Goal: Task Accomplishment & Management: Manage account settings

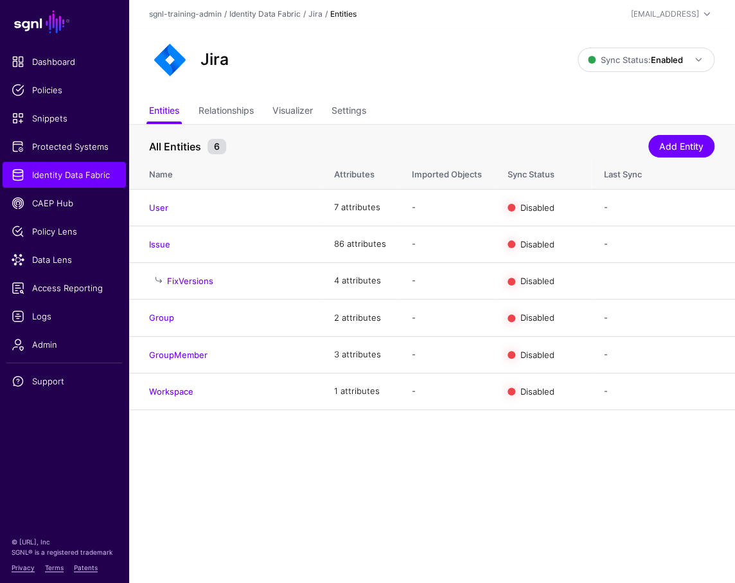
click at [435, 115] on ul "Entities Relationships Visualizer Settings" at bounding box center [432, 112] width 566 height 24
click at [581, 210] on link "Enable Sync" at bounding box center [574, 207] width 49 height 10
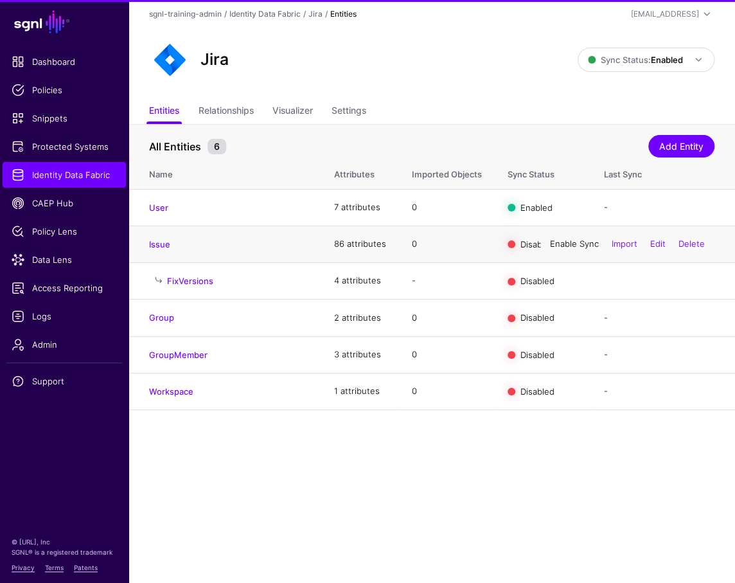
click at [571, 240] on link "Enable Sync" at bounding box center [574, 244] width 49 height 10
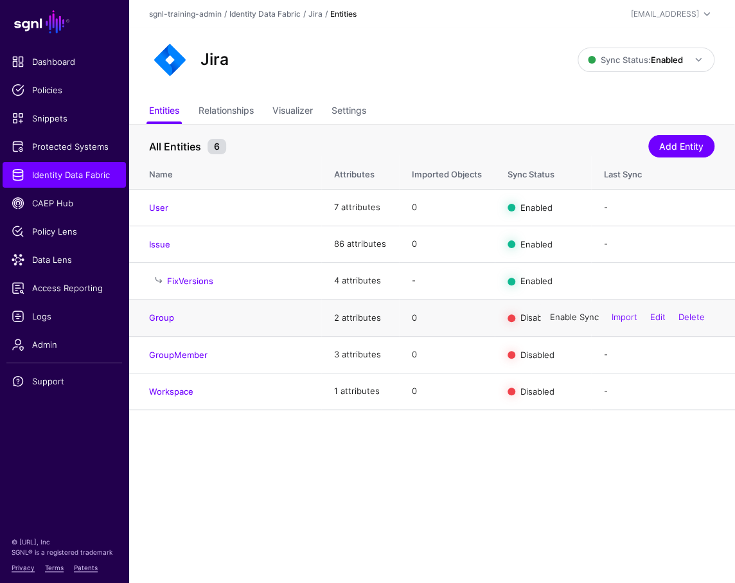
click at [574, 323] on div "Enable Sync Import Edit Delete" at bounding box center [628, 318] width 174 height 32
click at [574, 318] on link "Enable Sync" at bounding box center [574, 317] width 49 height 10
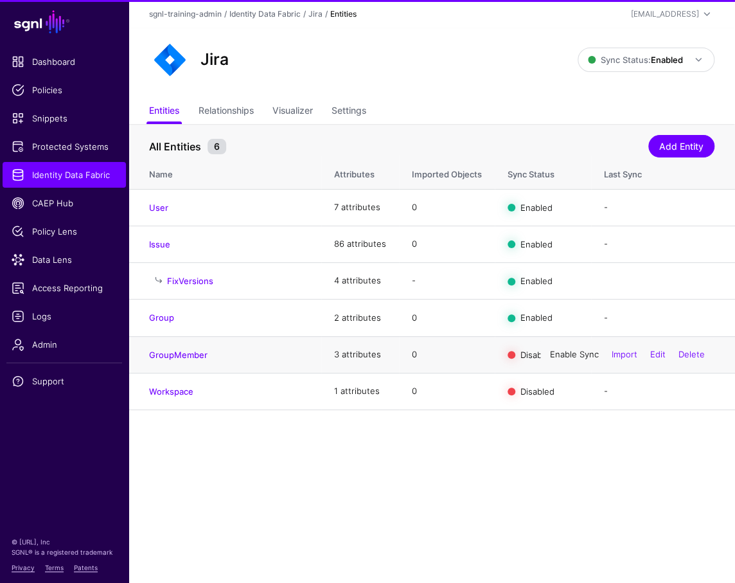
click at [575, 357] on link "Enable Sync" at bounding box center [574, 354] width 49 height 10
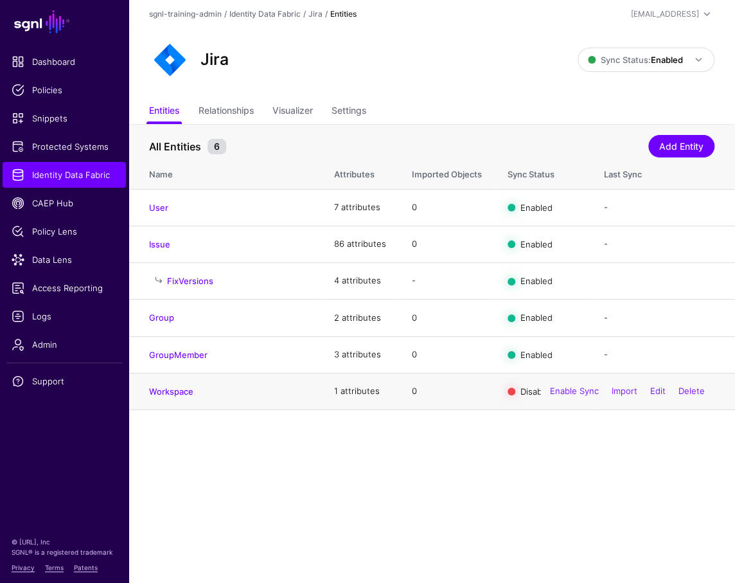
click at [579, 398] on div "Enable Sync Import Edit Delete" at bounding box center [628, 391] width 174 height 32
click at [577, 394] on link "Enable Sync" at bounding box center [574, 391] width 49 height 10
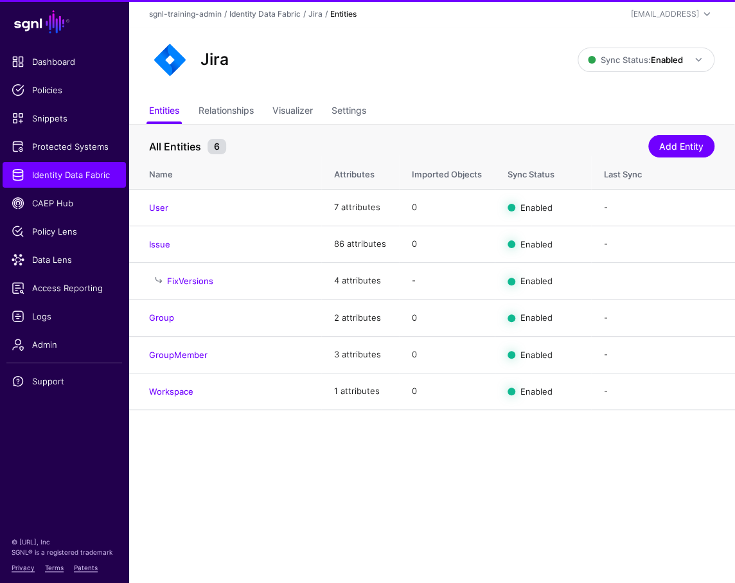
click at [547, 466] on main "SGNL Dashboard Policies Snippets Protected Systems Identity Data Fabric CAEP Hu…" at bounding box center [367, 291] width 735 height 583
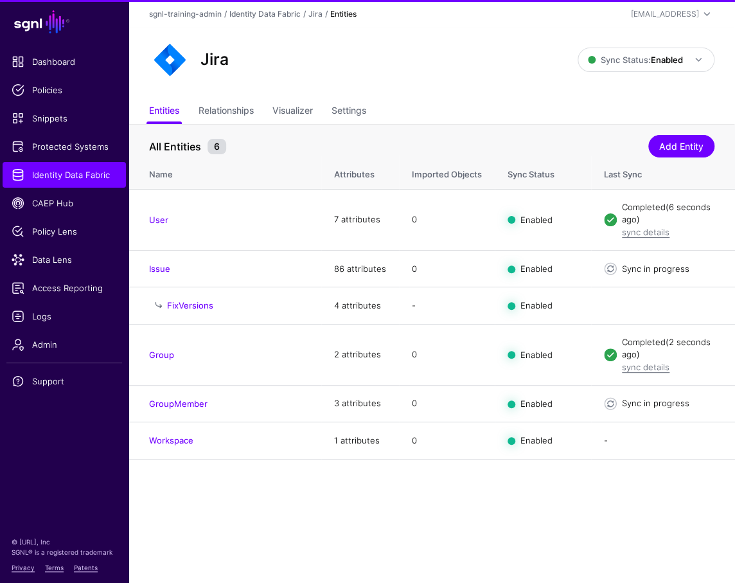
click at [385, 492] on main "SGNL Dashboard Policies Snippets Protected Systems Identity Data Fabric CAEP Hu…" at bounding box center [367, 291] width 735 height 583
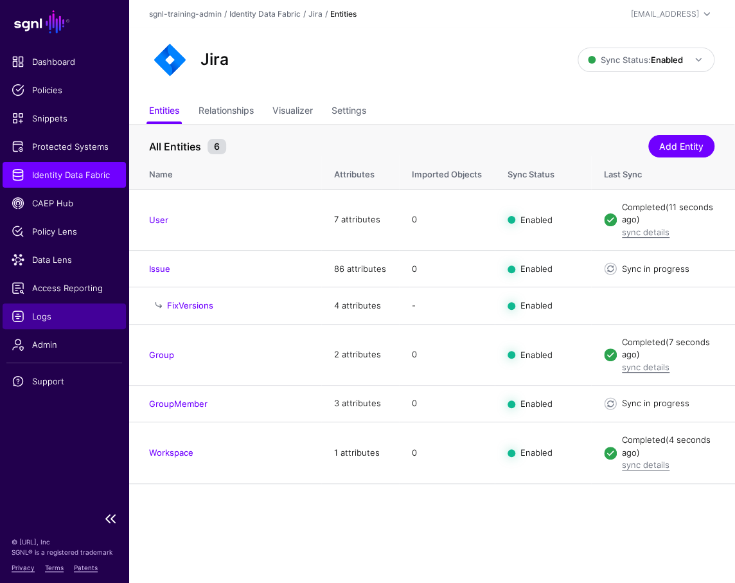
click at [44, 326] on link "Logs" at bounding box center [64, 316] width 123 height 26
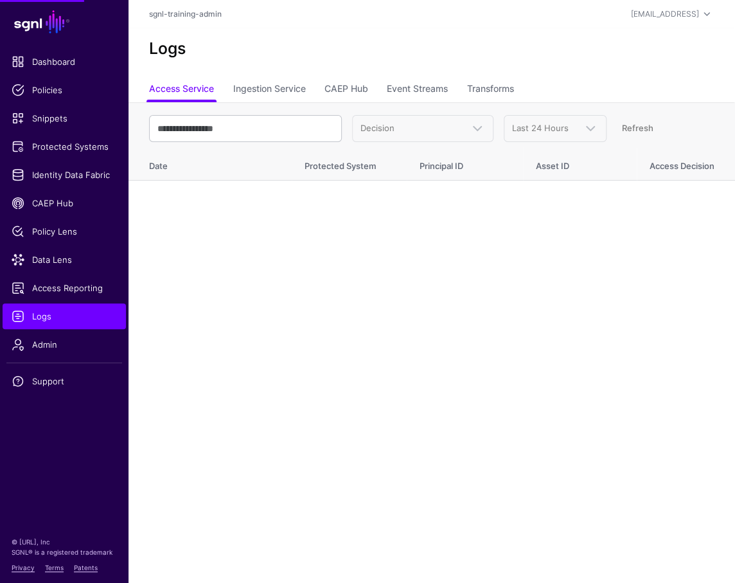
drag, startPoint x: 291, startPoint y: 60, endPoint x: 287, endPoint y: 69, distance: 9.0
click at [291, 62] on div "Logs" at bounding box center [432, 53] width 607 height 50
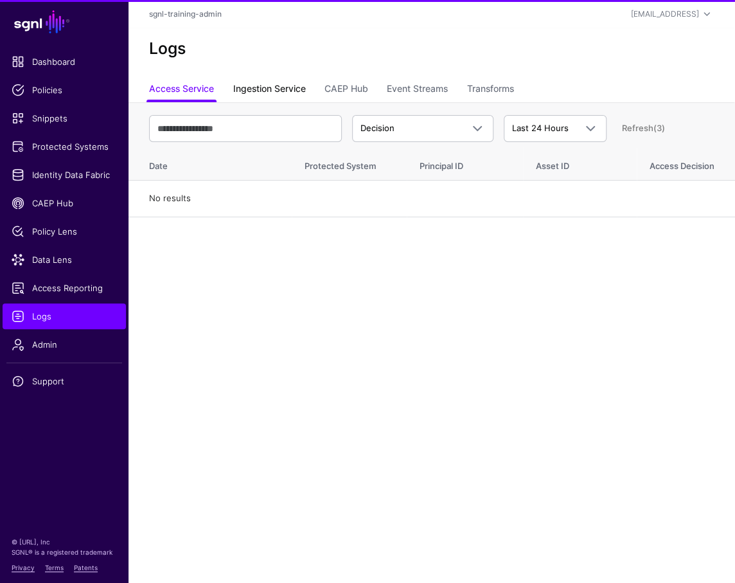
click at [274, 96] on link "Ingestion Service" at bounding box center [269, 90] width 73 height 24
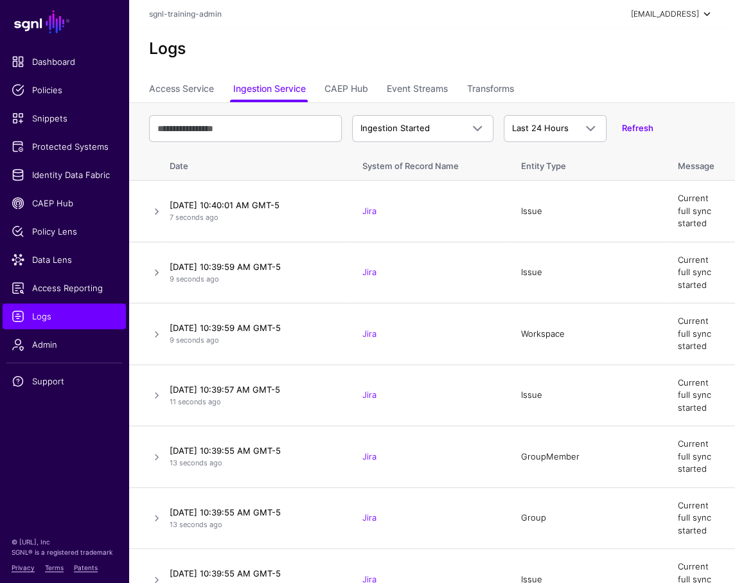
click at [694, 15] on div "[EMAIL_ADDRESS]" at bounding box center [665, 14] width 68 height 12
click at [623, 118] on div "Log out" at bounding box center [644, 111] width 122 height 13
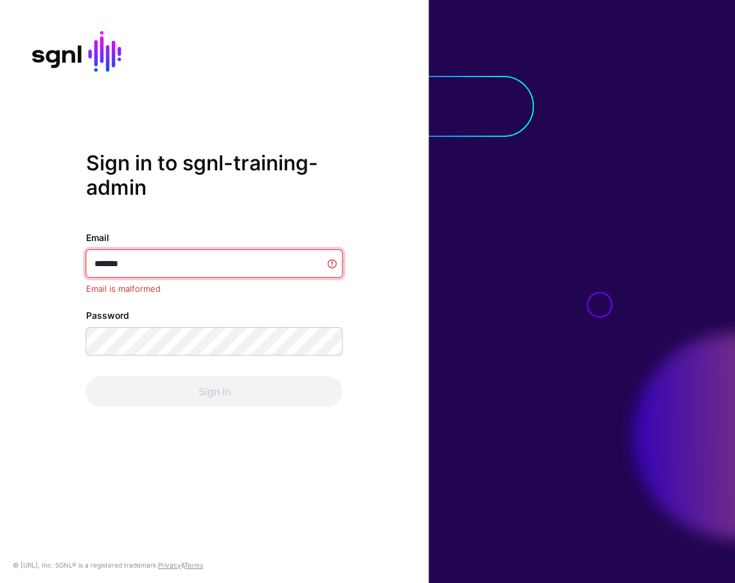
type input "********"
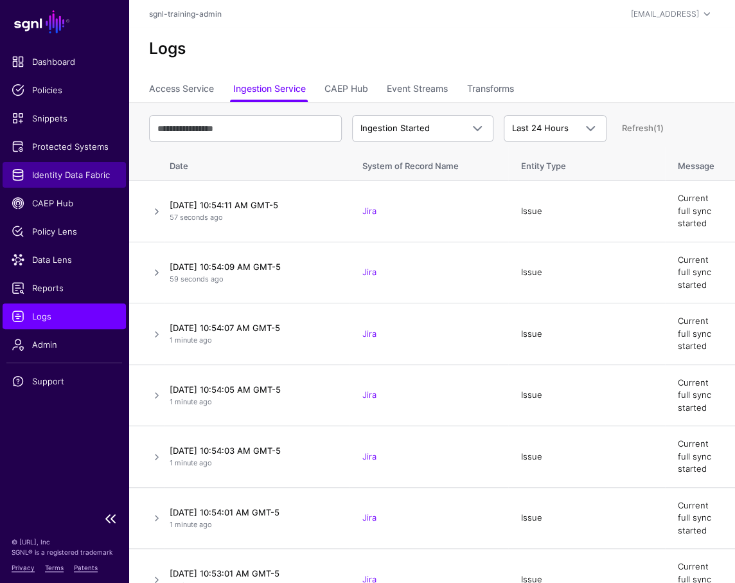
click at [26, 172] on span "Identity Data Fabric" at bounding box center [64, 174] width 105 height 13
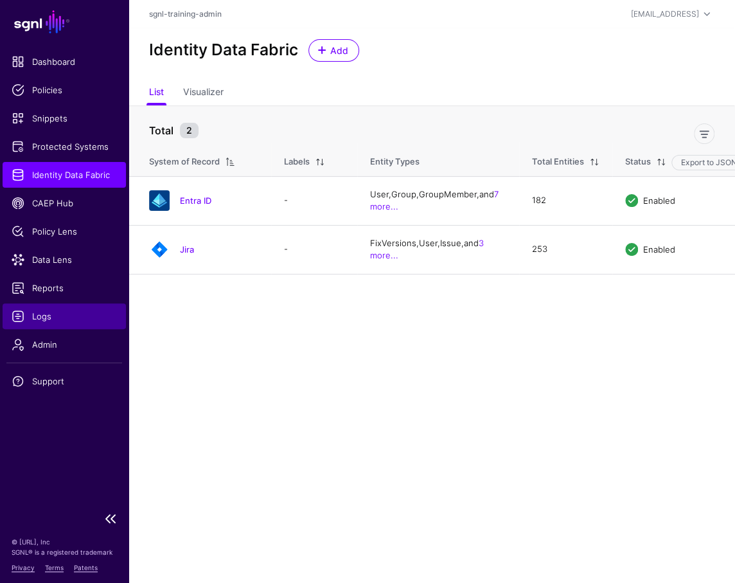
click at [81, 319] on span "Logs" at bounding box center [64, 316] width 105 height 13
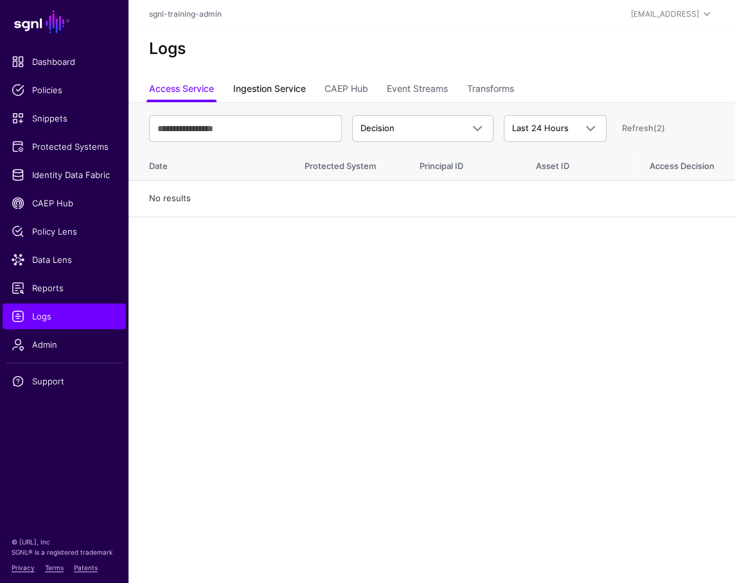
click at [298, 84] on link "Ingestion Service" at bounding box center [269, 90] width 73 height 24
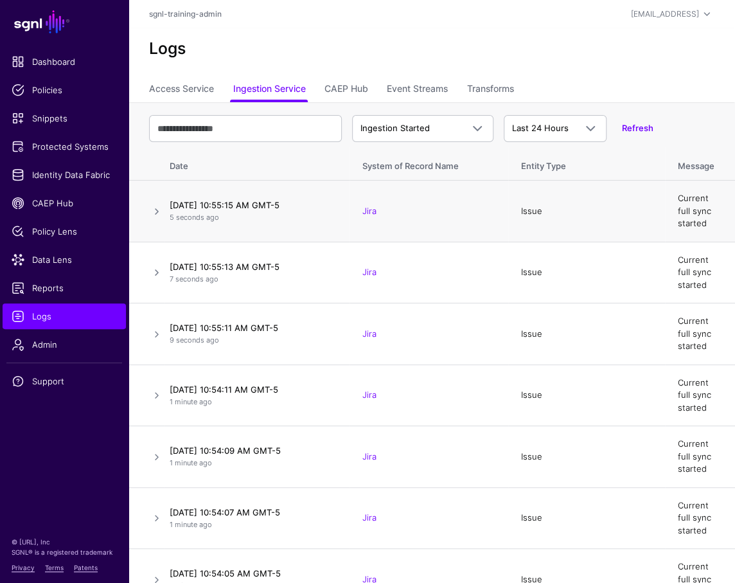
scroll to position [14, 0]
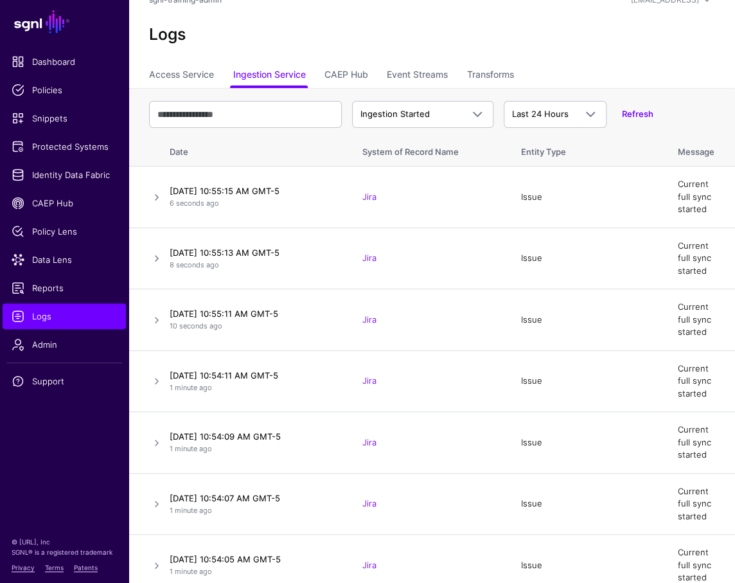
click at [429, 96] on div "Ingestion Started Ingestion Started Ingestion Completed Ingestion Failed Last 2…" at bounding box center [432, 114] width 566 height 37
click at [432, 108] on span "Ingestion Started" at bounding box center [412, 114] width 102 height 13
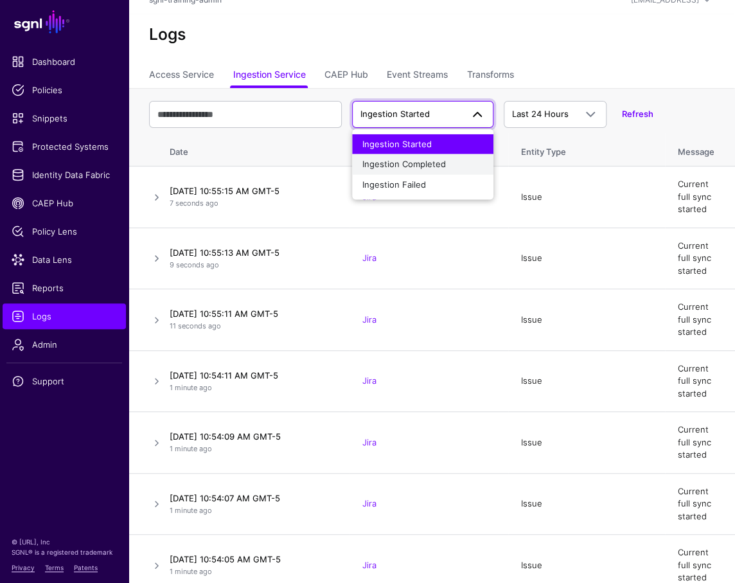
click at [411, 168] on span "Ingestion Completed" at bounding box center [405, 164] width 84 height 10
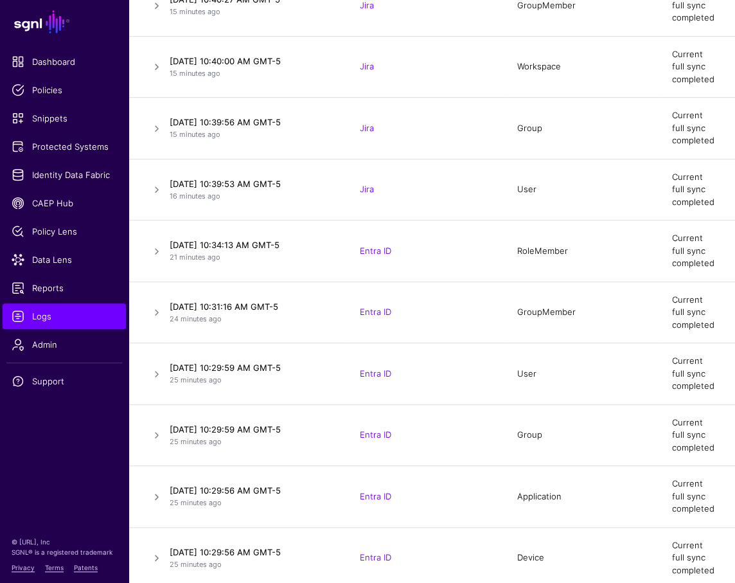
scroll to position [0, 0]
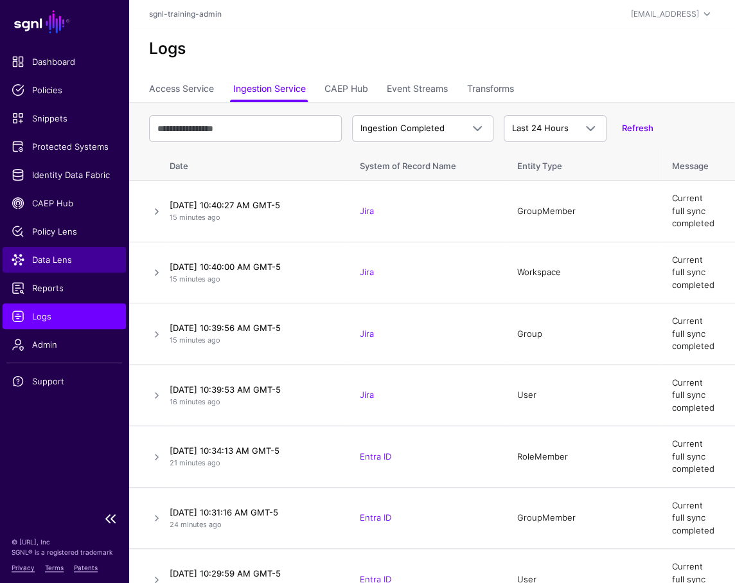
click at [33, 258] on span "Data Lens" at bounding box center [64, 259] width 105 height 13
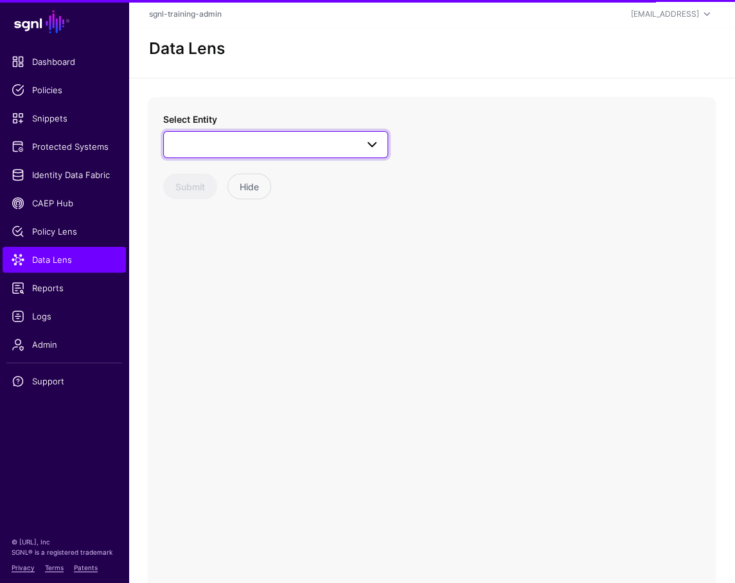
click at [272, 149] on span at bounding box center [276, 144] width 208 height 15
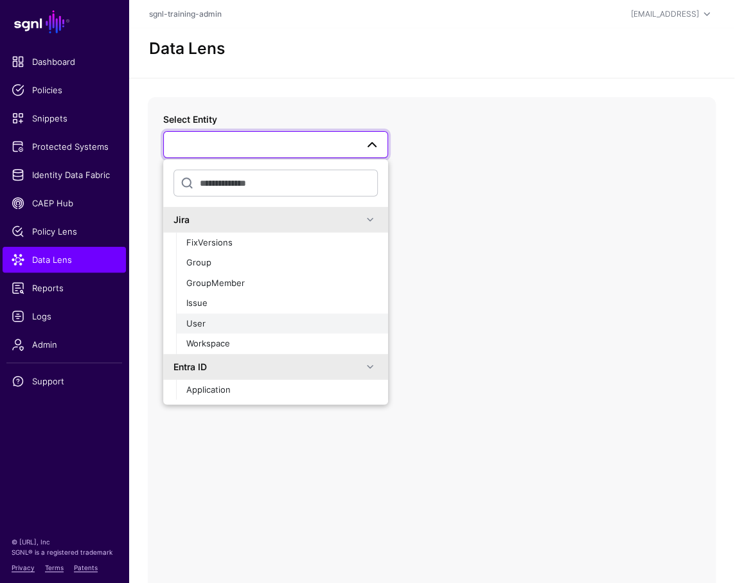
click at [231, 325] on div "User" at bounding box center [282, 324] width 192 height 13
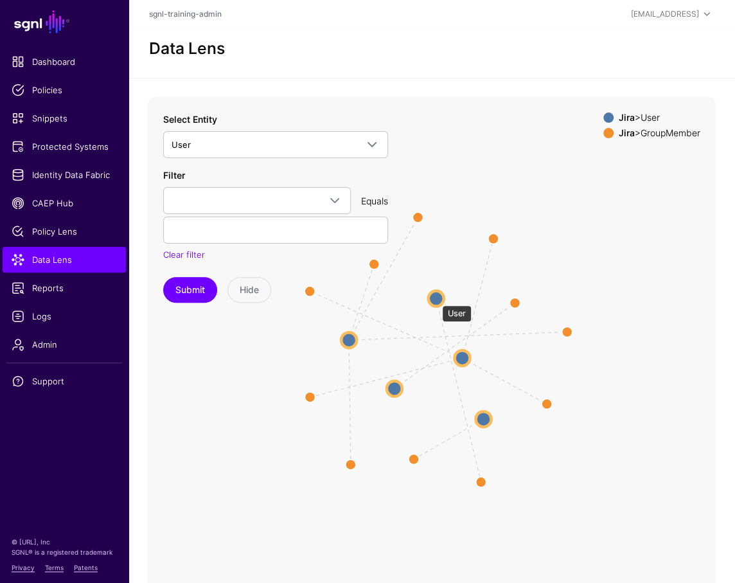
click at [436, 299] on circle at bounding box center [436, 298] width 15 height 15
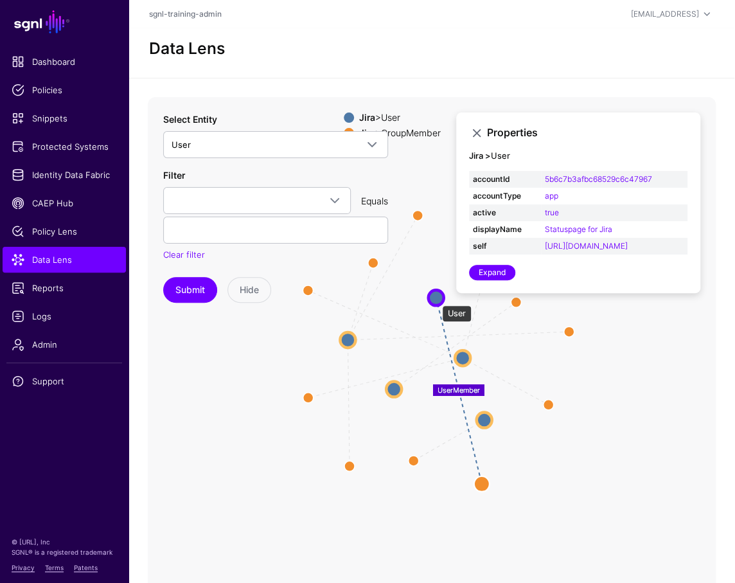
click at [436, 299] on circle at bounding box center [436, 297] width 15 height 15
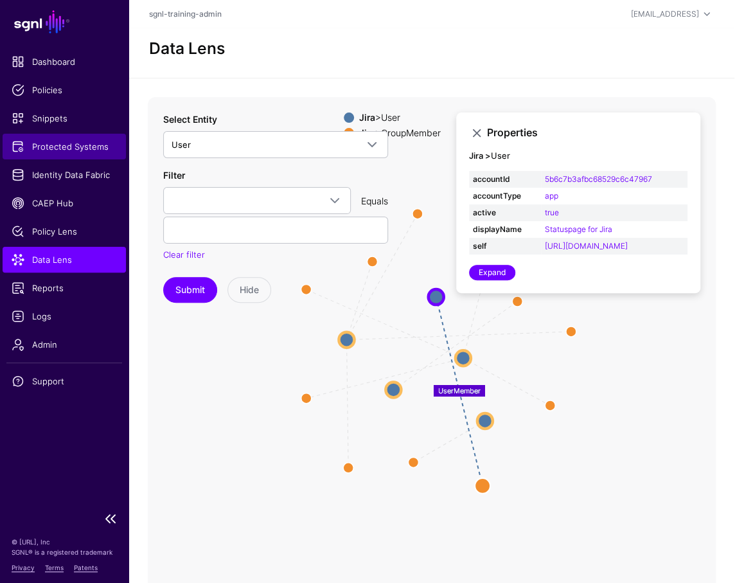
click at [64, 140] on span "Protected Systems" at bounding box center [64, 146] width 105 height 13
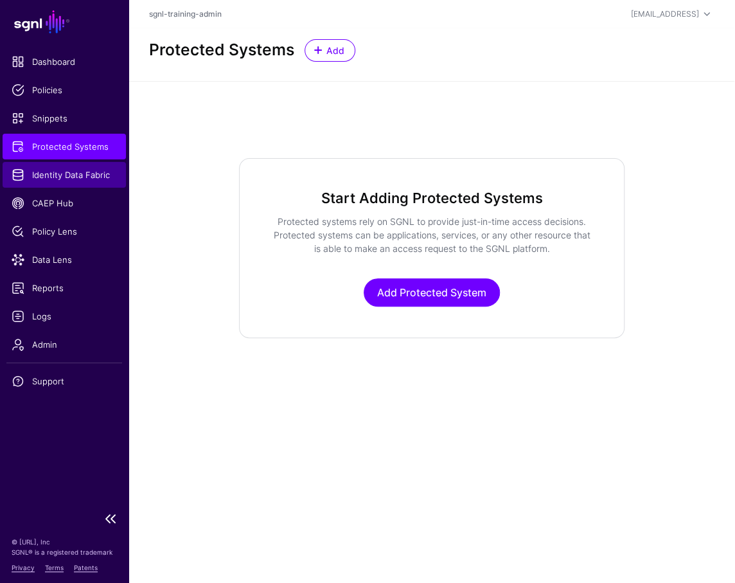
click at [44, 162] on link "Identity Data Fabric" at bounding box center [64, 175] width 123 height 26
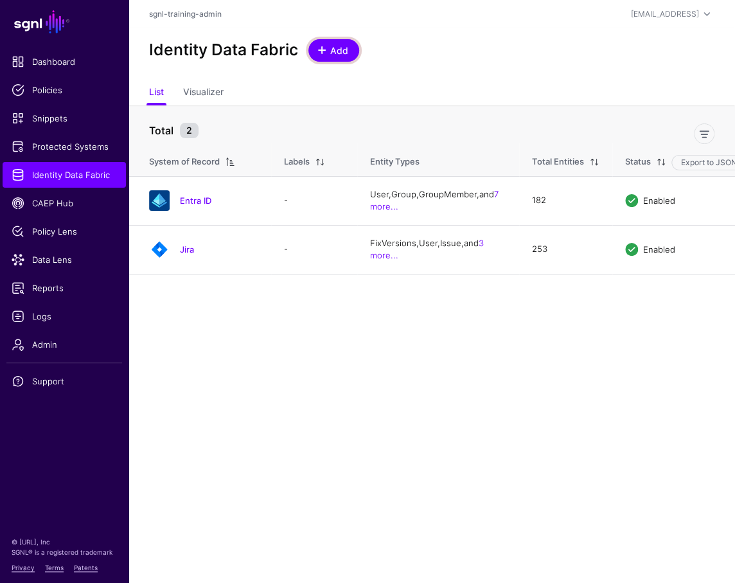
click at [330, 57] on link "Add" at bounding box center [334, 50] width 51 height 23
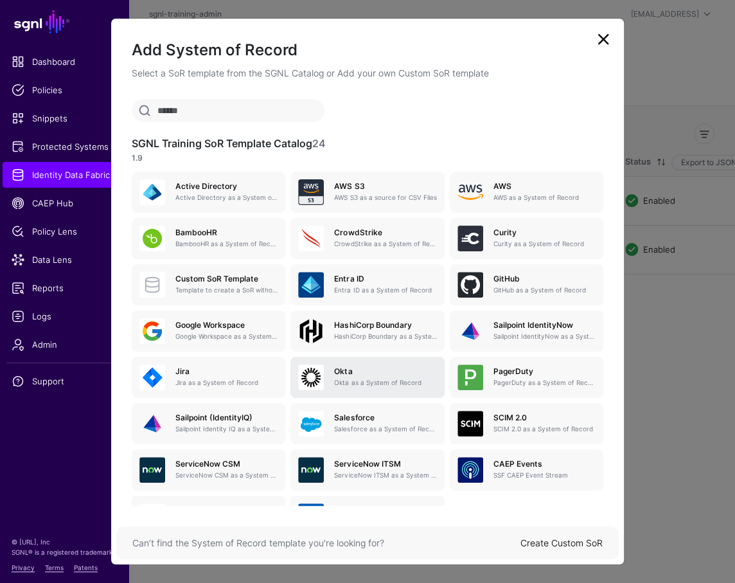
click at [369, 371] on h5 "Okta" at bounding box center [385, 371] width 102 height 9
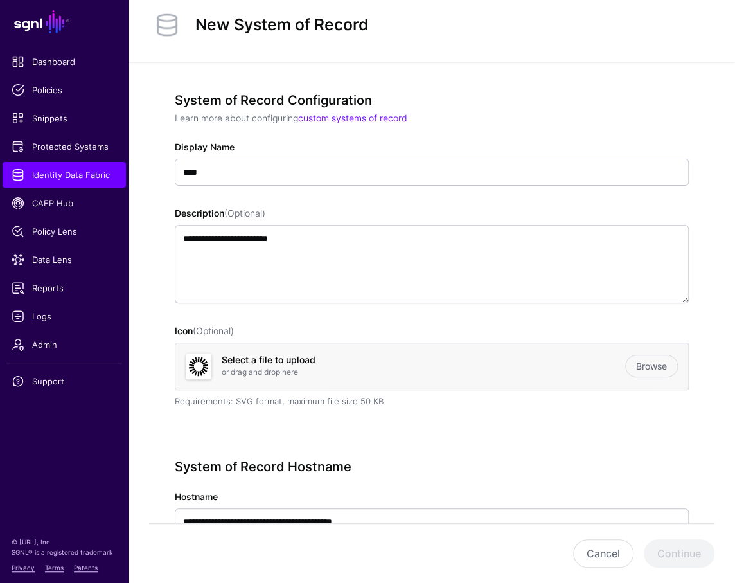
scroll to position [48, 0]
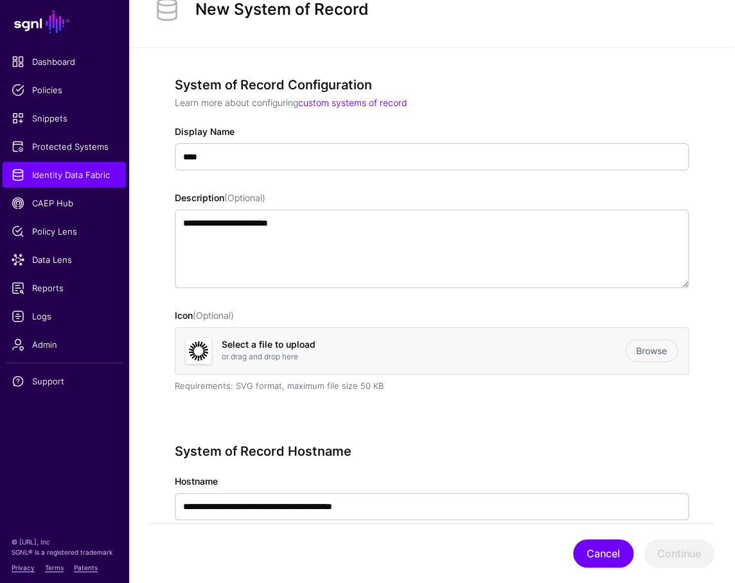
click at [594, 555] on button "Cancel" at bounding box center [603, 553] width 60 height 28
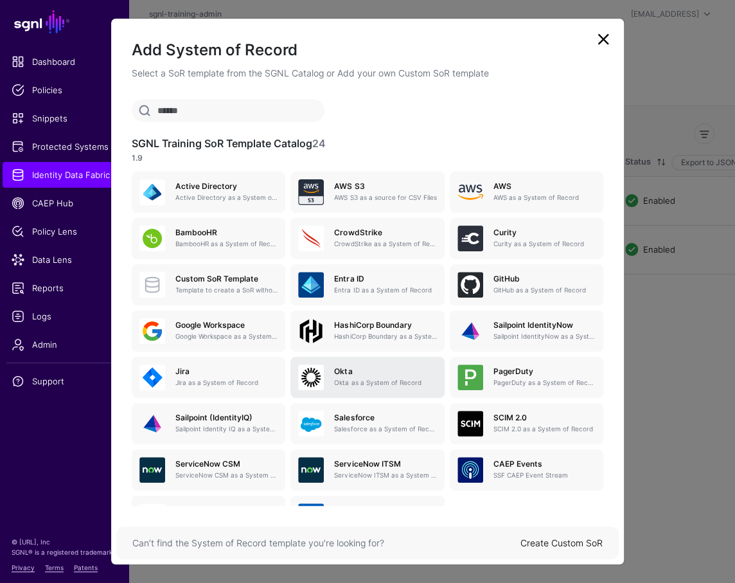
click at [358, 379] on p "Okta as a System of Record" at bounding box center [385, 383] width 102 height 10
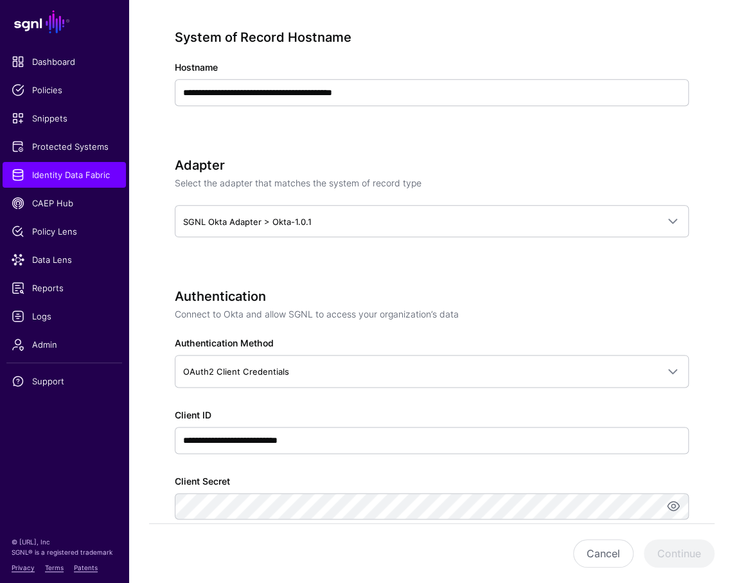
scroll to position [404, 0]
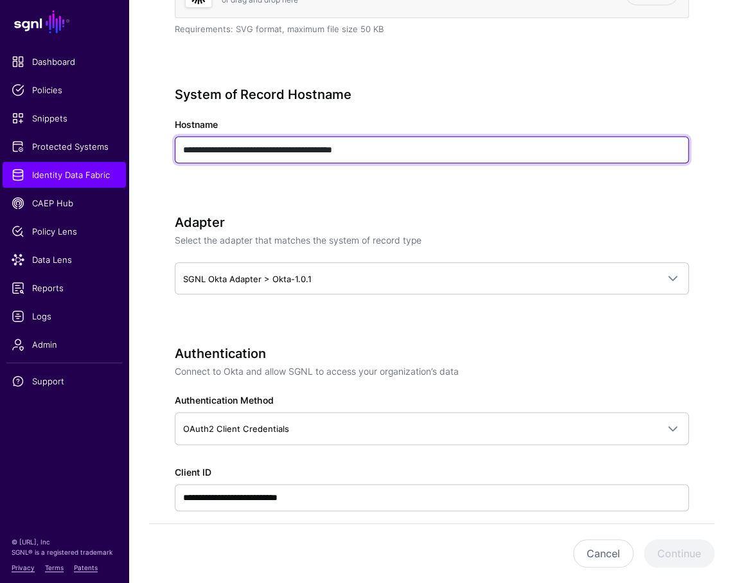
click at [449, 147] on input "**********" at bounding box center [432, 149] width 514 height 27
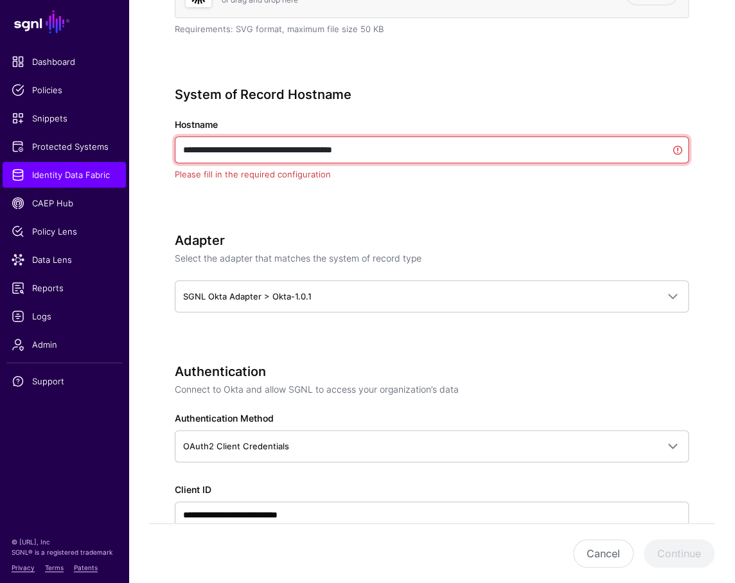
click at [449, 147] on input "**********" at bounding box center [432, 149] width 514 height 27
click at [448, 147] on input "**********" at bounding box center [432, 149] width 514 height 27
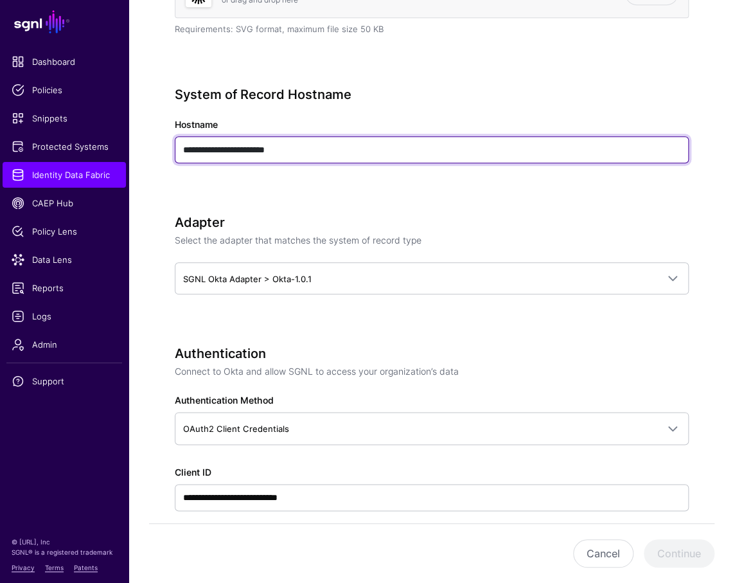
type input "**********"
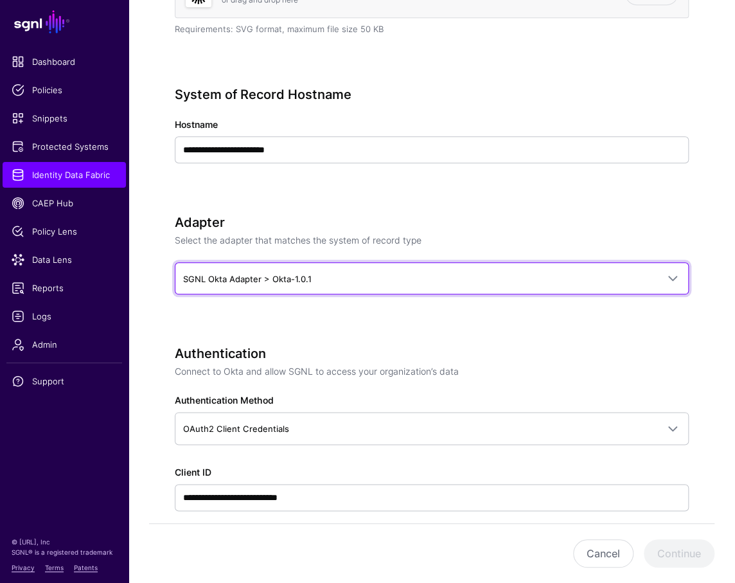
scroll to position [520, 0]
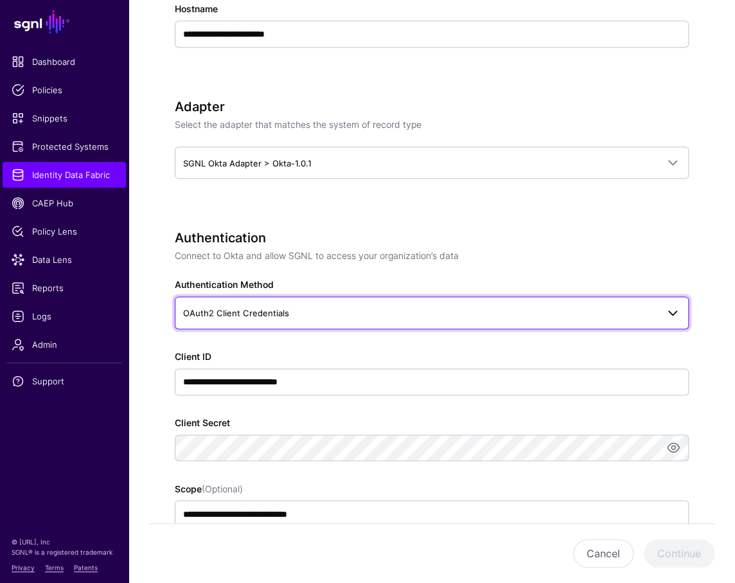
click at [435, 315] on span "OAuth2 Client Credentials" at bounding box center [420, 313] width 474 height 14
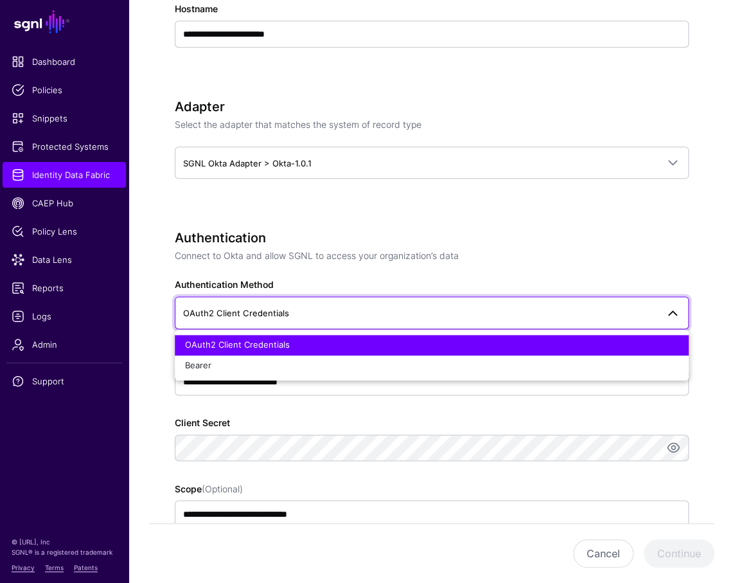
click at [445, 257] on p "Connect to Okta and allow SGNL to access your organization’s data" at bounding box center [432, 256] width 514 height 14
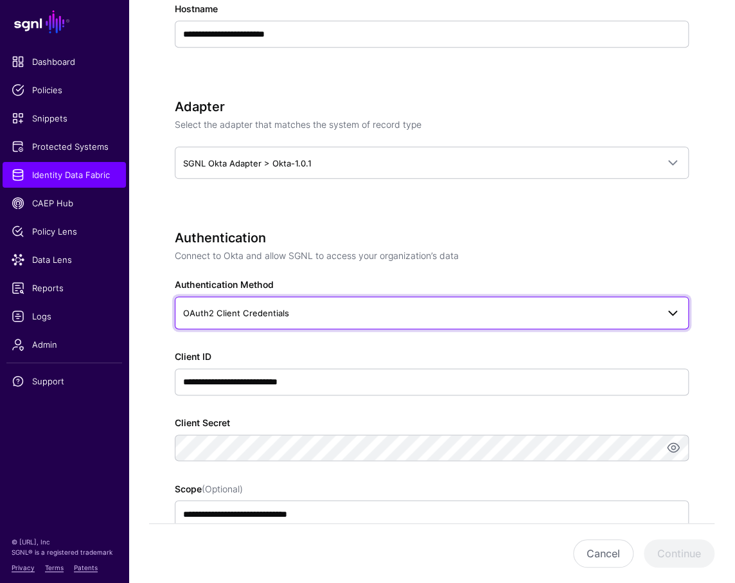
click at [491, 319] on span "OAuth2 Client Credentials" at bounding box center [432, 312] width 498 height 15
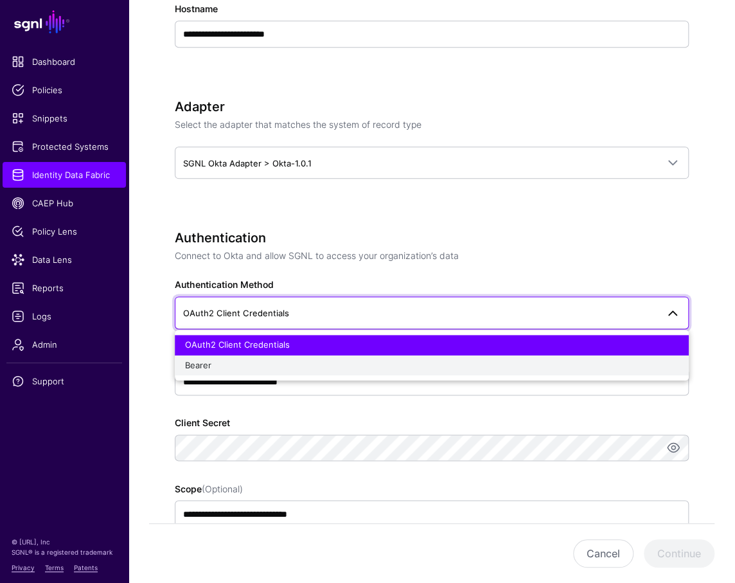
click at [350, 372] on button "Bearer" at bounding box center [432, 366] width 514 height 21
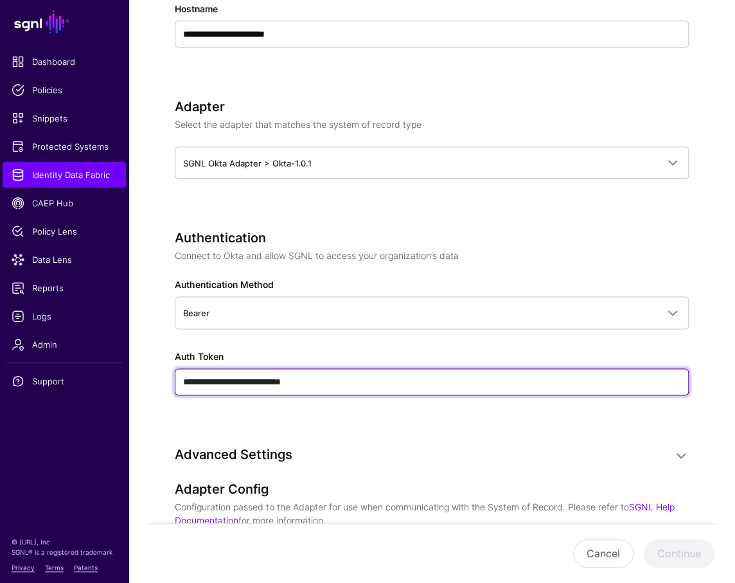
click at [443, 382] on input "**********" at bounding box center [432, 381] width 514 height 27
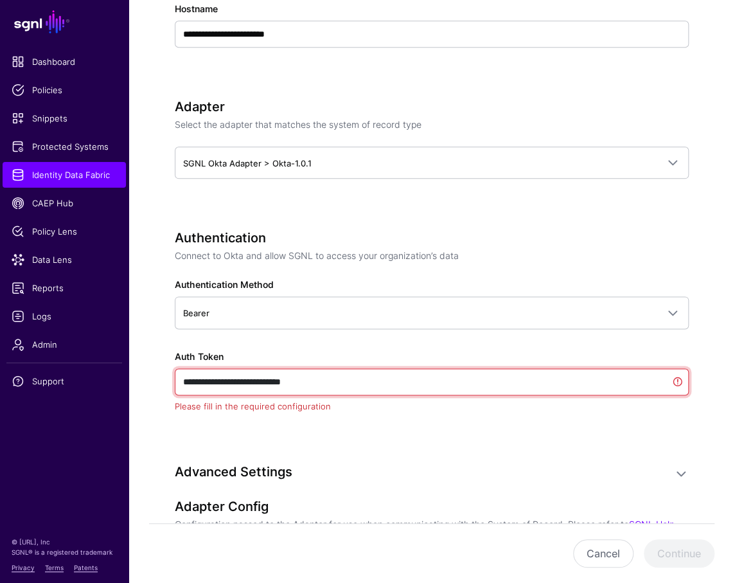
click at [443, 383] on input "**********" at bounding box center [432, 381] width 514 height 27
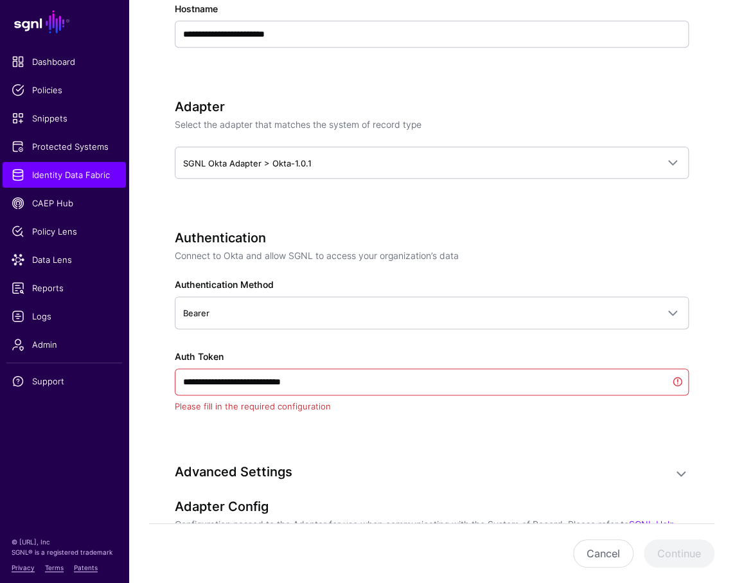
click at [446, 444] on div "**********" at bounding box center [432, 339] width 514 height 219
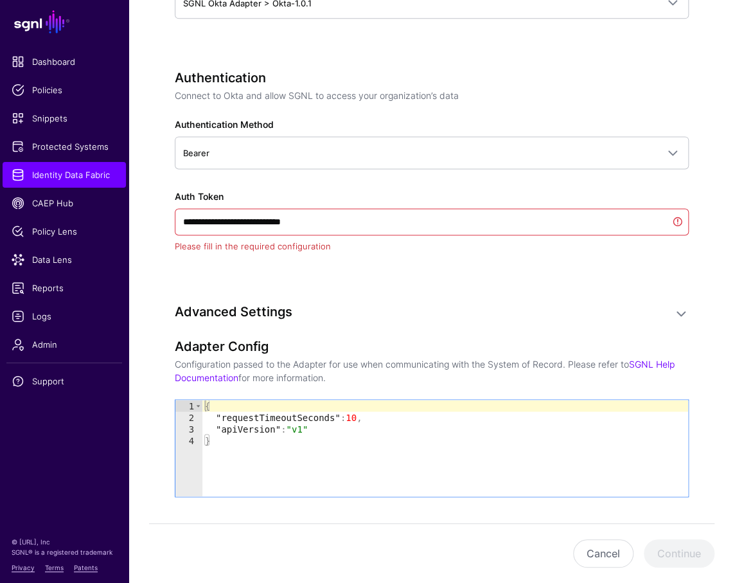
scroll to position [633, 0]
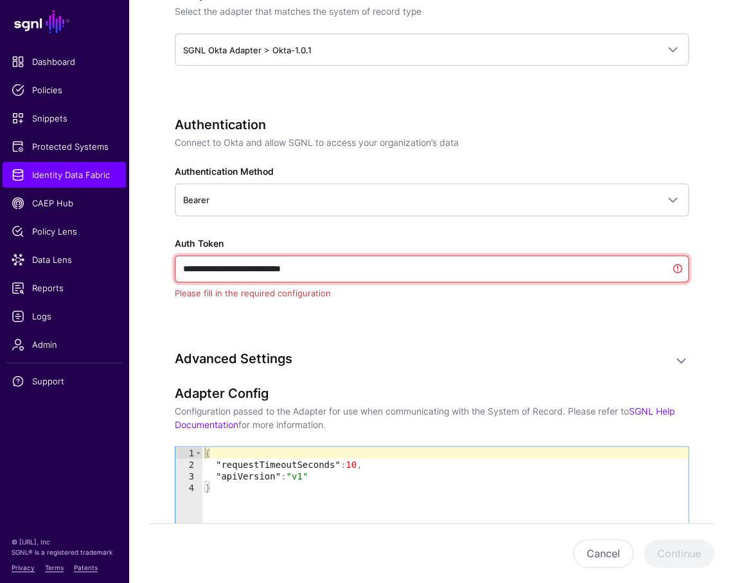
drag, startPoint x: 213, startPoint y: 265, endPoint x: 338, endPoint y: 265, distance: 125.4
click at [338, 265] on input "**********" at bounding box center [432, 268] width 514 height 27
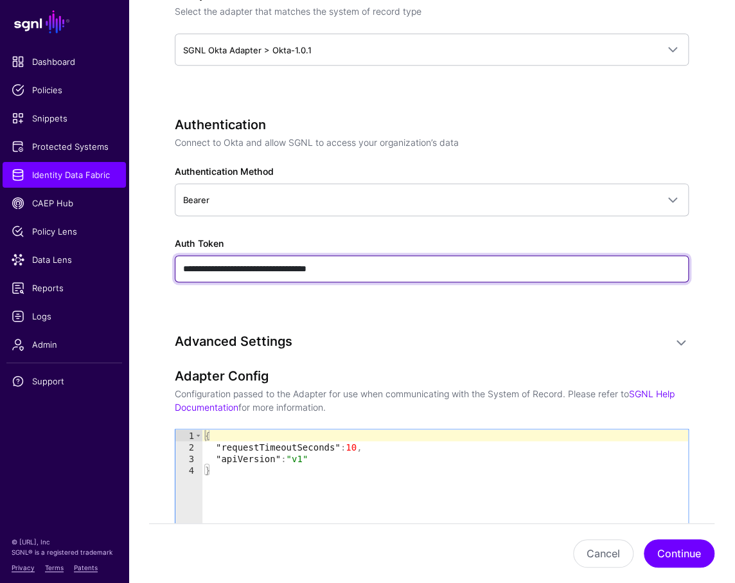
type input "**********"
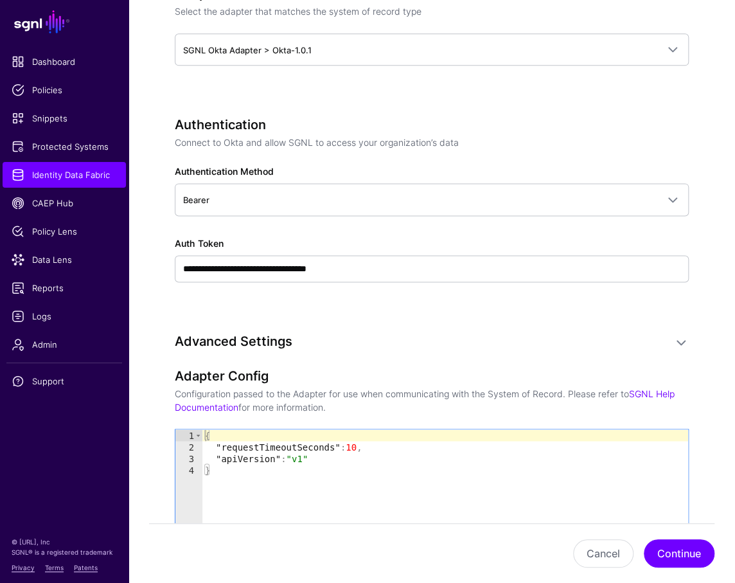
click at [573, 319] on div "**********" at bounding box center [432, 132] width 514 height 1283
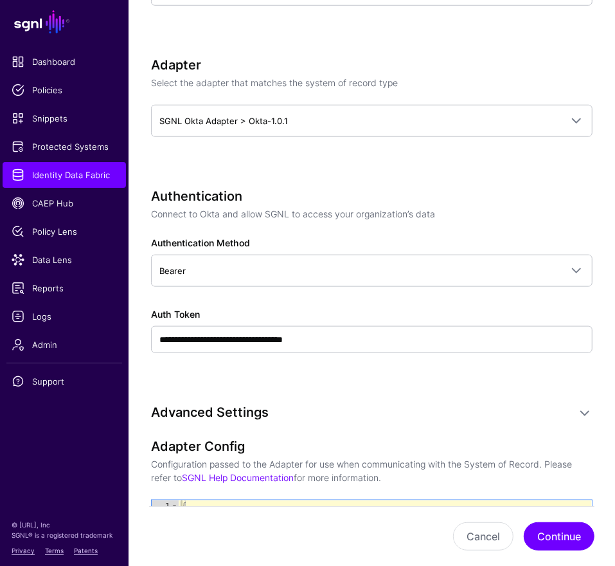
scroll to position [592, 0]
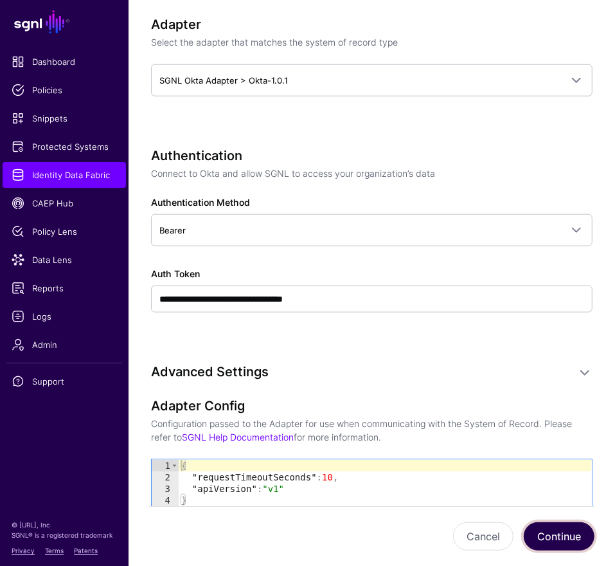
click at [572, 543] on button "Continue" at bounding box center [559, 536] width 71 height 28
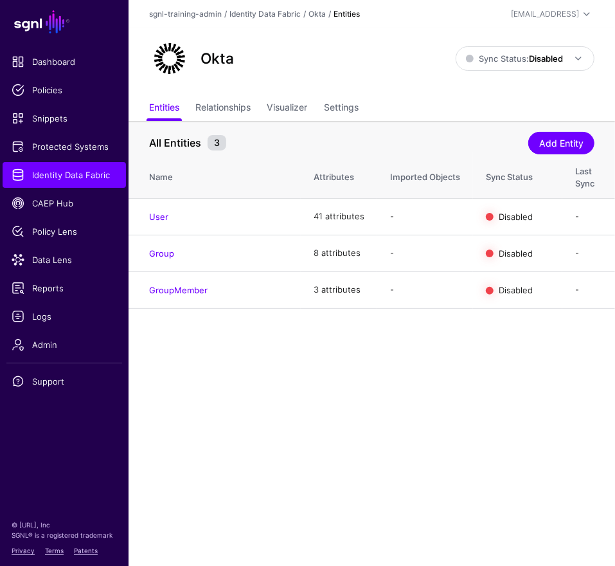
drag, startPoint x: 428, startPoint y: 492, endPoint x: 437, endPoint y: 490, distance: 9.4
click at [429, 492] on main "SGNL Dashboard Policies Snippets Protected Systems Identity Data Fabric CAEP Hu…" at bounding box center [307, 283] width 615 height 566
click at [161, 213] on link "User" at bounding box center [158, 217] width 19 height 10
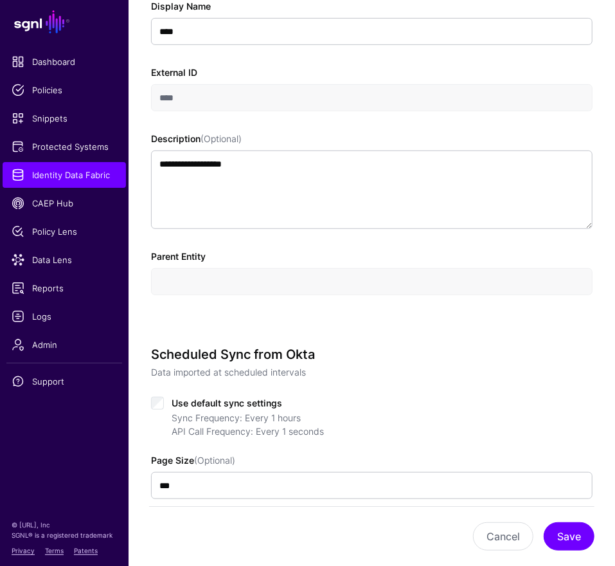
scroll to position [570, 0]
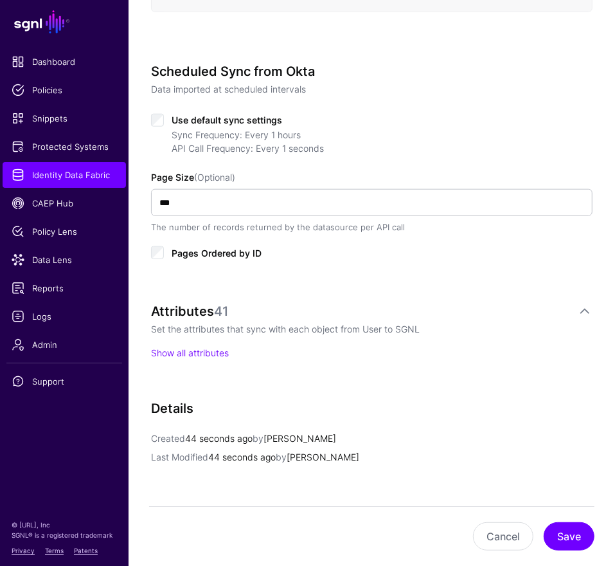
click at [184, 123] on span "Use default sync settings" at bounding box center [227, 119] width 111 height 11
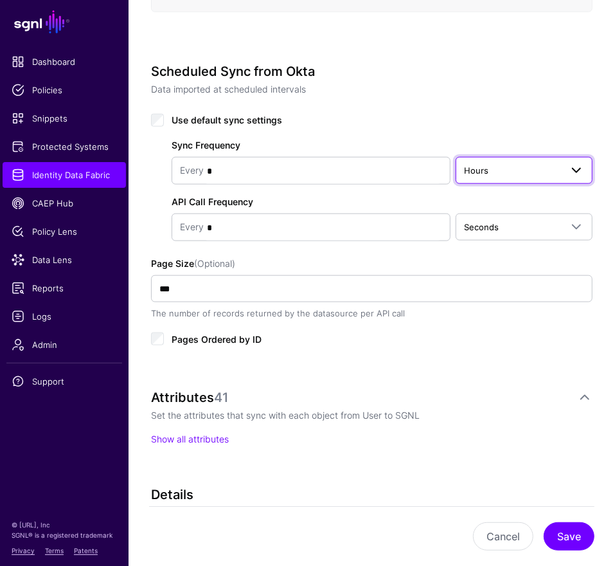
click at [577, 172] on span at bounding box center [576, 170] width 15 height 15
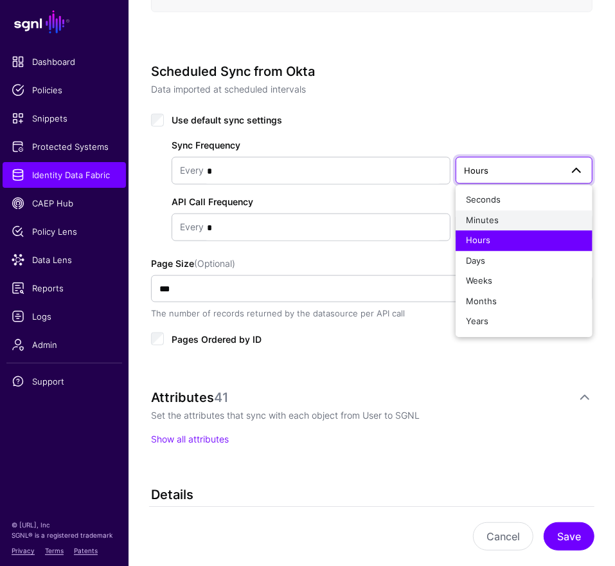
click at [528, 221] on div "Minutes" at bounding box center [524, 220] width 116 height 13
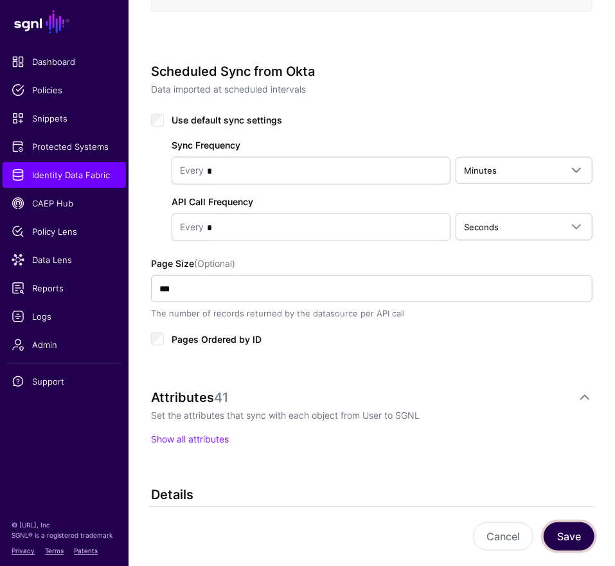
click at [563, 537] on button "Save" at bounding box center [569, 536] width 51 height 28
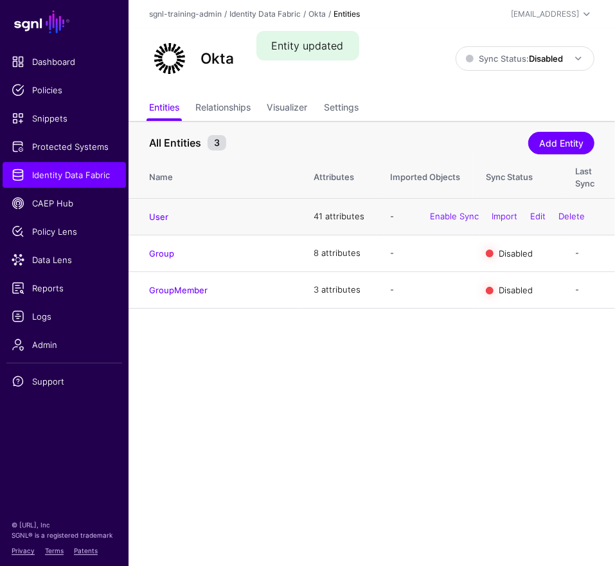
click at [465, 211] on div "Enable Sync Import Edit Delete" at bounding box center [507, 217] width 174 height 32
click at [464, 214] on link "Enable Sync" at bounding box center [454, 216] width 49 height 10
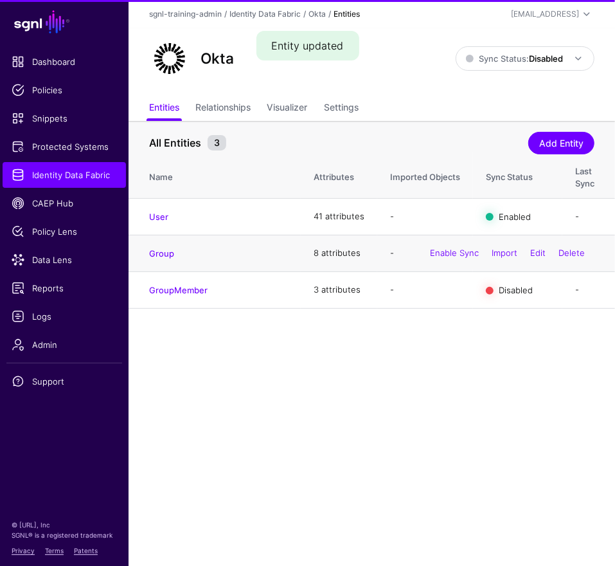
click at [449, 265] on div "Enable Sync Import Edit Delete" at bounding box center [507, 253] width 174 height 32
click at [449, 255] on link "Enable Sync" at bounding box center [454, 253] width 49 height 10
click at [447, 298] on div "Enable Sync Import Edit Delete" at bounding box center [507, 290] width 174 height 32
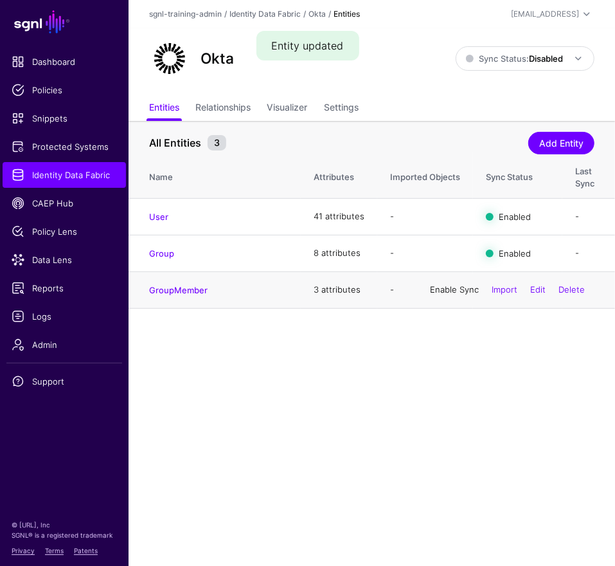
click at [447, 294] on link "Enable Sync" at bounding box center [454, 289] width 49 height 10
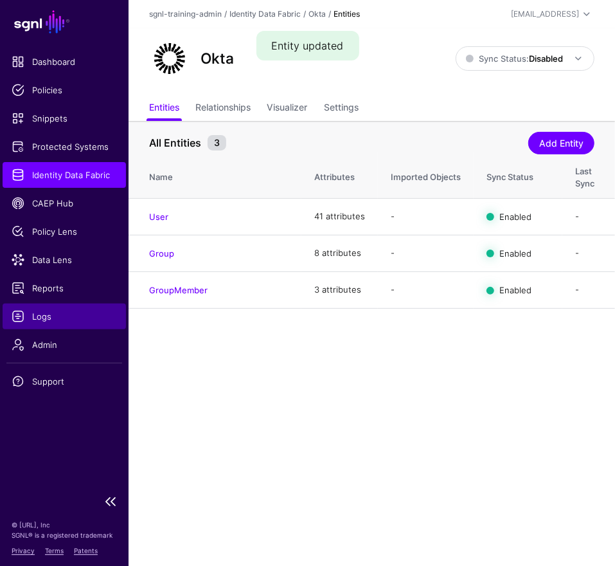
click at [40, 311] on span "Logs" at bounding box center [64, 316] width 105 height 13
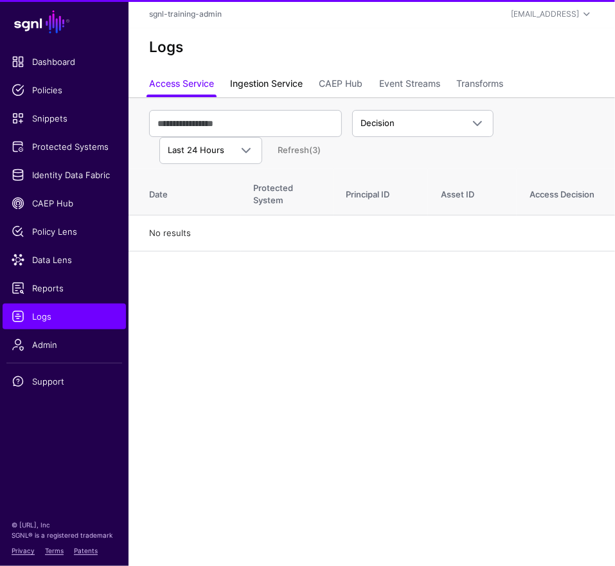
click at [270, 89] on link "Ingestion Service" at bounding box center [266, 85] width 73 height 24
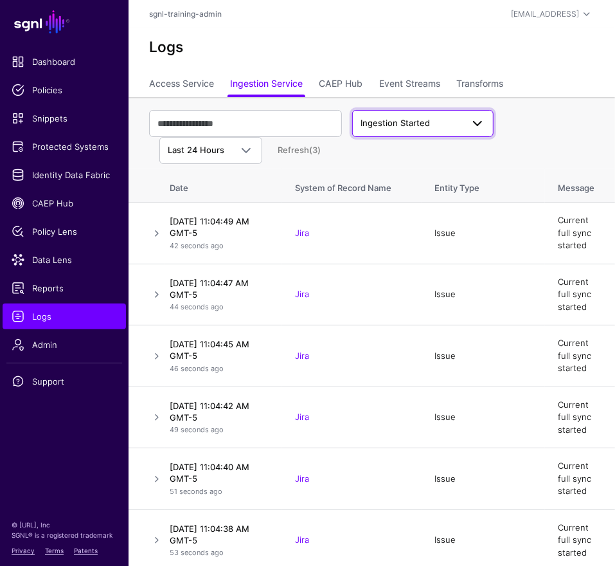
click at [438, 127] on span "Ingestion Started" at bounding box center [412, 123] width 102 height 13
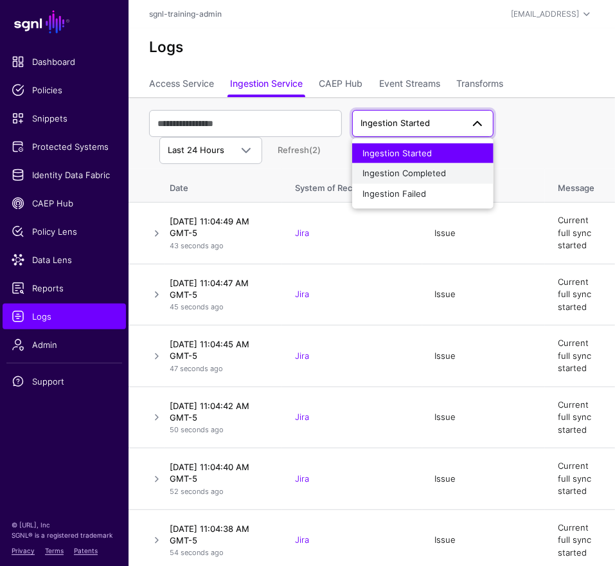
click at [425, 173] on span "Ingestion Completed" at bounding box center [405, 173] width 84 height 10
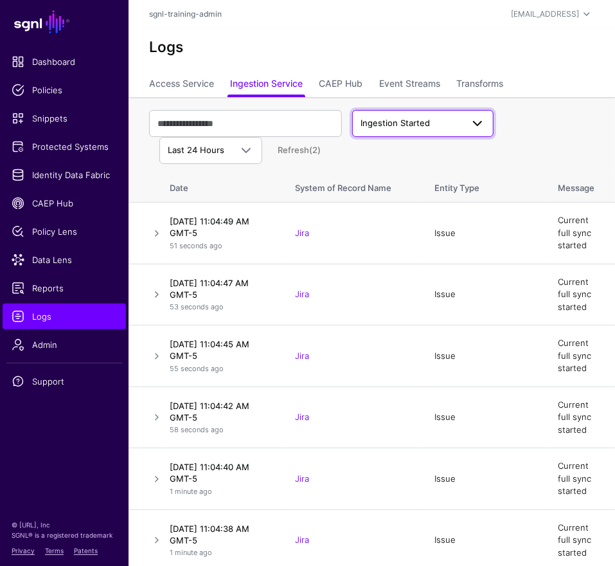
click at [418, 114] on link "Ingestion Started" at bounding box center [422, 123] width 141 height 27
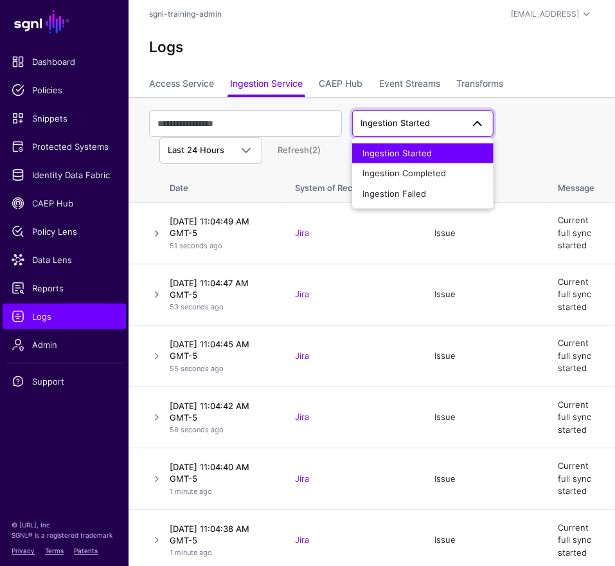
click at [556, 134] on div "Ingestion Started Ingestion Started Ingestion Completed Ingestion Failed Last 2…" at bounding box center [372, 137] width 446 height 64
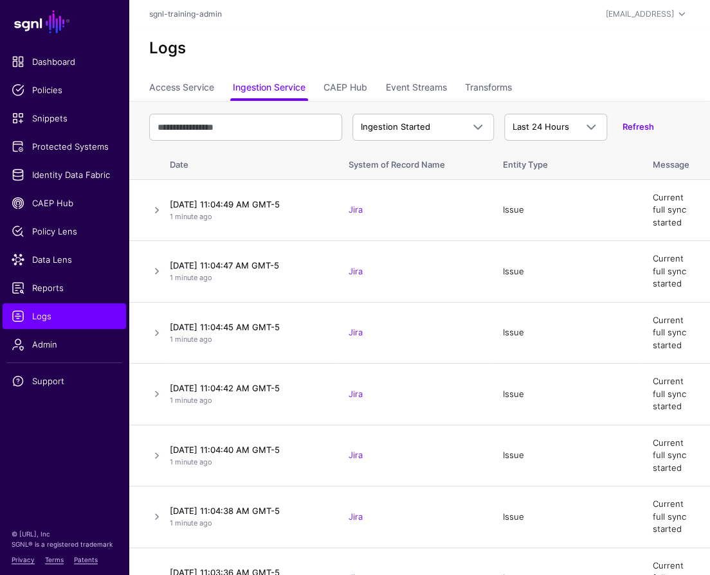
click at [615, 146] on th "Message" at bounding box center [675, 162] width 70 height 33
click at [615, 127] on link "Refresh" at bounding box center [638, 127] width 32 height 10
click at [75, 170] on span "Identity Data Fabric" at bounding box center [64, 174] width 105 height 13
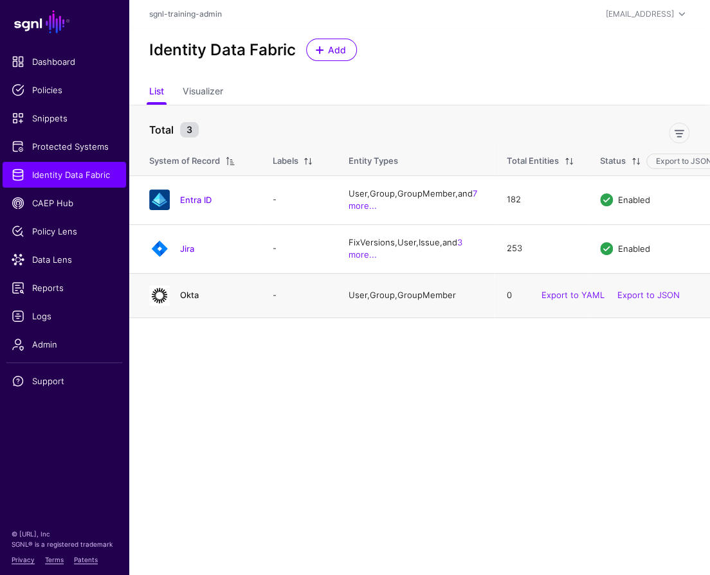
click at [198, 300] on link "Okta" at bounding box center [189, 295] width 19 height 10
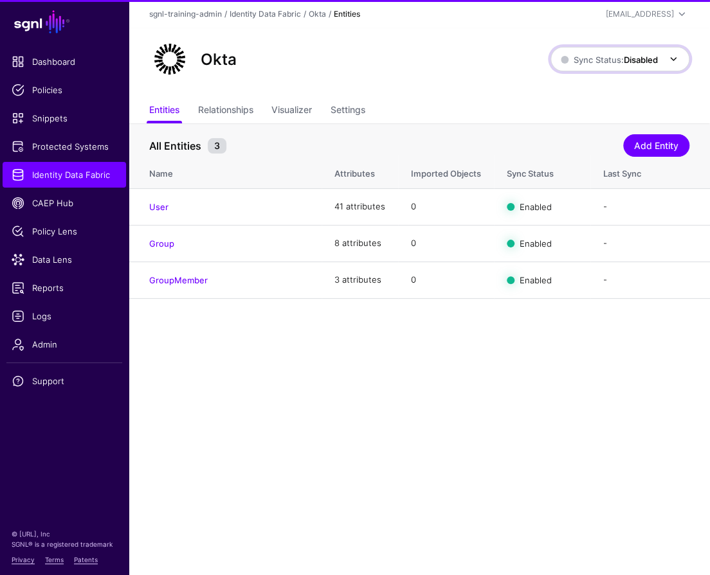
click at [615, 48] on link "Sync Status: Disabled" at bounding box center [619, 59] width 139 height 24
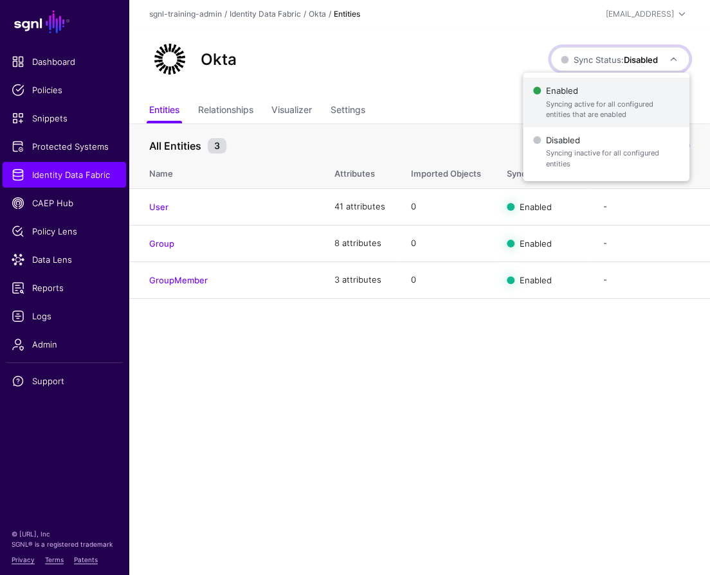
click at [595, 96] on span "Enabled Syncing active for all configured entities that are enabled" at bounding box center [606, 103] width 146 height 42
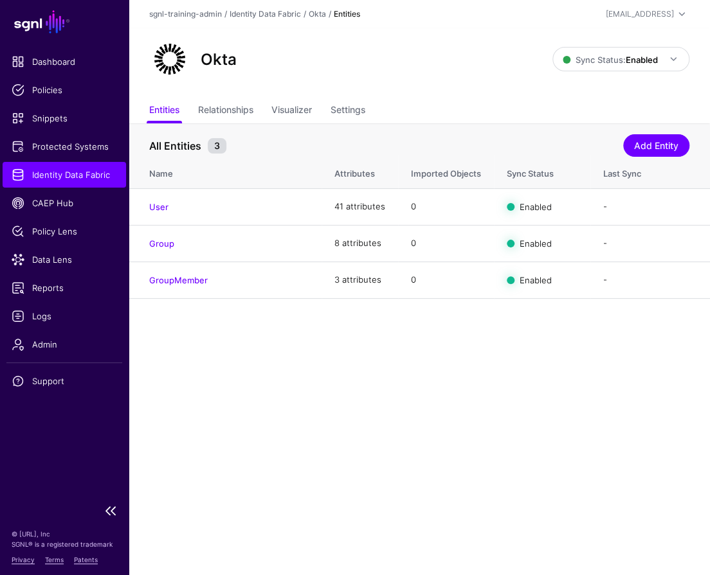
click at [83, 177] on span "Identity Data Fabric" at bounding box center [64, 174] width 105 height 13
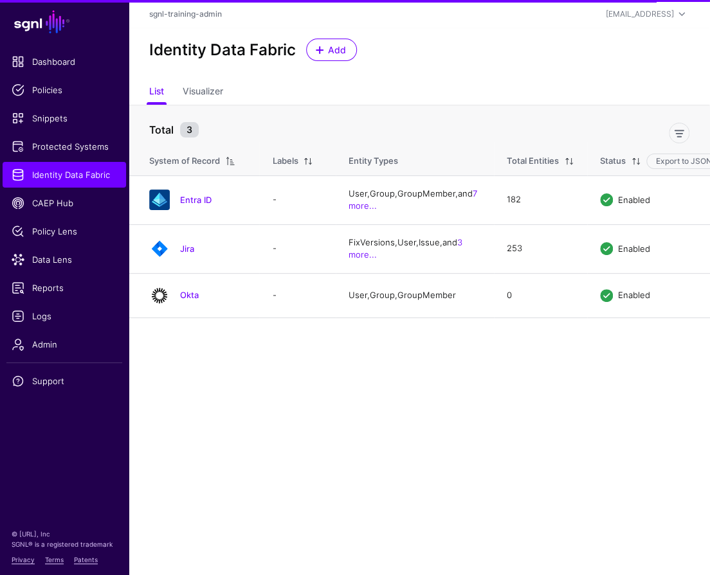
click at [303, 53] on div "Add" at bounding box center [331, 50] width 61 height 23
click at [336, 49] on span "Add" at bounding box center [337, 50] width 21 height 14
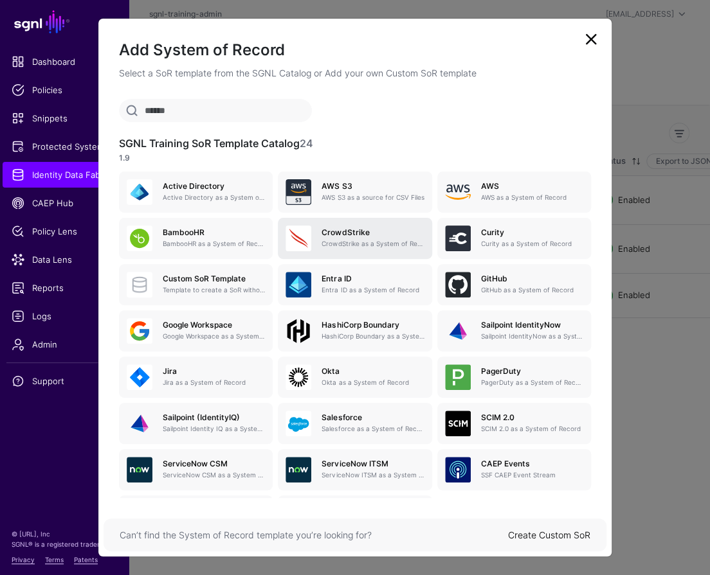
click at [350, 244] on p "CrowdStrike as a System of Record" at bounding box center [372, 244] width 102 height 10
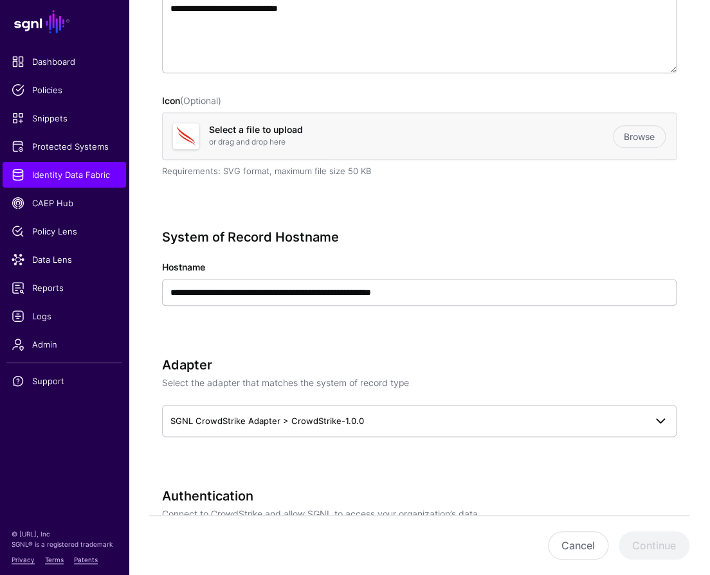
scroll to position [435, 0]
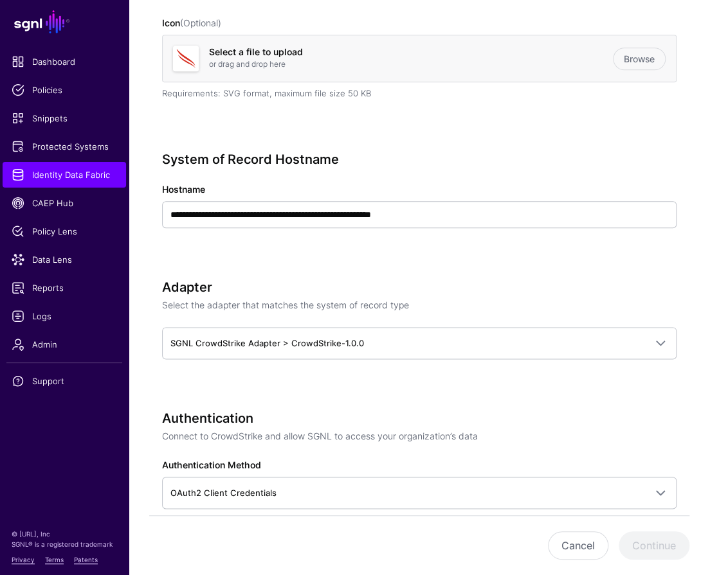
click at [478, 229] on div "**********" at bounding box center [419, 208] width 514 height 113
click at [477, 226] on div "**********" at bounding box center [419, 208] width 514 height 113
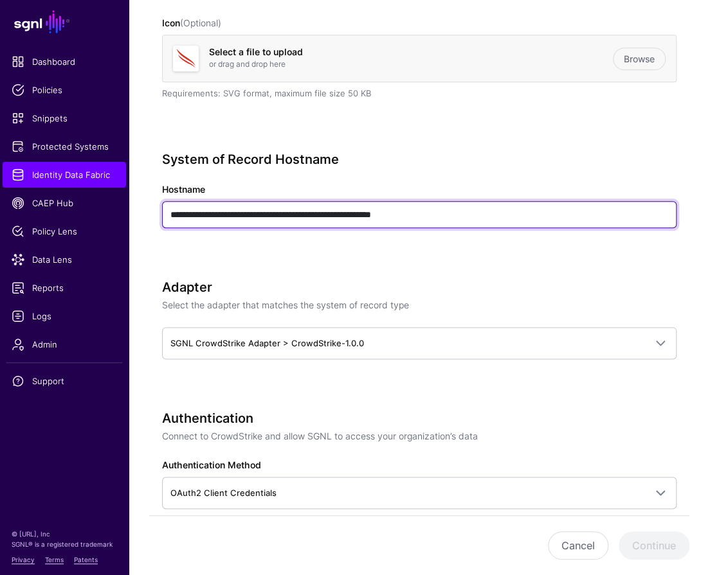
click at [473, 217] on input "**********" at bounding box center [419, 214] width 514 height 27
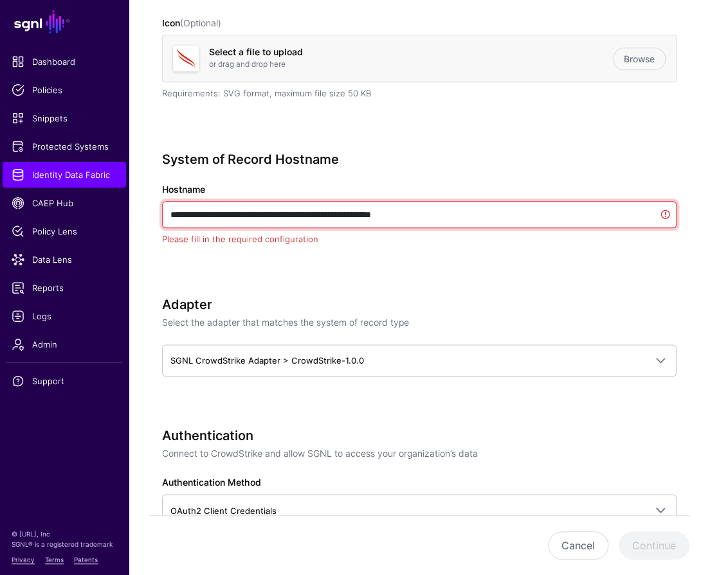
click at [473, 217] on input "**********" at bounding box center [419, 214] width 514 height 27
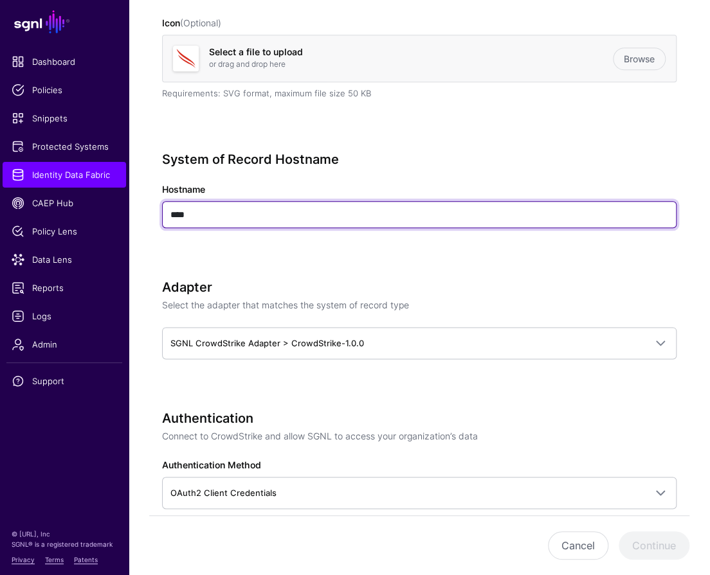
type input "****"
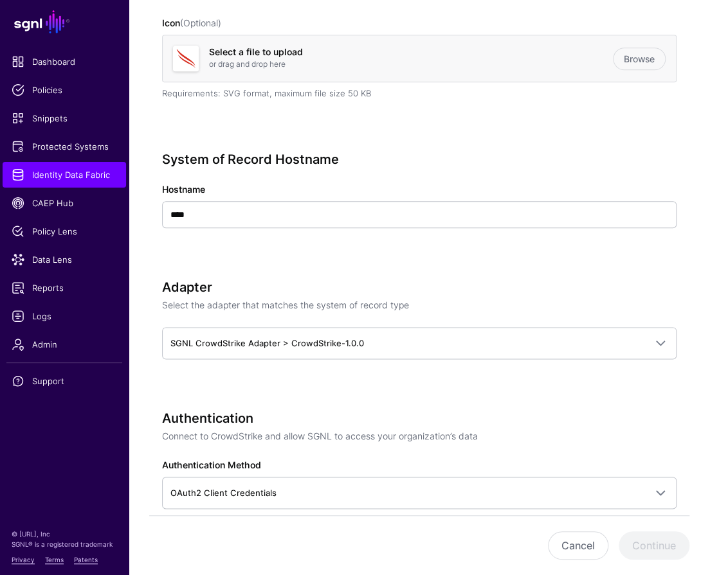
click at [615, 266] on div "**********" at bounding box center [419, 552] width 514 height 1731
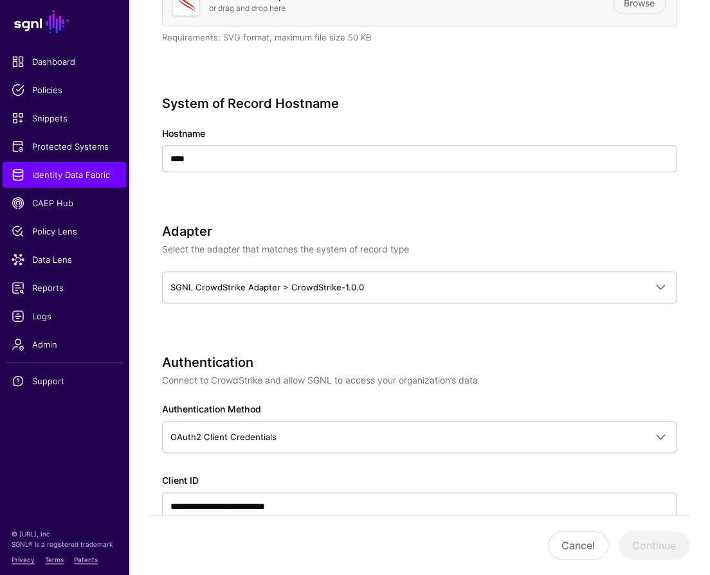
scroll to position [507, 0]
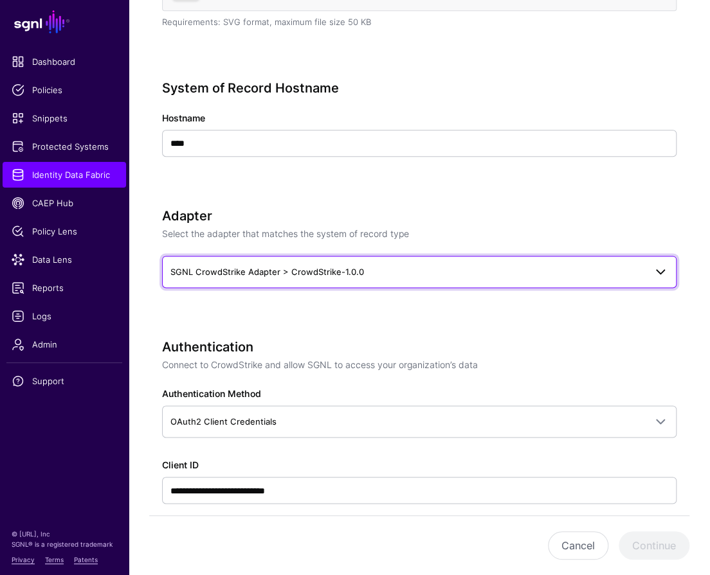
click at [368, 282] on link "SGNL CrowdStrike Adapter > CrowdStrike-1.0.0" at bounding box center [419, 272] width 514 height 32
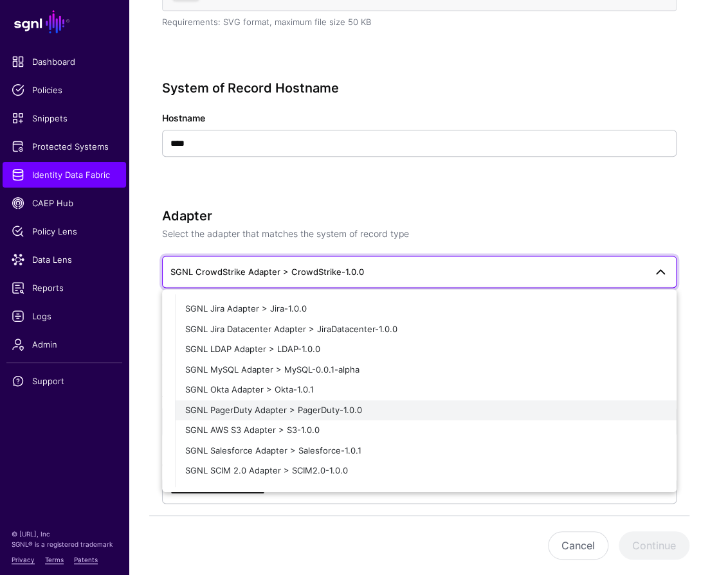
scroll to position [258, 0]
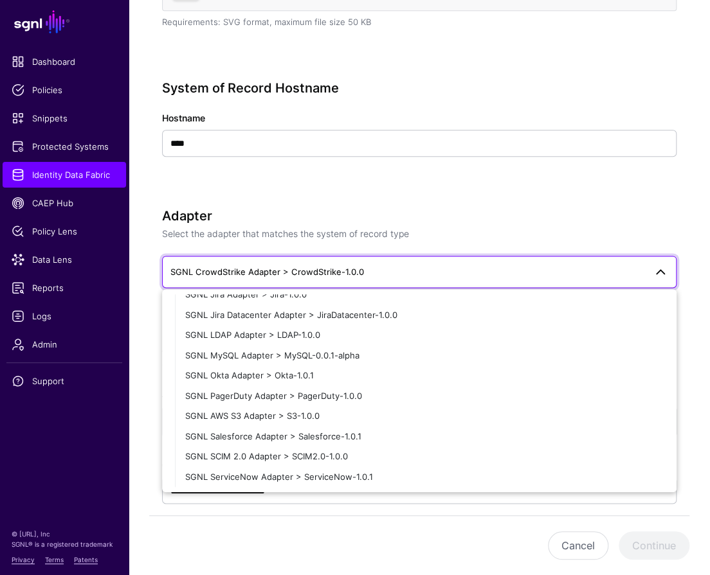
click at [377, 213] on h3 "Adapter" at bounding box center [419, 215] width 514 height 15
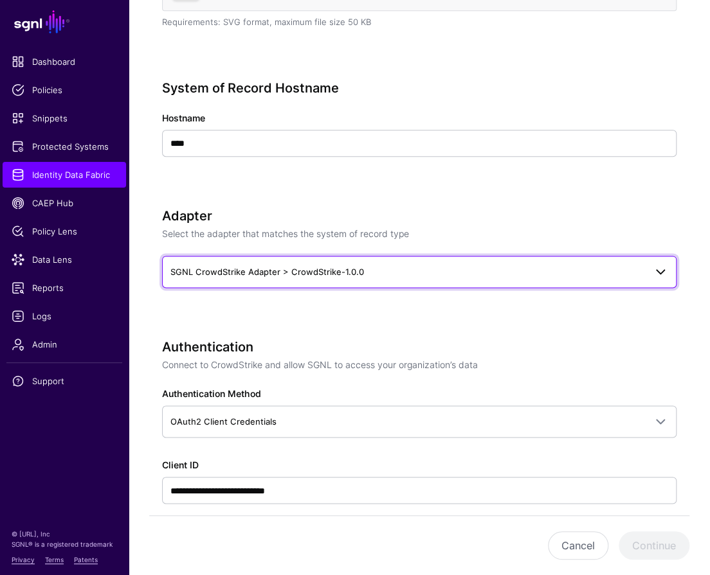
click at [370, 275] on span "SGNL CrowdStrike Adapter > CrowdStrike-1.0.0" at bounding box center [407, 272] width 474 height 14
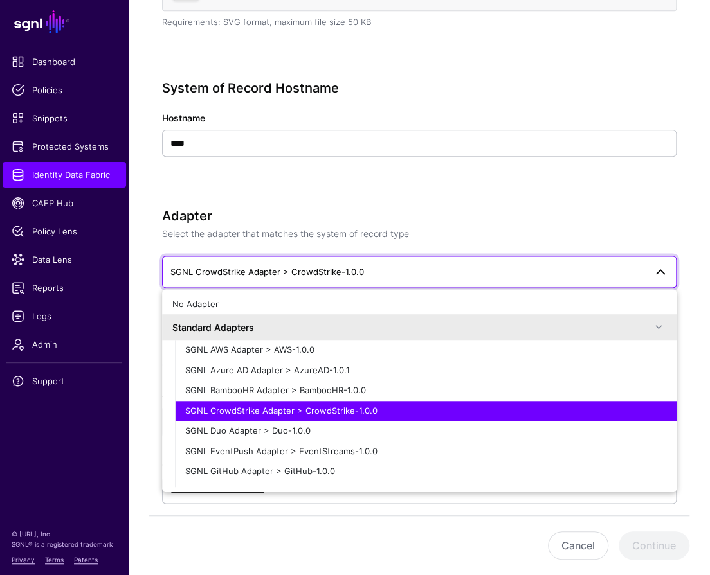
scroll to position [278, 0]
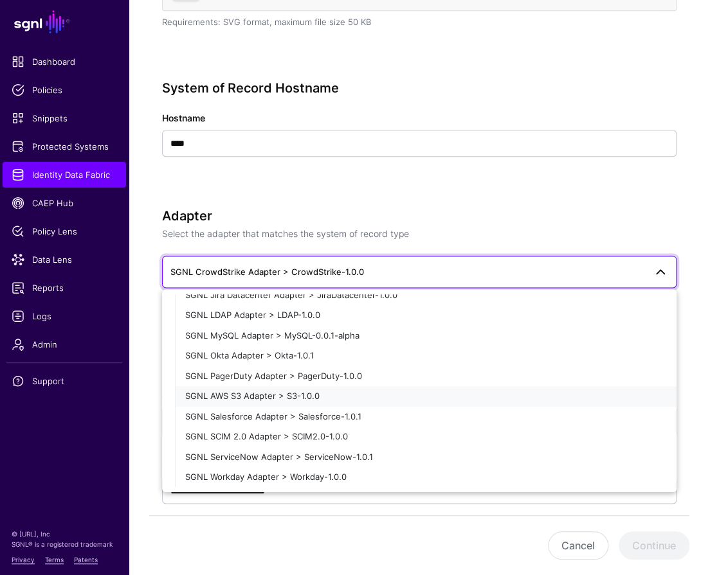
click at [311, 390] on div "SGNL AWS S3 Adapter > S3-1.0.0" at bounding box center [425, 396] width 481 height 13
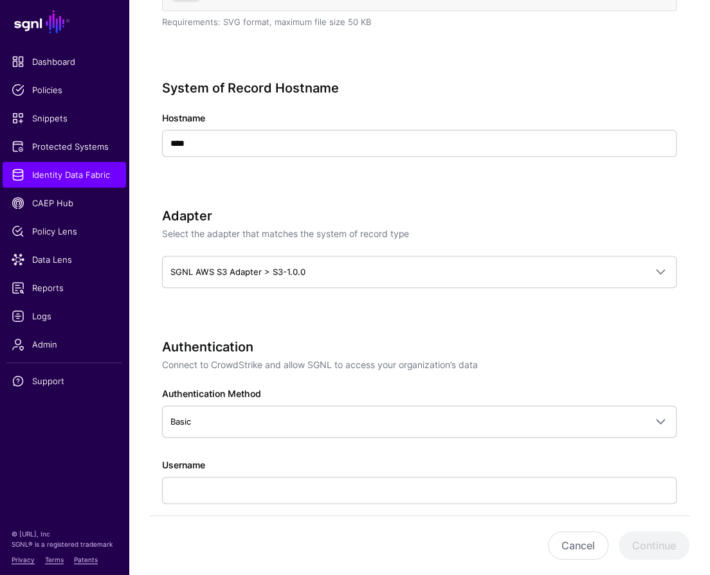
drag, startPoint x: 442, startPoint y: 350, endPoint x: 503, endPoint y: 182, distance: 178.4
click at [442, 350] on h3 "Authentication" at bounding box center [419, 346] width 514 height 15
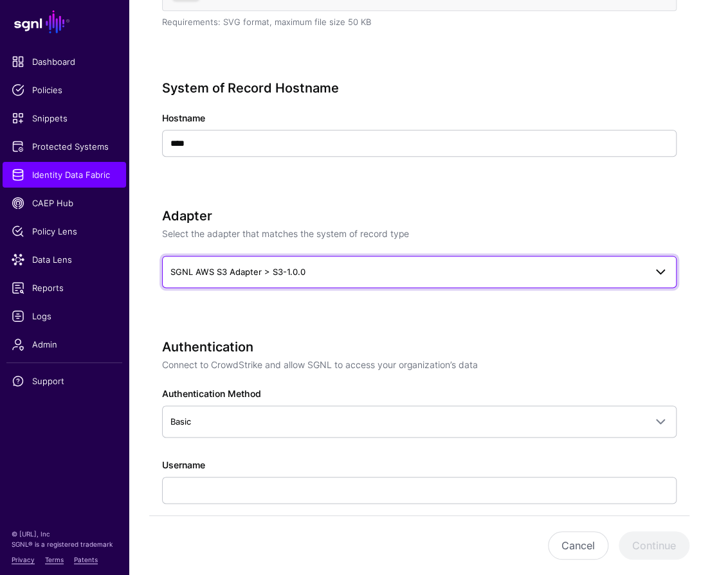
click at [358, 278] on link "SGNL AWS S3 Adapter > S3-1.0.0" at bounding box center [419, 272] width 514 height 32
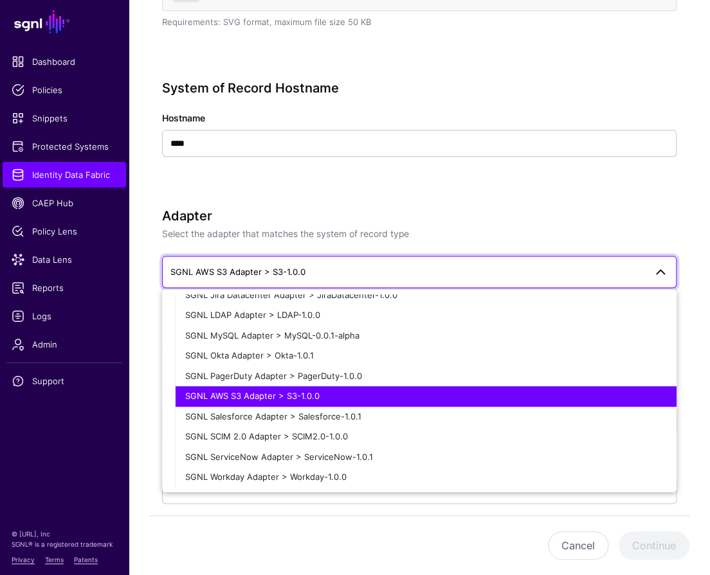
click at [304, 393] on span "SGNL AWS S3 Adapter > S3-1.0.0" at bounding box center [252, 396] width 134 height 10
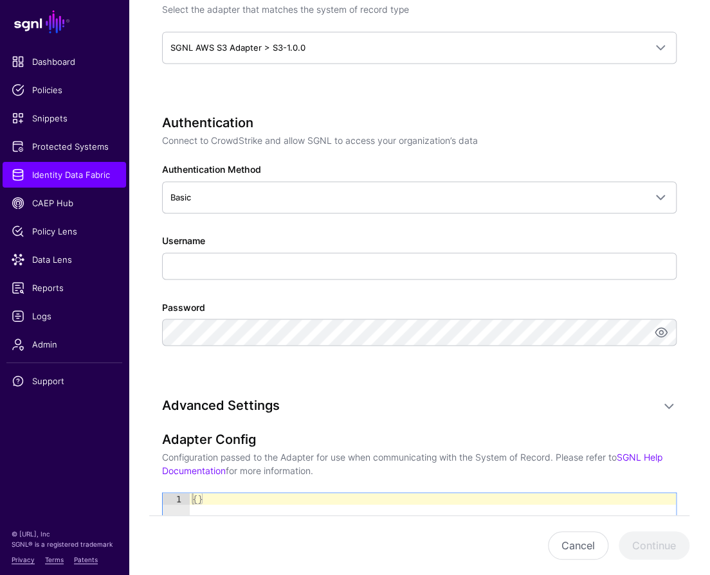
scroll to position [838, 0]
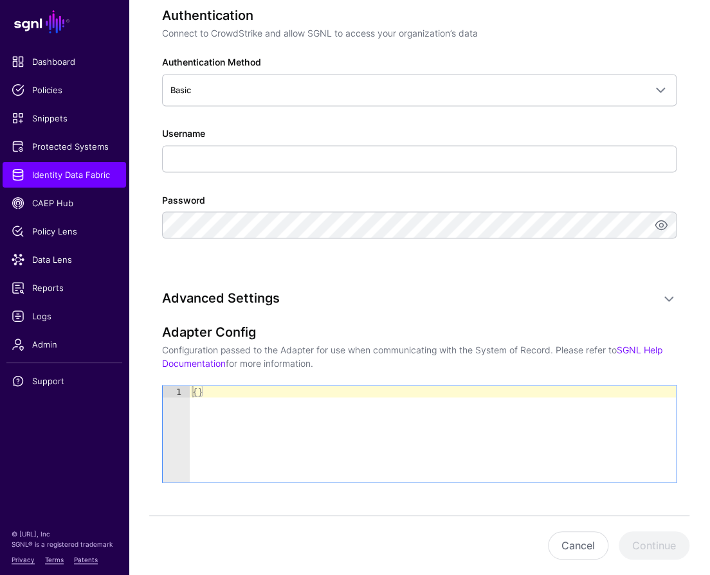
click at [242, 397] on div "{ }" at bounding box center [433, 446] width 486 height 120
type textarea "*"
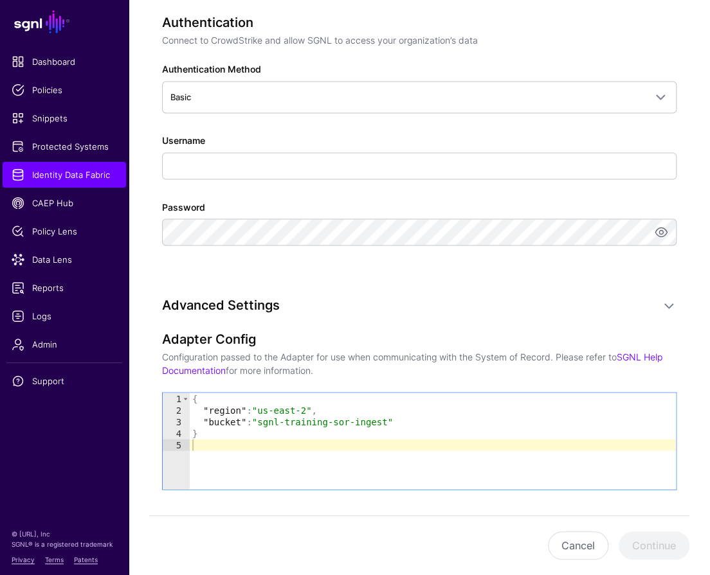
scroll to position [817, 0]
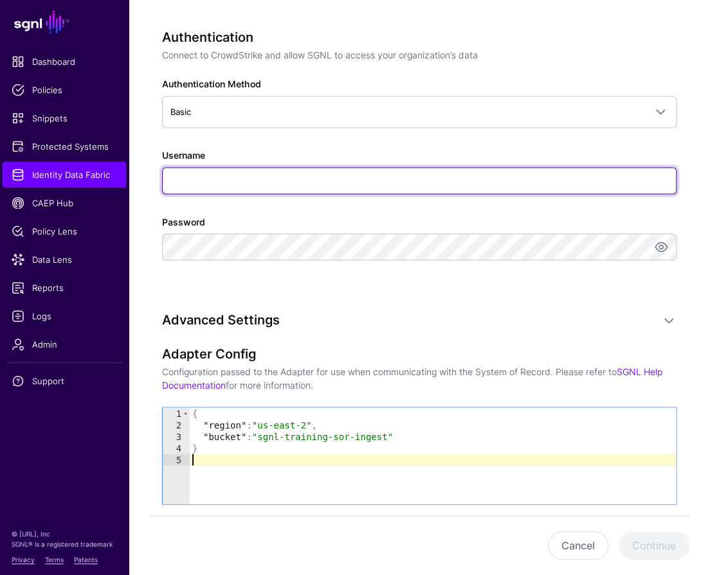
click at [308, 178] on input "Username" at bounding box center [419, 180] width 514 height 27
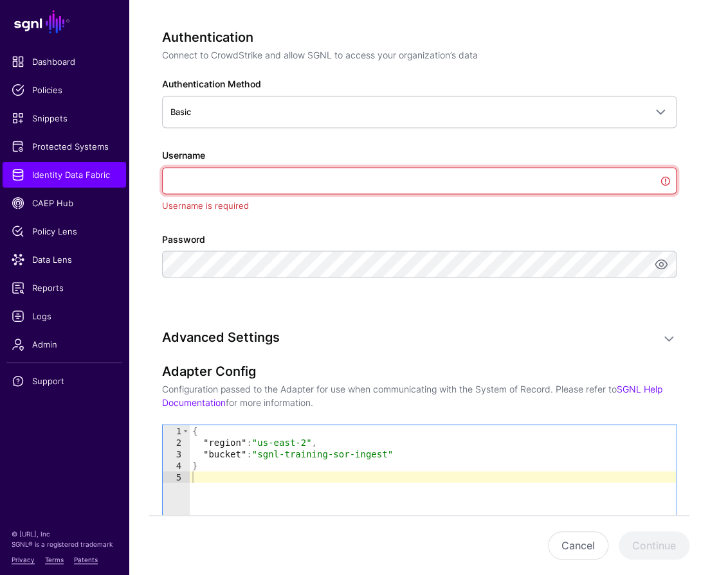
paste input "**********"
type input "**********"
paste input "**********"
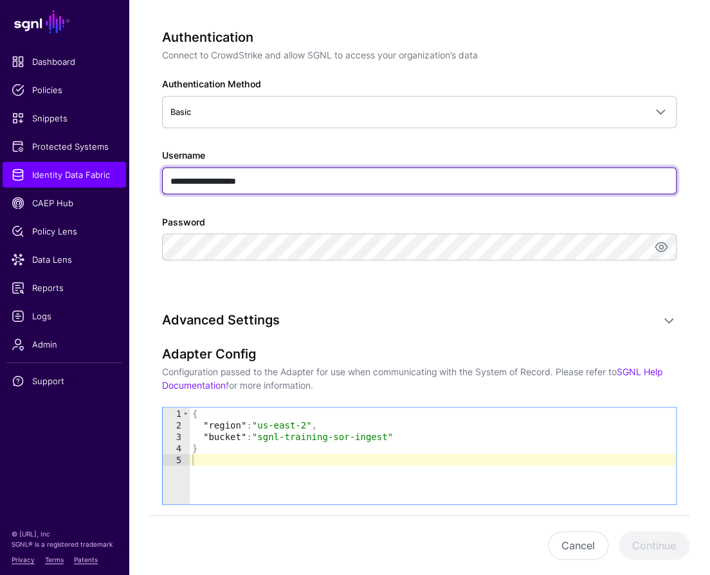
type input "**********"
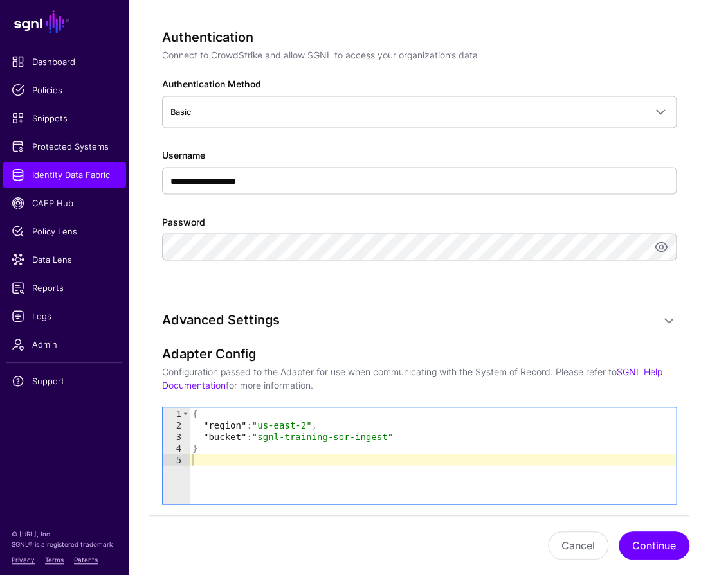
click at [472, 307] on div "**********" at bounding box center [419, 36] width 514 height 1461
click at [615, 549] on button "Continue" at bounding box center [653, 546] width 71 height 28
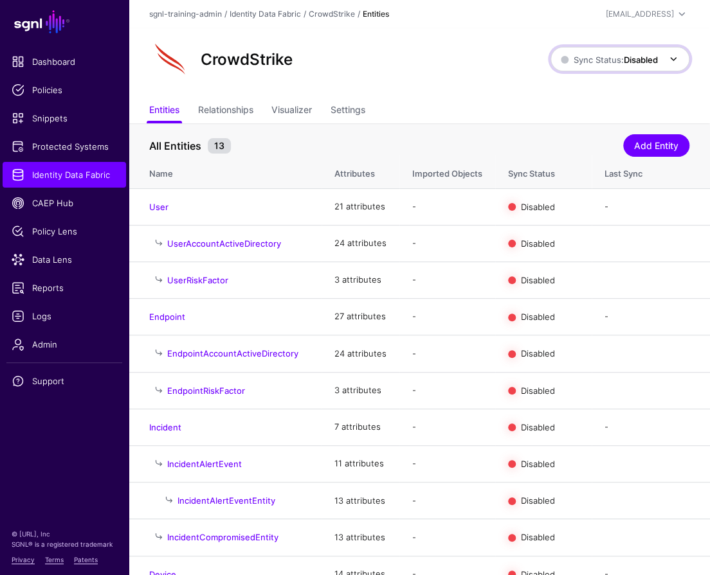
click at [611, 50] on link "Sync Status: Disabled" at bounding box center [619, 59] width 139 height 24
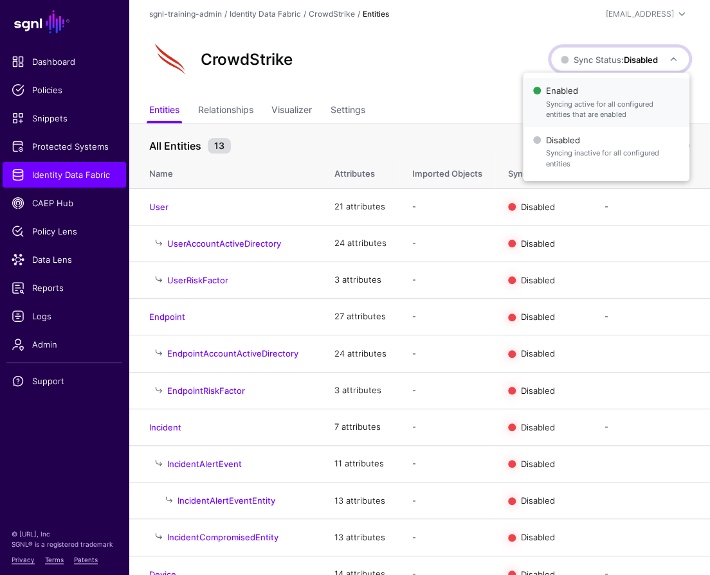
drag, startPoint x: 582, startPoint y: 89, endPoint x: 600, endPoint y: 116, distance: 31.6
click at [582, 89] on span "Enabled Syncing active for all configured entities that are enabled" at bounding box center [606, 103] width 146 height 42
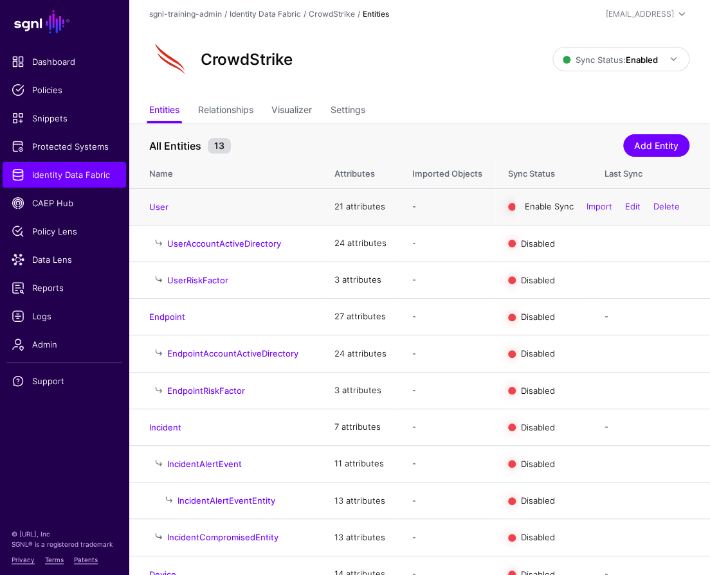
click at [548, 207] on link "Enable Sync" at bounding box center [549, 206] width 49 height 10
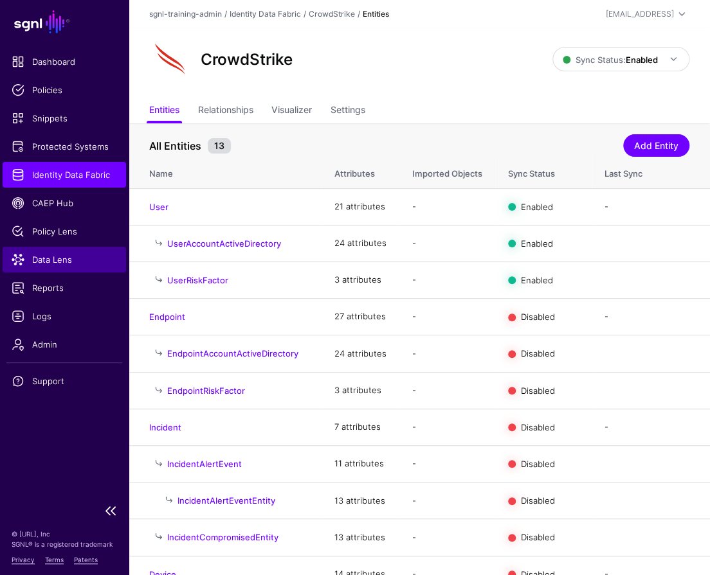
click at [43, 256] on span "Data Lens" at bounding box center [64, 259] width 105 height 13
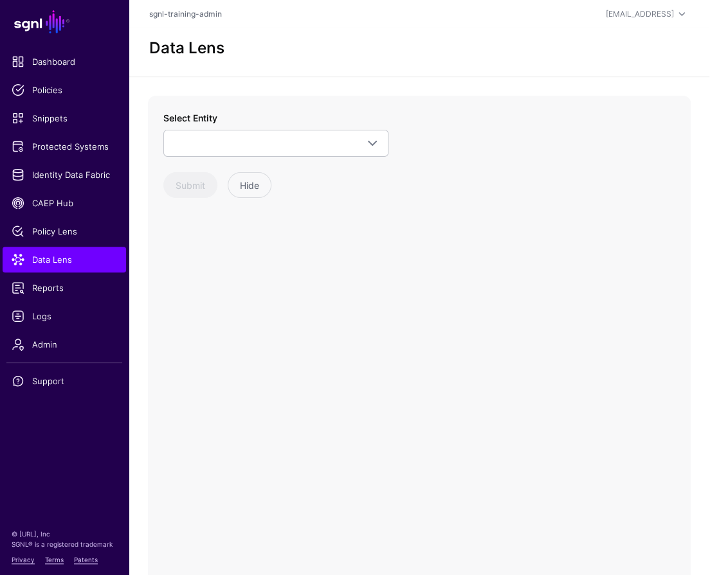
click at [314, 167] on div "Select Entity CrowdStrike Detection Device Endpoint Endpoint Incident EndpointA…" at bounding box center [275, 154] width 225 height 87
click at [320, 142] on span at bounding box center [276, 143] width 208 height 15
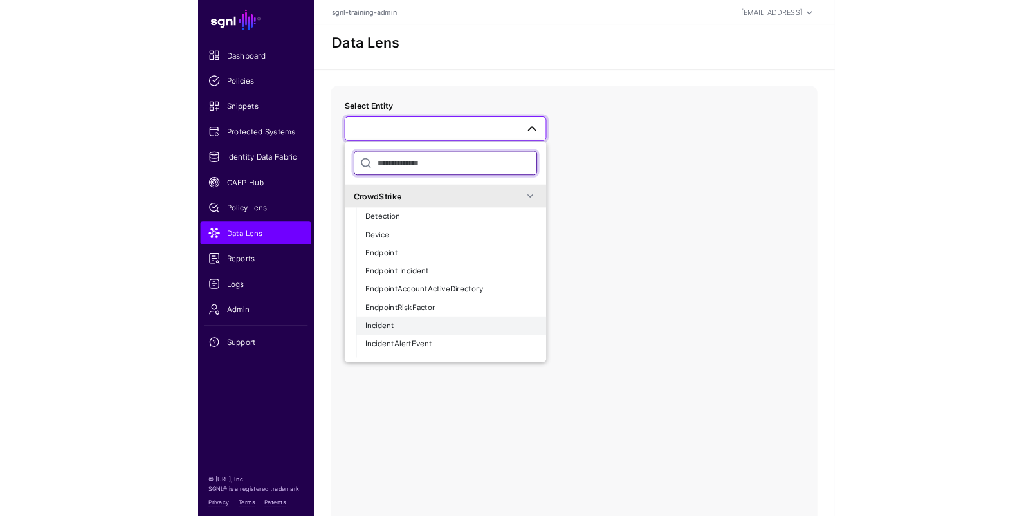
scroll to position [188, 0]
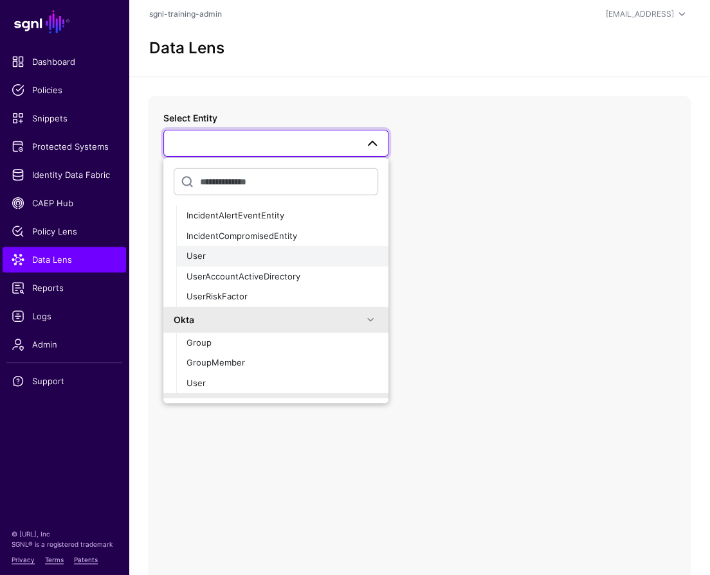
click at [221, 256] on div "User" at bounding box center [282, 256] width 192 height 13
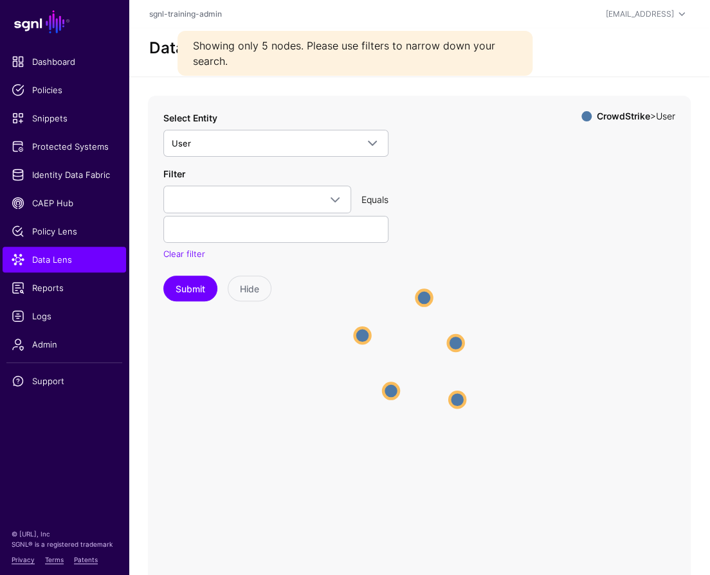
click at [425, 300] on circle at bounding box center [423, 298] width 15 height 15
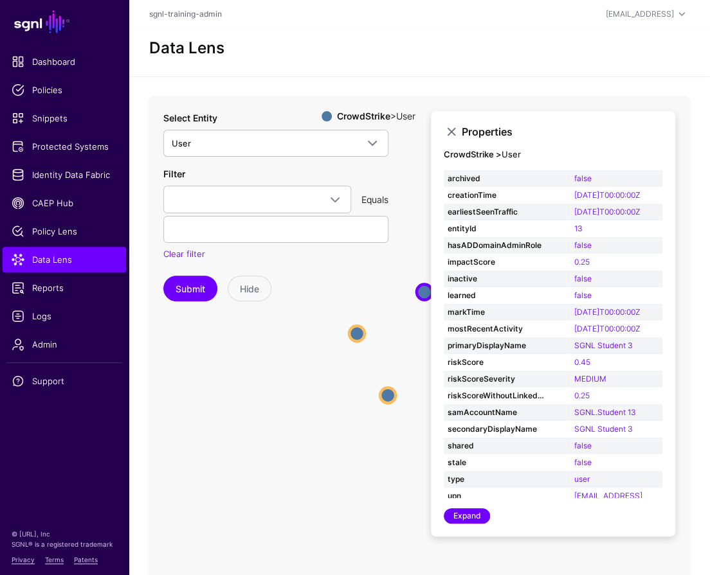
click at [248, 393] on icon "User User User User User User User User User User" at bounding box center [419, 353] width 543 height 514
click at [262, 406] on icon "User User User User User User User User User User" at bounding box center [419, 353] width 543 height 514
click at [48, 176] on span "Identity Data Fabric" at bounding box center [64, 174] width 105 height 13
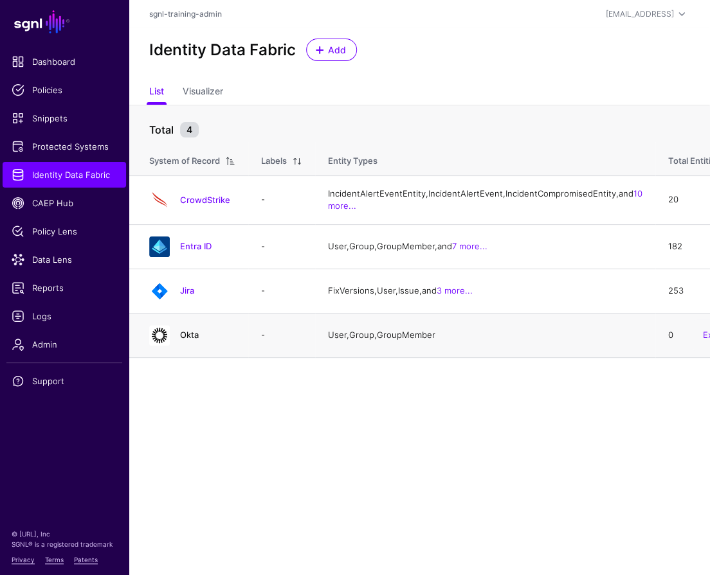
click at [191, 340] on link "Okta" at bounding box center [189, 335] width 19 height 10
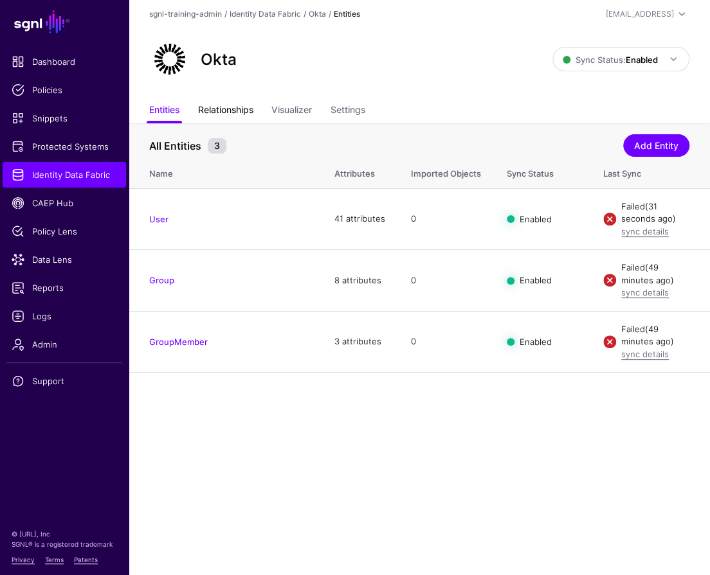
drag, startPoint x: 235, startPoint y: 98, endPoint x: 237, endPoint y: 106, distance: 8.5
click at [235, 98] on div "Okta Sync Status: Enabled Enabled Syncing active for all configured entities th…" at bounding box center [419, 63] width 581 height 71
click at [236, 107] on link "Relationships" at bounding box center [225, 111] width 55 height 24
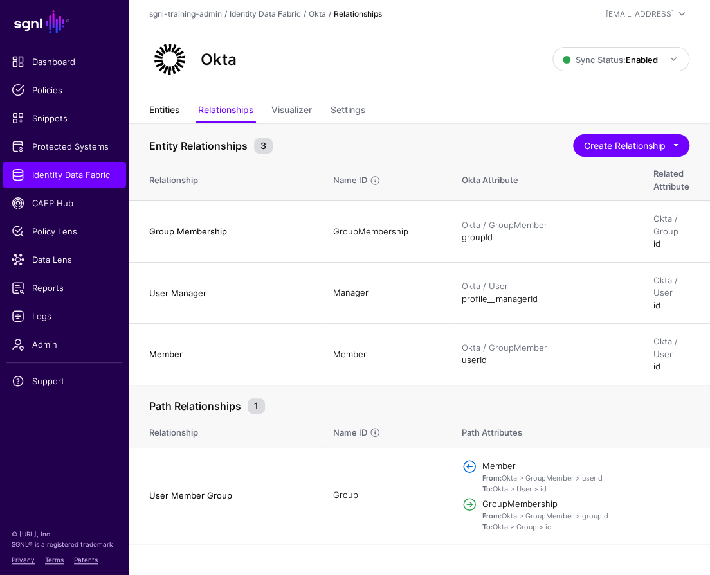
click at [160, 116] on link "Entities" at bounding box center [164, 111] width 30 height 24
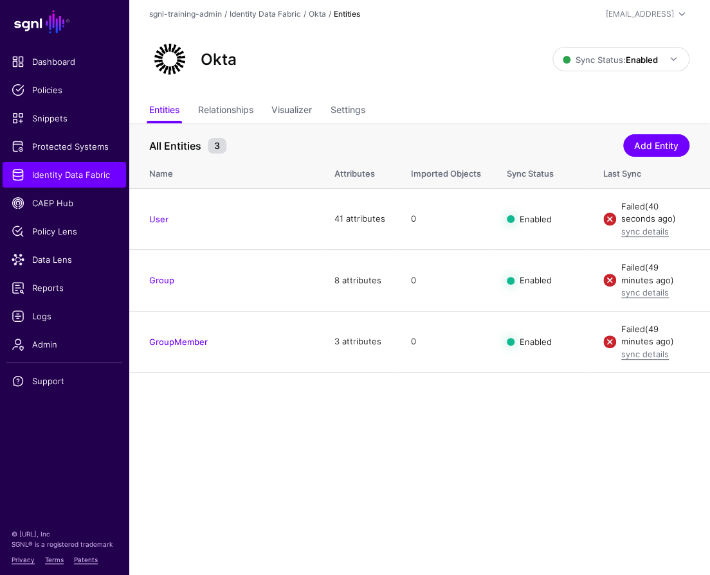
drag, startPoint x: 627, startPoint y: 471, endPoint x: 644, endPoint y: 456, distance: 21.8
click at [615, 471] on main "SGNL Dashboard Policies Snippets Protected Systems Identity Data Fabric CAEP Hu…" at bounding box center [355, 287] width 710 height 575
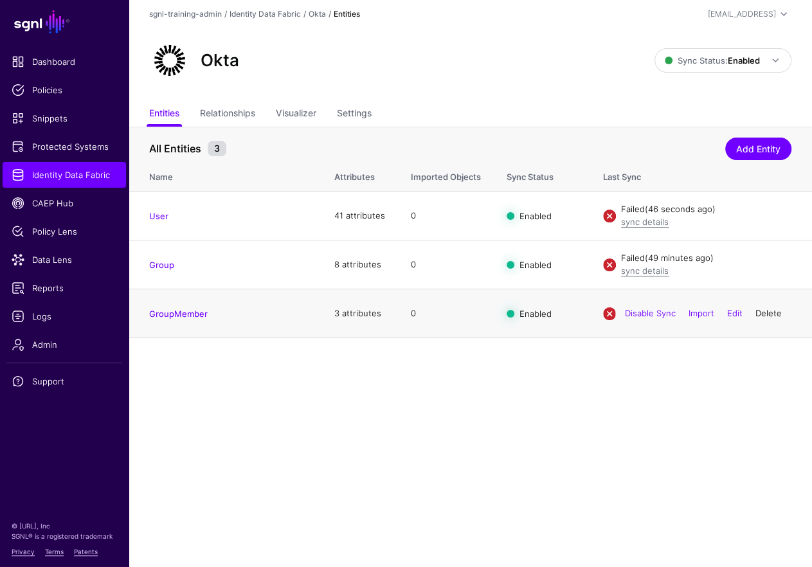
click at [615, 313] on link "Delete" at bounding box center [768, 313] width 26 height 10
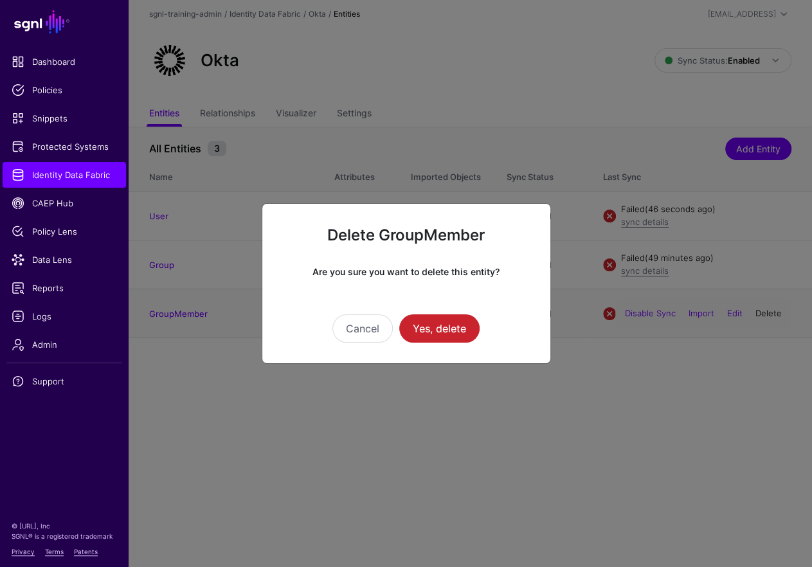
click at [615, 313] on ngb-modal-window "Delete GroupMember Are you sure you want to delete this entity? Cancel Yes, del…" at bounding box center [406, 283] width 812 height 567
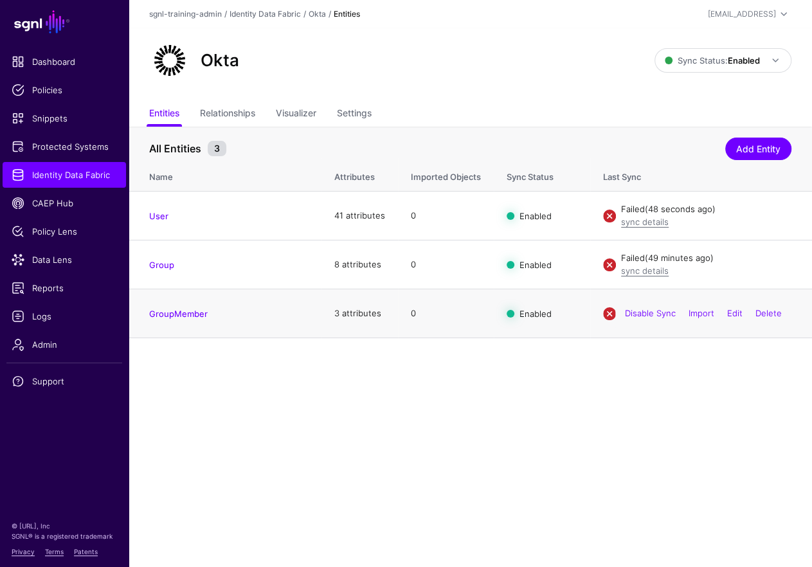
click at [615, 316] on div "Disable Sync Import Edit Delete" at bounding box center [703, 314] width 176 height 32
click at [615, 312] on link "Edit" at bounding box center [734, 313] width 15 height 10
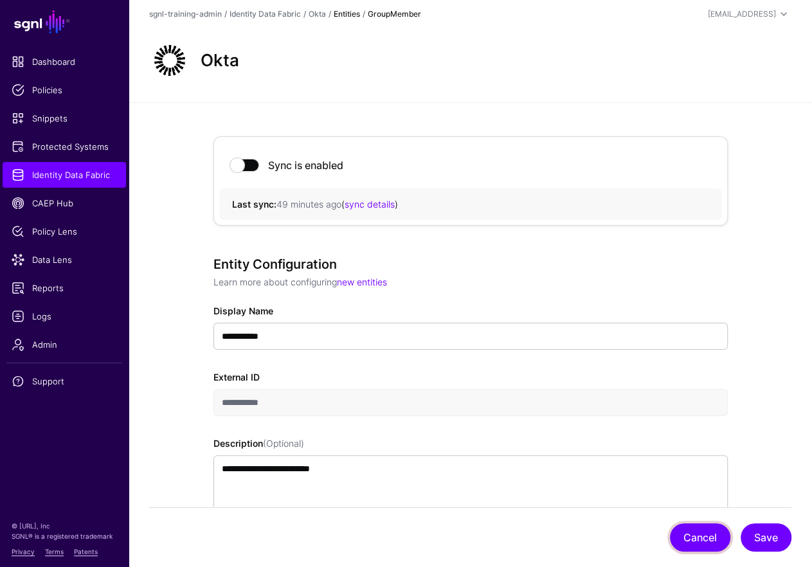
drag, startPoint x: 702, startPoint y: 543, endPoint x: 702, endPoint y: 536, distance: 7.1
click at [615, 543] on button "Cancel" at bounding box center [700, 537] width 60 height 28
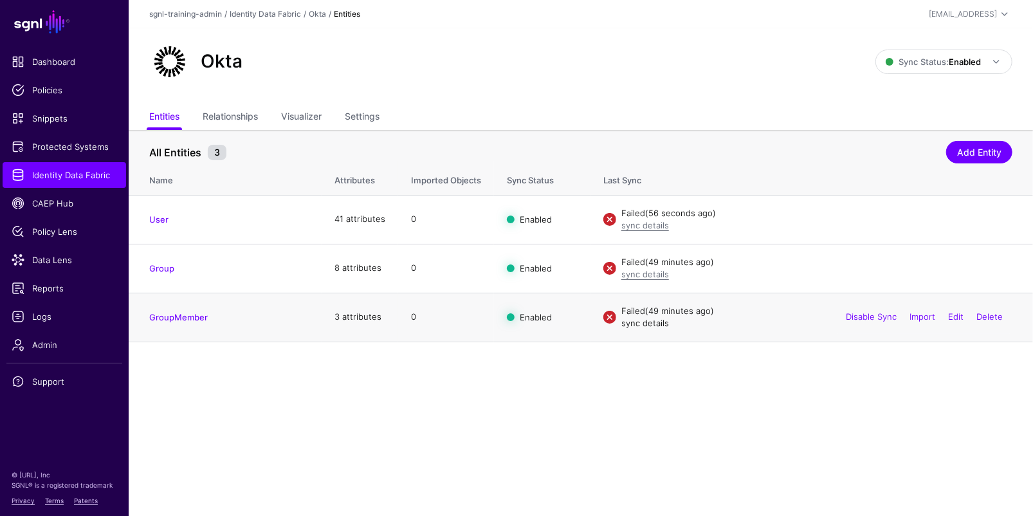
click at [615, 324] on link "sync details" at bounding box center [645, 323] width 48 height 10
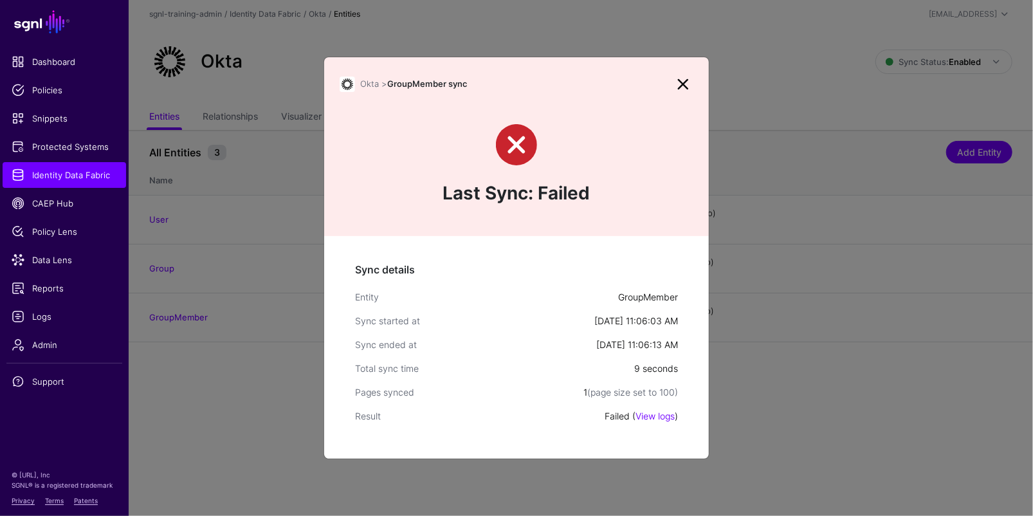
click at [615, 415] on link "View logs" at bounding box center [654, 415] width 39 height 11
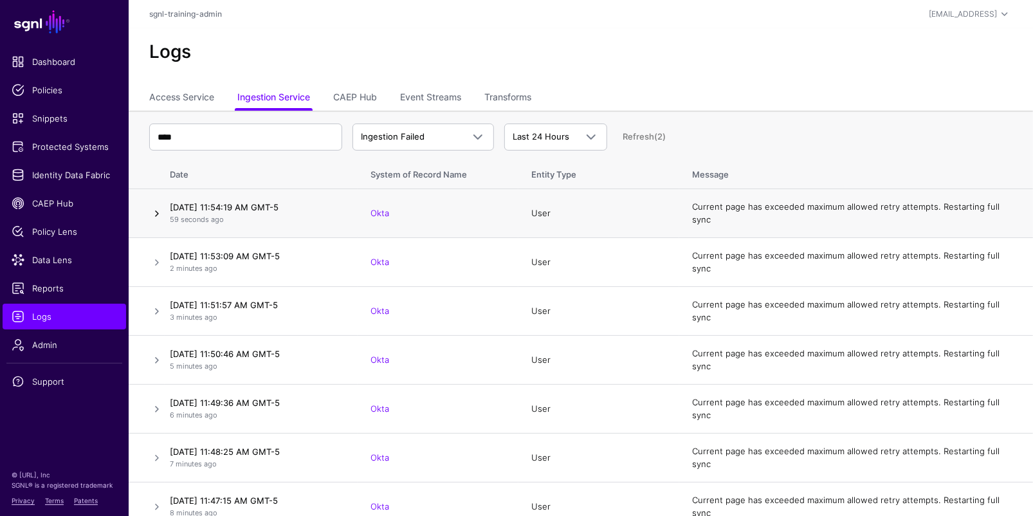
click at [158, 213] on link at bounding box center [156, 213] width 15 height 15
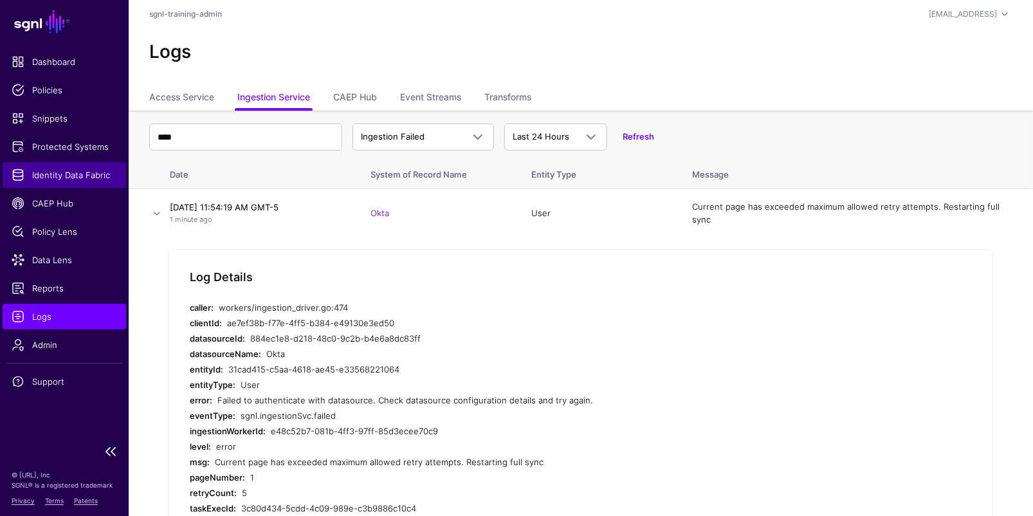
click at [82, 174] on span "Identity Data Fabric" at bounding box center [64, 174] width 105 height 13
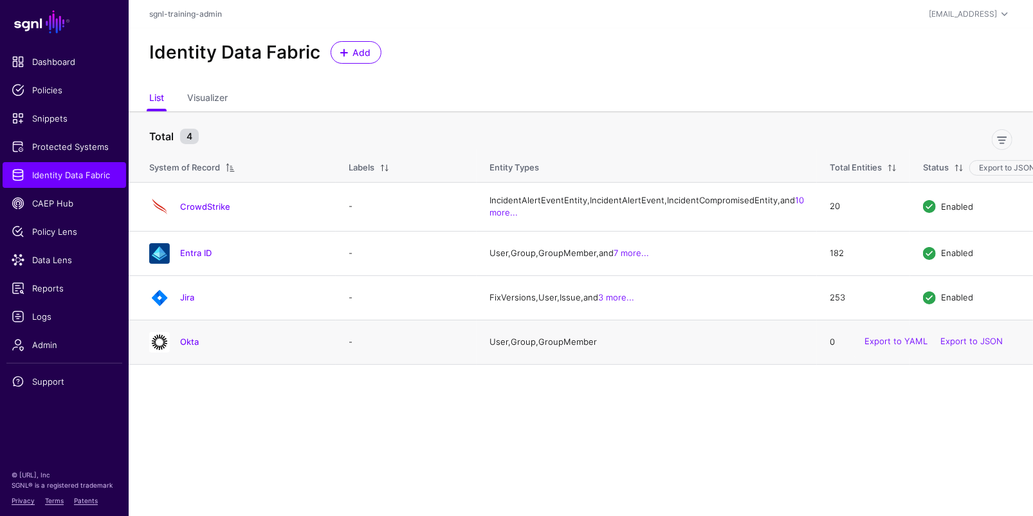
click at [178, 364] on td "Okta" at bounding box center [232, 342] width 207 height 44
click at [182, 347] on link "Okta" at bounding box center [189, 341] width 19 height 10
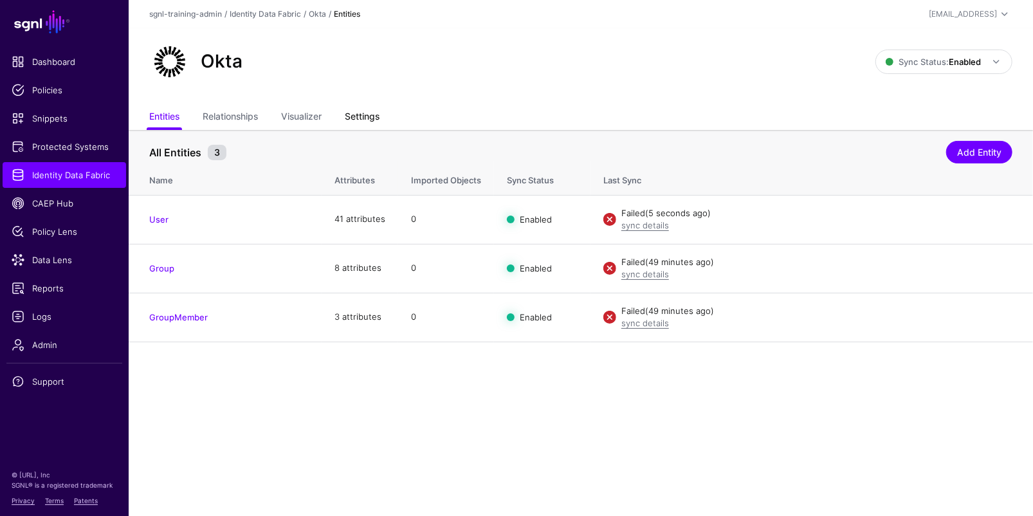
click at [362, 120] on link "Settings" at bounding box center [362, 117] width 35 height 24
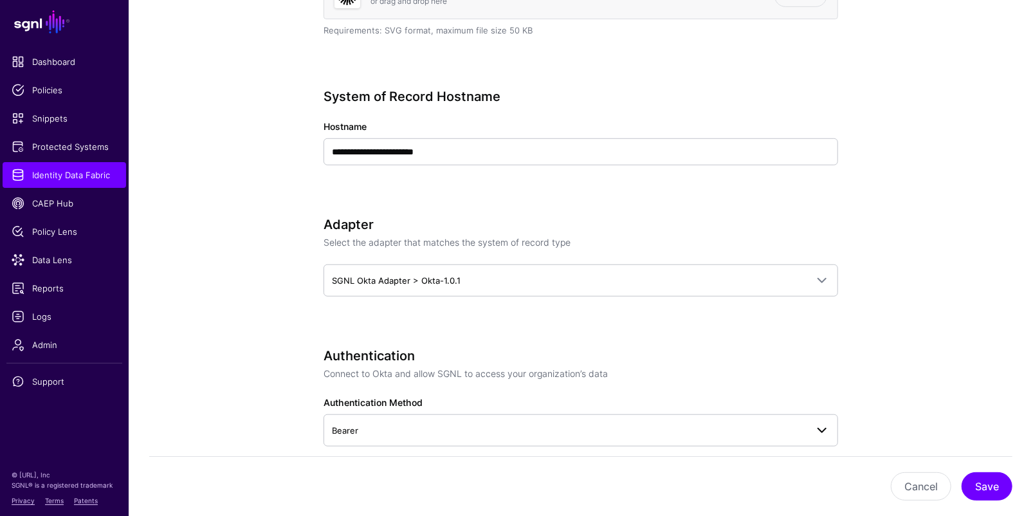
scroll to position [588, 0]
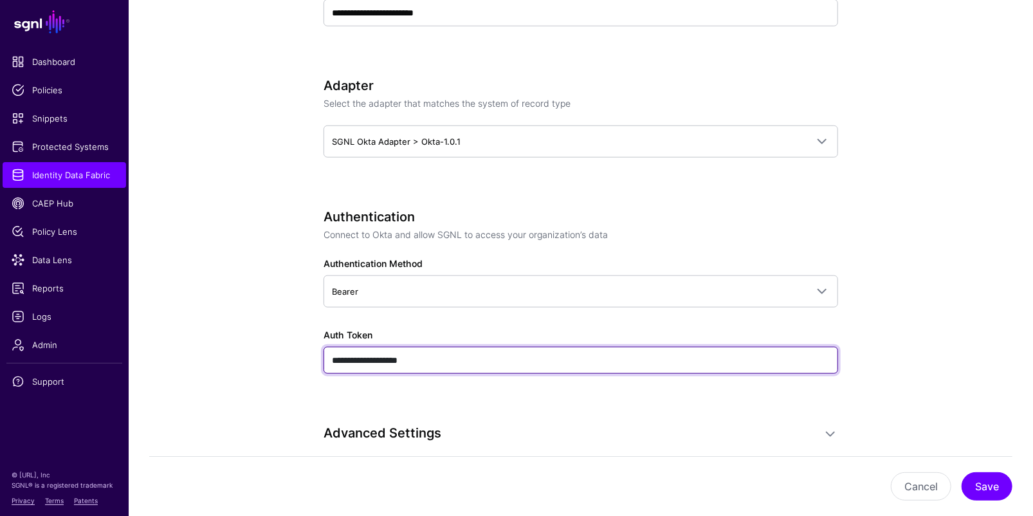
click at [457, 360] on input "**********" at bounding box center [580, 360] width 514 height 27
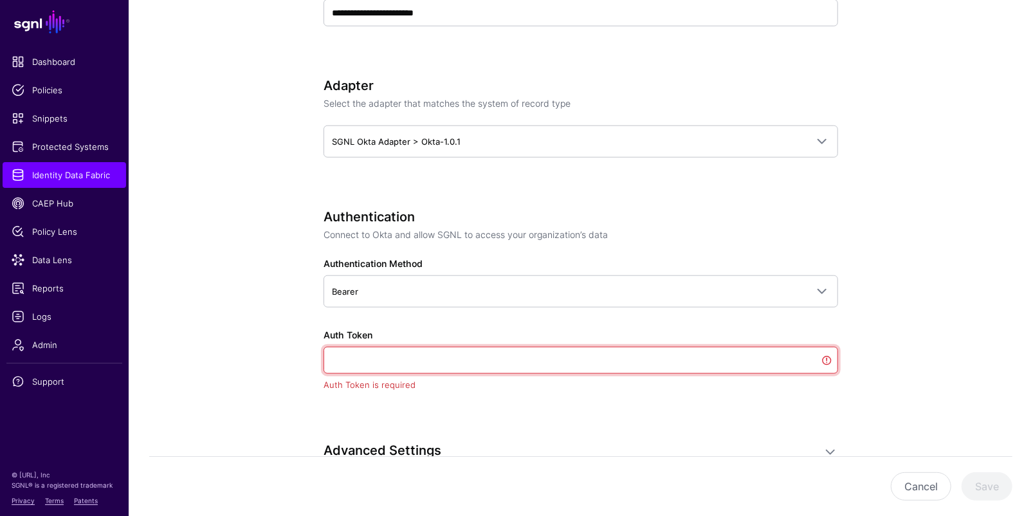
paste input "**********"
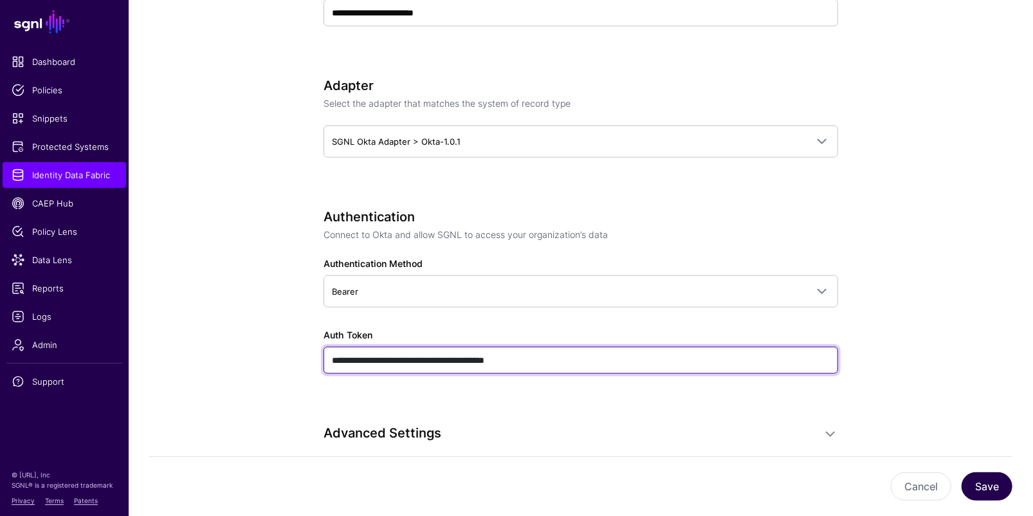
type input "**********"
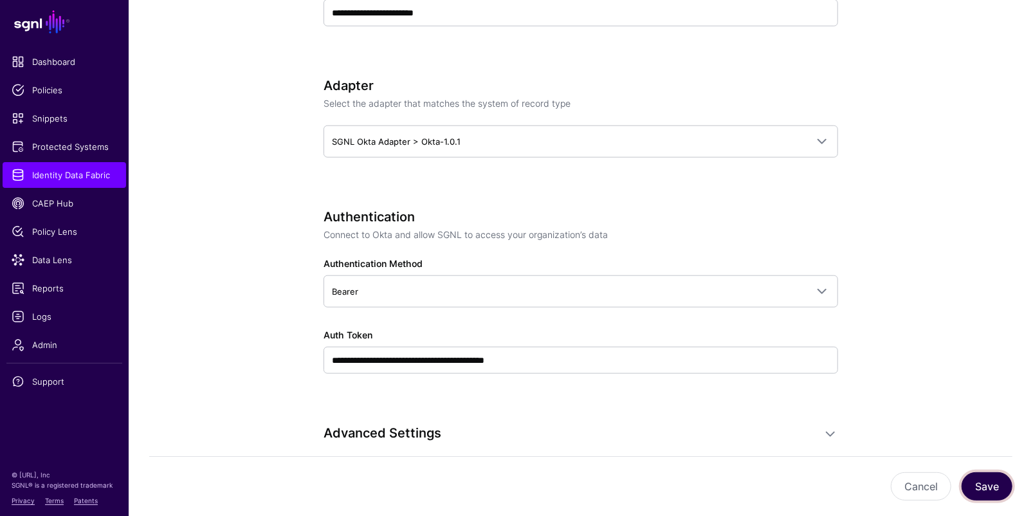
drag, startPoint x: 980, startPoint y: 486, endPoint x: 983, endPoint y: 493, distance: 7.5
click at [615, 486] on button "Save" at bounding box center [986, 486] width 51 height 28
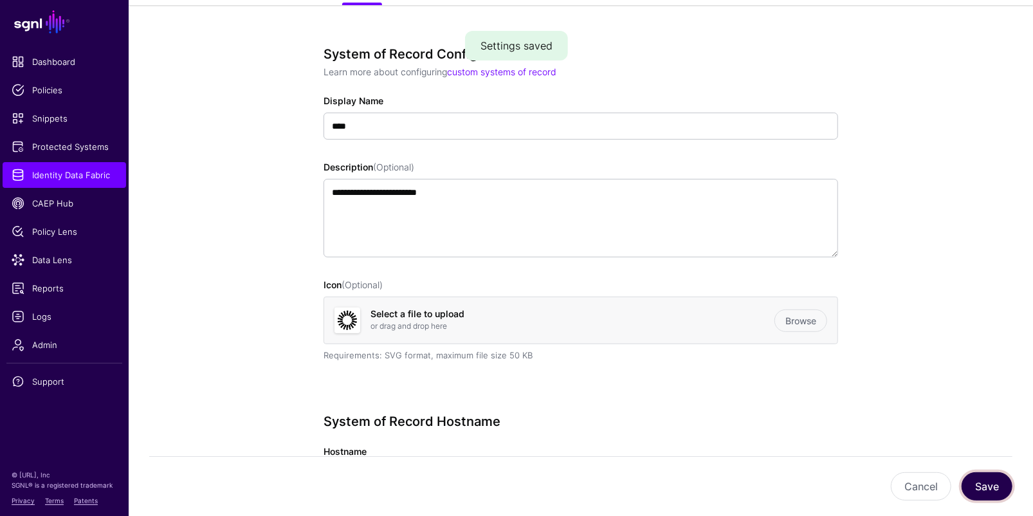
scroll to position [0, 0]
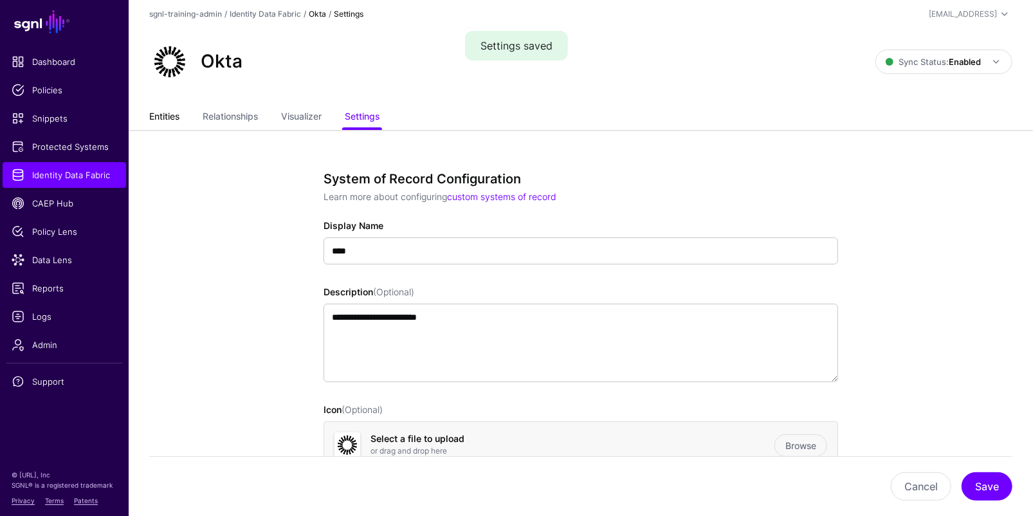
click at [158, 125] on link "Entities" at bounding box center [164, 117] width 30 height 24
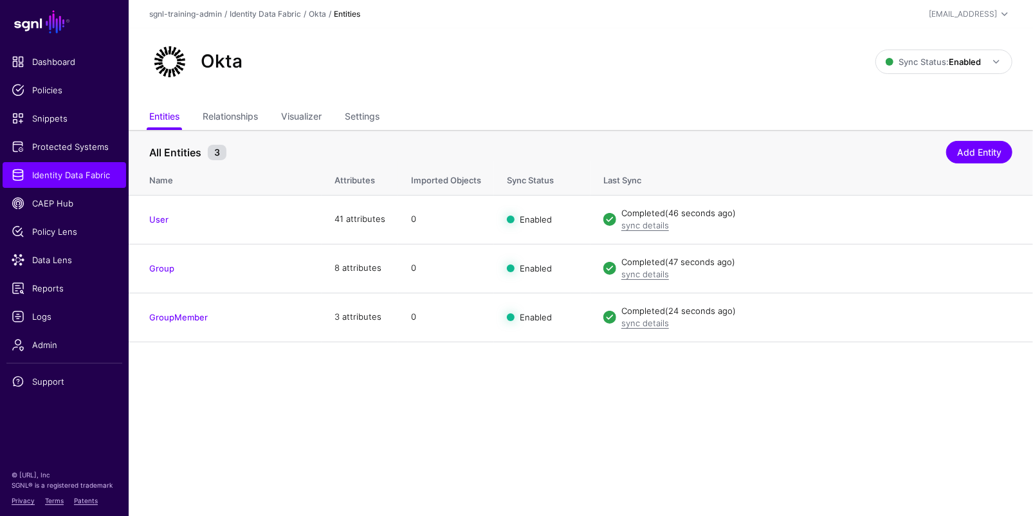
click at [388, 106] on ul "Entities Relationships Visualizer Settings" at bounding box center [580, 117] width 863 height 24
click at [374, 114] on link "Settings" at bounding box center [362, 117] width 35 height 24
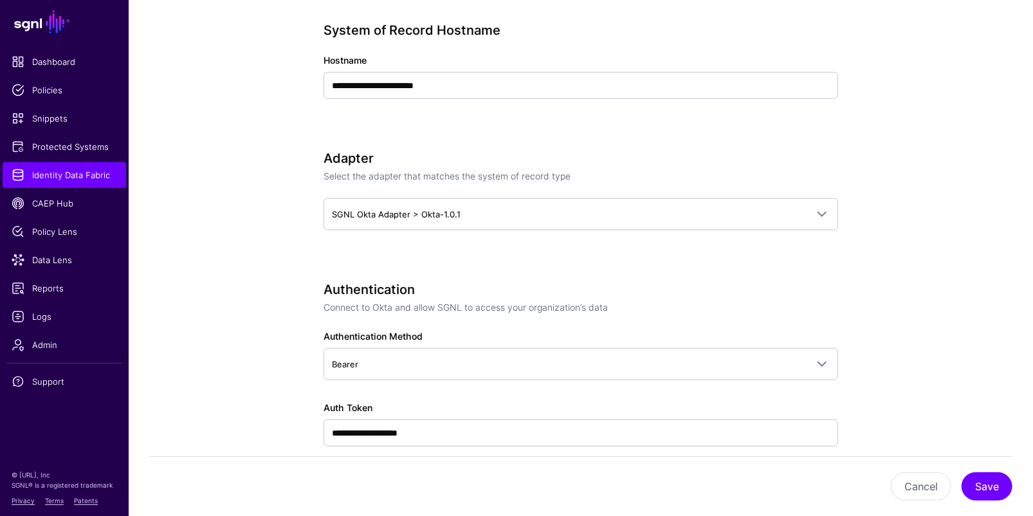
scroll to position [744, 0]
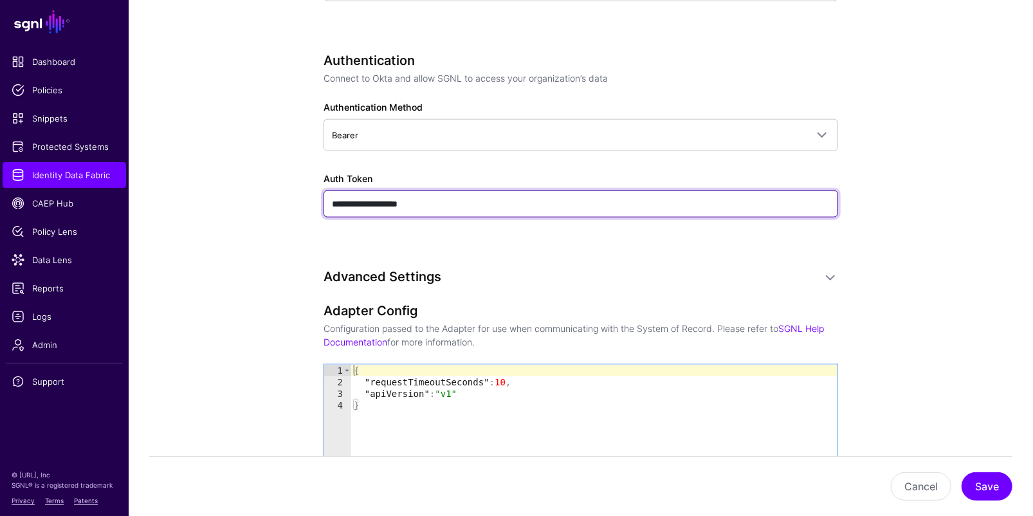
click at [487, 201] on input "**********" at bounding box center [580, 203] width 514 height 27
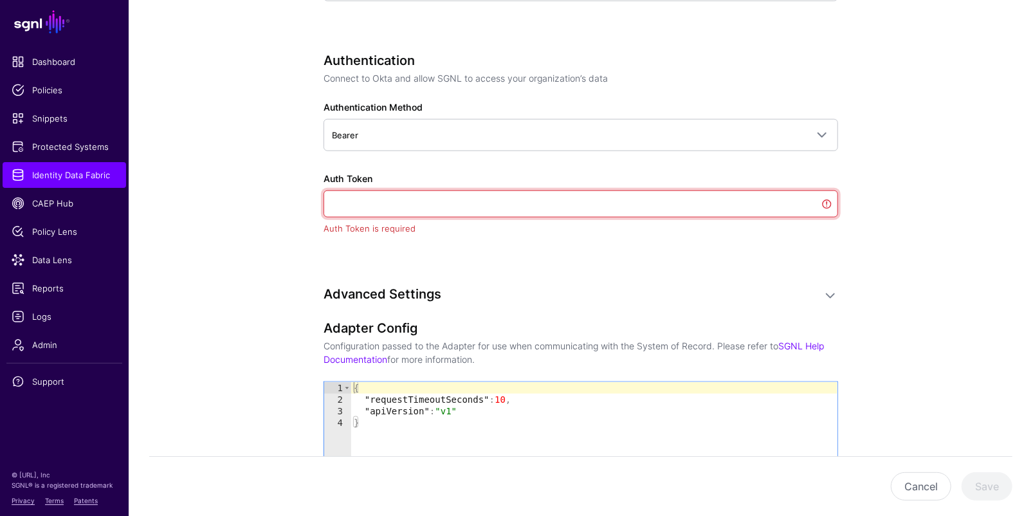
paste input "**********"
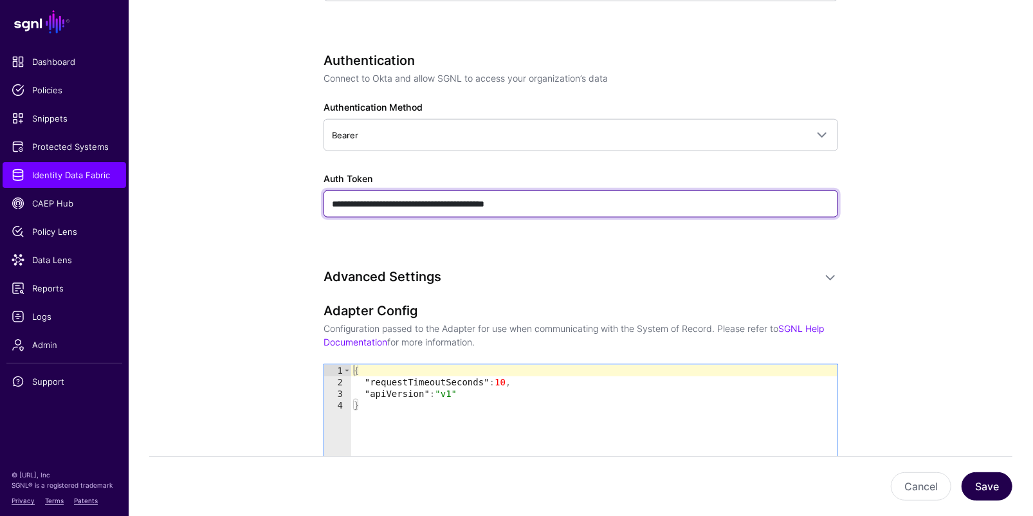
type input "**********"
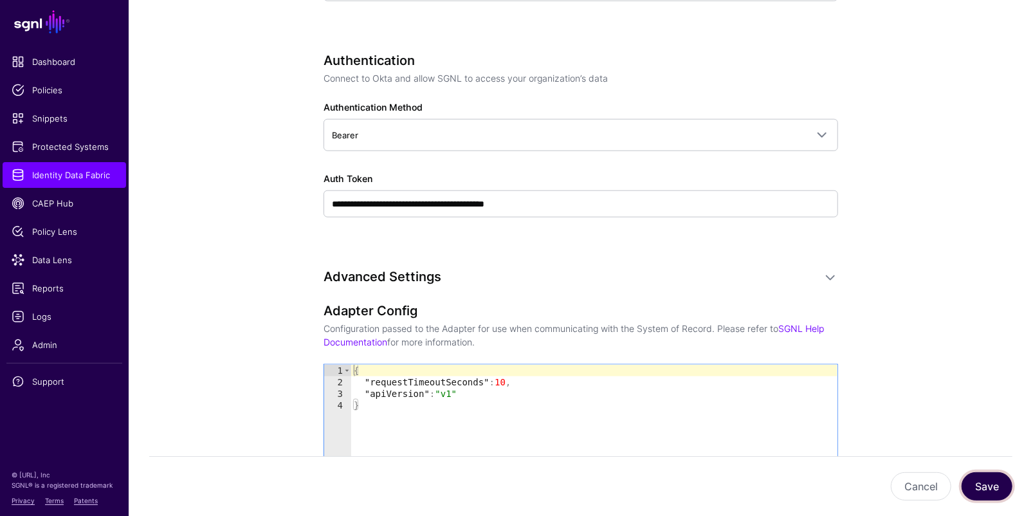
click at [993, 489] on button "Save" at bounding box center [986, 486] width 51 height 28
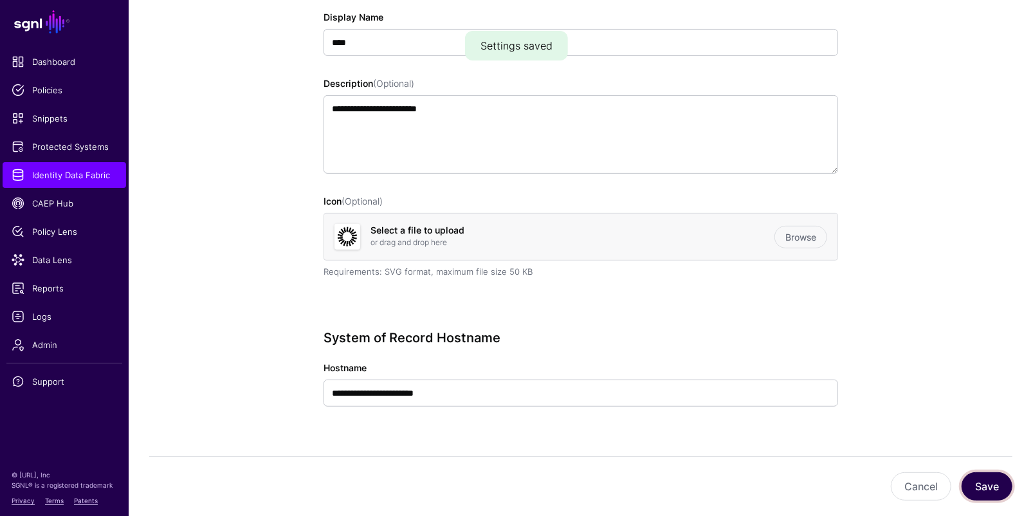
scroll to position [0, 0]
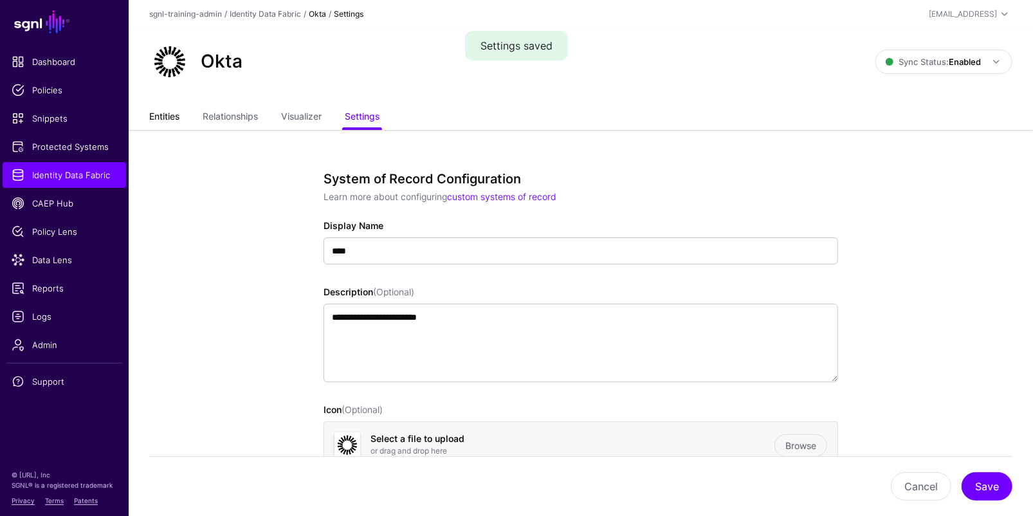
click at [167, 113] on link "Entities" at bounding box center [164, 117] width 30 height 24
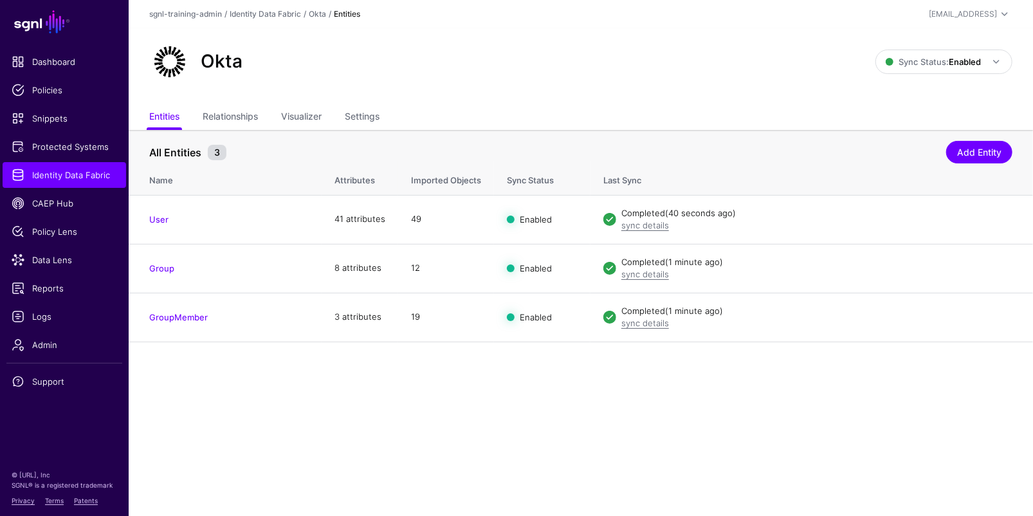
drag, startPoint x: 607, startPoint y: 394, endPoint x: 616, endPoint y: 388, distance: 10.7
click at [608, 393] on main "SGNL Dashboard Policies Snippets Protected Systems Identity Data Fabric CAEP Hu…" at bounding box center [516, 258] width 1033 height 516
click at [96, 162] on link "Identity Data Fabric" at bounding box center [64, 175] width 123 height 26
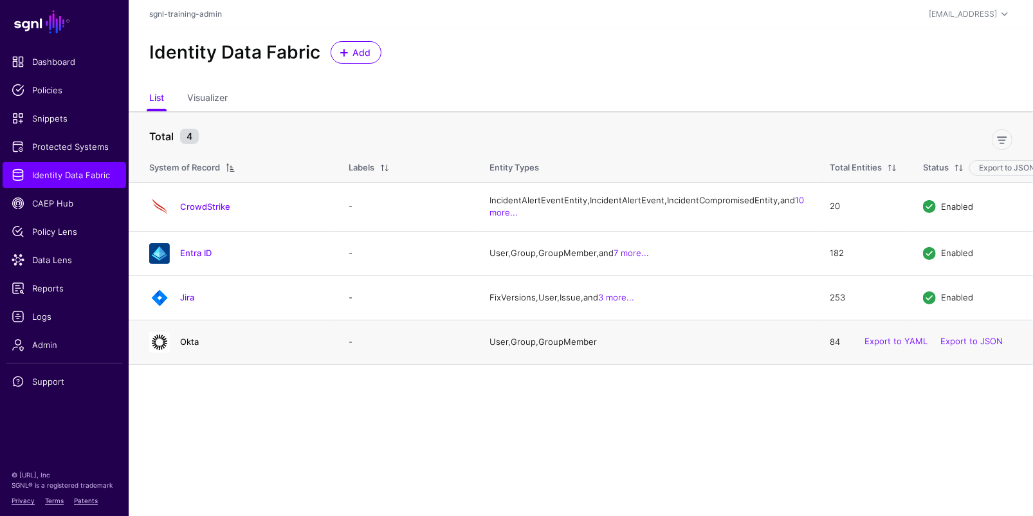
click at [195, 347] on link "Okta" at bounding box center [189, 341] width 19 height 10
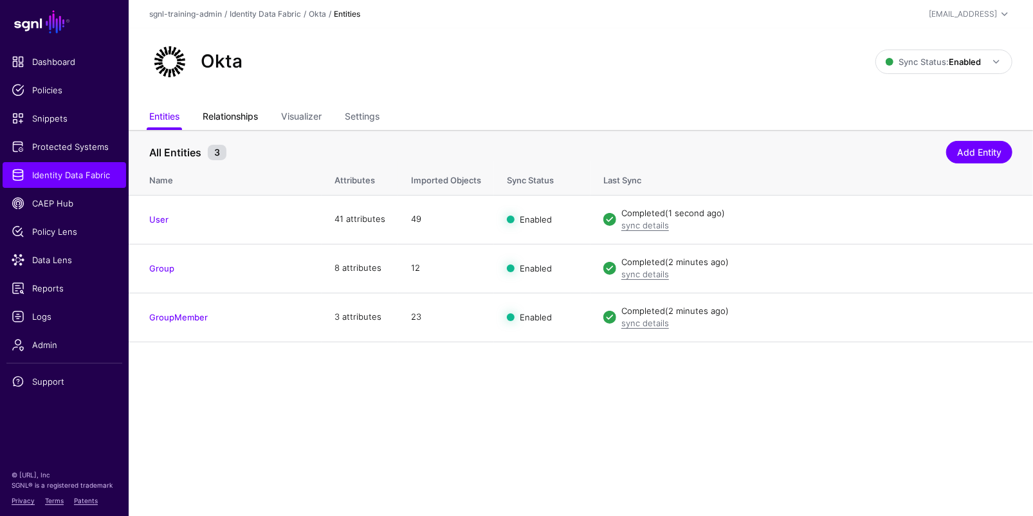
click at [228, 122] on link "Relationships" at bounding box center [230, 117] width 55 height 24
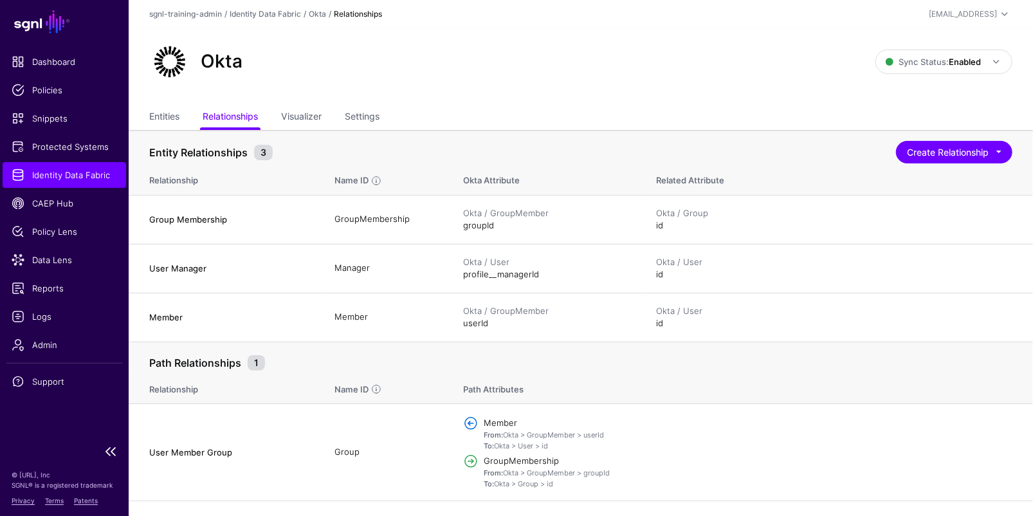
click at [69, 172] on span "Identity Data Fabric" at bounding box center [64, 174] width 105 height 13
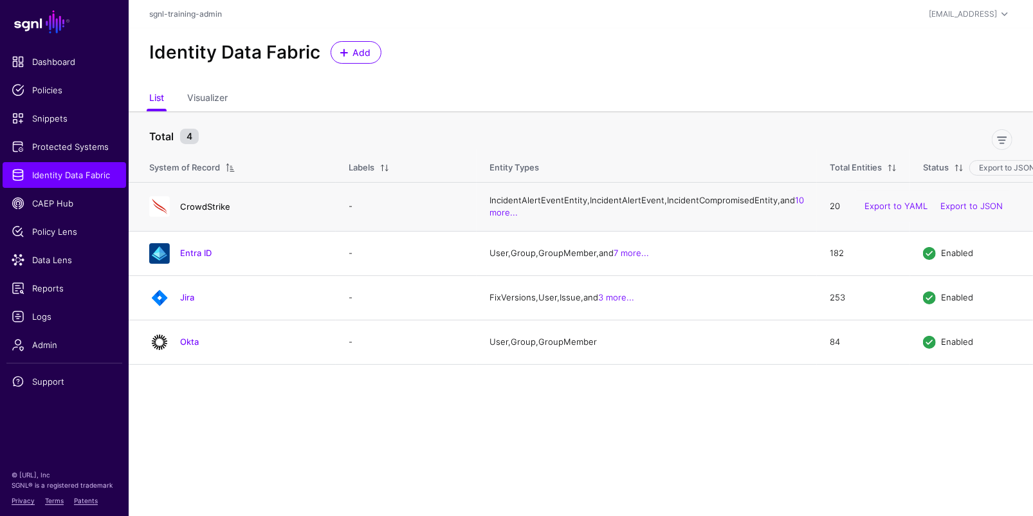
click at [213, 212] on link "CrowdStrike" at bounding box center [205, 206] width 50 height 10
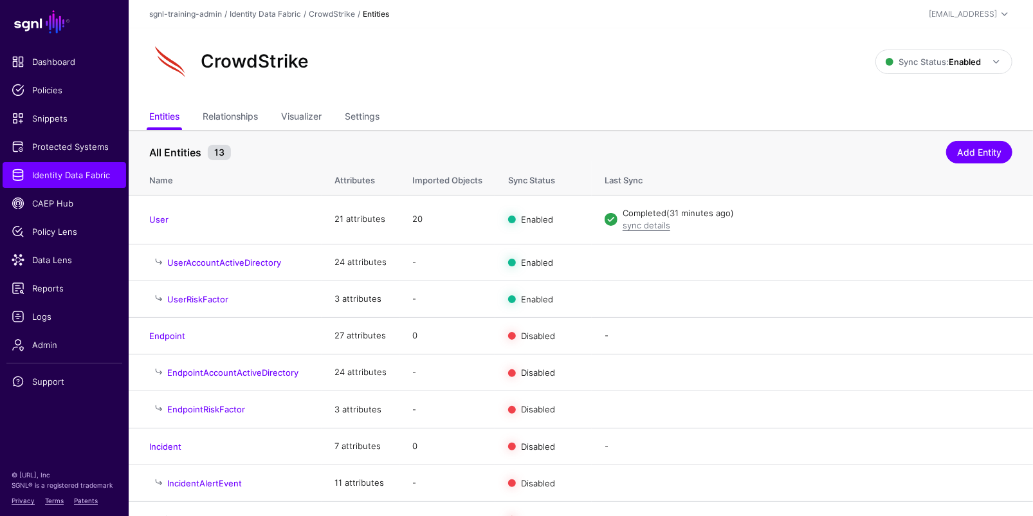
click at [232, 103] on div "CrowdStrike Sync Status: Enabled Enabled Syncing active for all configured enti…" at bounding box center [581, 66] width 904 height 77
click at [239, 113] on link "Relationships" at bounding box center [230, 117] width 55 height 24
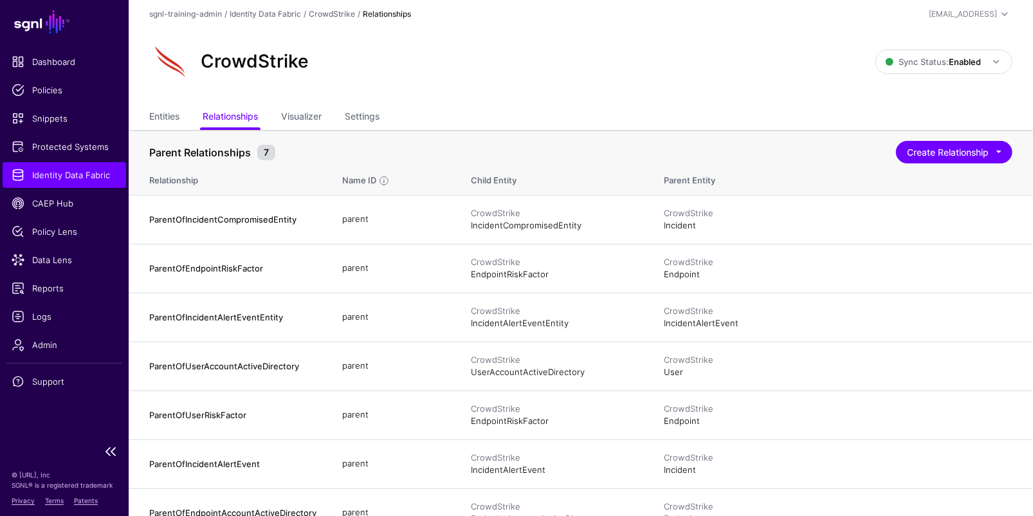
click at [76, 177] on span "Identity Data Fabric" at bounding box center [64, 174] width 105 height 13
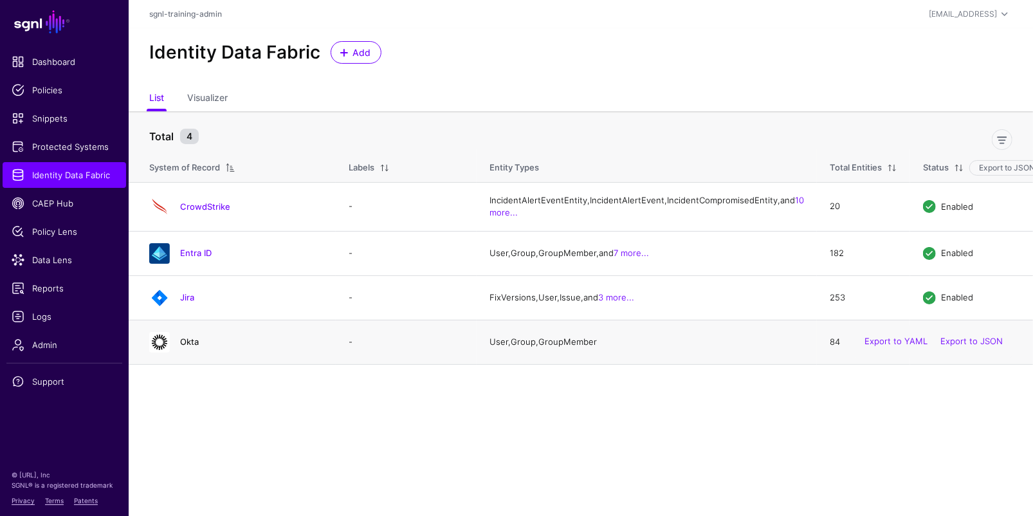
click at [195, 347] on link "Okta" at bounding box center [189, 341] width 19 height 10
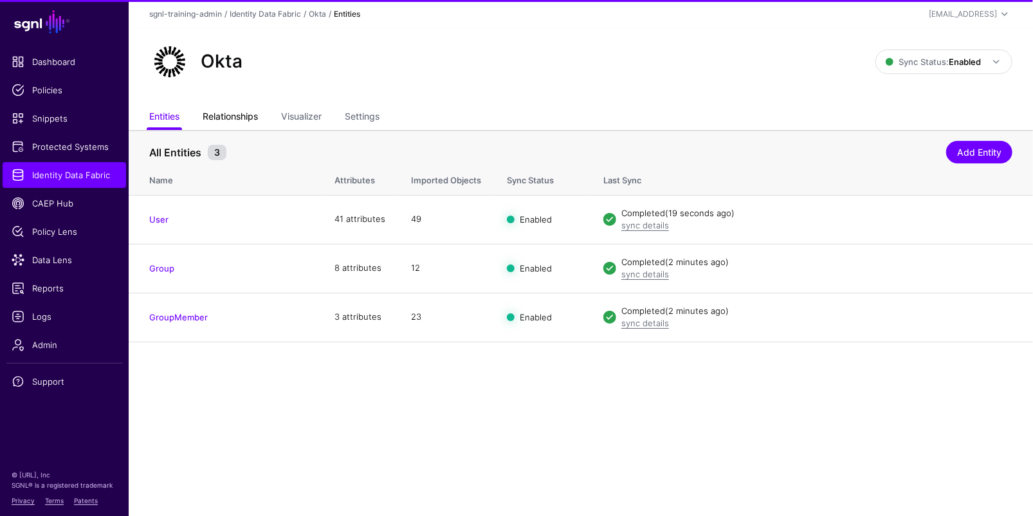
click at [247, 115] on link "Relationships" at bounding box center [230, 117] width 55 height 24
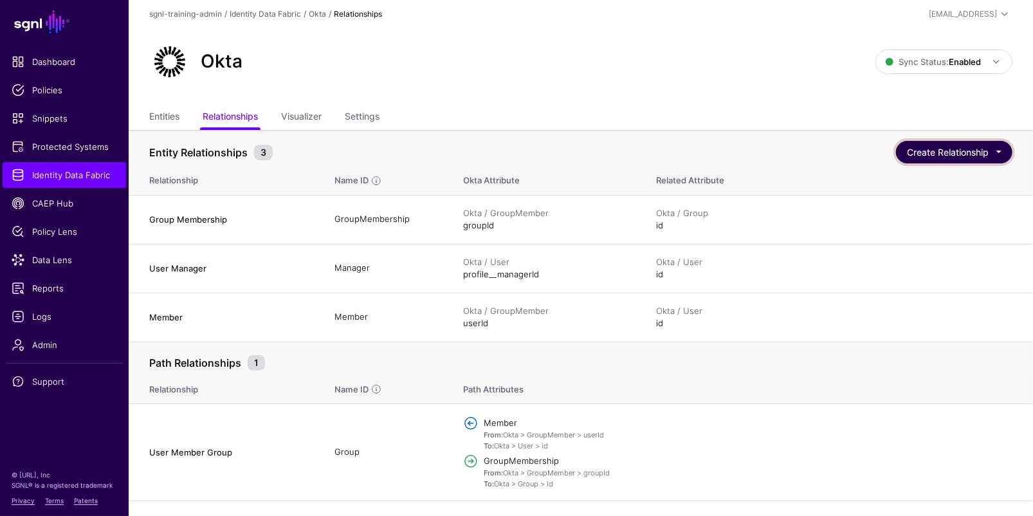
click at [1006, 154] on button "Create Relationship" at bounding box center [954, 152] width 116 height 23
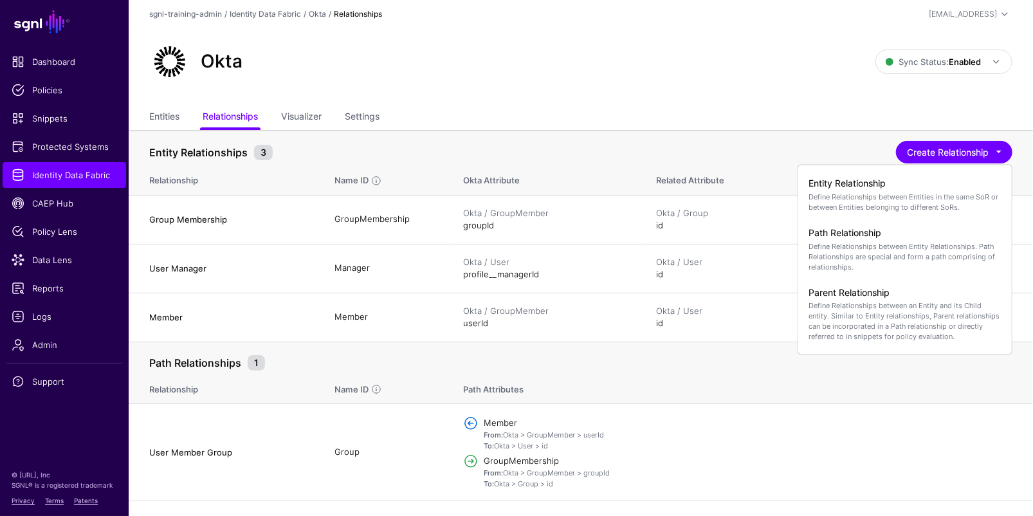
drag, startPoint x: 838, startPoint y: 100, endPoint x: 872, endPoint y: 123, distance: 41.2
click at [838, 100] on div "Okta Sync Status: Enabled Enabled Syncing active for all configured entities th…" at bounding box center [581, 66] width 904 height 77
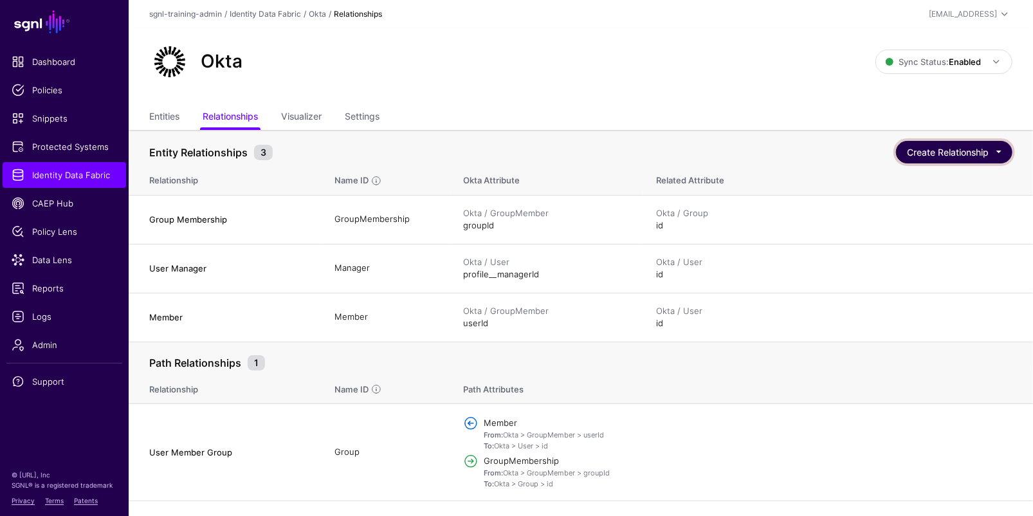
click at [990, 157] on button "Create Relationship" at bounding box center [954, 152] width 116 height 23
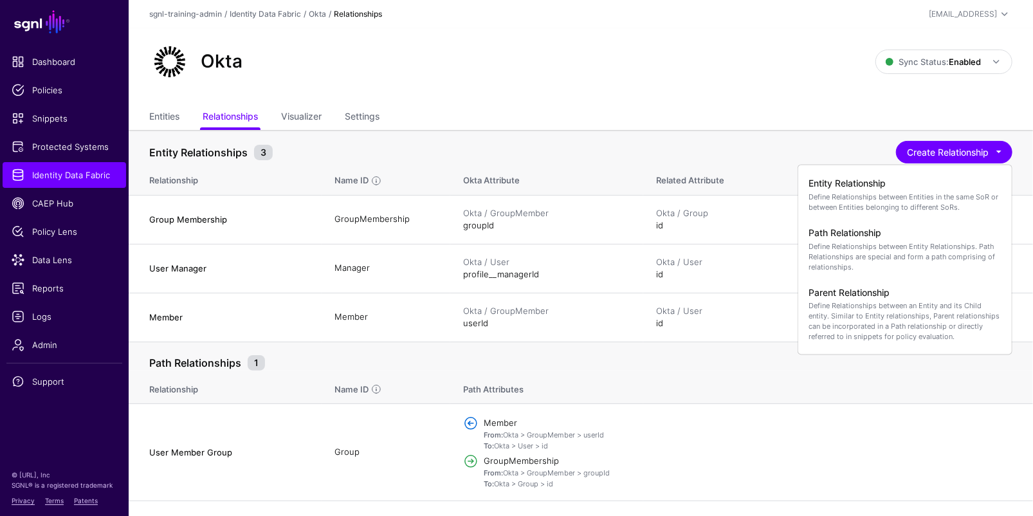
click at [784, 134] on th "Entity Relationships 3 Create Relationship Entity Relationship Define Relations…" at bounding box center [581, 146] width 904 height 32
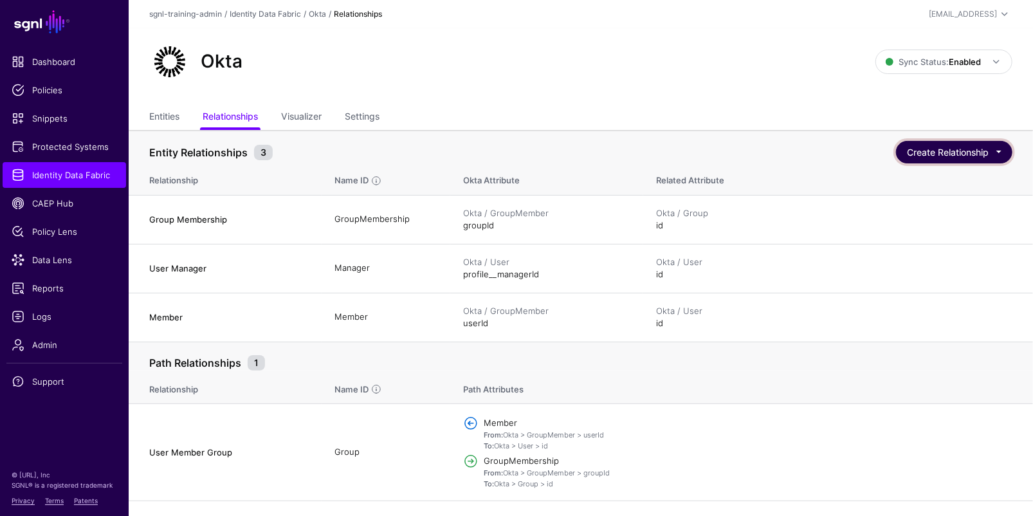
click at [953, 155] on button "Create Relationship" at bounding box center [954, 152] width 116 height 23
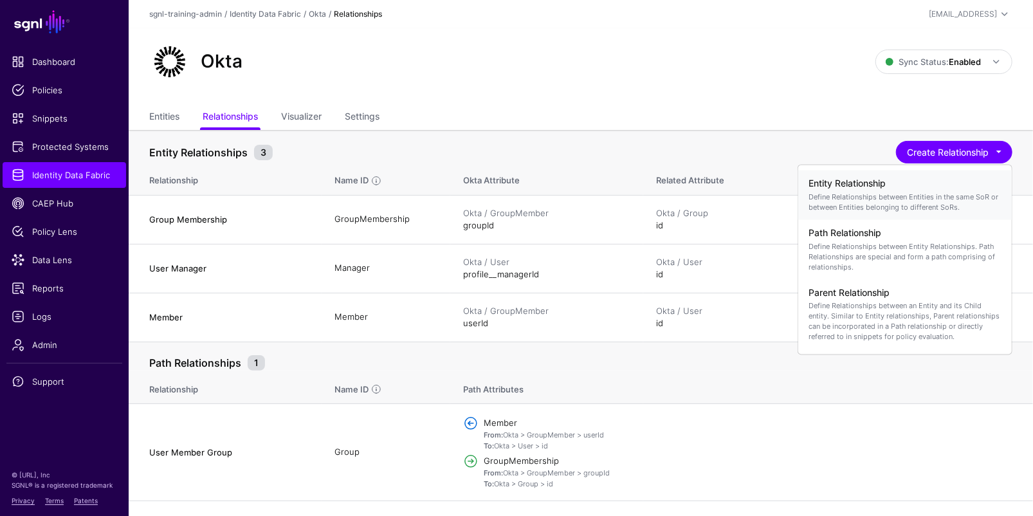
click at [918, 197] on p "Define Relationships between Entities in the same SoR or between Entities belon…" at bounding box center [904, 201] width 193 height 21
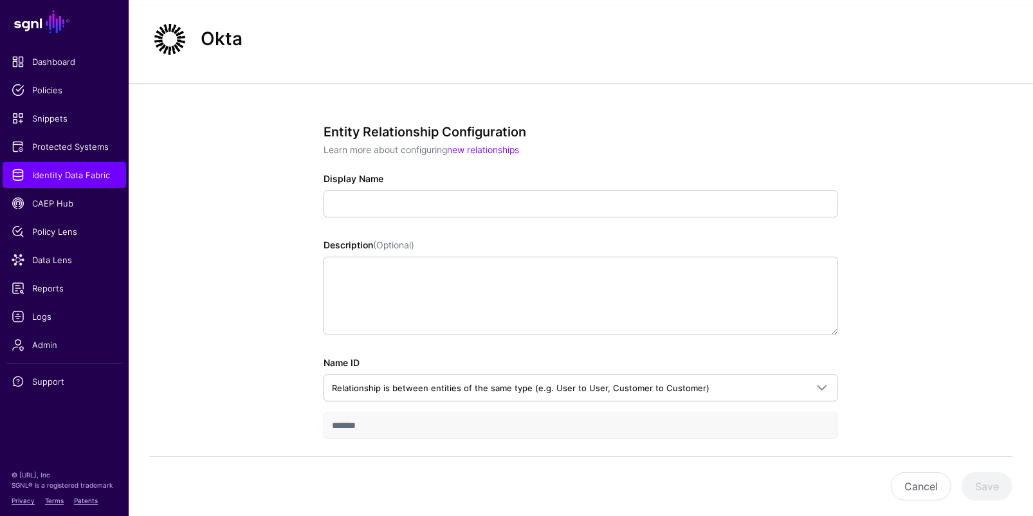
scroll to position [15, 0]
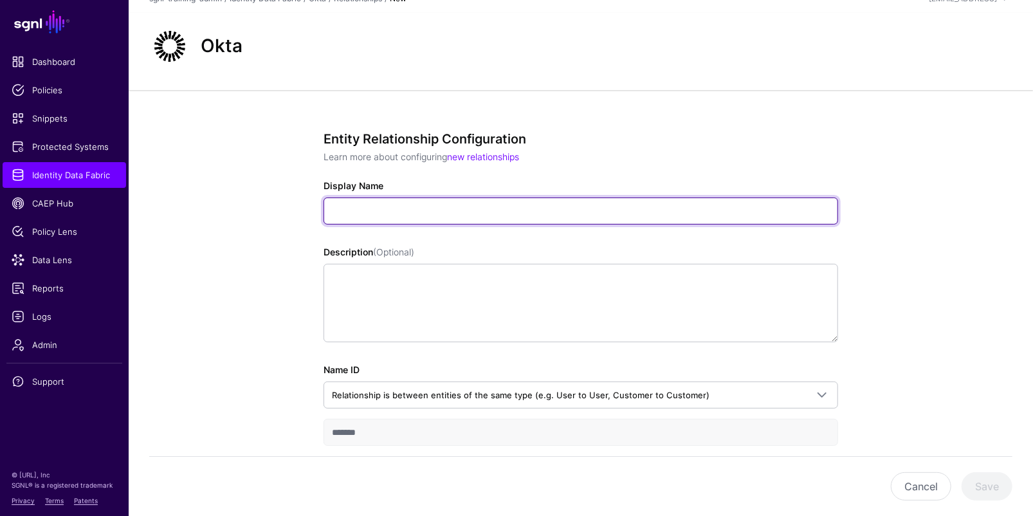
click at [523, 215] on input "Display Name" at bounding box center [580, 210] width 514 height 27
type input "**********"
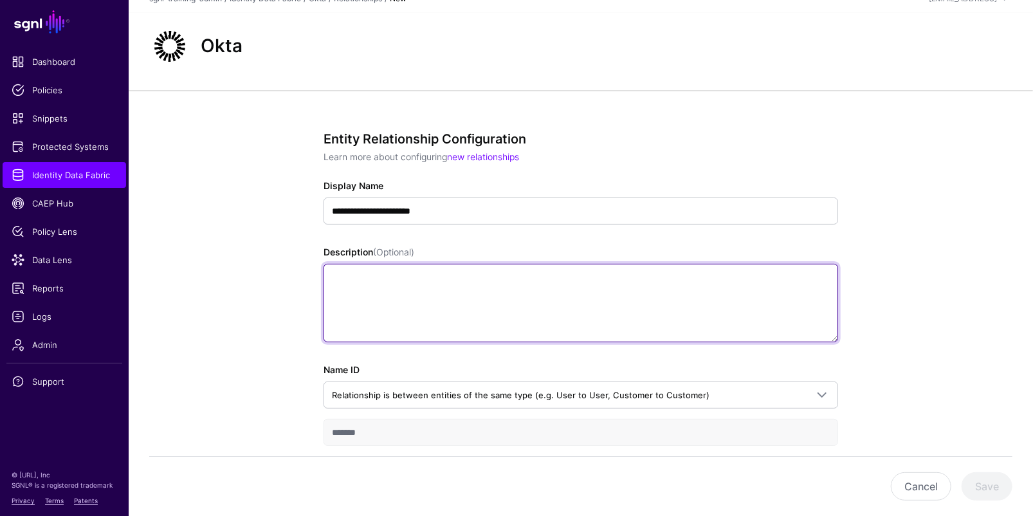
click at [574, 302] on textarea "Description (Optional)" at bounding box center [580, 303] width 514 height 78
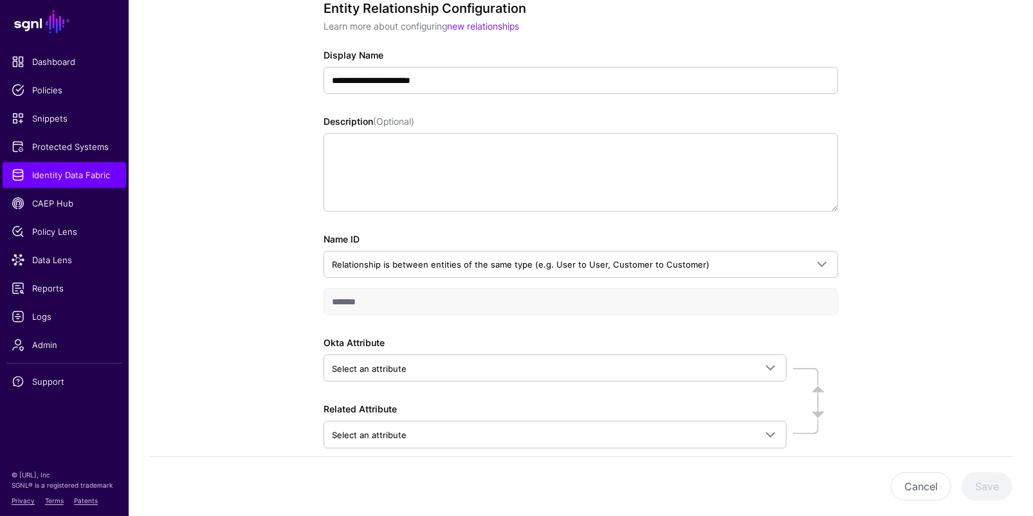
scroll to position [161, 0]
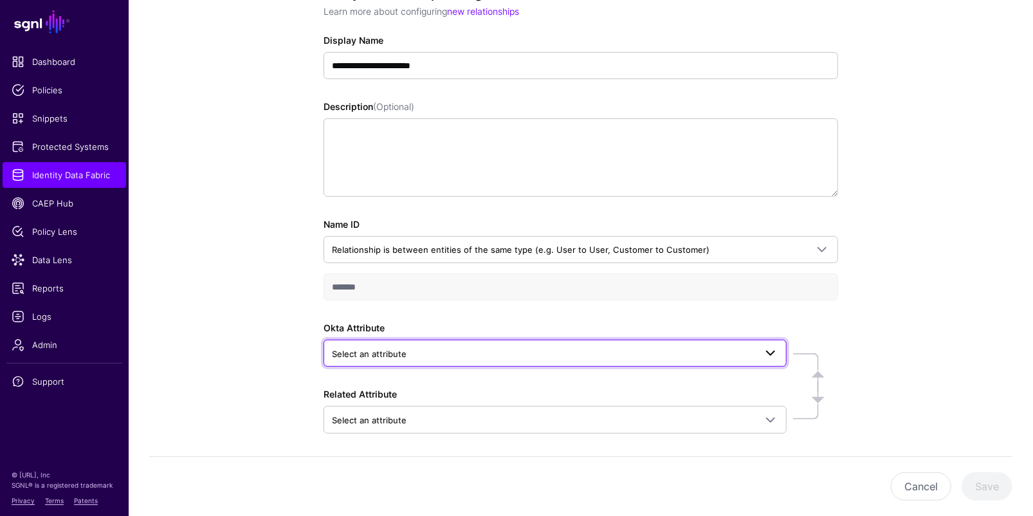
click at [488, 354] on span "Select an attribute" at bounding box center [543, 354] width 423 height 14
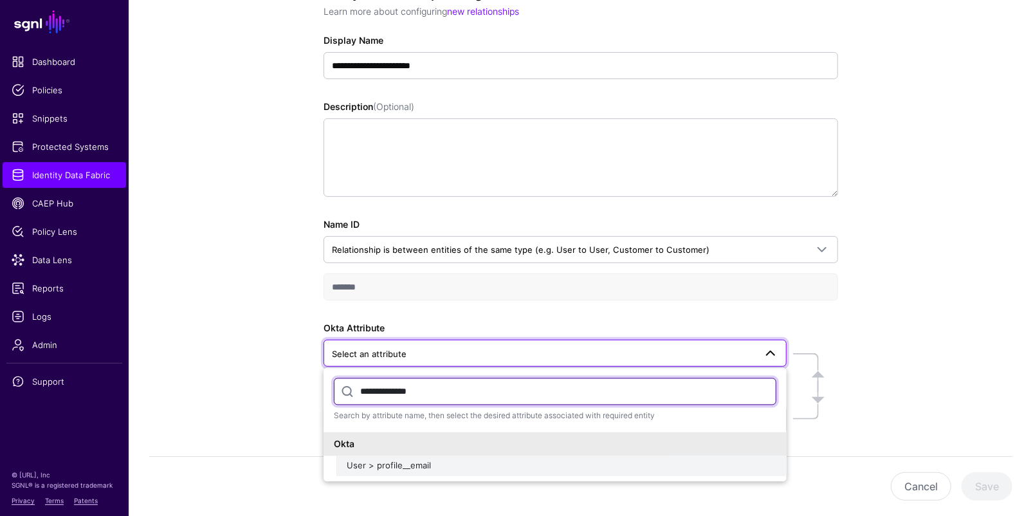
type input "**********"
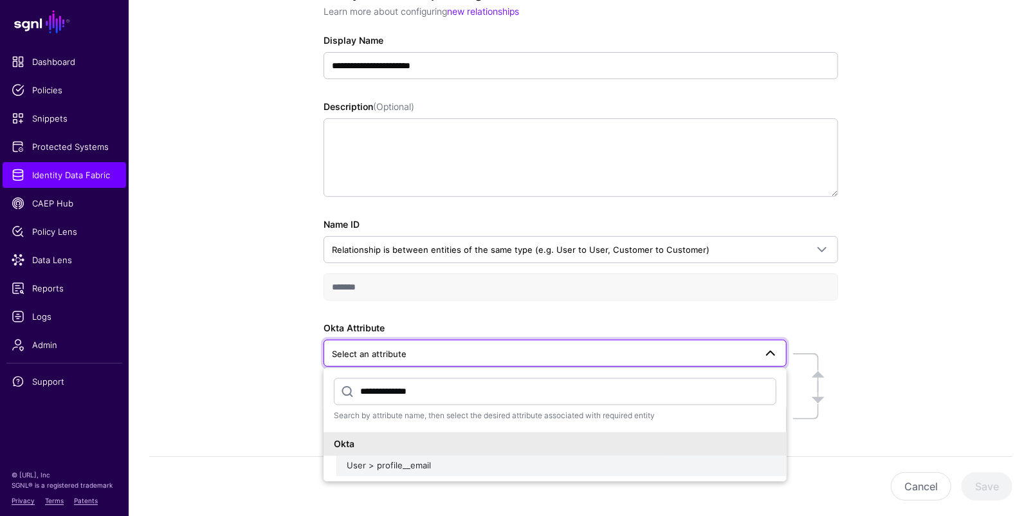
click at [404, 470] on div "User > profile__email" at bounding box center [561, 466] width 429 height 13
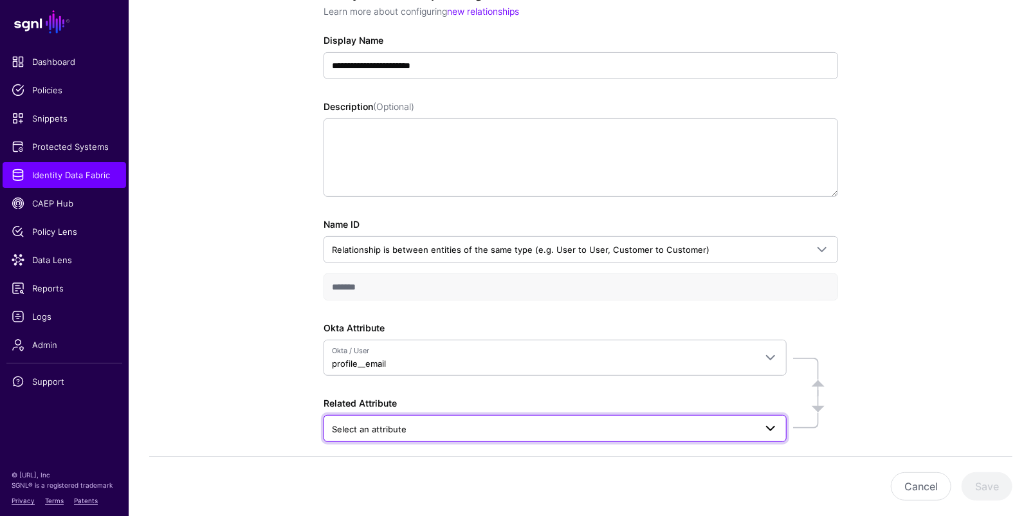
click at [426, 426] on span "Select an attribute" at bounding box center [543, 429] width 423 height 14
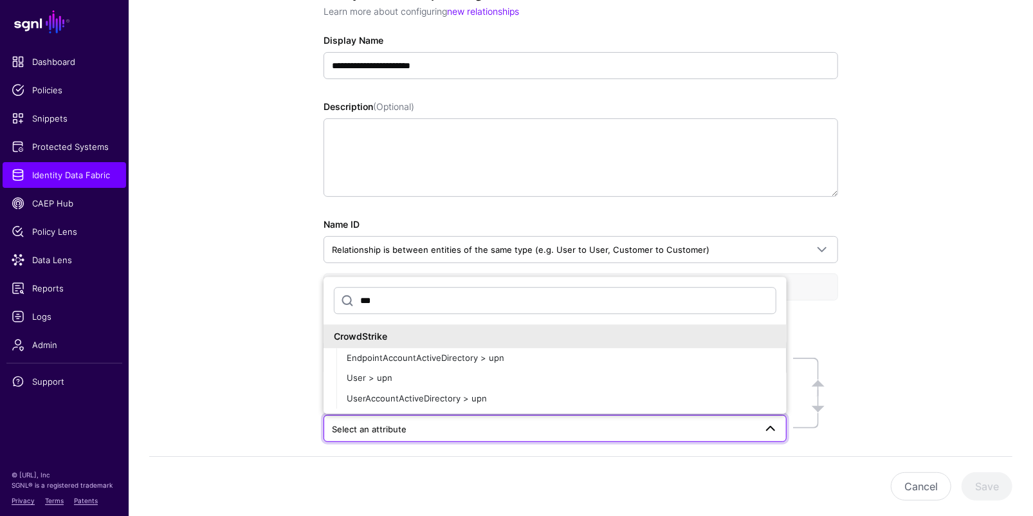
type input "***"
click at [404, 372] on div "User > upn" at bounding box center [561, 378] width 429 height 13
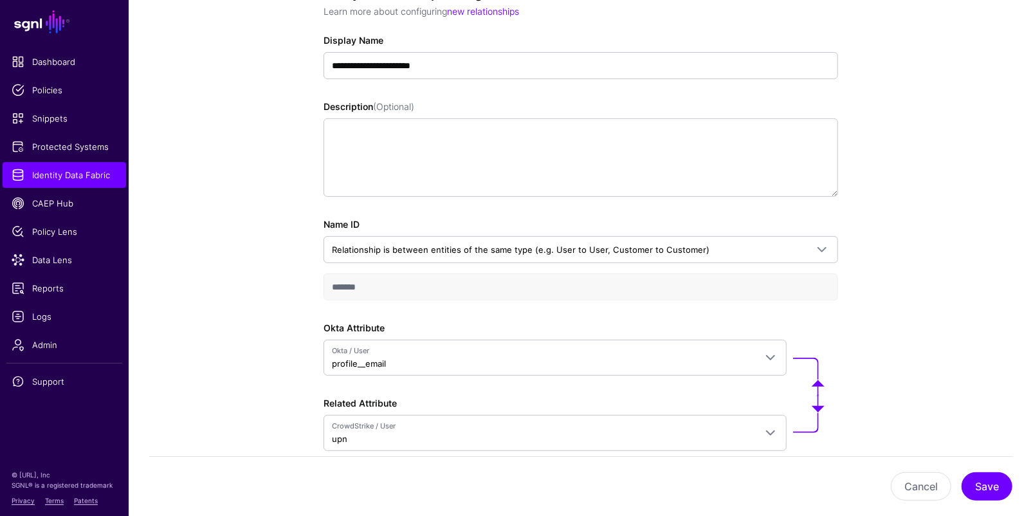
click at [942, 361] on div "**********" at bounding box center [581, 265] width 904 height 640
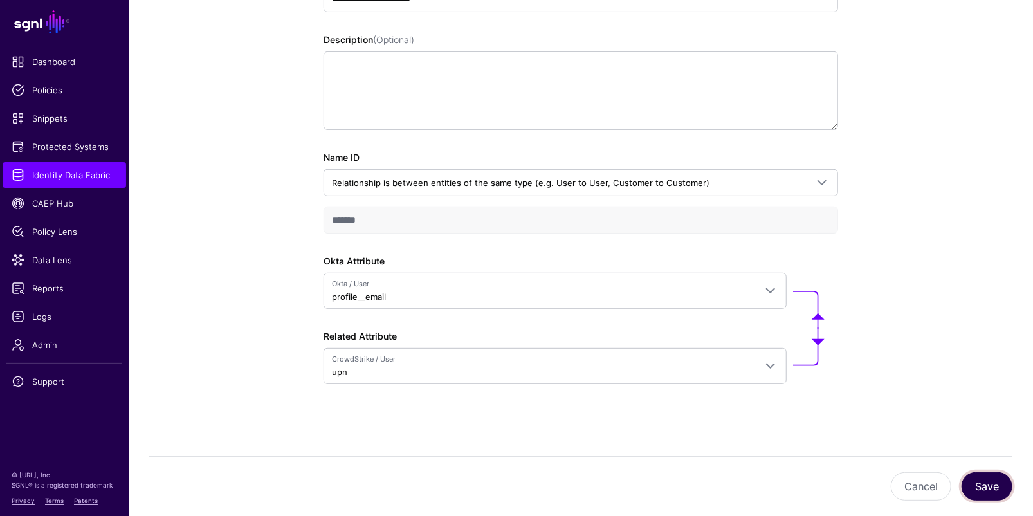
click at [987, 480] on button "Save" at bounding box center [986, 486] width 51 height 28
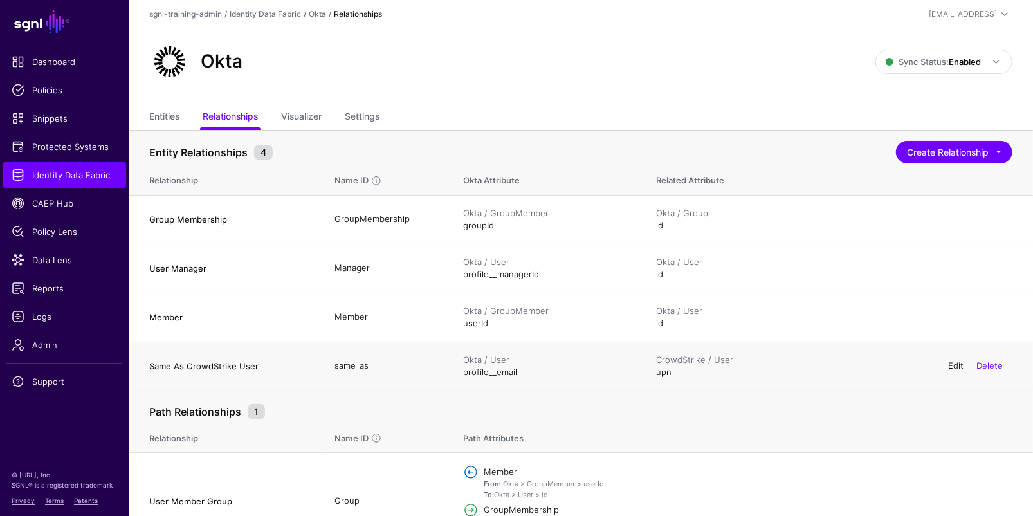
click at [952, 365] on link "Edit" at bounding box center [955, 365] width 15 height 10
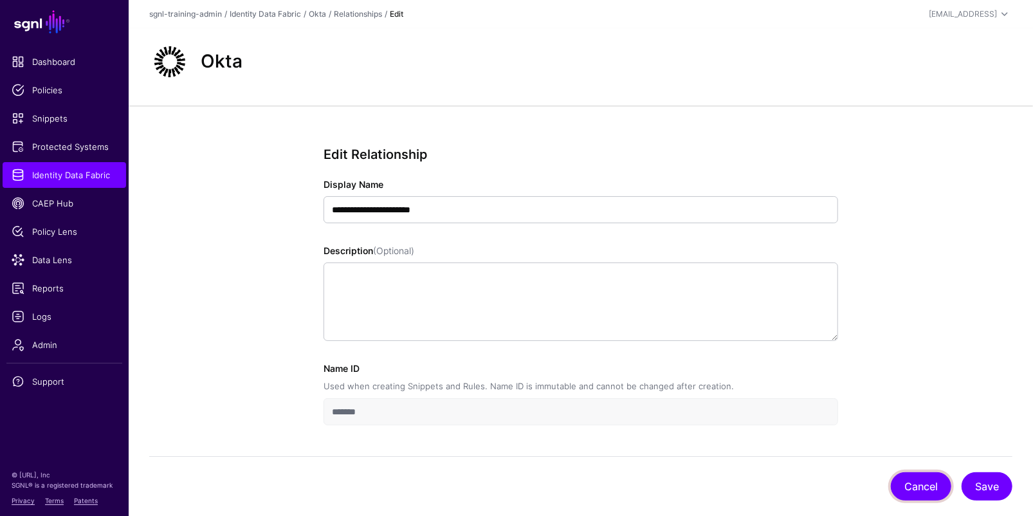
click at [914, 483] on button "Cancel" at bounding box center [920, 486] width 60 height 28
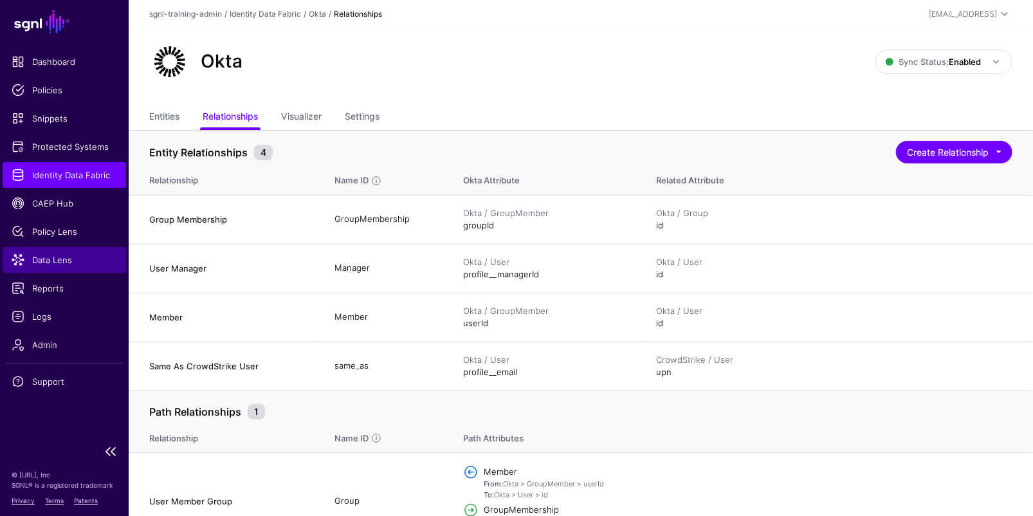
click at [70, 259] on span "Data Lens" at bounding box center [64, 259] width 105 height 13
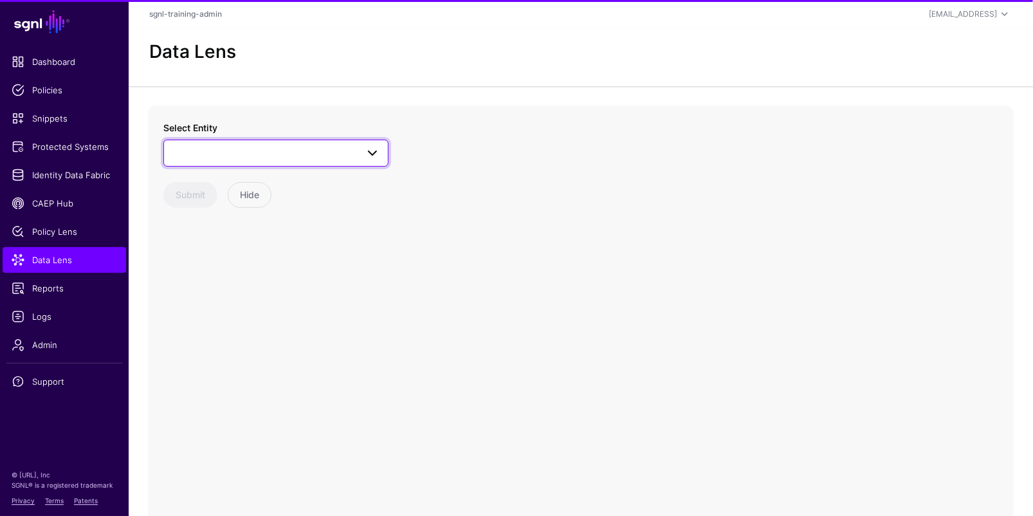
drag, startPoint x: 300, startPoint y: 157, endPoint x: 310, endPoint y: 161, distance: 10.6
click at [300, 156] on span at bounding box center [276, 152] width 208 height 15
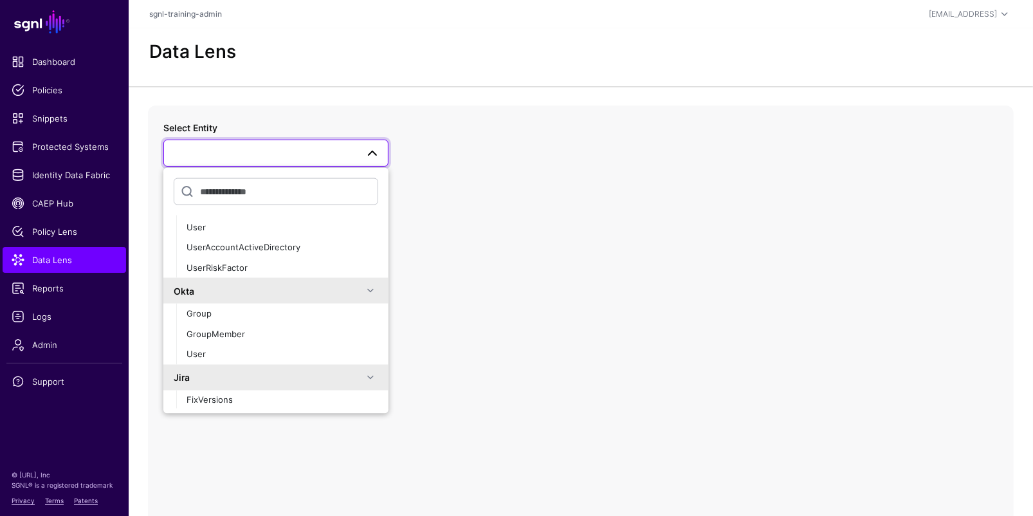
scroll to position [100, 0]
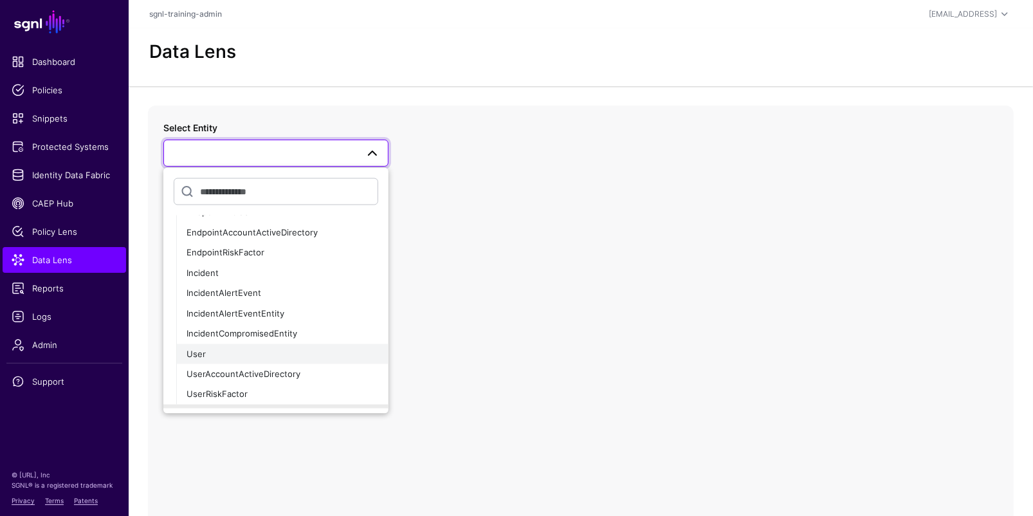
click at [209, 348] on div "User" at bounding box center [282, 353] width 192 height 13
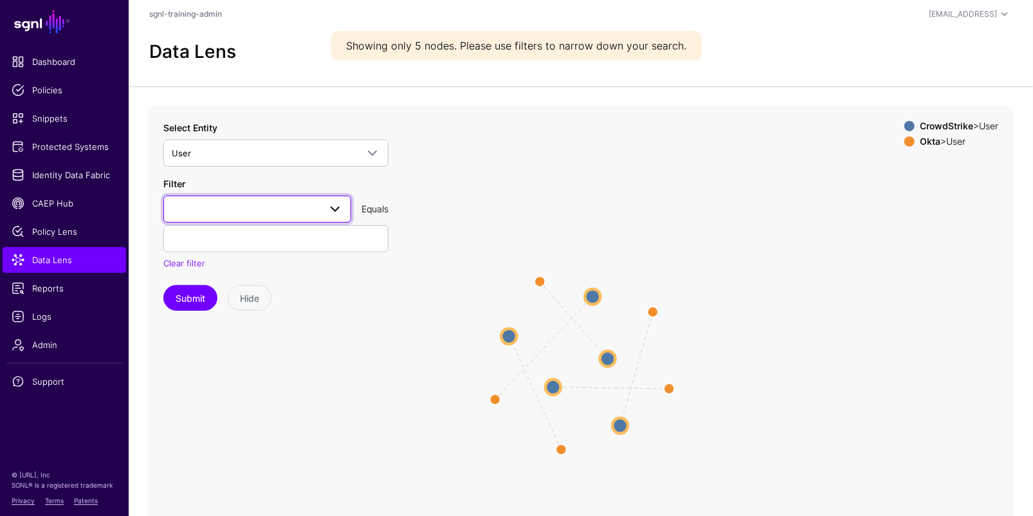
click at [300, 217] on link at bounding box center [257, 208] width 188 height 27
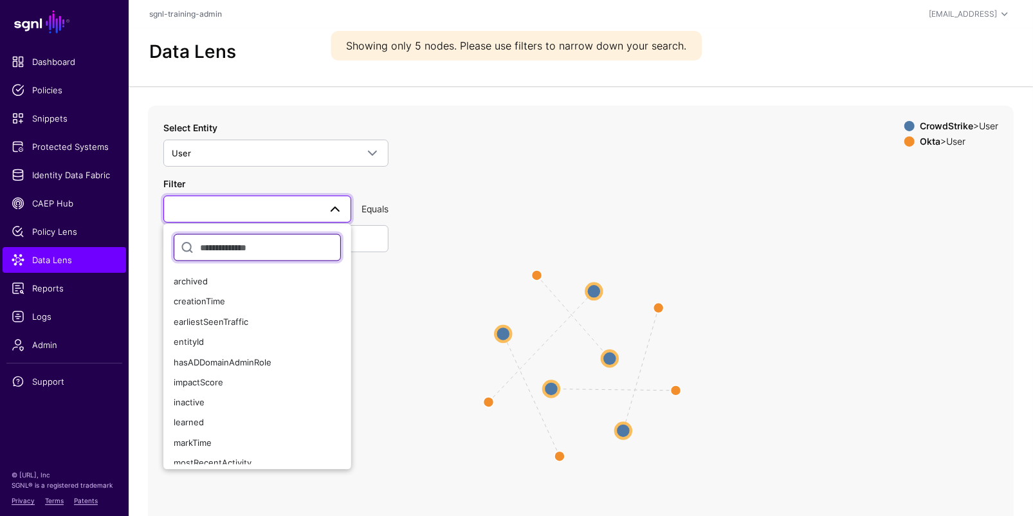
scroll to position [231, 0]
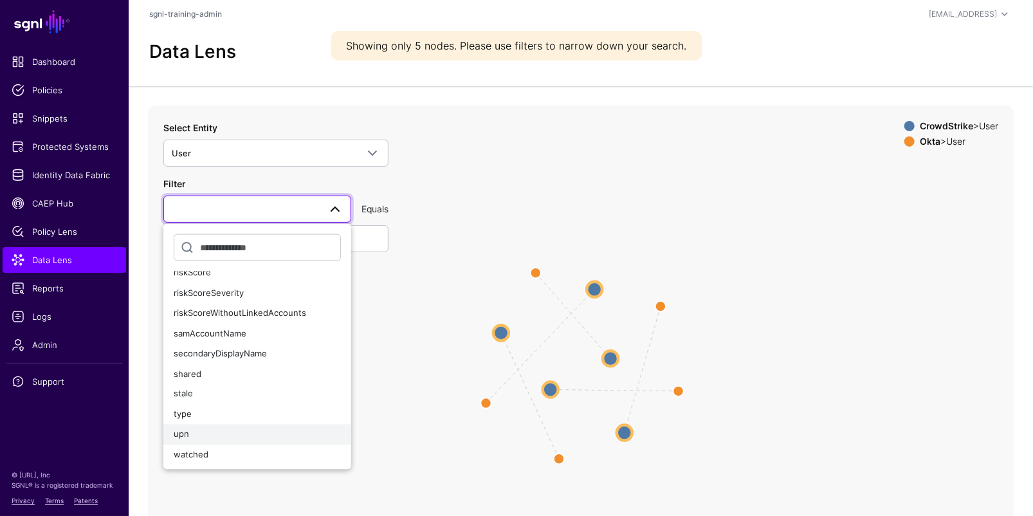
click at [212, 435] on div "upn" at bounding box center [257, 434] width 167 height 13
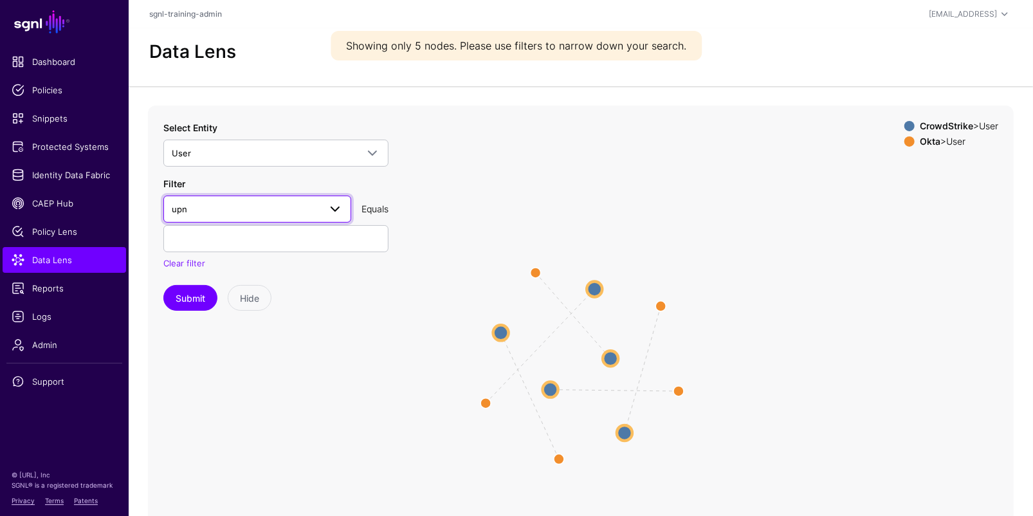
click at [257, 218] on link "upn" at bounding box center [257, 208] width 188 height 27
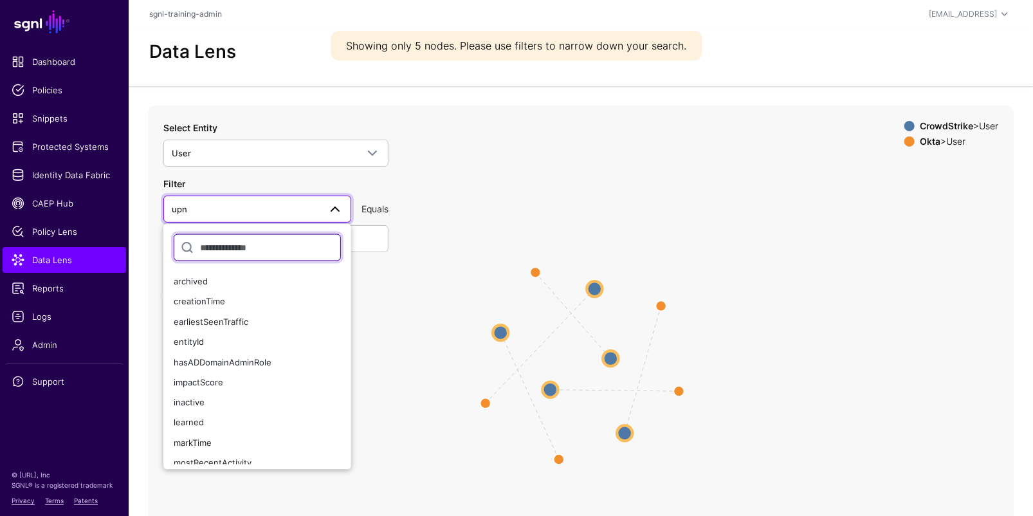
click at [258, 242] on input "text" at bounding box center [257, 246] width 167 height 27
click at [362, 235] on input "text" at bounding box center [275, 238] width 225 height 27
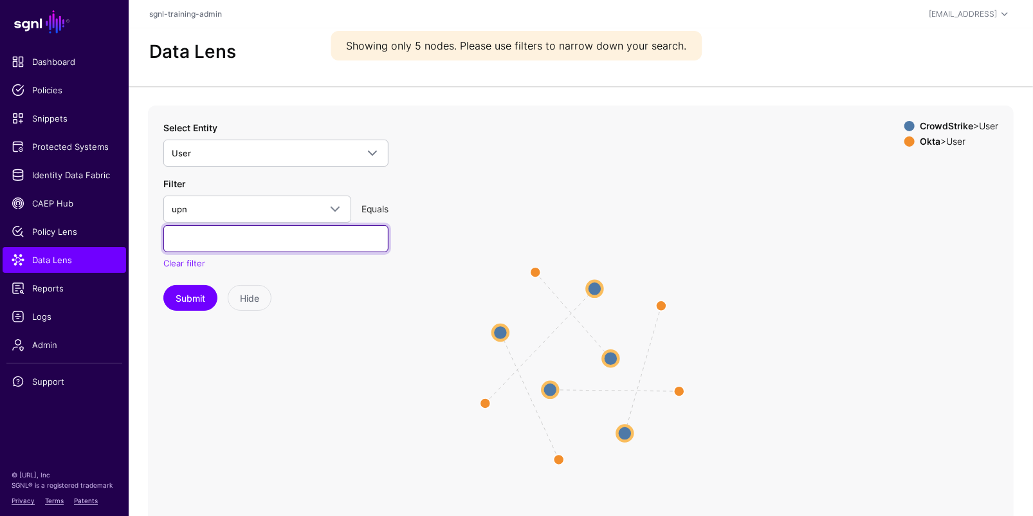
click at [357, 236] on input "text" at bounding box center [275, 238] width 225 height 27
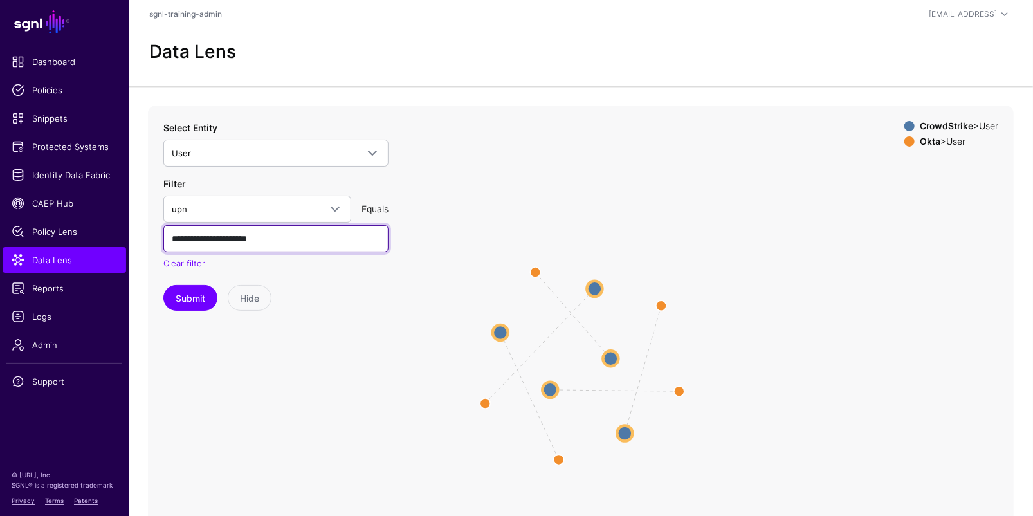
type input "**********"
click at [163, 285] on button "Submit" at bounding box center [190, 298] width 54 height 26
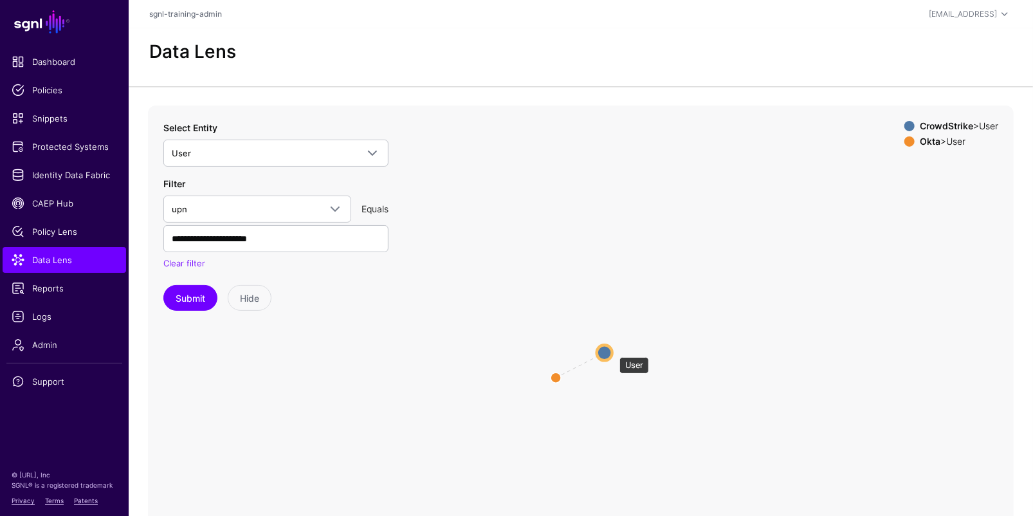
click at [612, 350] on circle at bounding box center [604, 352] width 15 height 15
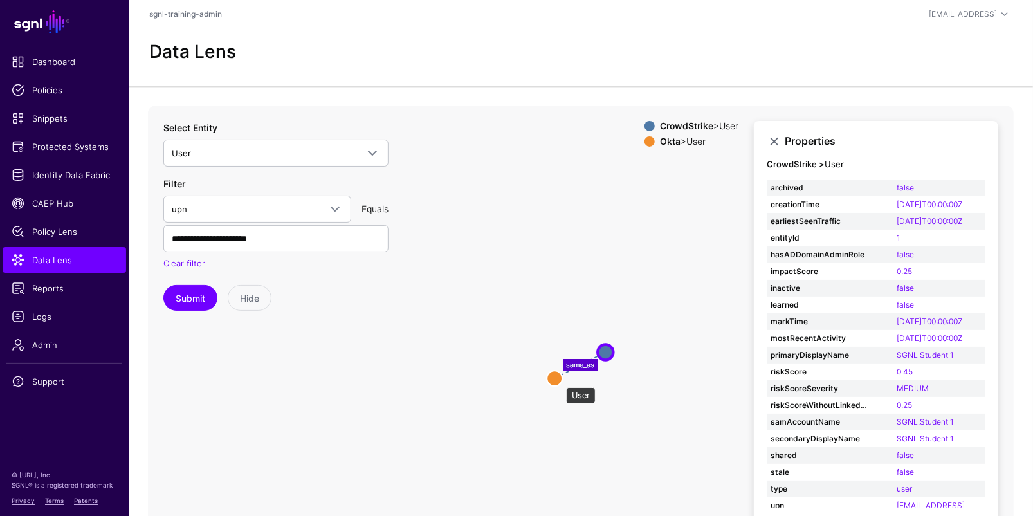
click at [559, 381] on circle at bounding box center [553, 377] width 15 height 15
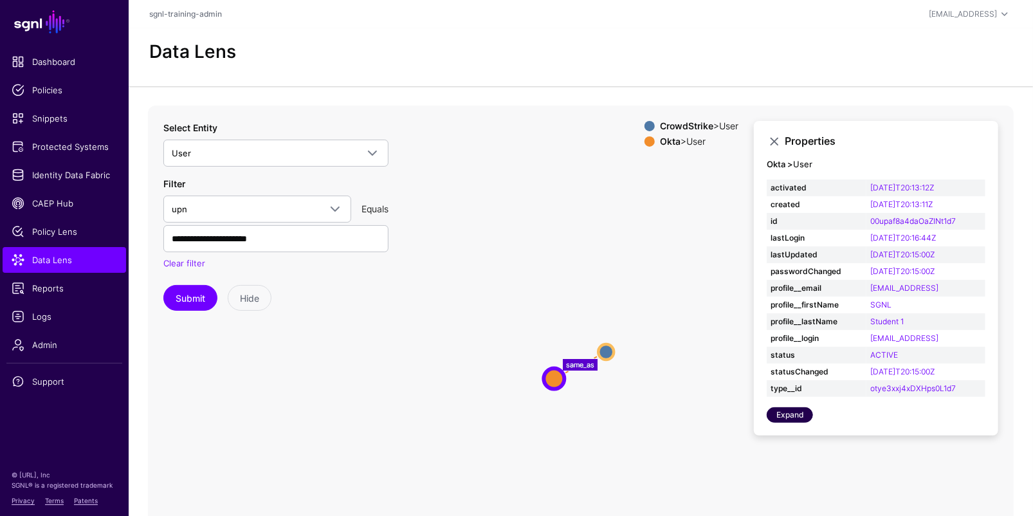
click at [789, 413] on link "Expand" at bounding box center [789, 414] width 46 height 15
click at [41, 177] on span "Identity Data Fabric" at bounding box center [64, 174] width 105 height 13
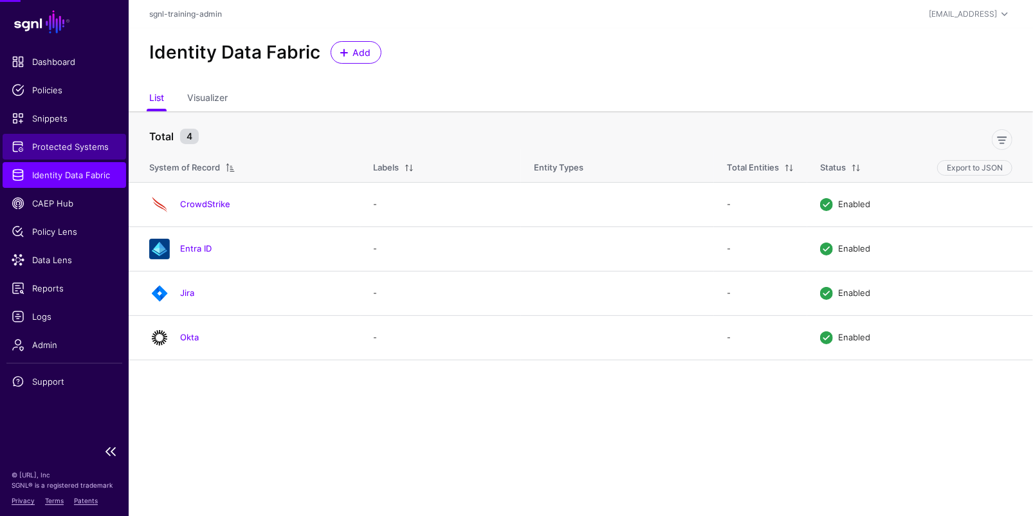
click at [62, 143] on span "Protected Systems" at bounding box center [64, 146] width 105 height 13
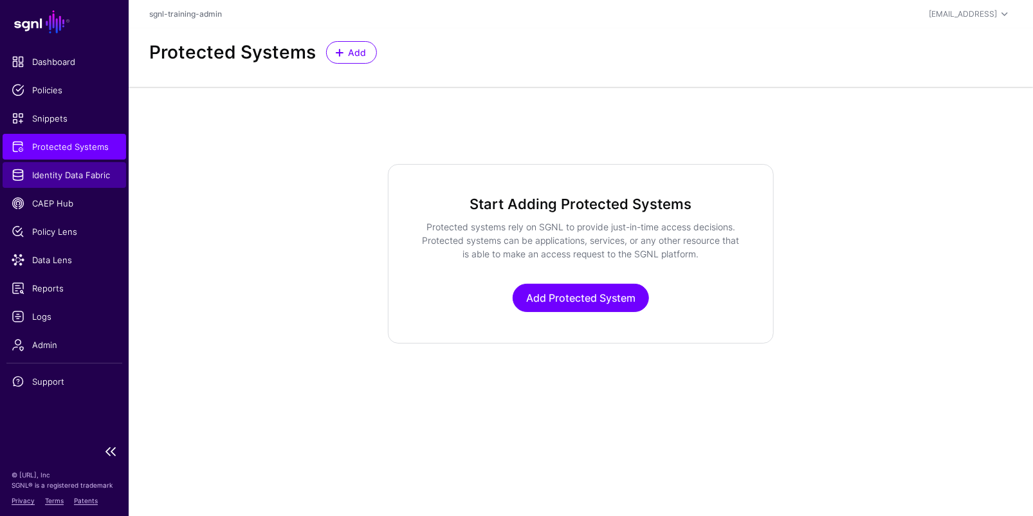
click at [64, 172] on span "Identity Data Fabric" at bounding box center [64, 174] width 105 height 13
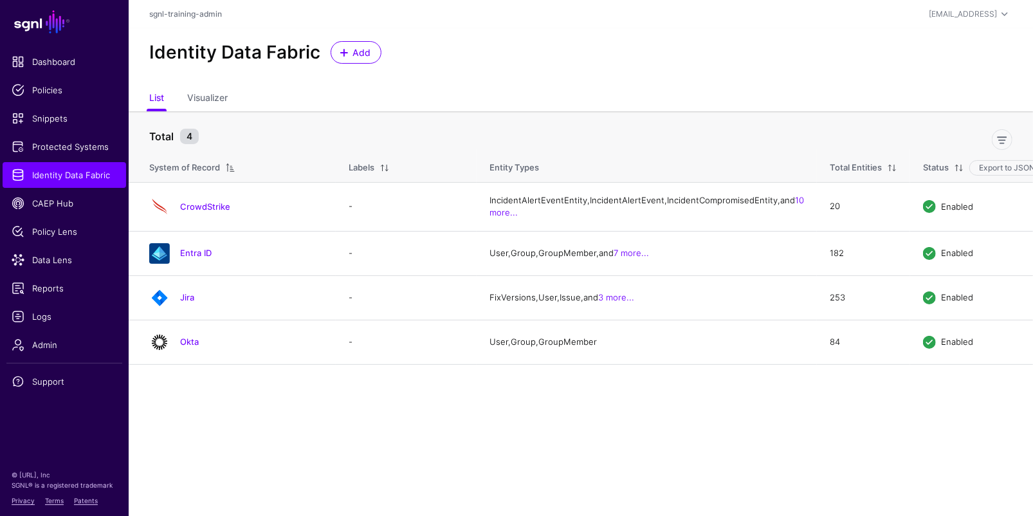
click at [189, 347] on link "Okta" at bounding box center [189, 341] width 19 height 10
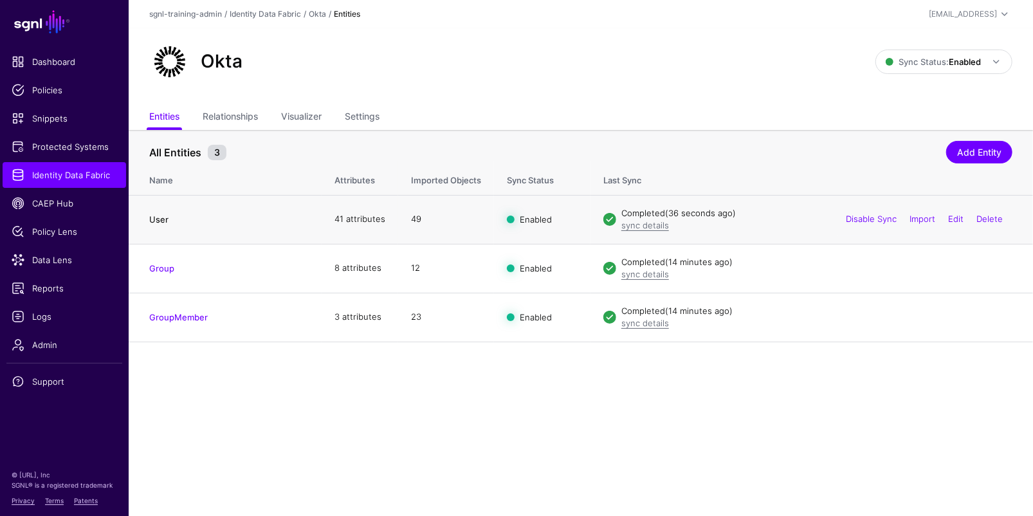
click at [161, 217] on link "User" at bounding box center [158, 219] width 19 height 10
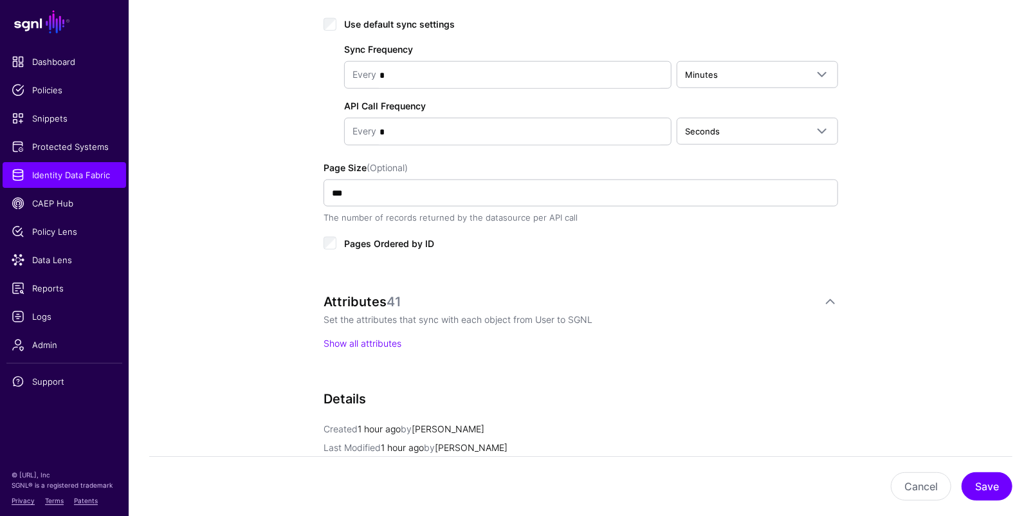
scroll to position [800, 0]
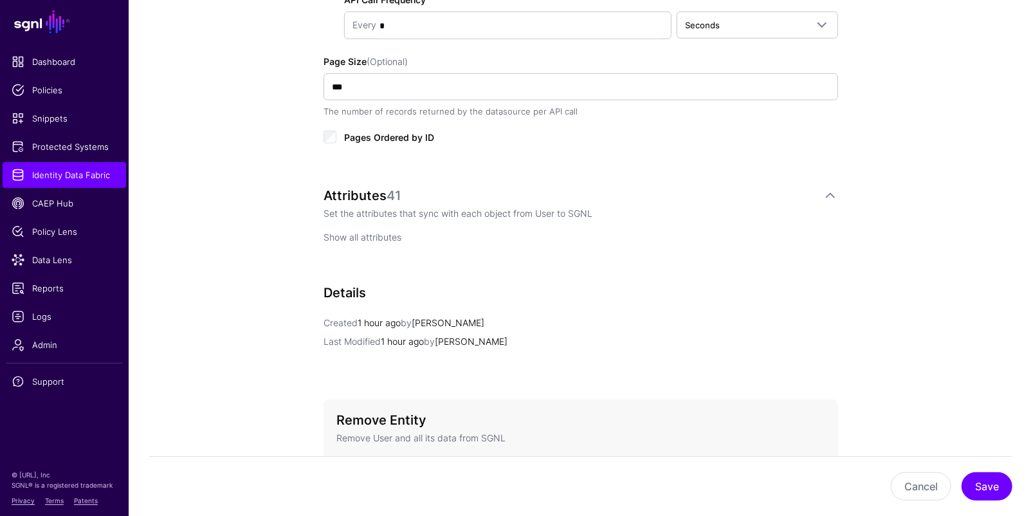
click at [389, 233] on link "Show all attributes" at bounding box center [362, 236] width 78 height 11
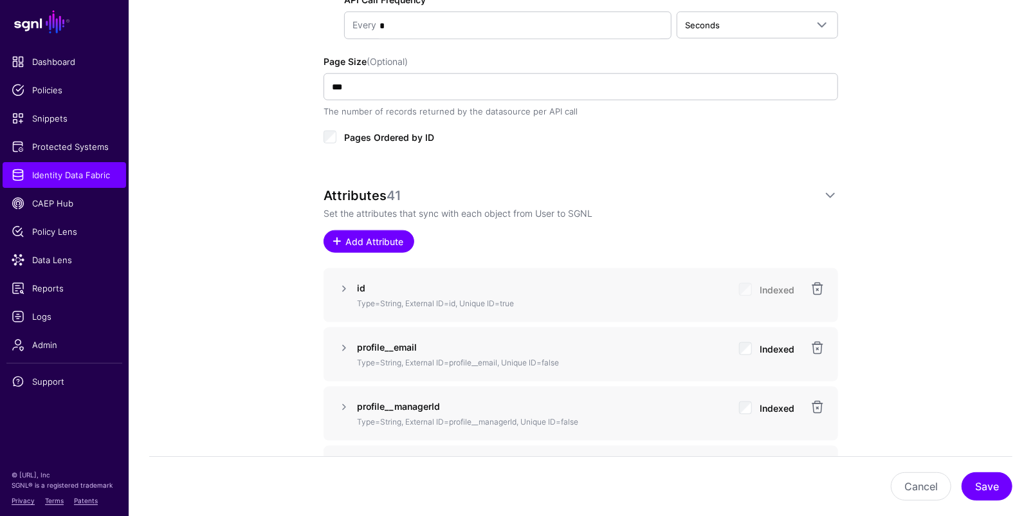
click at [392, 235] on span "Add Attribute" at bounding box center [374, 242] width 61 height 14
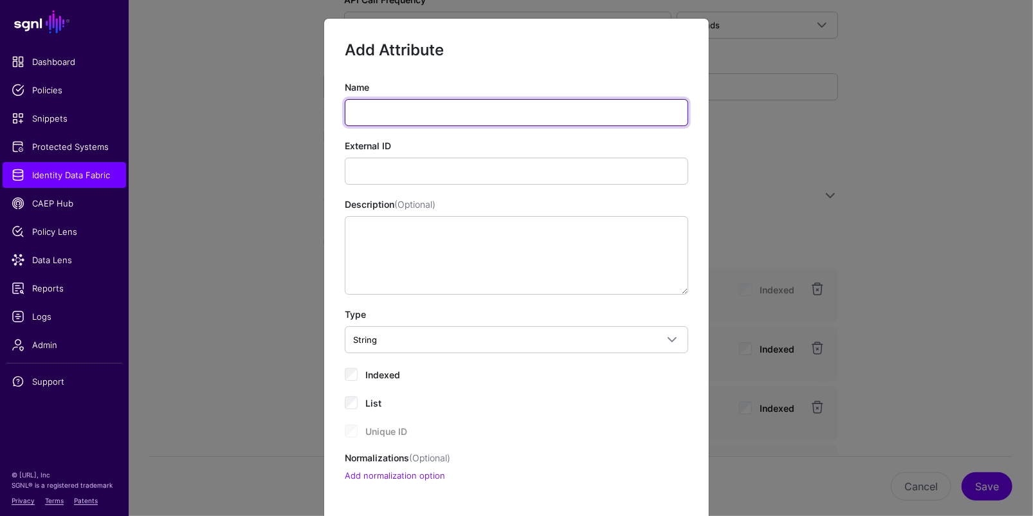
click at [568, 114] on input "Name" at bounding box center [516, 112] width 343 height 27
paste input "**********"
type input "**********"
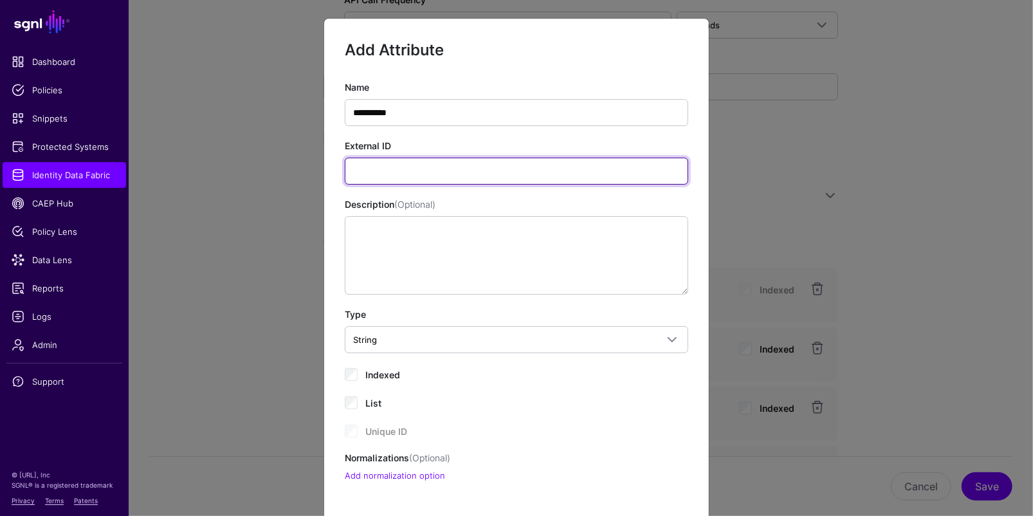
click at [643, 171] on input "External ID" at bounding box center [516, 171] width 343 height 27
paste input "**********"
type input "**********"
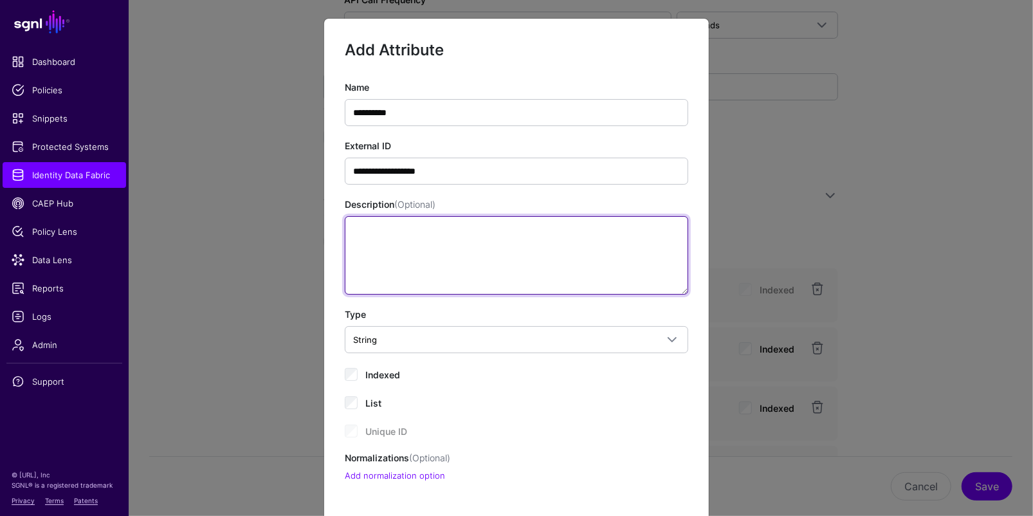
drag, startPoint x: 482, startPoint y: 271, endPoint x: 466, endPoint y: 273, distance: 16.3
click at [482, 271] on textarea "Description (Optional)" at bounding box center [516, 255] width 343 height 78
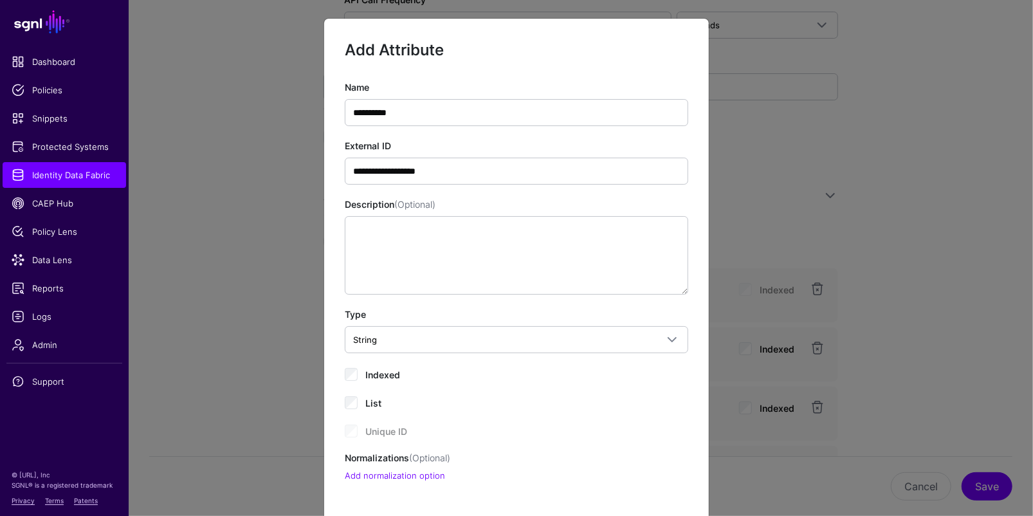
scroll to position [107, 0]
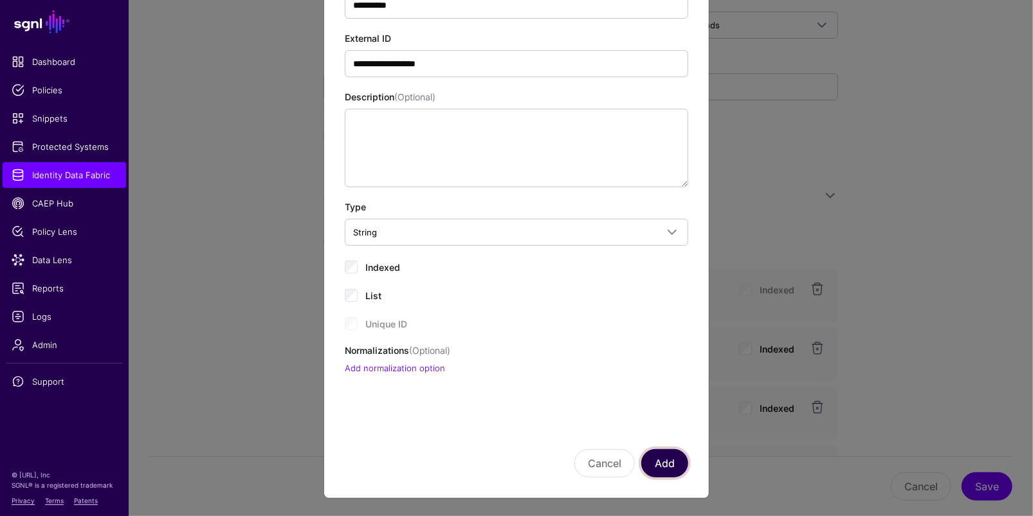
click at [662, 464] on button "Add" at bounding box center [664, 463] width 47 height 28
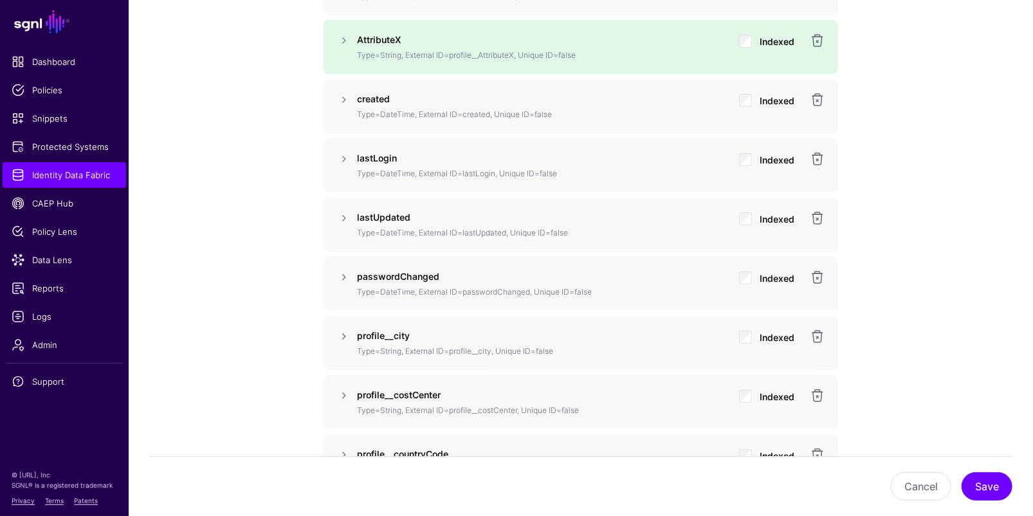
scroll to position [1301, 0]
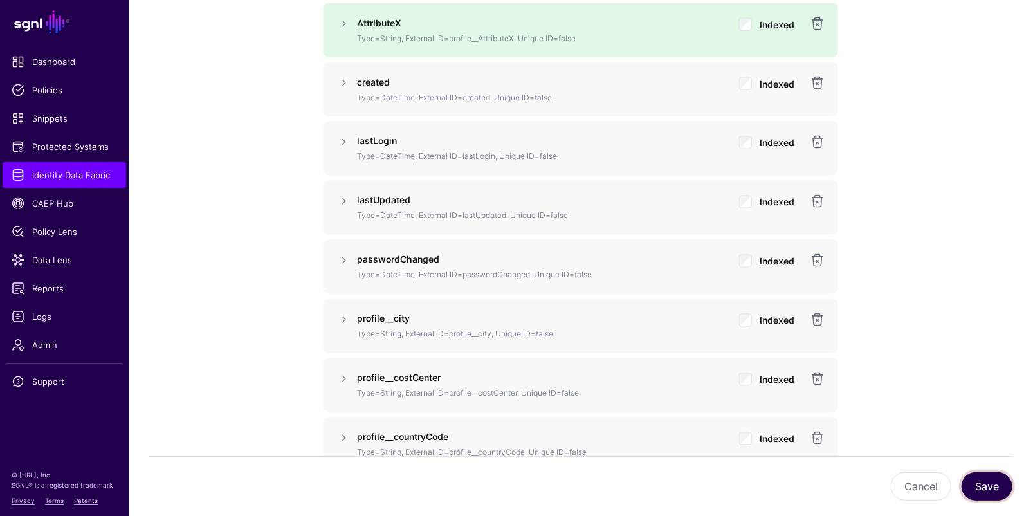
click at [982, 484] on button "Save" at bounding box center [986, 486] width 51 height 28
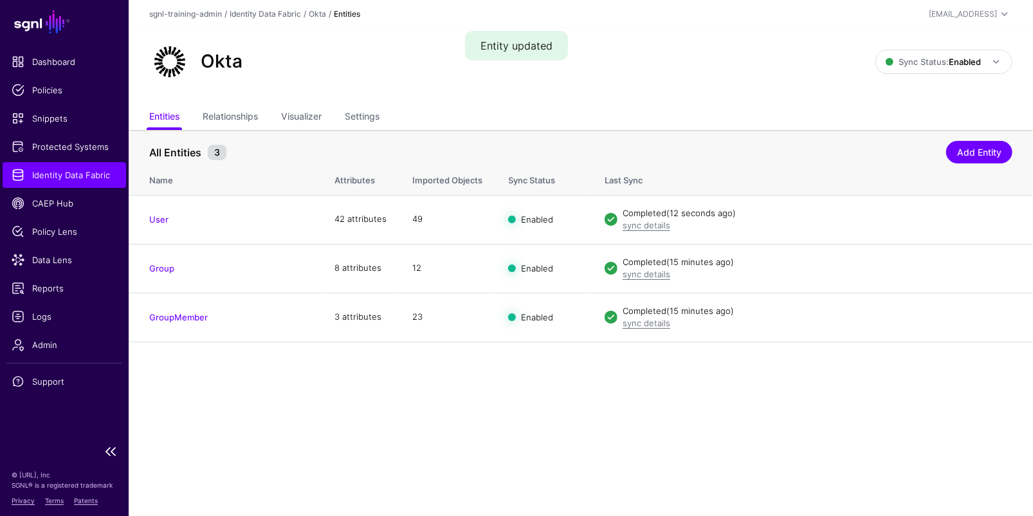
click at [81, 188] on ul "Dashboard Policies Snippets Protected Systems Identity Data Fabric CAEP Hub Pol…" at bounding box center [64, 243] width 129 height 388
click at [107, 171] on span "Identity Data Fabric" at bounding box center [64, 174] width 105 height 13
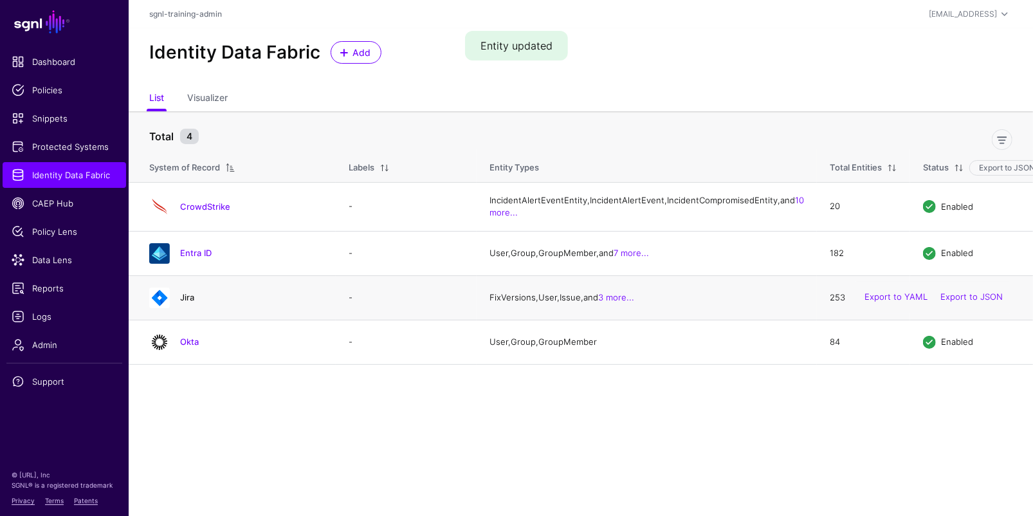
click at [188, 302] on link "Jira" at bounding box center [187, 297] width 14 height 10
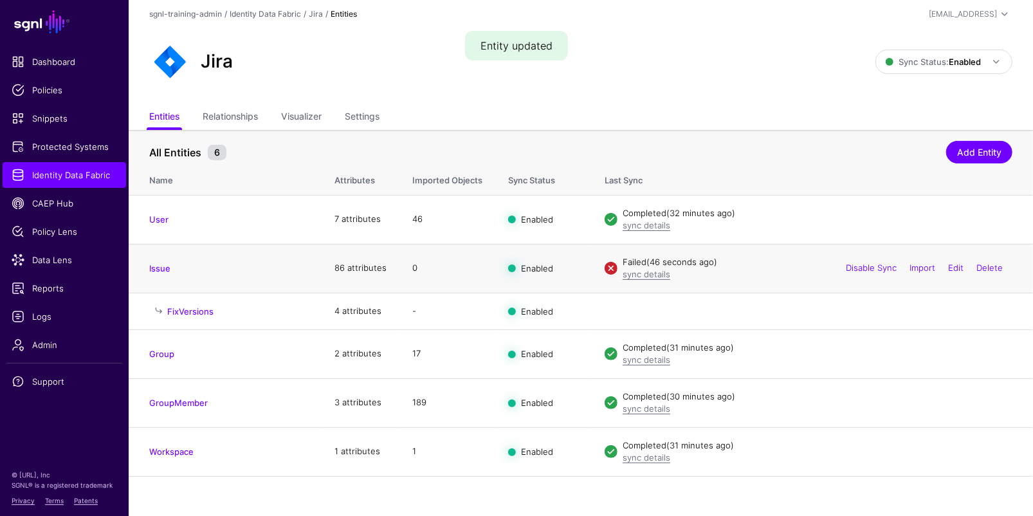
click at [155, 273] on h4 "Issue" at bounding box center [228, 268] width 159 height 12
click at [156, 269] on link "Issue" at bounding box center [159, 268] width 21 height 10
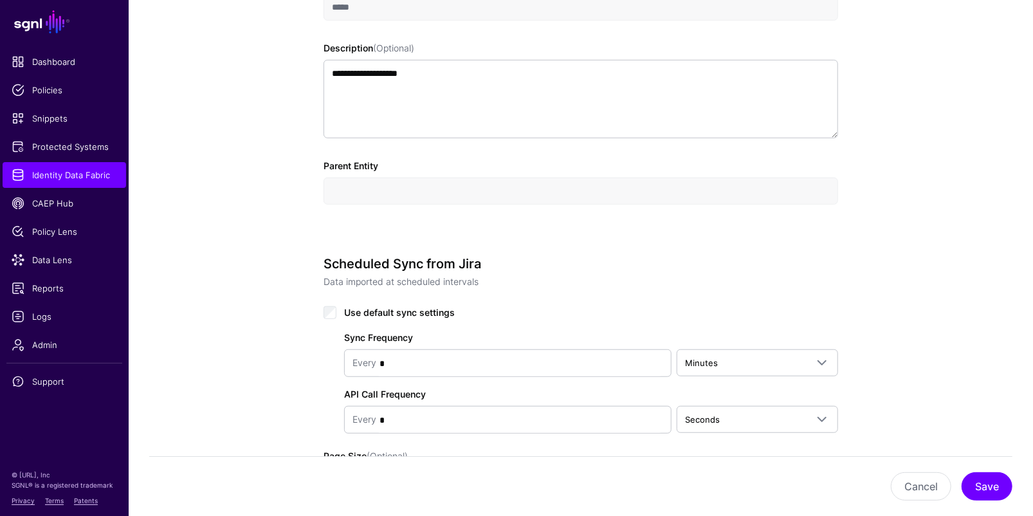
scroll to position [601, 0]
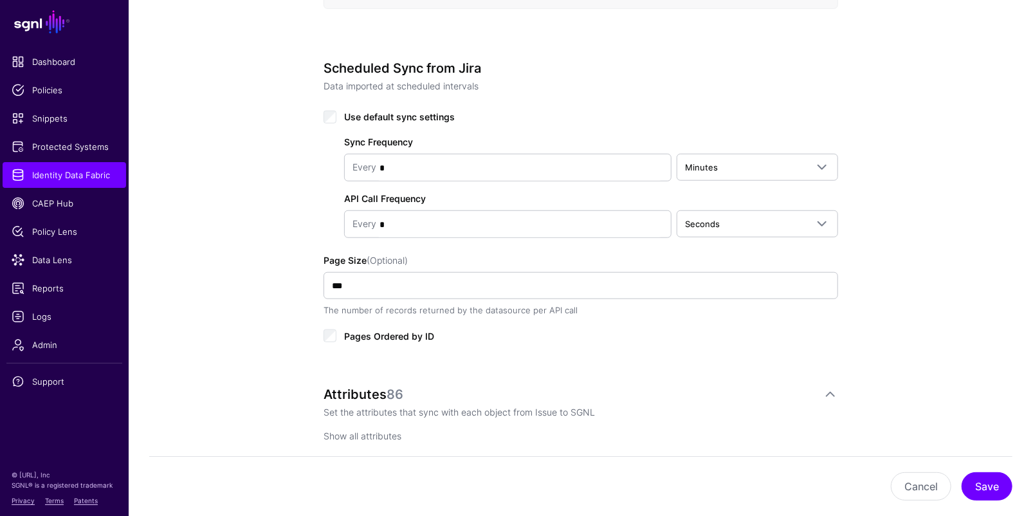
click at [343, 431] on link "Show all attributes" at bounding box center [362, 435] width 78 height 11
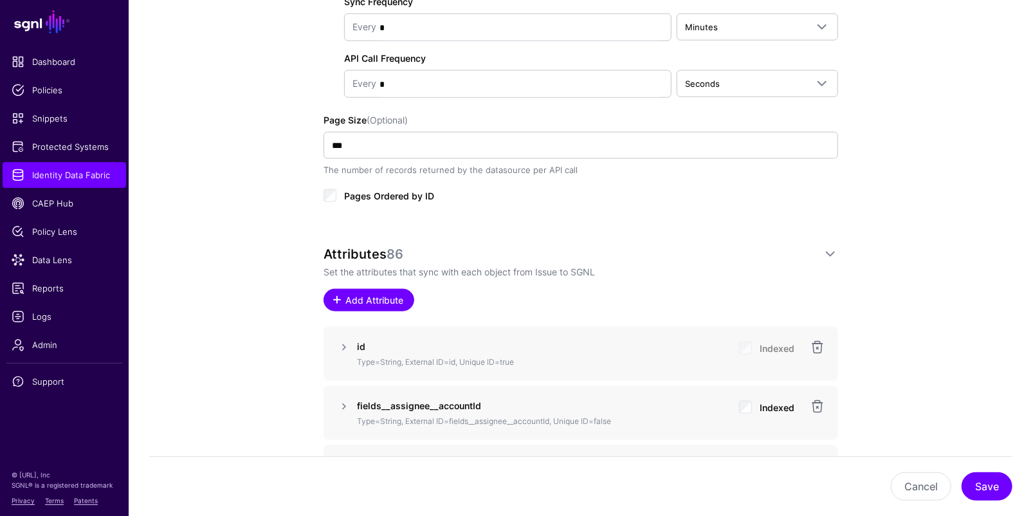
click at [388, 298] on span "Add Attribute" at bounding box center [374, 300] width 61 height 14
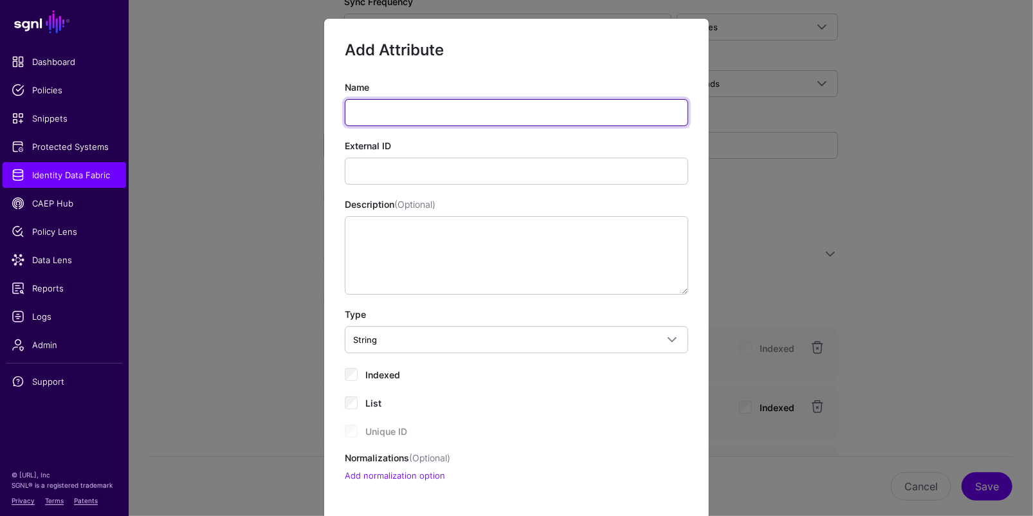
click at [476, 109] on input "Name" at bounding box center [516, 112] width 343 height 27
paste input "**********"
type input "**********"
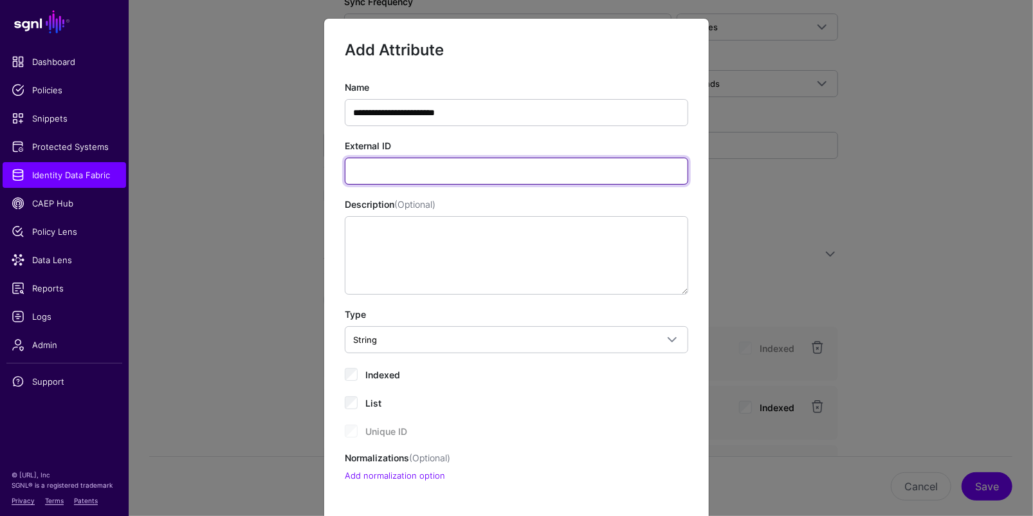
click at [453, 172] on input "External ID" at bounding box center [516, 171] width 343 height 27
paste input "**********"
click at [356, 172] on input "**********" at bounding box center [516, 171] width 343 height 27
type input "**********"
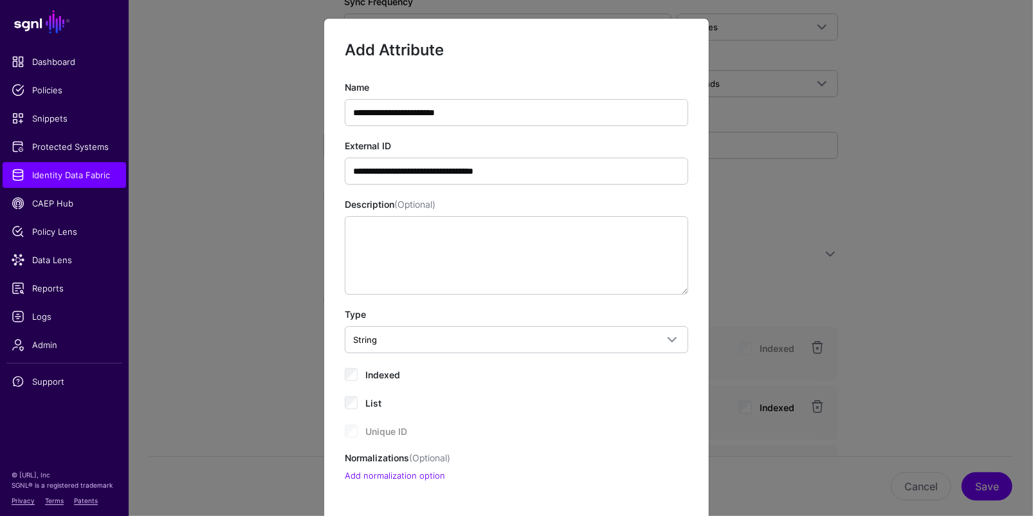
click at [658, 200] on div "Description (Optional)" at bounding box center [516, 245] width 343 height 97
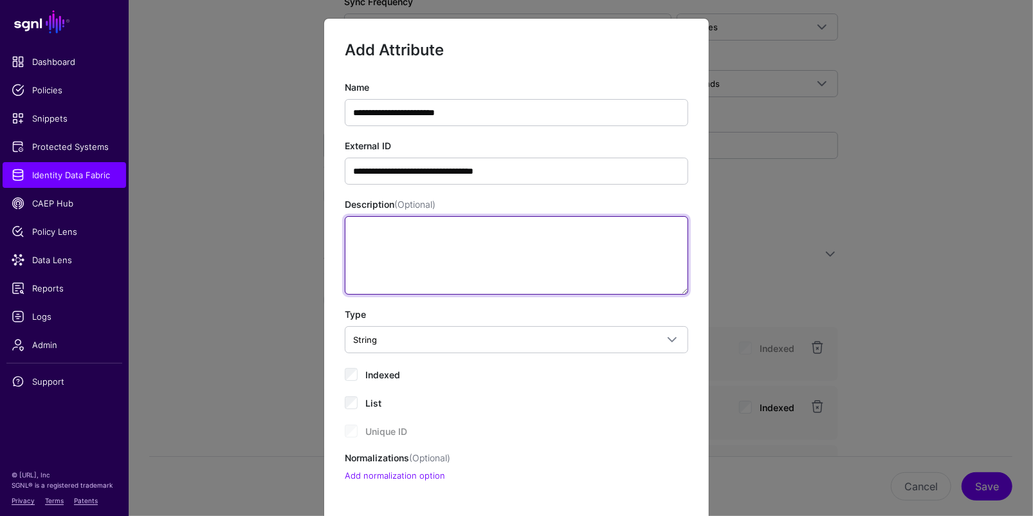
click at [564, 275] on textarea "Description (Optional)" at bounding box center [516, 255] width 343 height 78
paste textarea "**********"
type textarea "**********"
paste textarea "**********"
type textarea "**********"
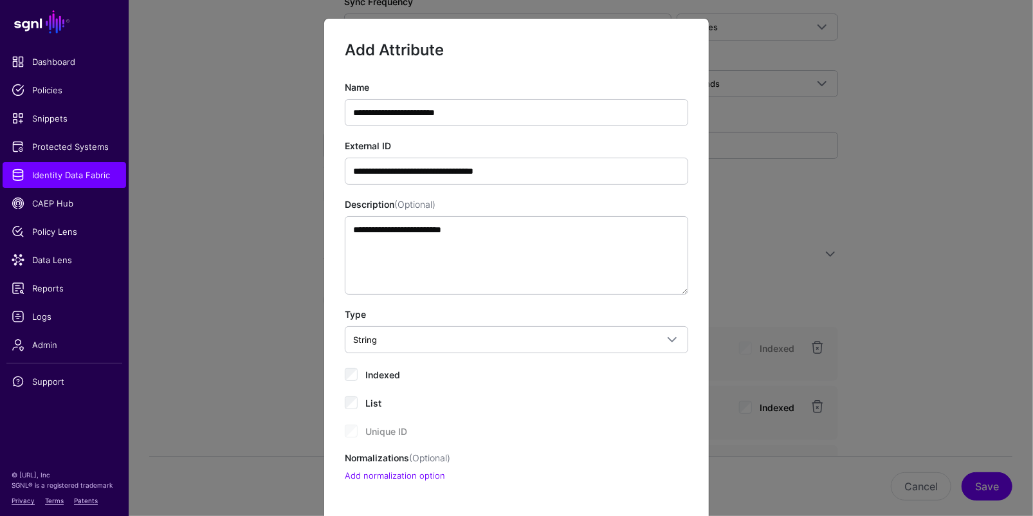
click at [517, 411] on div "**********" at bounding box center [516, 281] width 343 height 402
drag, startPoint x: 374, startPoint y: 373, endPoint x: 448, endPoint y: 366, distance: 74.9
click at [374, 373] on span "Indexed" at bounding box center [382, 374] width 35 height 11
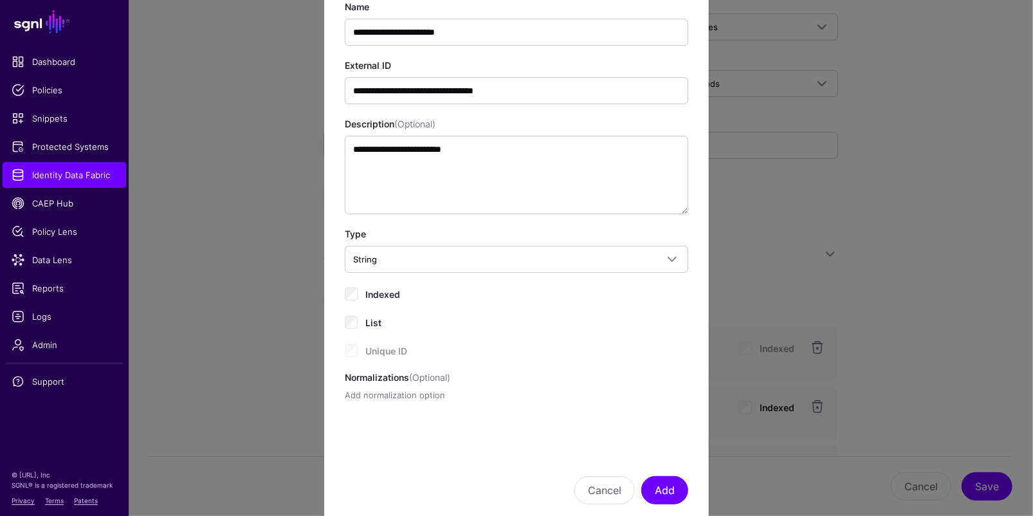
click at [411, 391] on link "Add normalization option" at bounding box center [395, 395] width 100 height 10
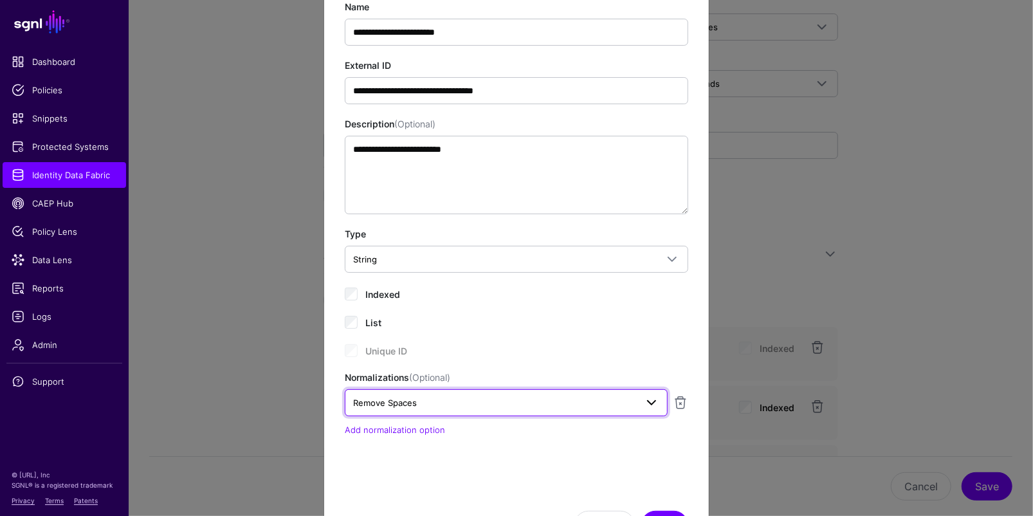
click at [413, 407] on span "Remove Spaces" at bounding box center [494, 402] width 283 height 14
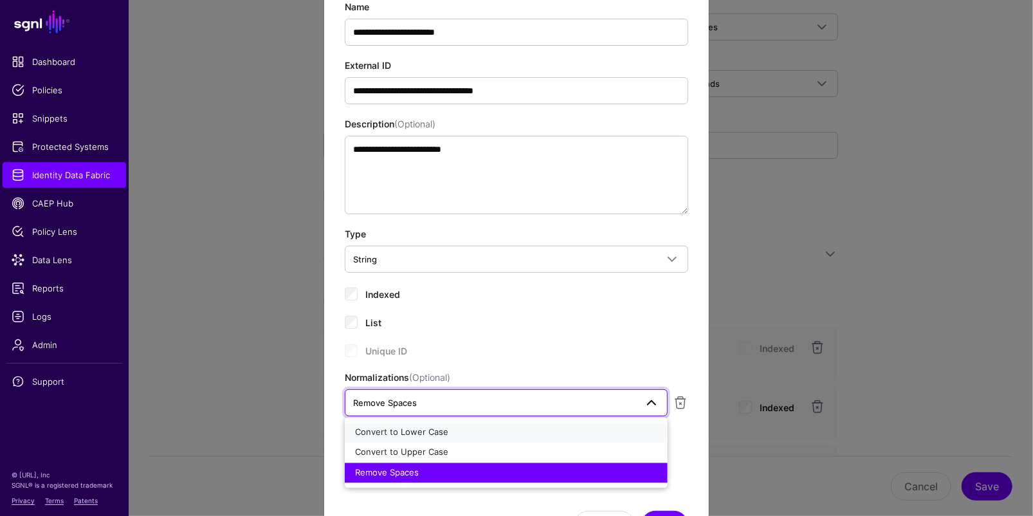
drag, startPoint x: 402, startPoint y: 432, endPoint x: 484, endPoint y: 432, distance: 81.7
click at [402, 432] on span "Convert to Lower Case" at bounding box center [401, 431] width 93 height 10
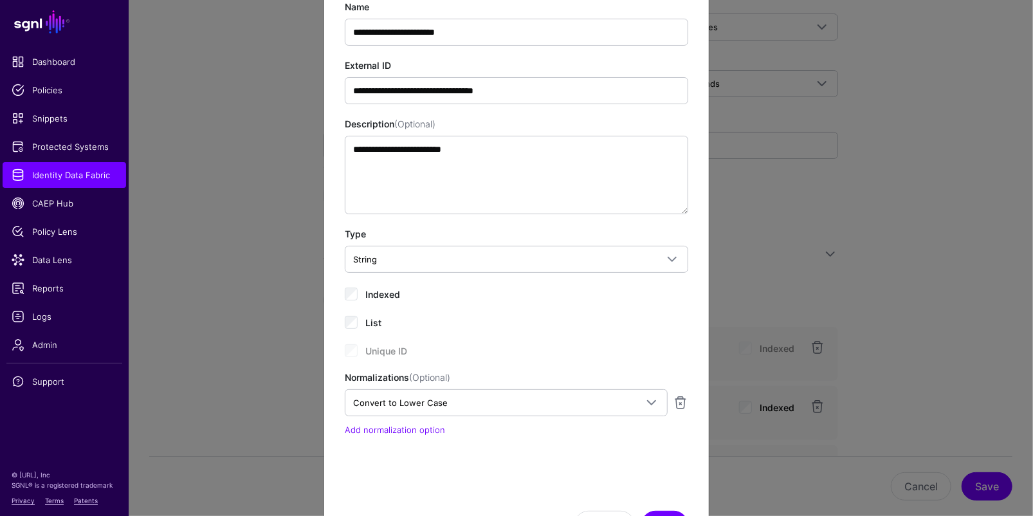
scroll to position [141, 0]
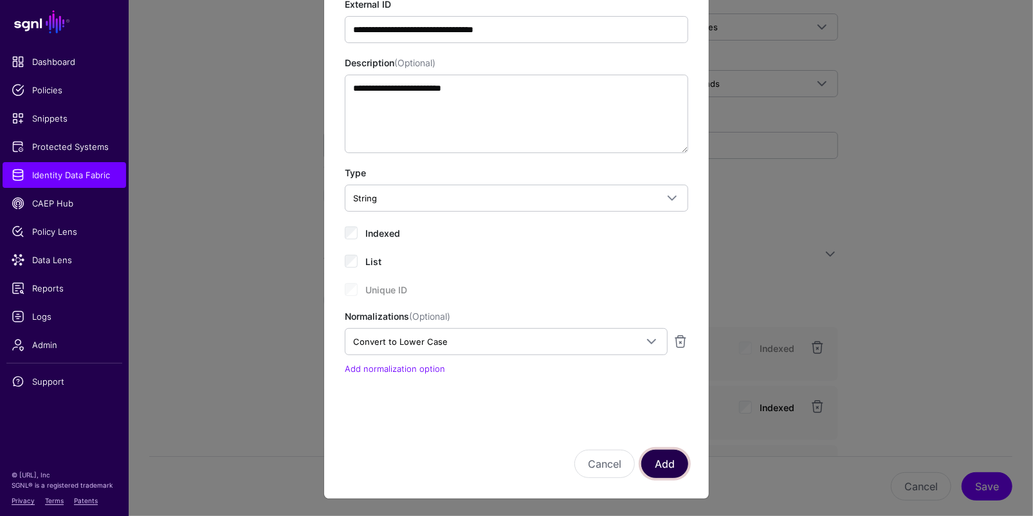
drag, startPoint x: 673, startPoint y: 462, endPoint x: 984, endPoint y: 330, distance: 337.9
click at [674, 462] on button "Add" at bounding box center [664, 463] width 47 height 28
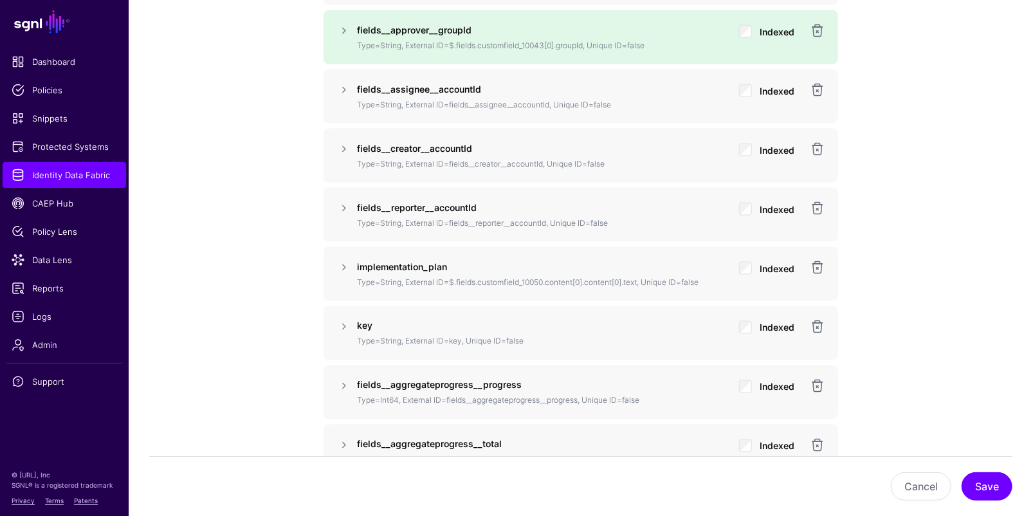
scroll to position [1124, 0]
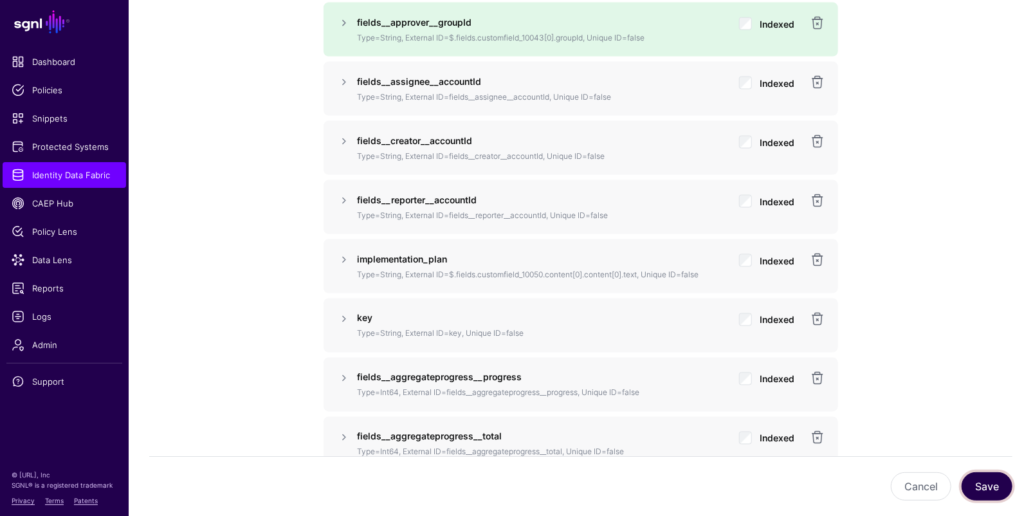
click at [971, 480] on button "Save" at bounding box center [986, 486] width 51 height 28
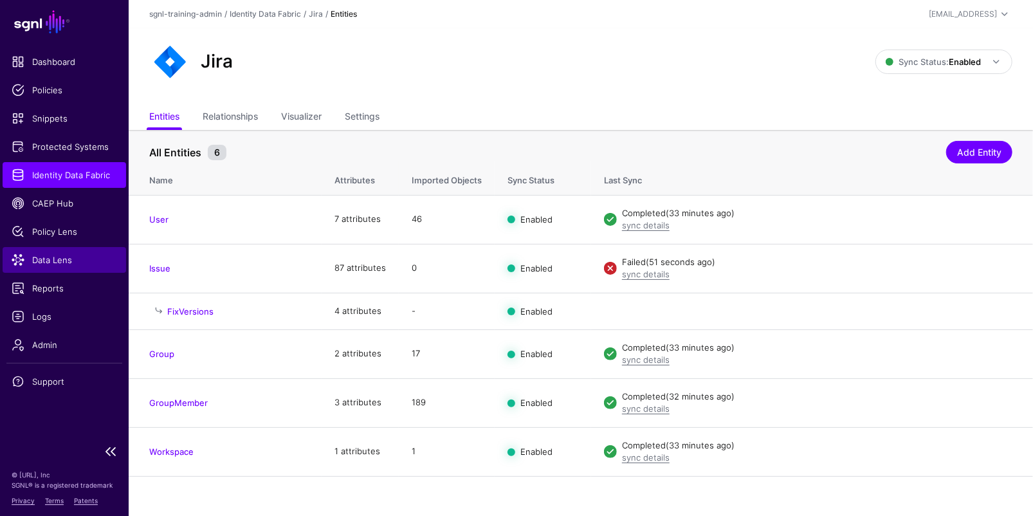
click at [55, 255] on span "Data Lens" at bounding box center [64, 259] width 105 height 13
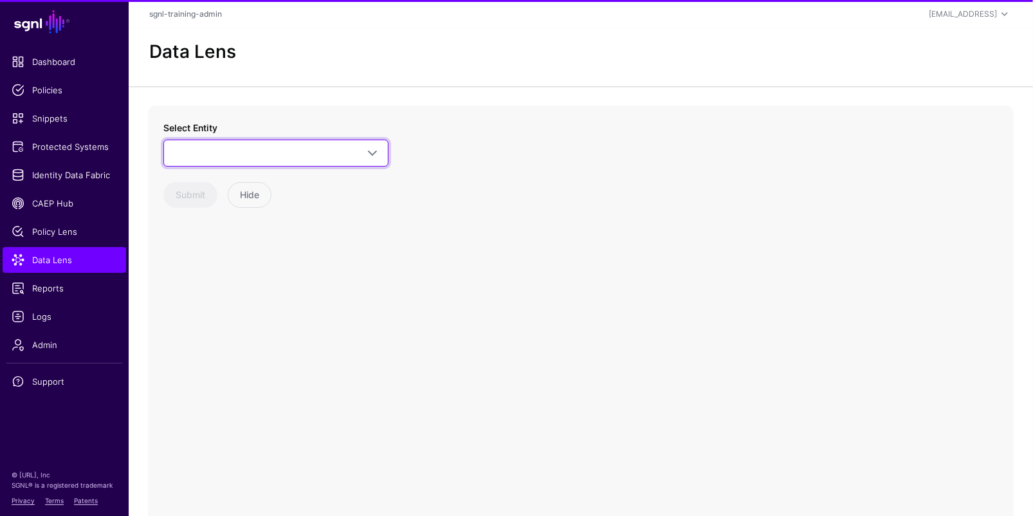
click at [243, 164] on link at bounding box center [275, 153] width 225 height 27
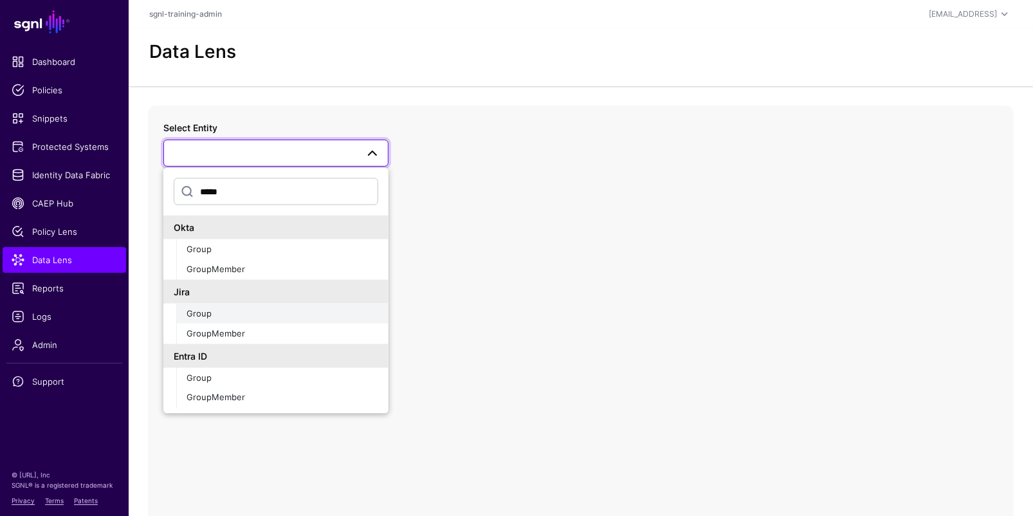
type input "*****"
click at [262, 316] on div "Group" at bounding box center [282, 313] width 192 height 13
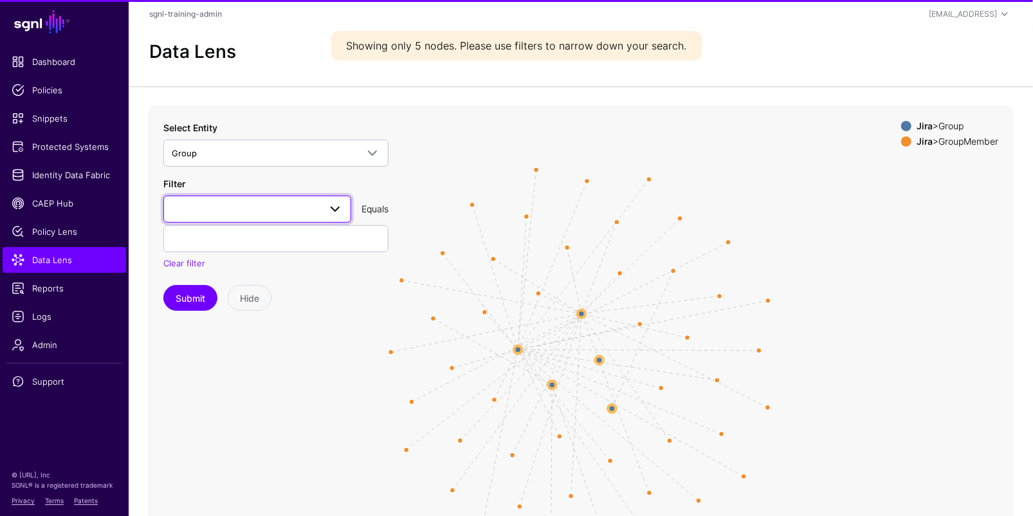
click at [280, 204] on span at bounding box center [257, 208] width 171 height 15
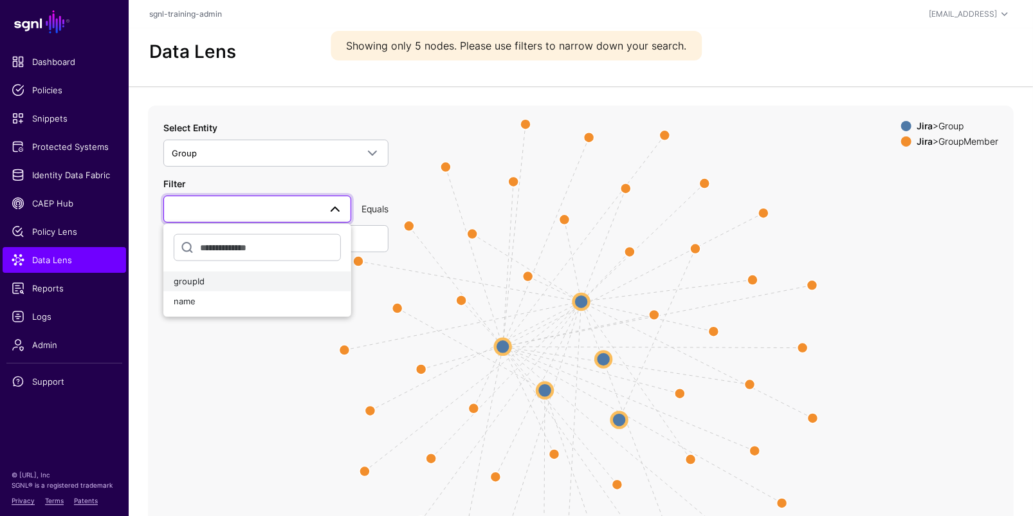
click at [221, 283] on div "groupId" at bounding box center [257, 281] width 167 height 13
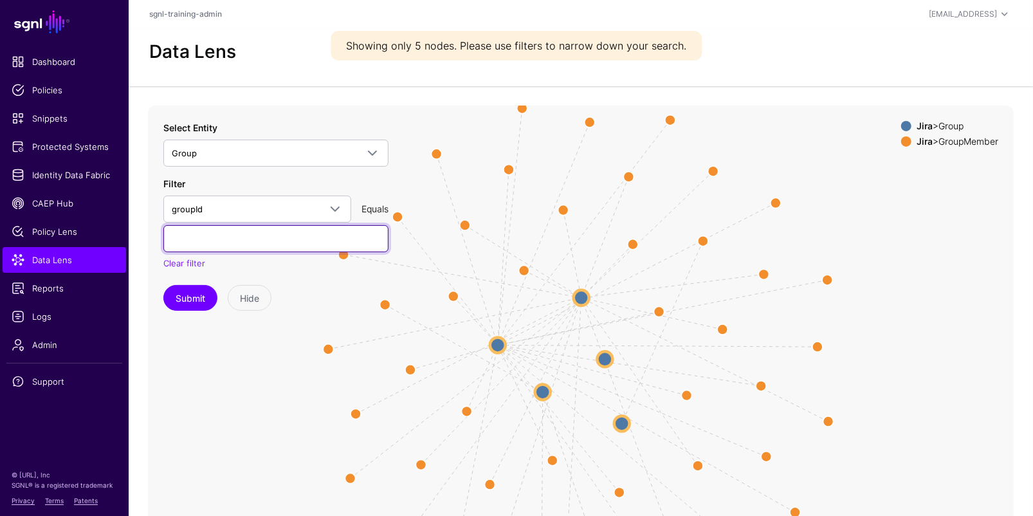
click at [243, 238] on input "text" at bounding box center [275, 238] width 225 height 27
paste input "**********"
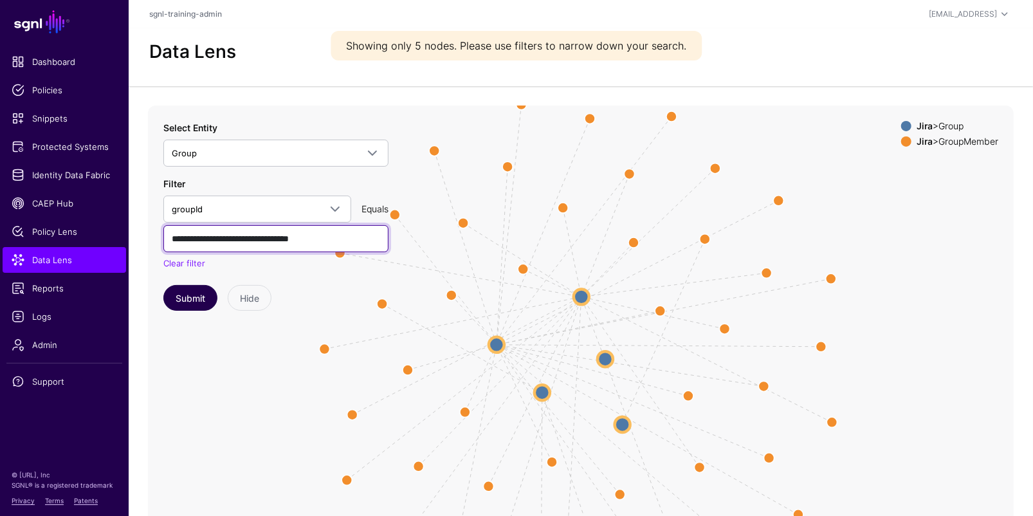
type input "**********"
click at [194, 301] on button "Submit" at bounding box center [190, 298] width 54 height 26
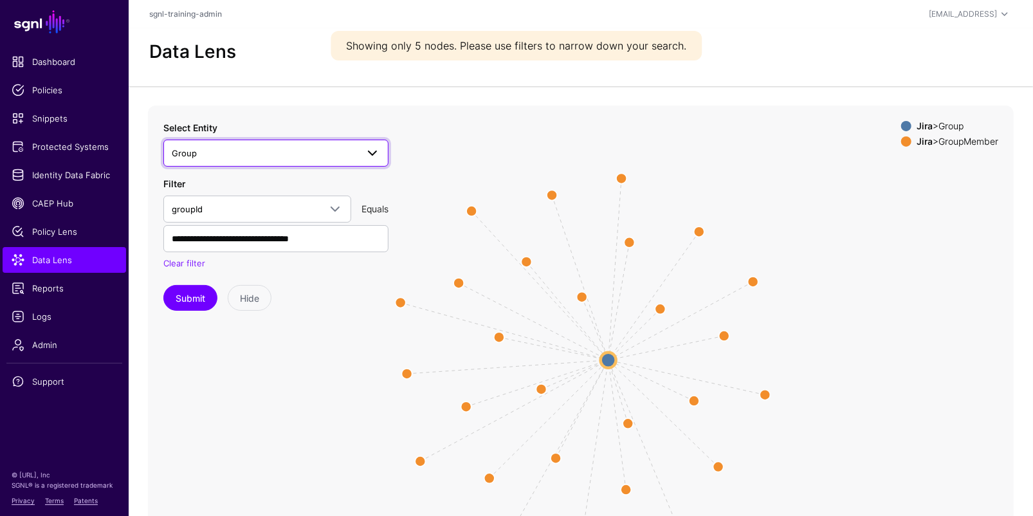
click at [277, 150] on span "Group" at bounding box center [264, 153] width 185 height 14
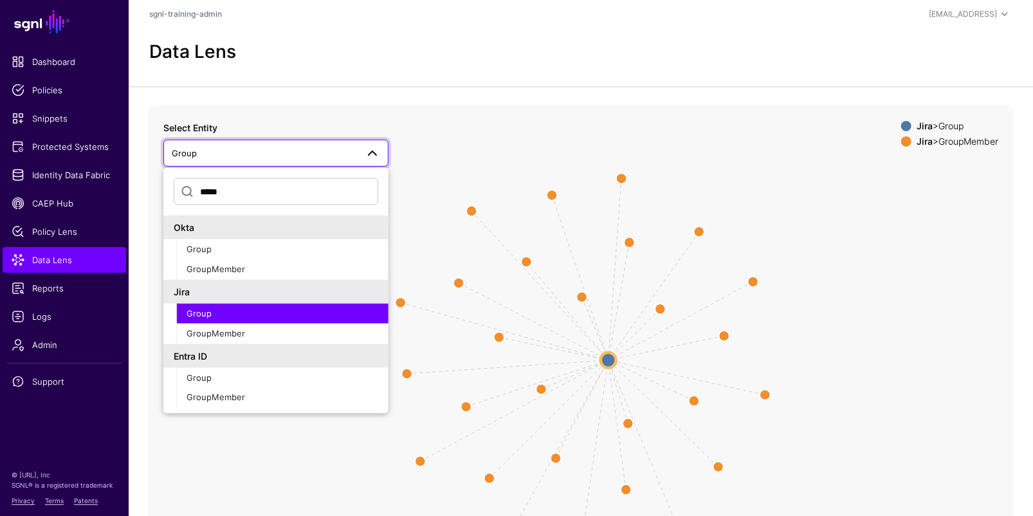
click at [240, 163] on link "Group" at bounding box center [275, 153] width 225 height 27
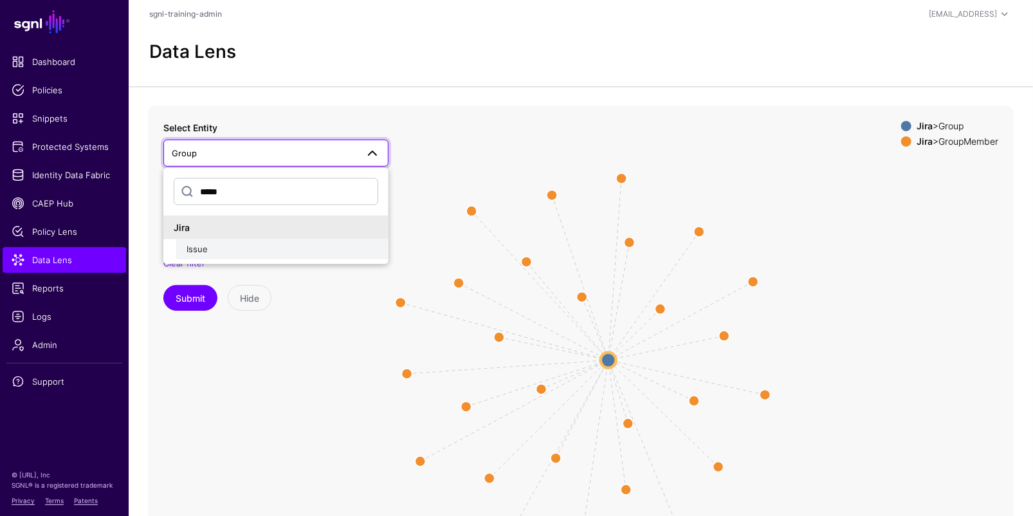
type input "*****"
click at [213, 240] on button "Issue" at bounding box center [282, 249] width 212 height 21
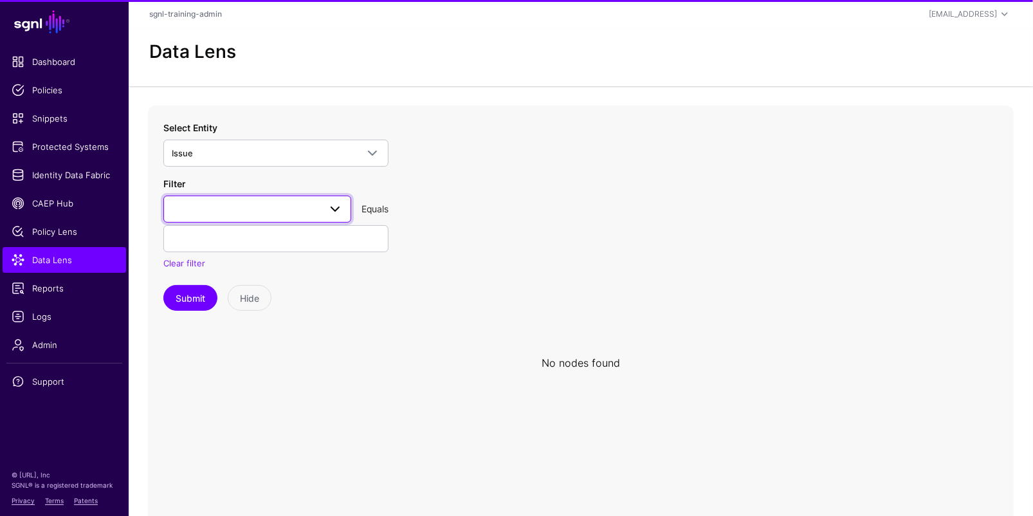
click at [248, 210] on span at bounding box center [257, 208] width 171 height 15
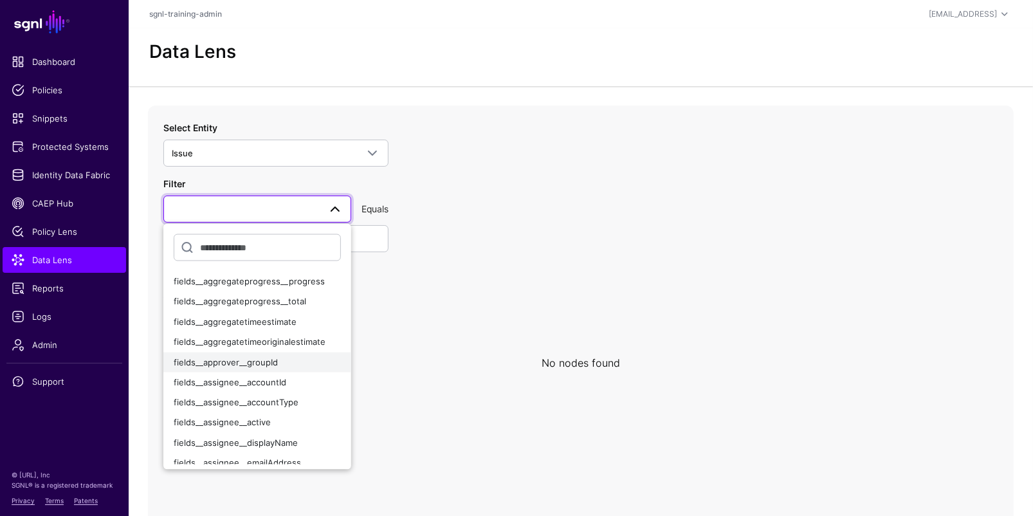
click at [266, 365] on span "fields__approver__groupId" at bounding box center [226, 361] width 104 height 10
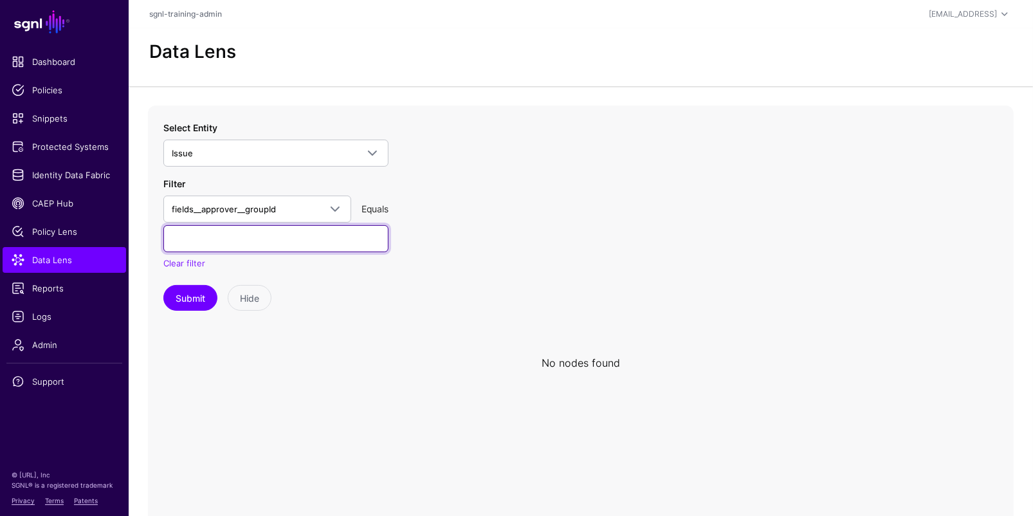
click at [262, 246] on input "text" at bounding box center [275, 238] width 225 height 27
paste input "**********"
type input "**********"
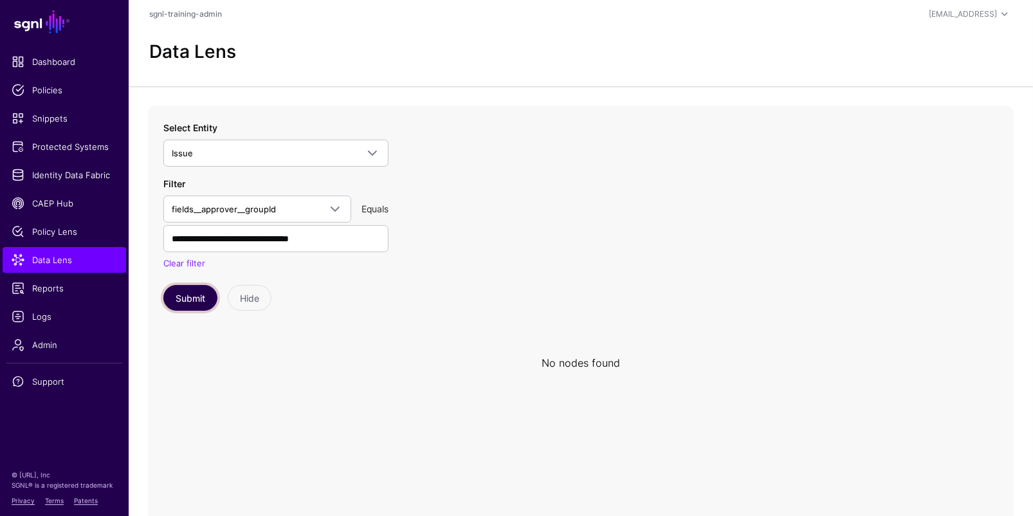
click at [181, 305] on button "Submit" at bounding box center [190, 298] width 54 height 26
click at [189, 305] on button "Submit" at bounding box center [190, 298] width 54 height 26
click at [190, 293] on button "Submit" at bounding box center [190, 298] width 54 height 26
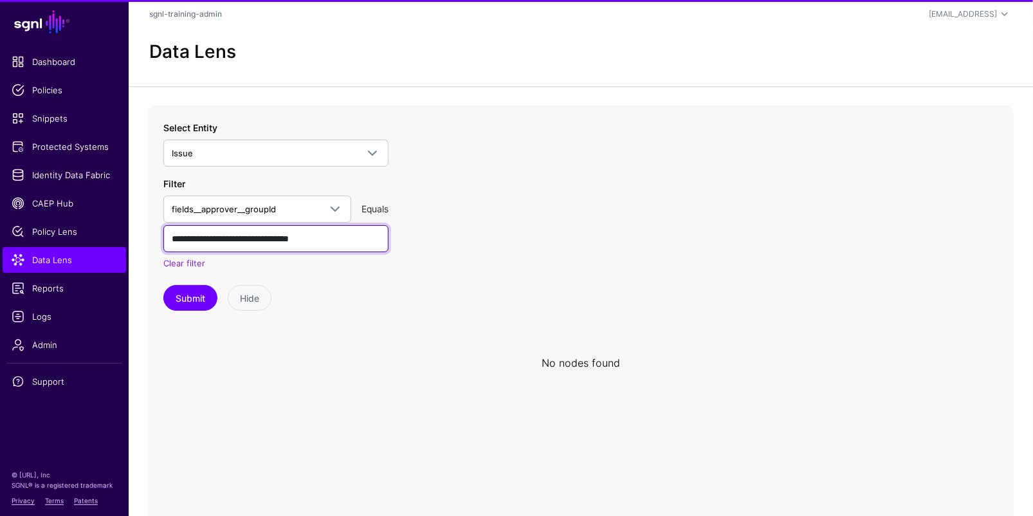
click at [176, 237] on input "**********" at bounding box center [275, 238] width 225 height 27
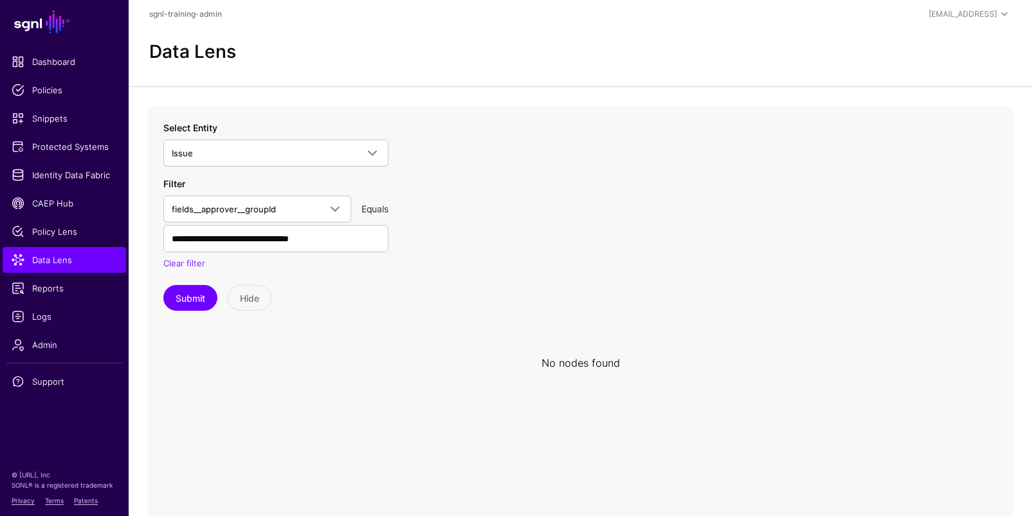
click at [552, 226] on icon at bounding box center [580, 362] width 865 height 514
click at [204, 301] on button "Submit" at bounding box center [190, 298] width 54 height 26
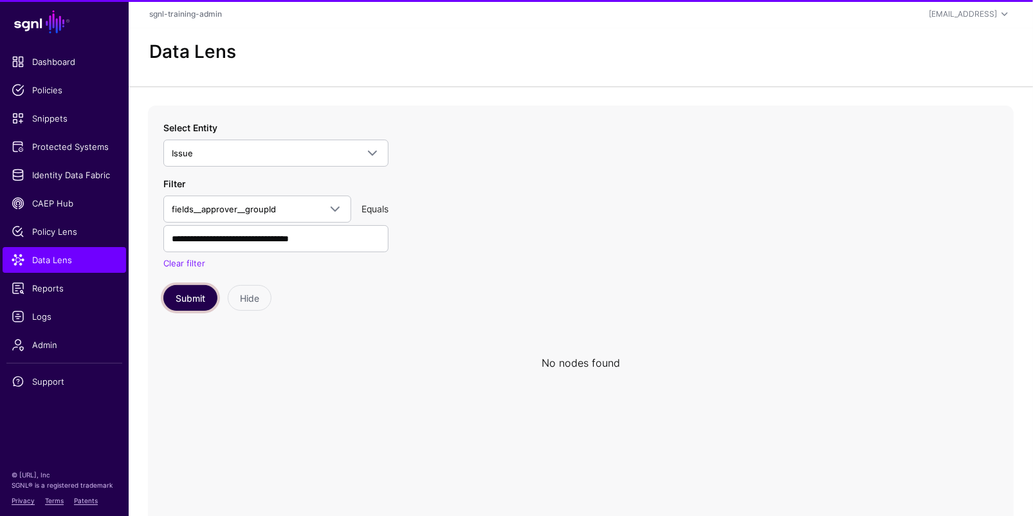
click at [204, 302] on button "Submit" at bounding box center [190, 298] width 54 height 26
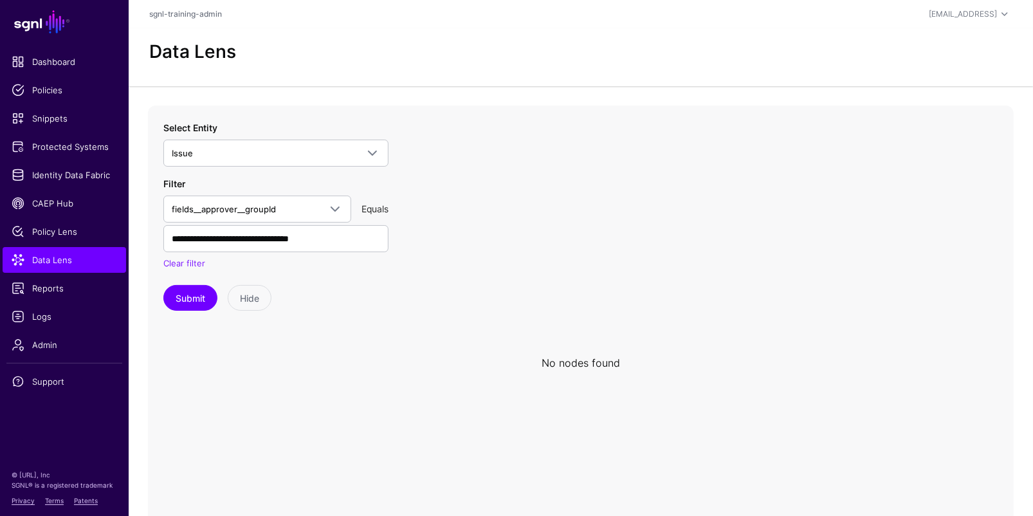
drag, startPoint x: 930, startPoint y: 336, endPoint x: 899, endPoint y: 335, distance: 31.5
click at [930, 336] on icon at bounding box center [580, 362] width 865 height 514
click at [60, 179] on span "Identity Data Fabric" at bounding box center [64, 174] width 105 height 13
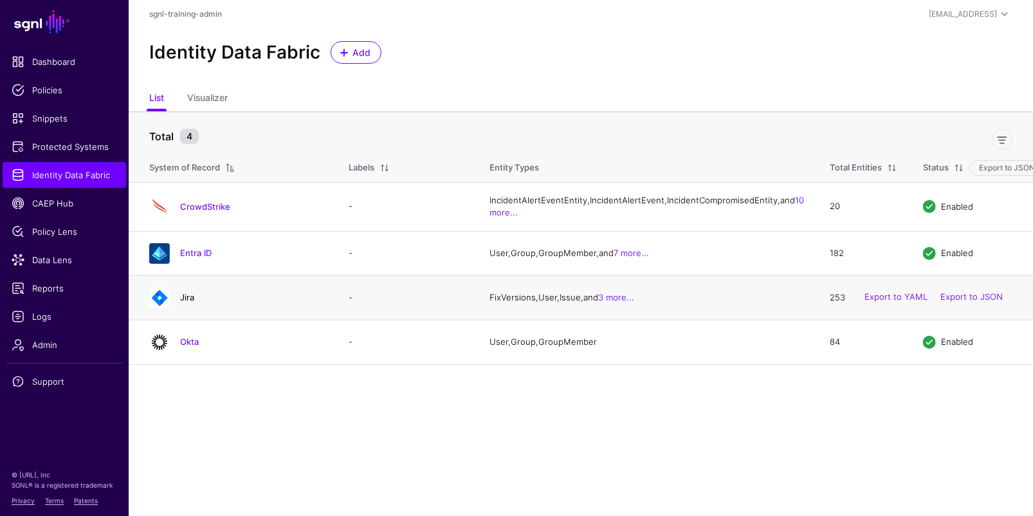
click at [185, 302] on link "Jira" at bounding box center [187, 297] width 14 height 10
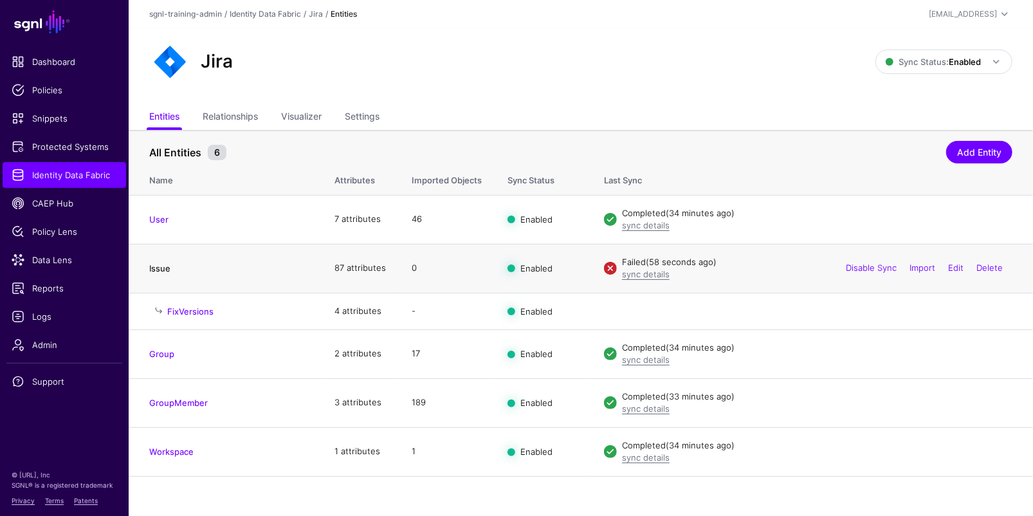
click at [158, 267] on link "Issue" at bounding box center [159, 268] width 21 height 10
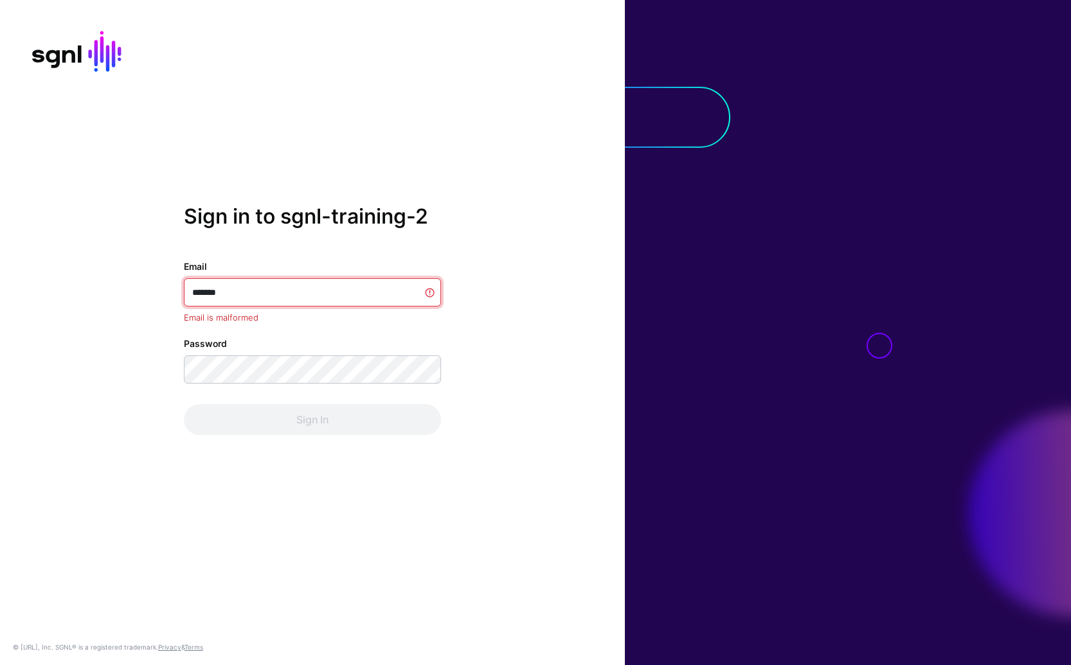
type input "********"
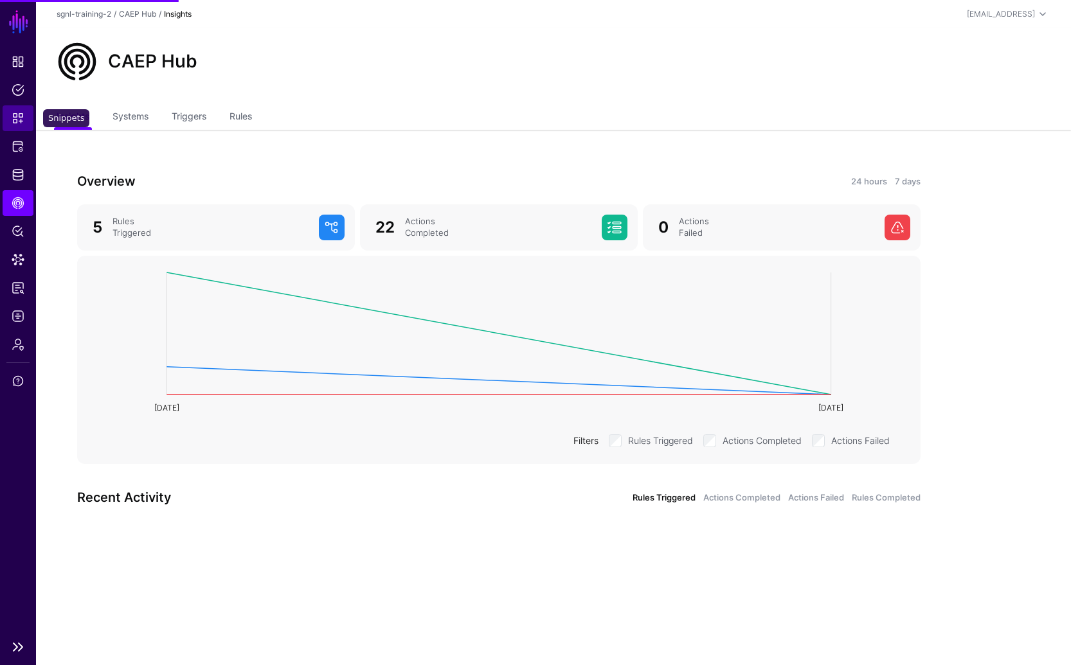
click at [20, 113] on span "Snippets" at bounding box center [18, 118] width 13 height 13
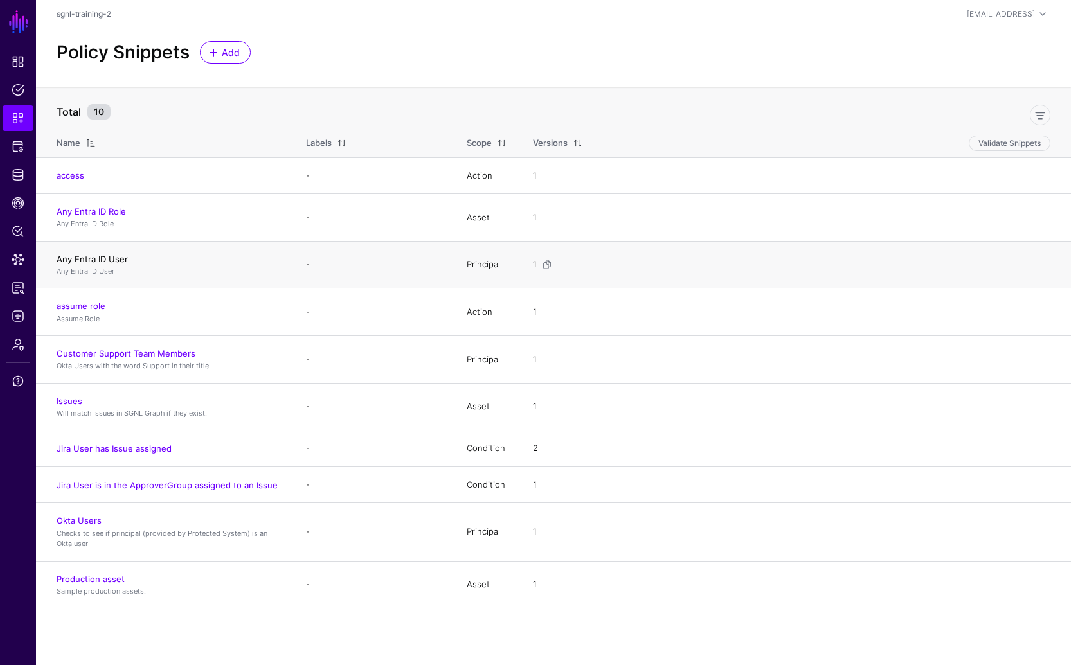
click at [113, 256] on link "Any Entra ID User" at bounding box center [92, 259] width 71 height 10
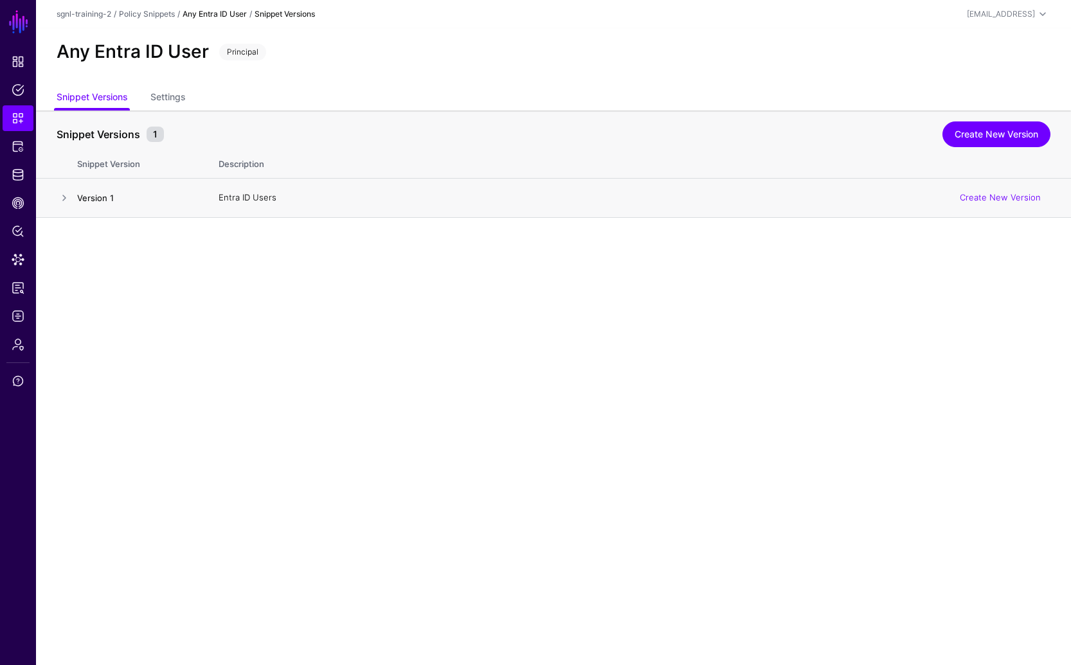
click at [102, 200] on link "Version 1" at bounding box center [95, 198] width 37 height 10
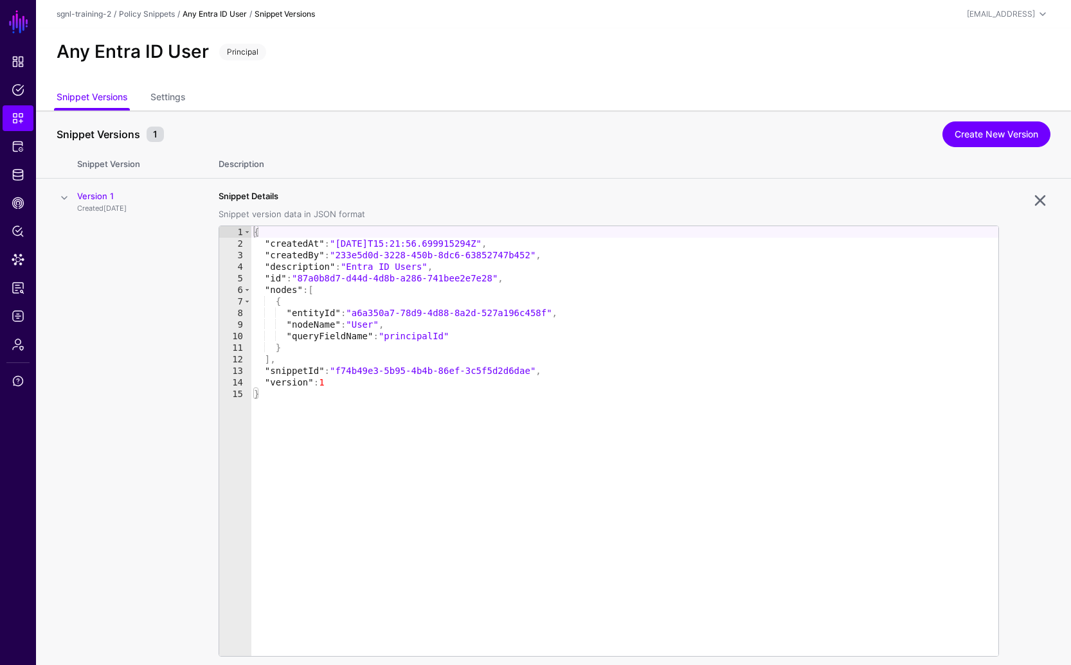
scroll to position [42, 0]
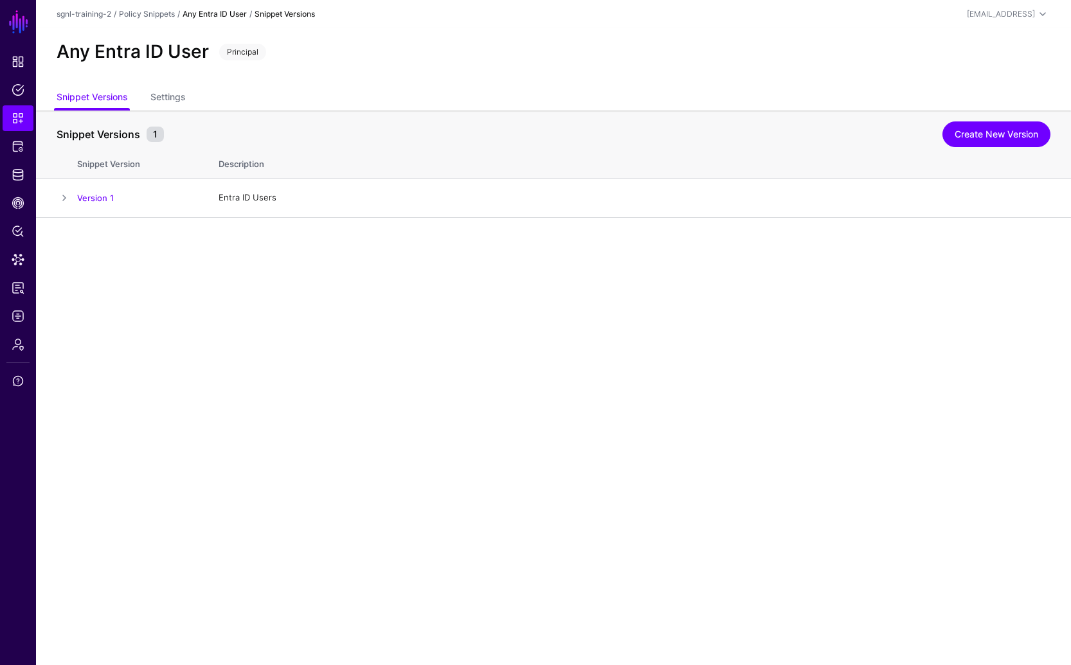
click at [491, 107] on ul "Snippet Versions Settings" at bounding box center [554, 98] width 994 height 24
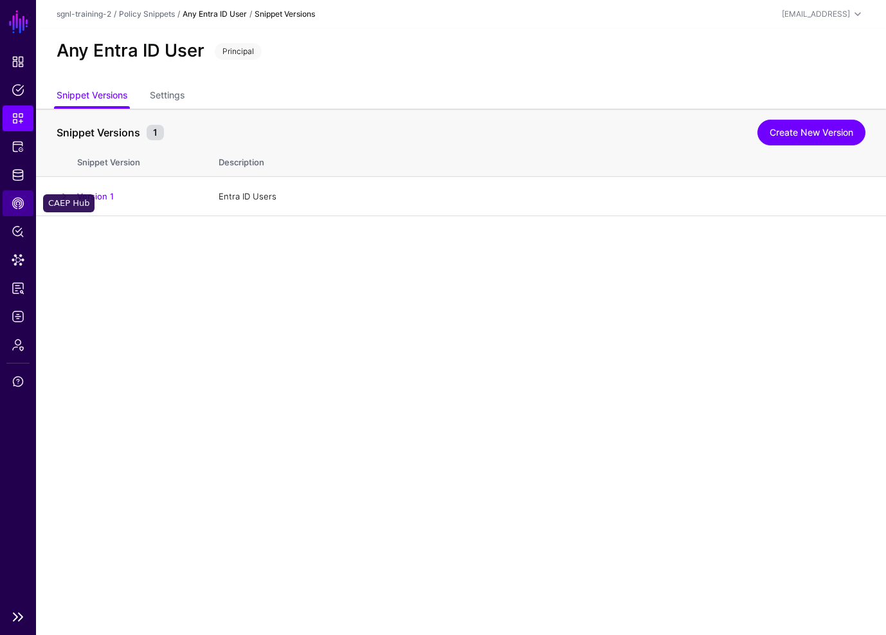
click at [23, 212] on link "CAEP Hub" at bounding box center [18, 203] width 31 height 26
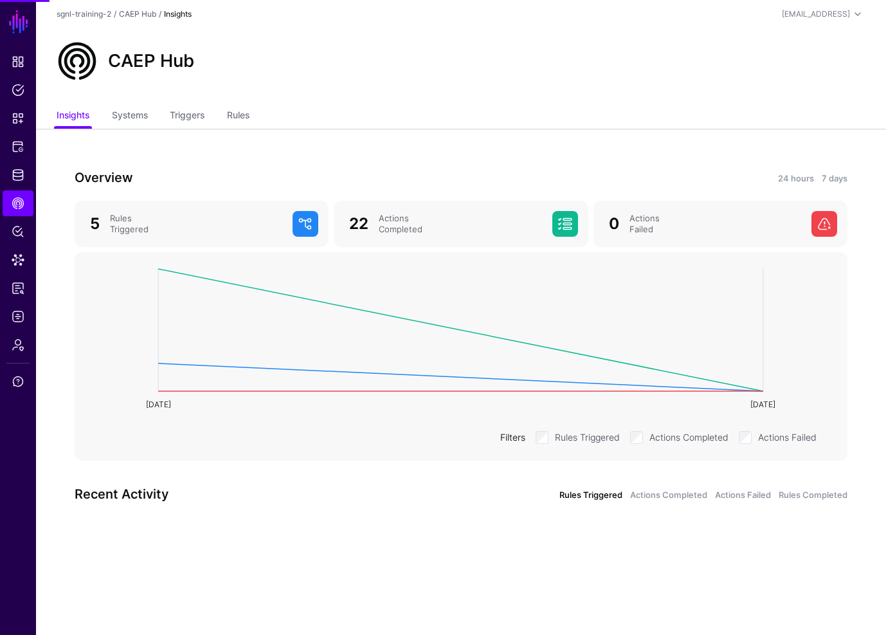
click at [257, 113] on ul "Insights Systems Triggers Rules" at bounding box center [461, 116] width 809 height 24
click at [179, 106] on link "Triggers" at bounding box center [187, 116] width 35 height 24
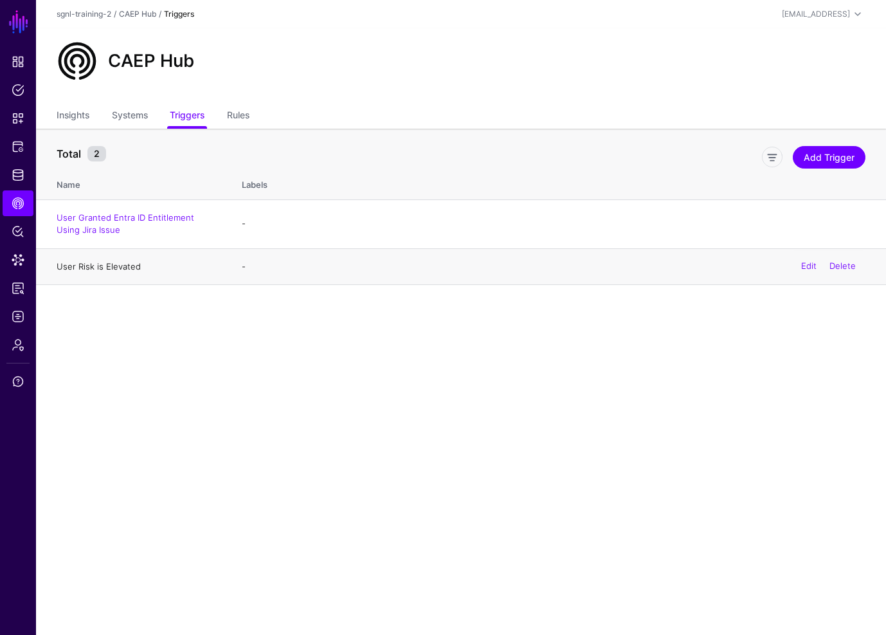
click at [98, 264] on link "User Risk is Elevated" at bounding box center [99, 266] width 84 height 10
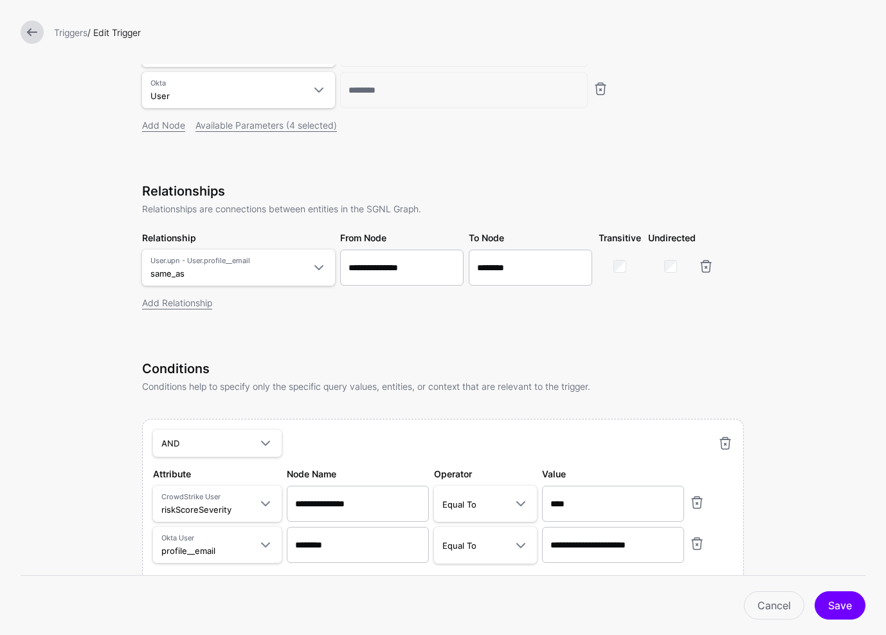
scroll to position [262, 0]
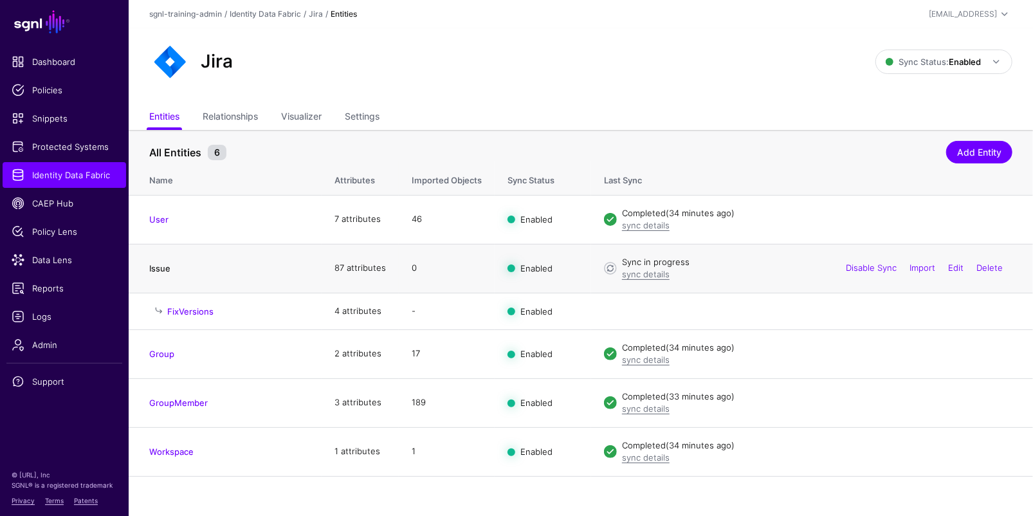
click at [161, 269] on link "Issue" at bounding box center [159, 268] width 21 height 10
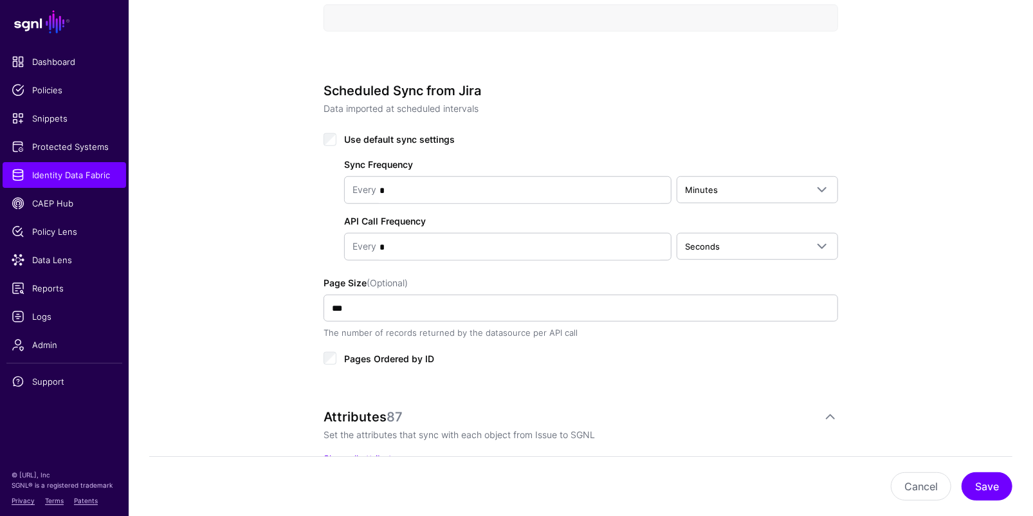
scroll to position [900, 0]
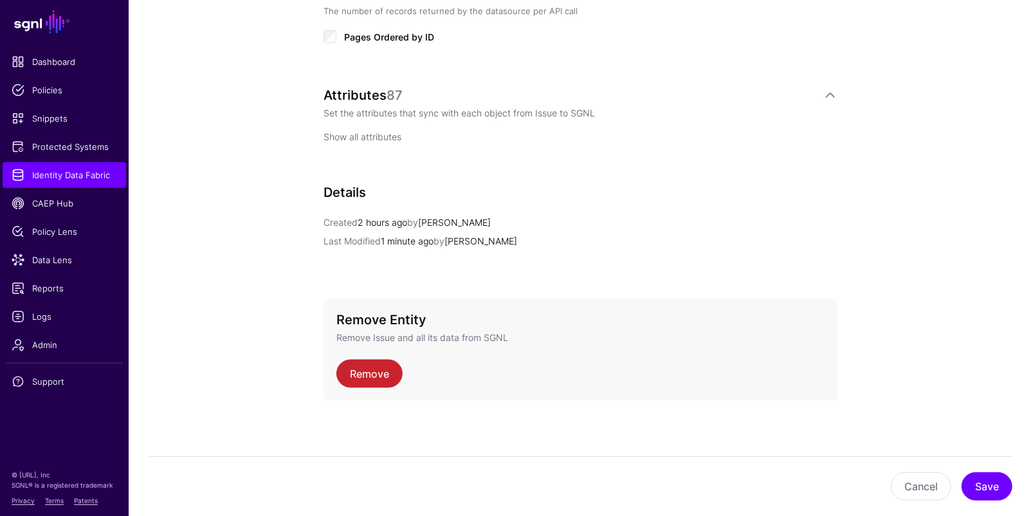
click at [369, 134] on link "Show all attributes" at bounding box center [362, 136] width 78 height 11
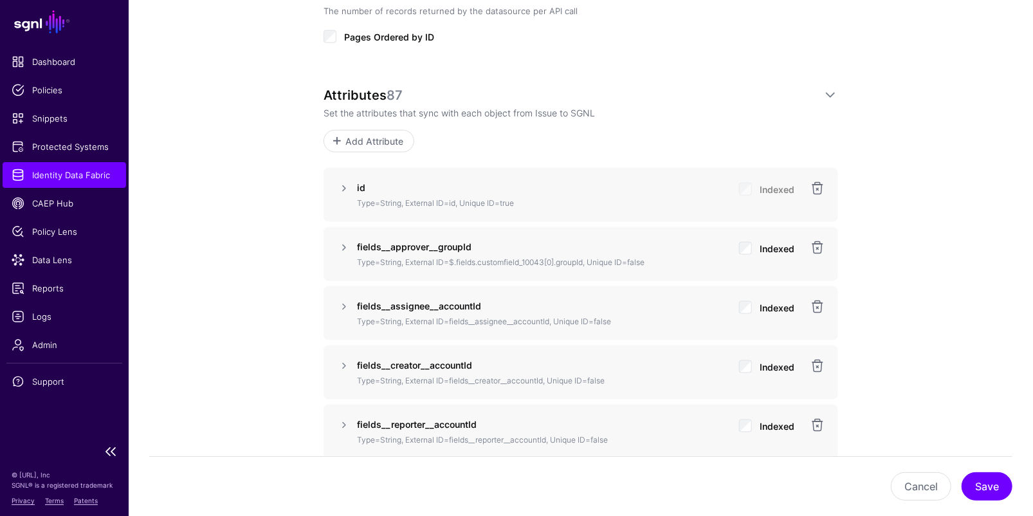
click at [49, 177] on span "Identity Data Fabric" at bounding box center [64, 174] width 105 height 13
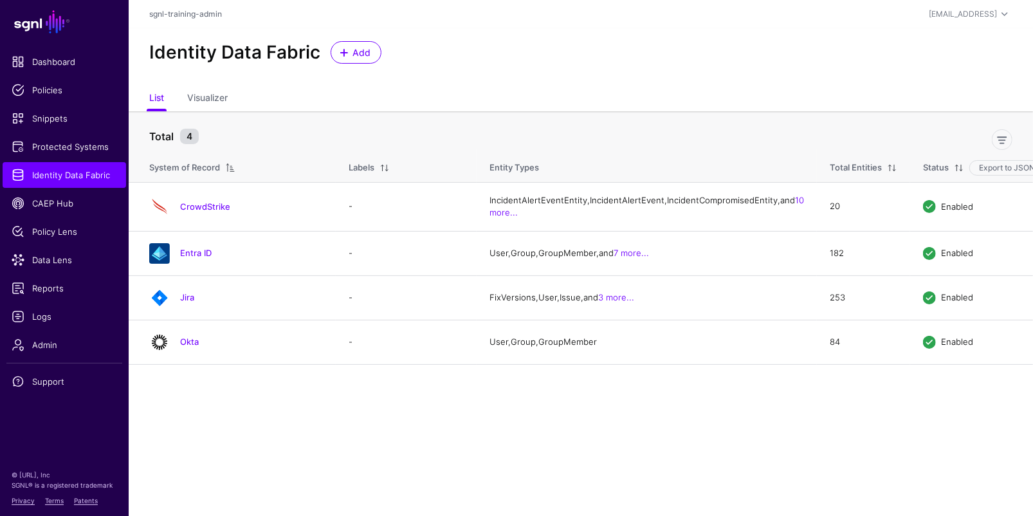
click at [190, 302] on link "Jira" at bounding box center [187, 297] width 14 height 10
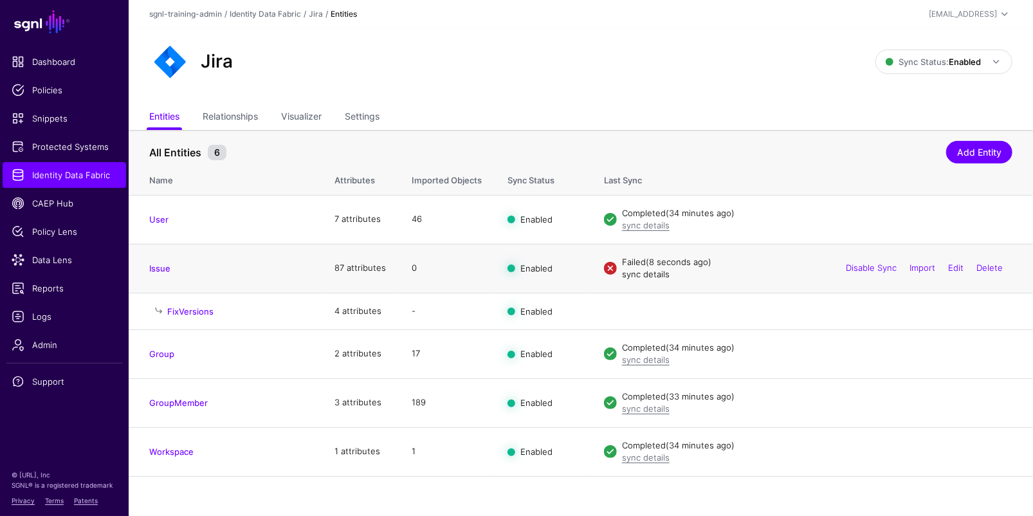
click at [639, 275] on link "sync details" at bounding box center [646, 274] width 48 height 10
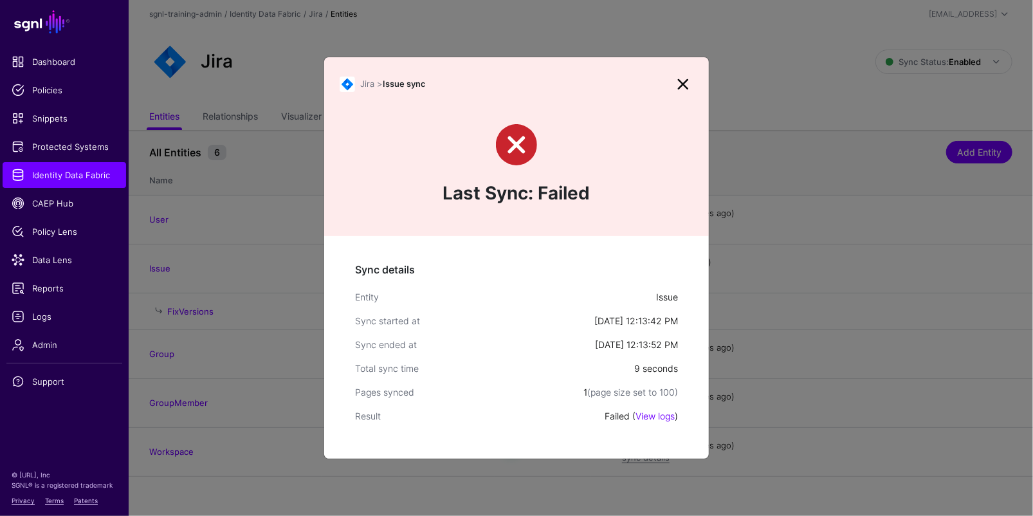
click at [659, 406] on div "Sync details Entity Issue Sync started at Aug 20, 2025, 12:13:42 PM Sync ended …" at bounding box center [516, 347] width 384 height 222
click at [658, 413] on link "View logs" at bounding box center [654, 415] width 39 height 11
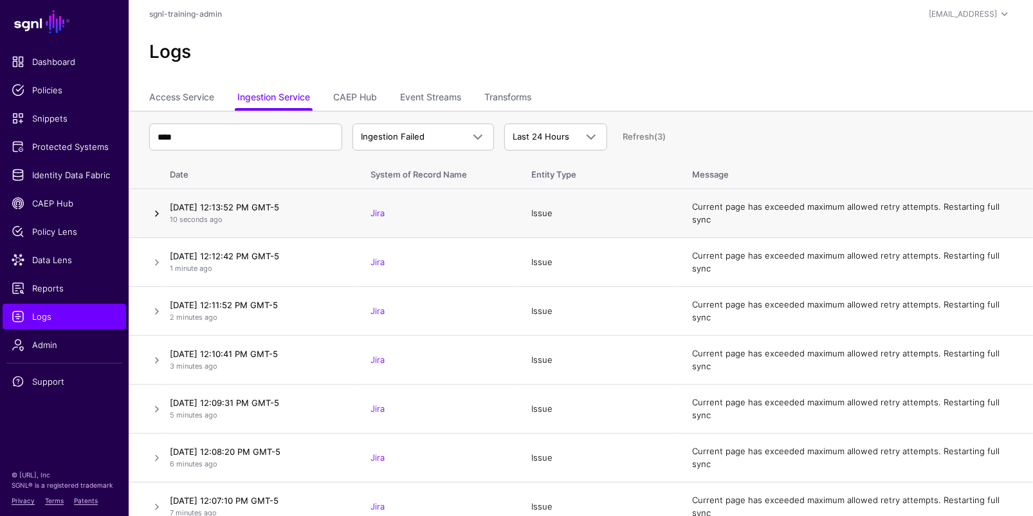
click at [161, 216] on link at bounding box center [156, 213] width 15 height 15
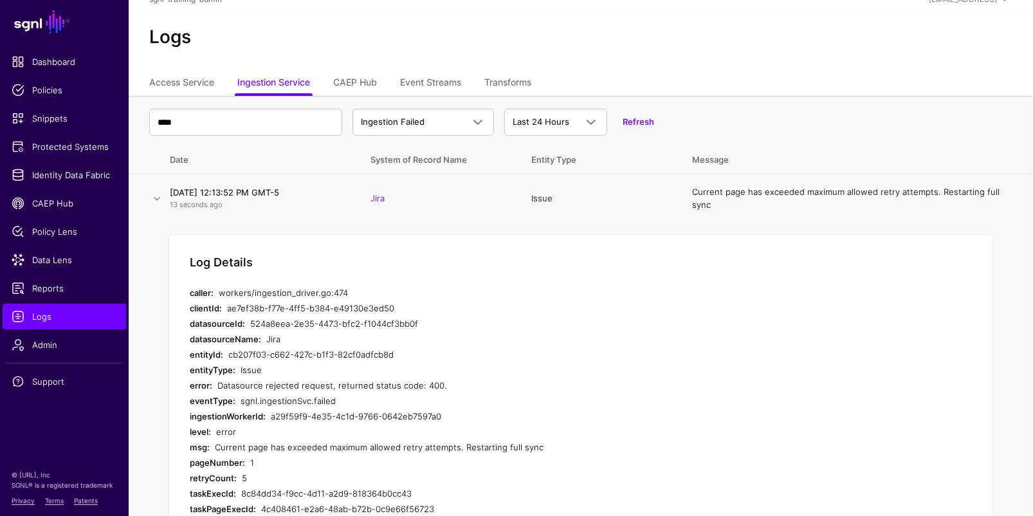
scroll to position [59, 0]
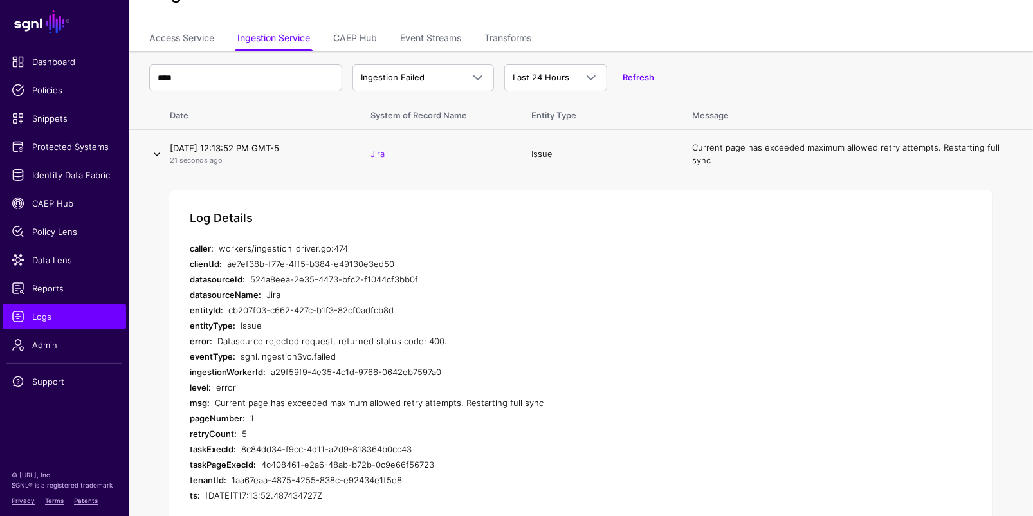
click at [157, 153] on link at bounding box center [156, 154] width 15 height 15
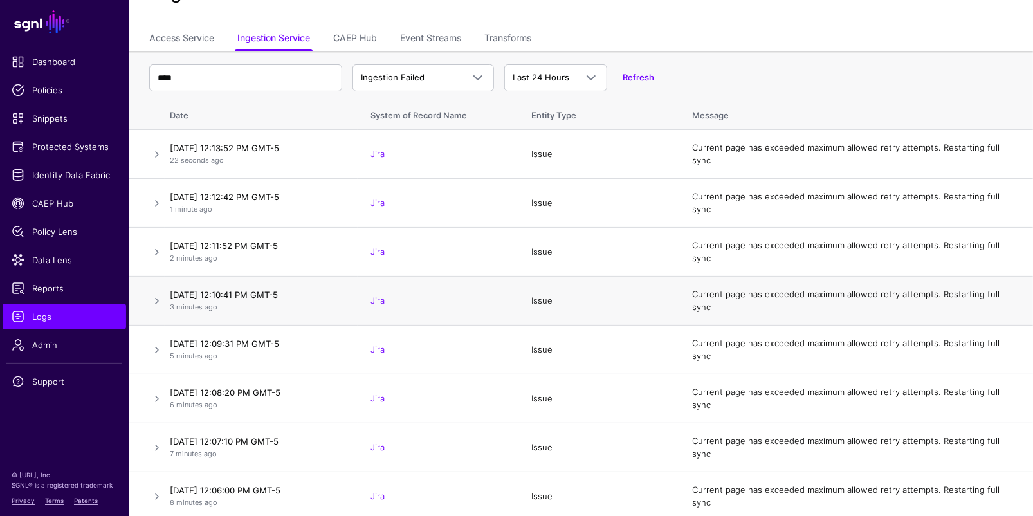
scroll to position [0, 0]
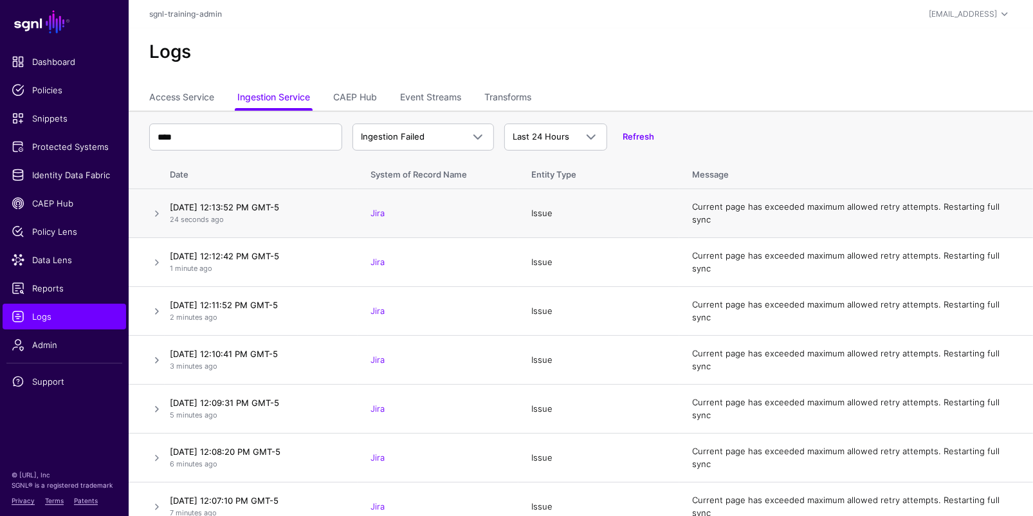
click at [401, 213] on td "Jira" at bounding box center [437, 213] width 161 height 49
click at [383, 212] on link "Jira" at bounding box center [377, 213] width 14 height 10
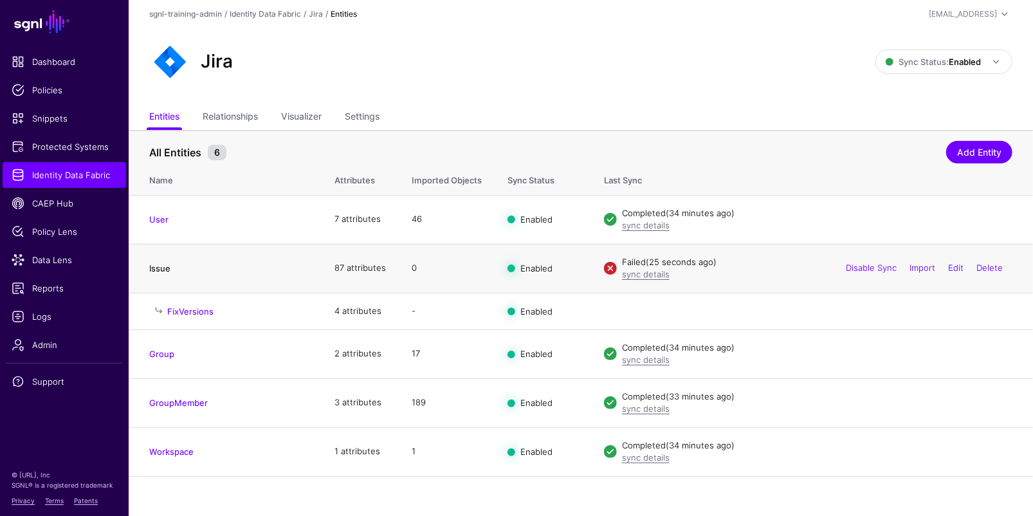
click at [159, 265] on link "Issue" at bounding box center [159, 268] width 21 height 10
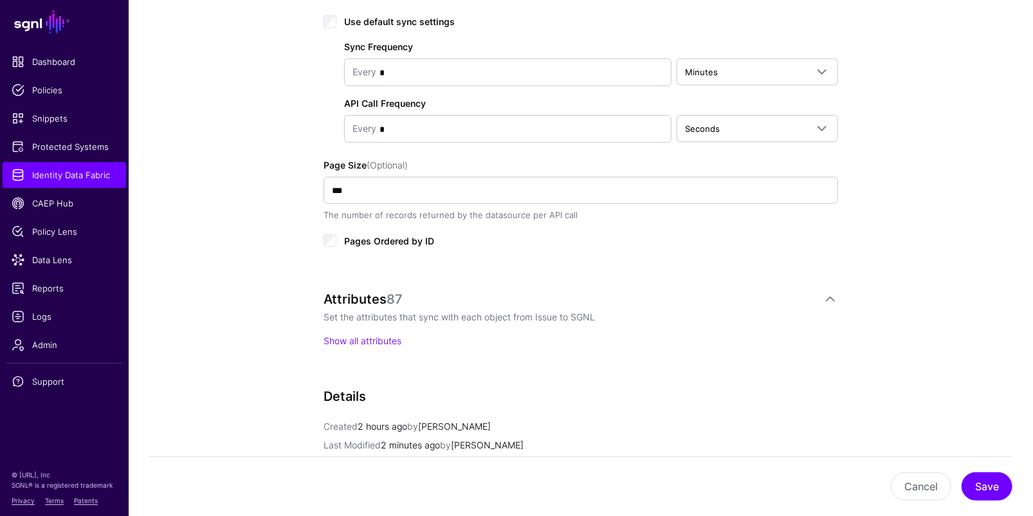
scroll to position [525, 0]
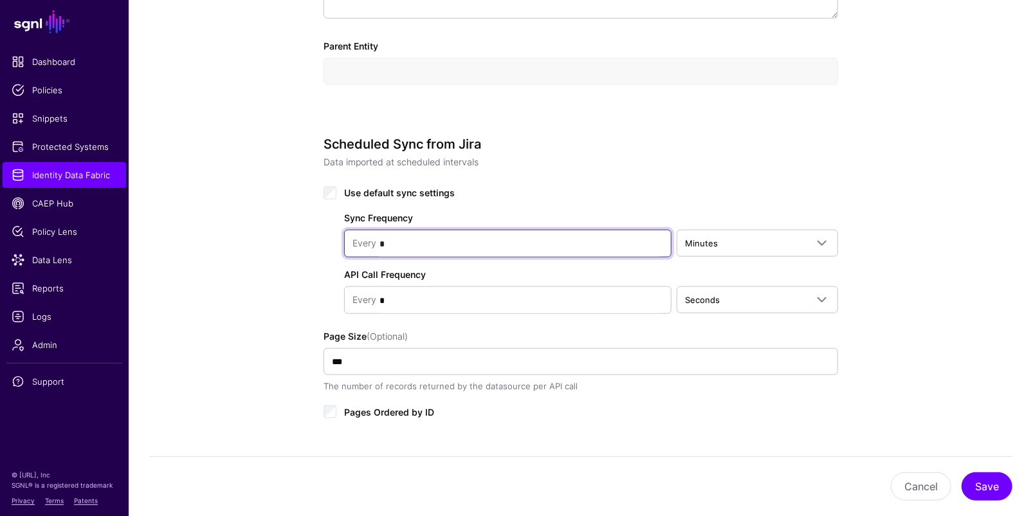
click at [451, 244] on input "*" at bounding box center [519, 244] width 287 height 26
type input "*"
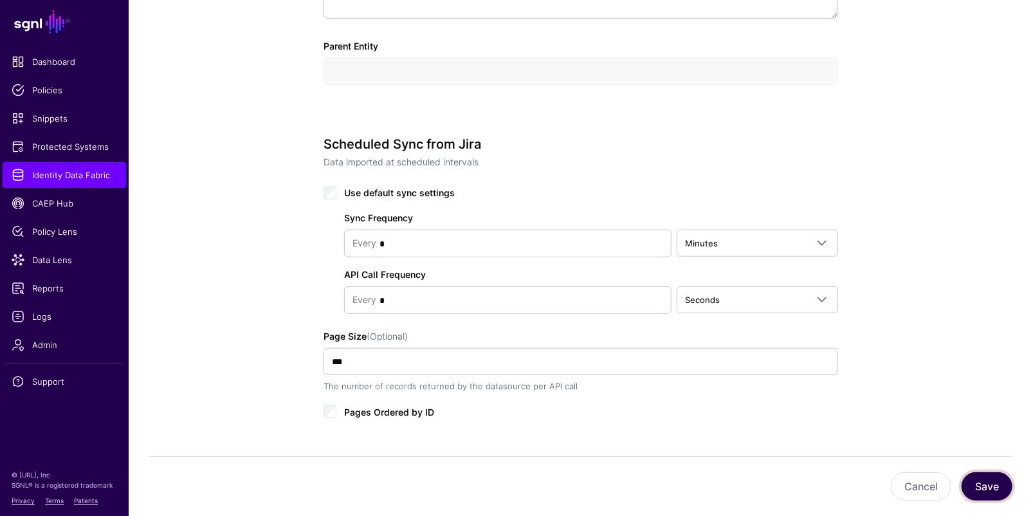
click at [981, 481] on button "Save" at bounding box center [986, 486] width 51 height 28
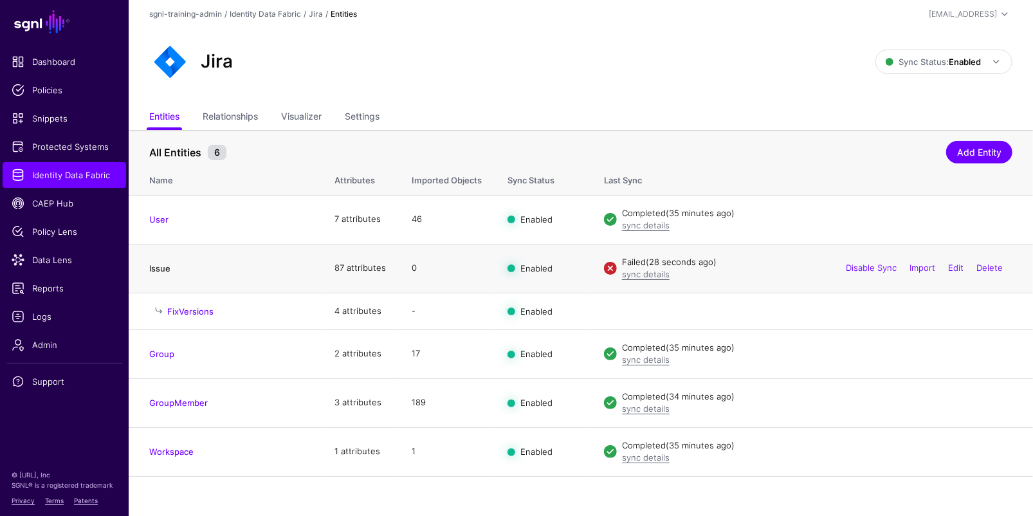
click at [168, 267] on link "Issue" at bounding box center [159, 268] width 21 height 10
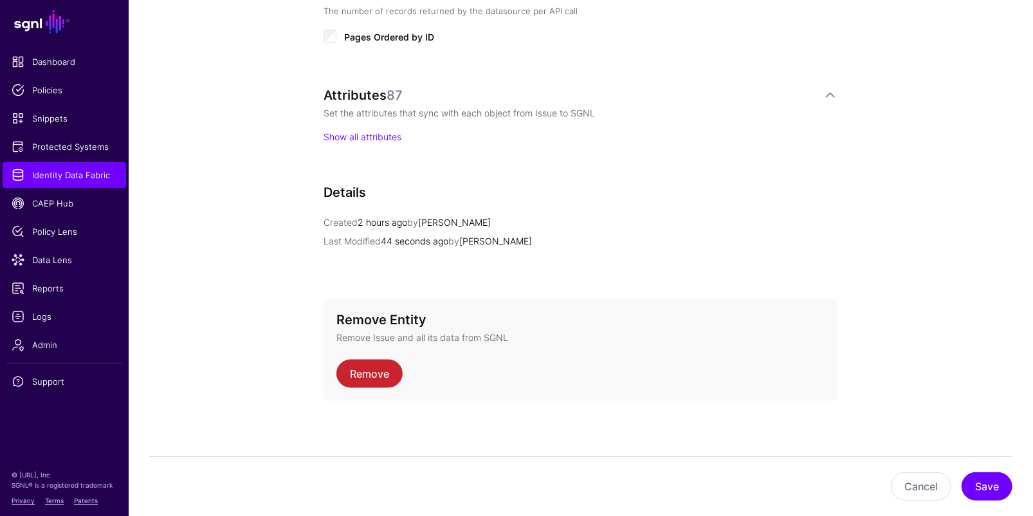
scroll to position [663, 0]
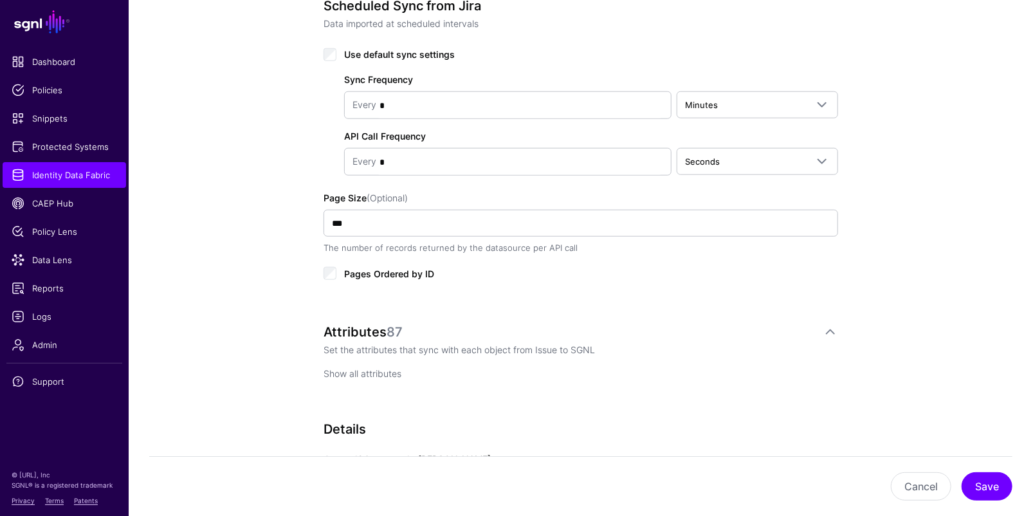
click at [379, 368] on link "Show all attributes" at bounding box center [362, 373] width 78 height 11
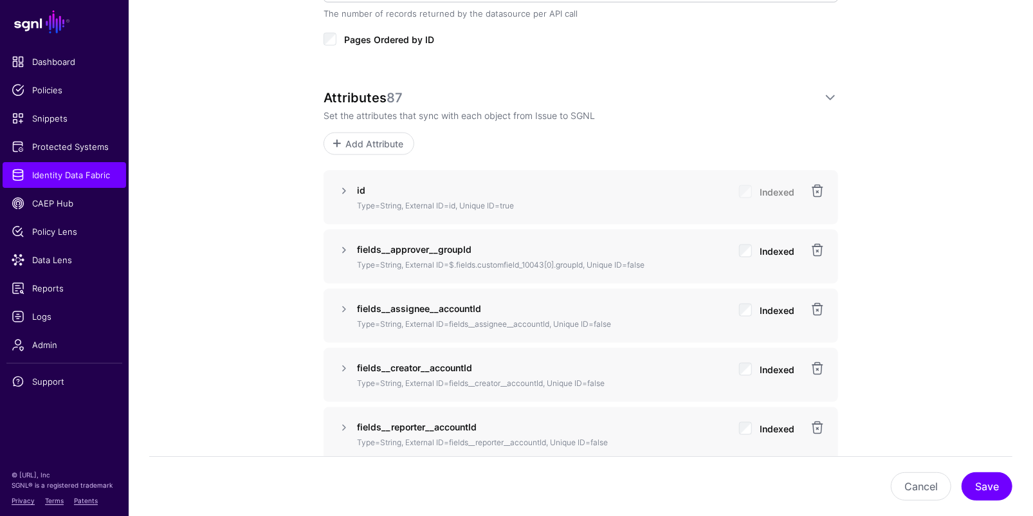
scroll to position [1013, 0]
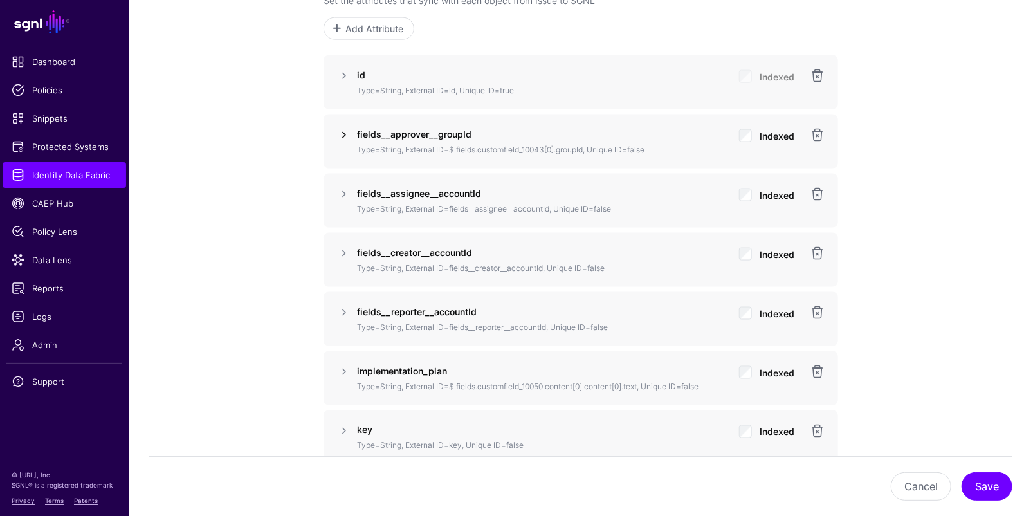
click at [342, 131] on link at bounding box center [343, 134] width 15 height 15
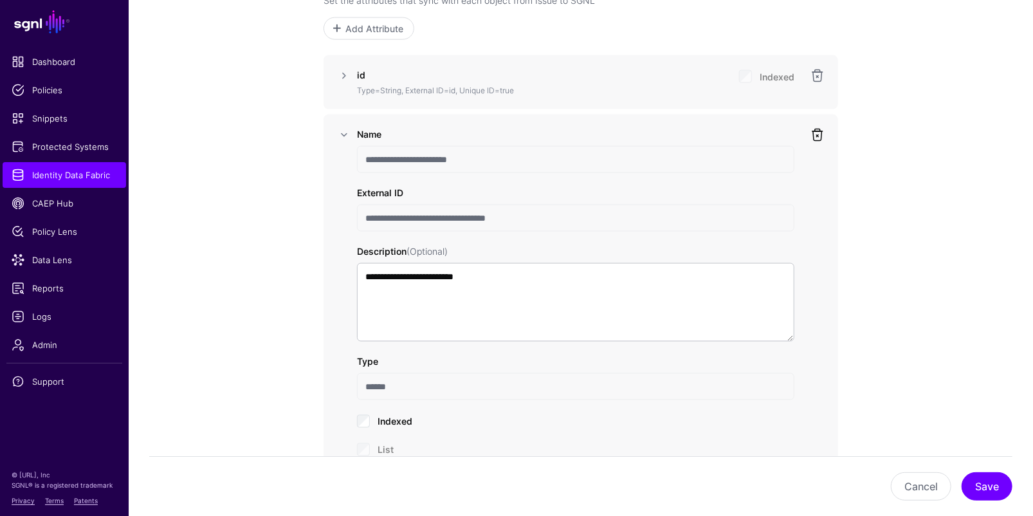
click at [822, 134] on link at bounding box center [816, 134] width 15 height 15
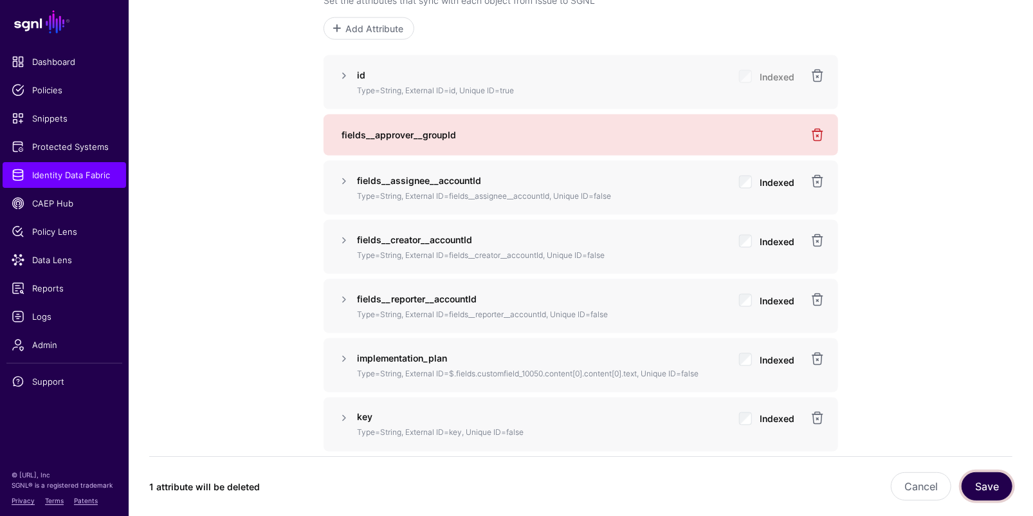
click at [986, 474] on button "Save" at bounding box center [986, 486] width 51 height 28
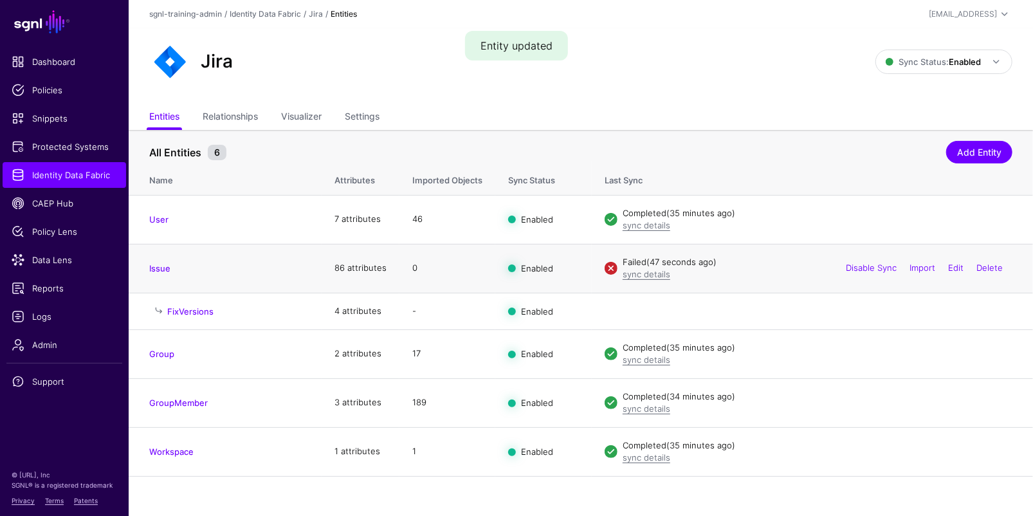
click at [146, 266] on td "Issue" at bounding box center [225, 268] width 193 height 49
click at [150, 267] on link "Issue" at bounding box center [159, 268] width 21 height 10
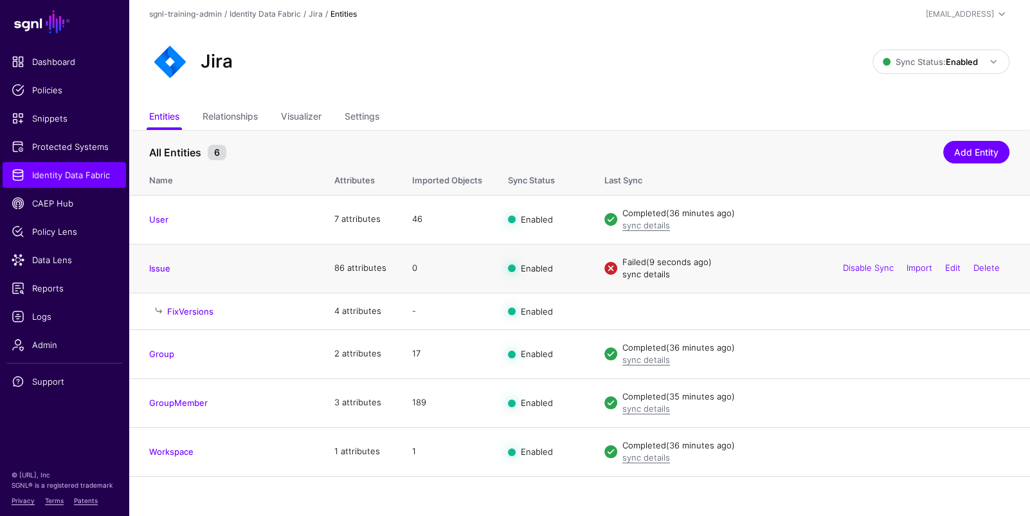
click at [642, 273] on link "sync details" at bounding box center [646, 274] width 48 height 10
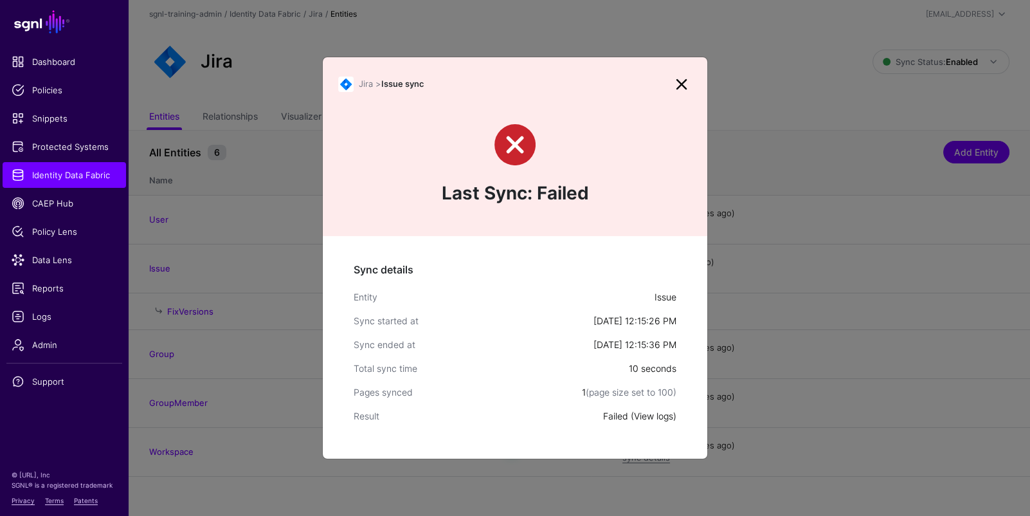
click at [661, 411] on link "View logs" at bounding box center [653, 415] width 39 height 11
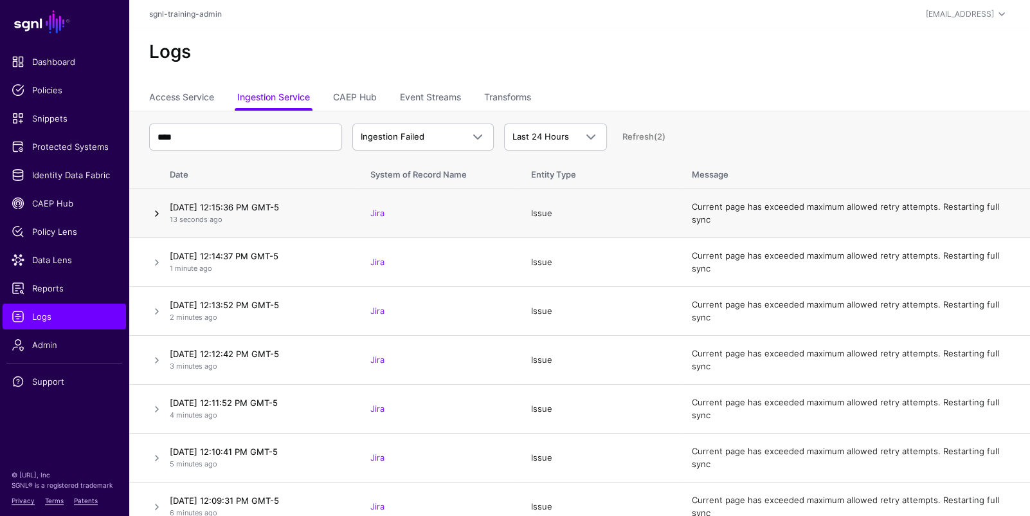
click at [158, 211] on link at bounding box center [156, 213] width 15 height 15
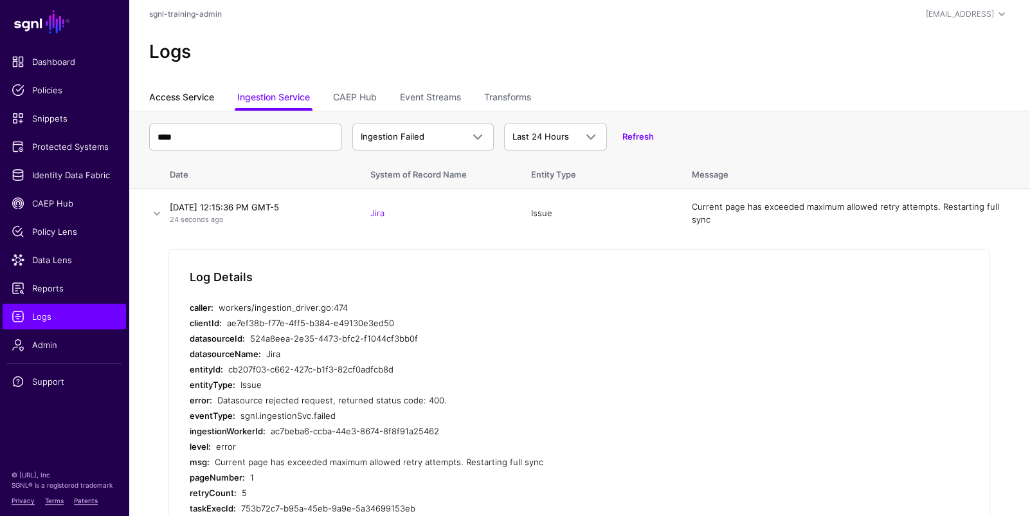
click at [212, 93] on link "Access Service" at bounding box center [181, 98] width 65 height 24
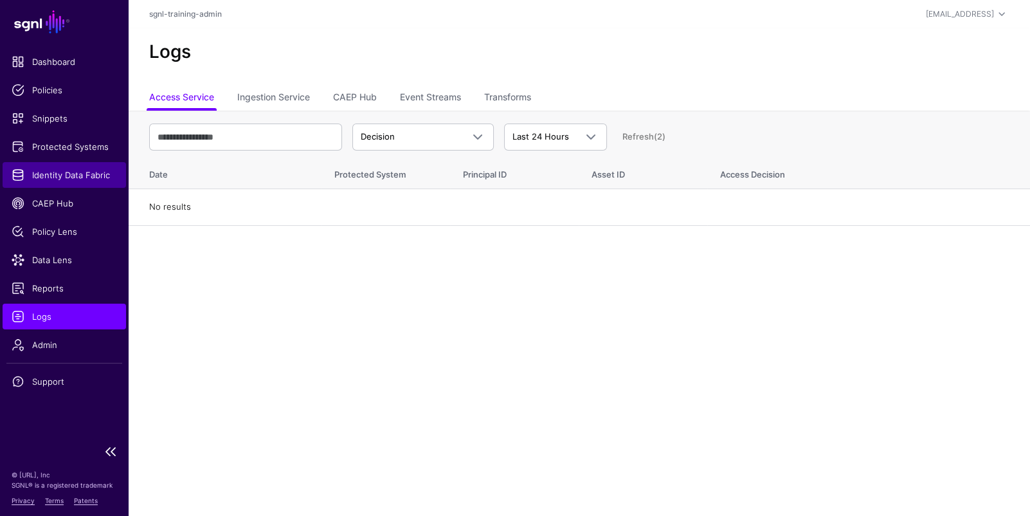
click at [46, 166] on link "Identity Data Fabric" at bounding box center [64, 175] width 123 height 26
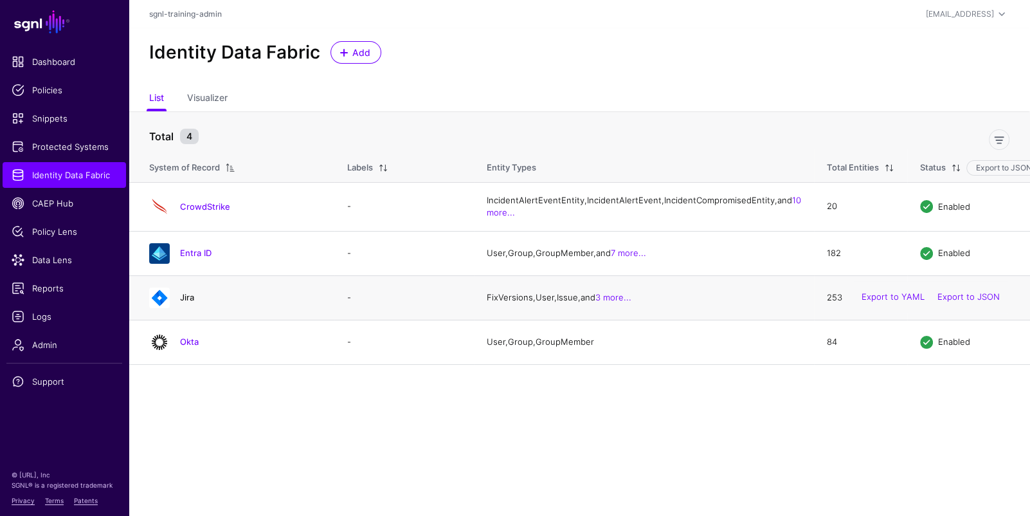
click at [184, 302] on link "Jira" at bounding box center [187, 297] width 14 height 10
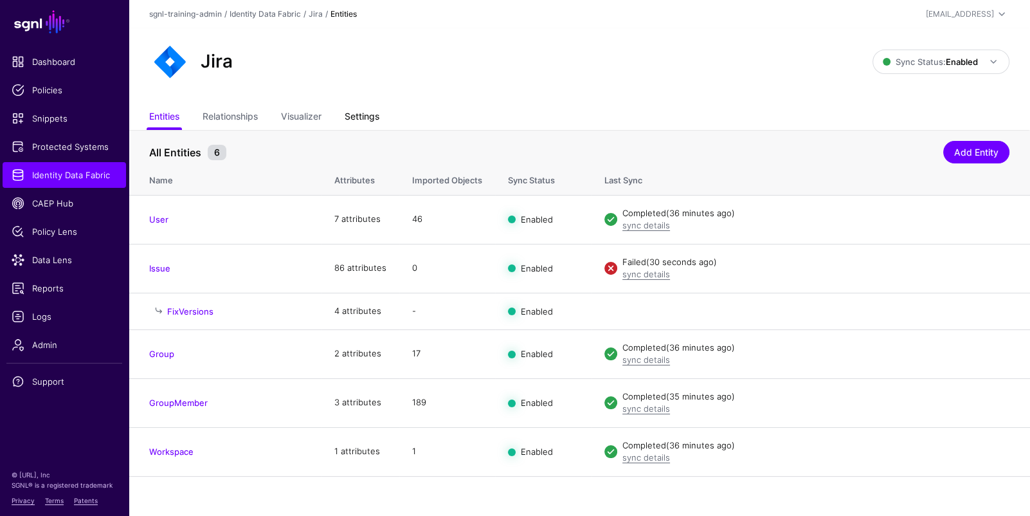
click at [372, 122] on link "Settings" at bounding box center [362, 117] width 35 height 24
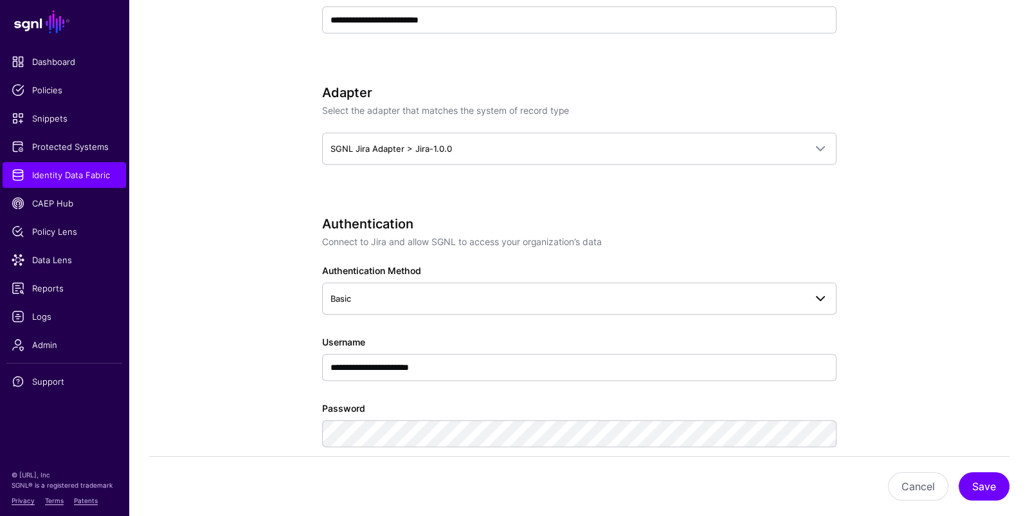
scroll to position [589, 0]
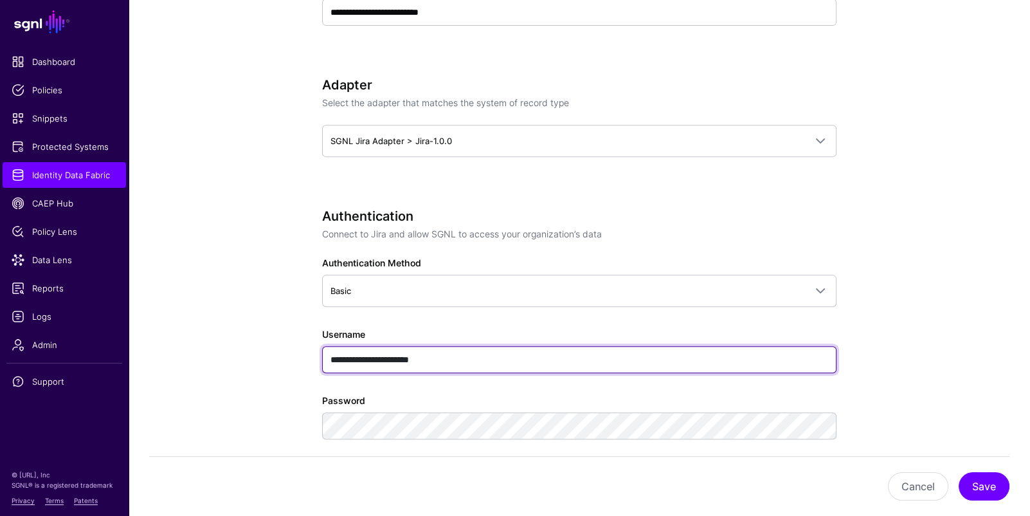
click at [483, 363] on input "**********" at bounding box center [579, 359] width 514 height 27
click at [401, 358] on input "**********" at bounding box center [579, 359] width 514 height 27
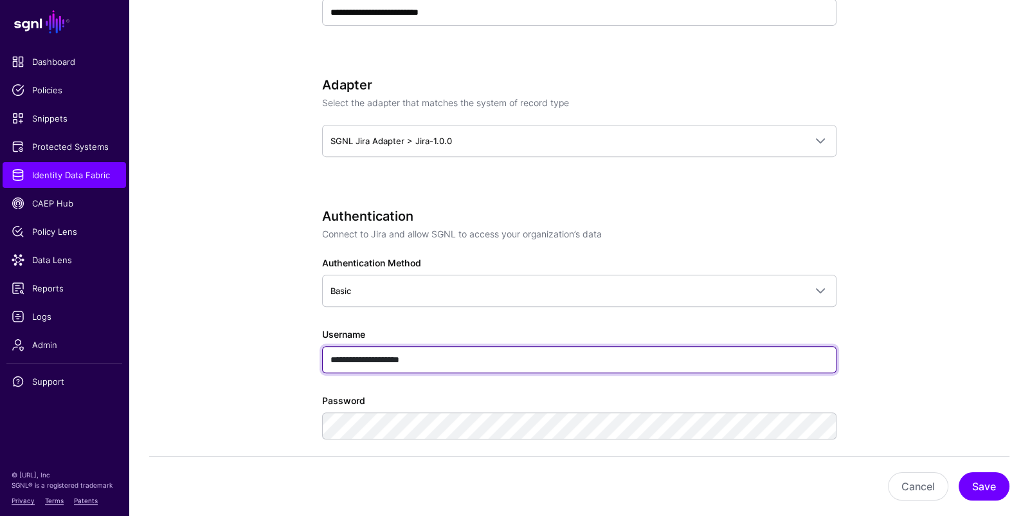
type input "**********"
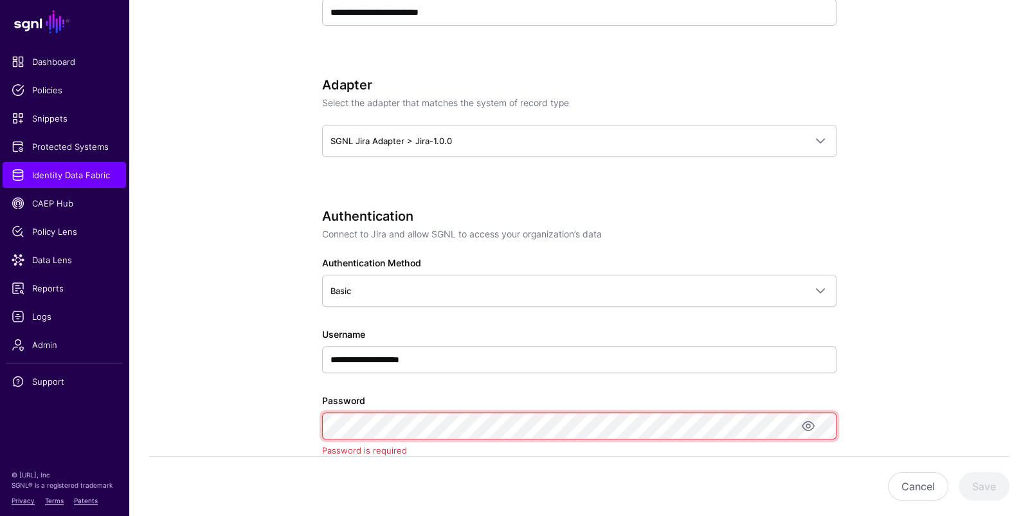
scroll to position [0, 492]
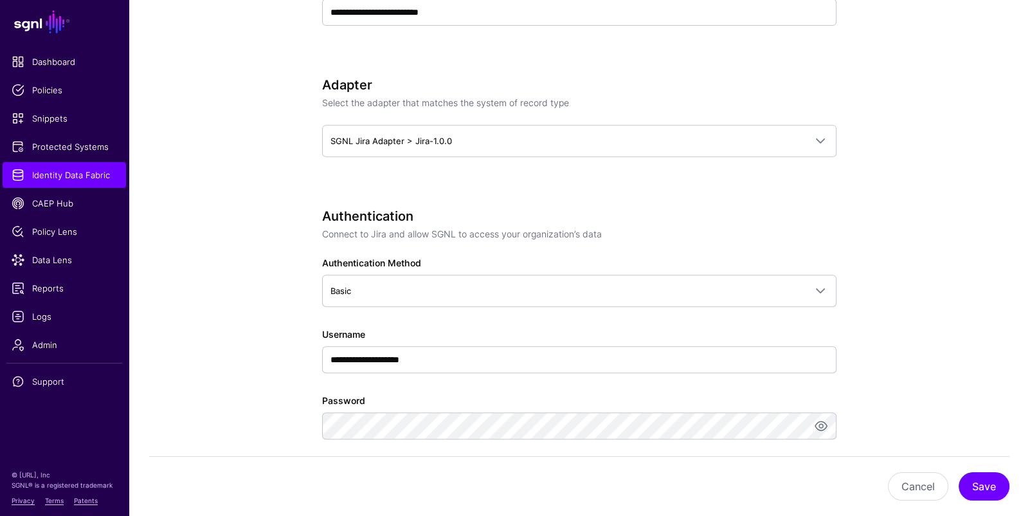
click at [1013, 487] on div "Cancel Save" at bounding box center [579, 486] width 901 height 60
click at [988, 484] on button "Save" at bounding box center [984, 486] width 51 height 28
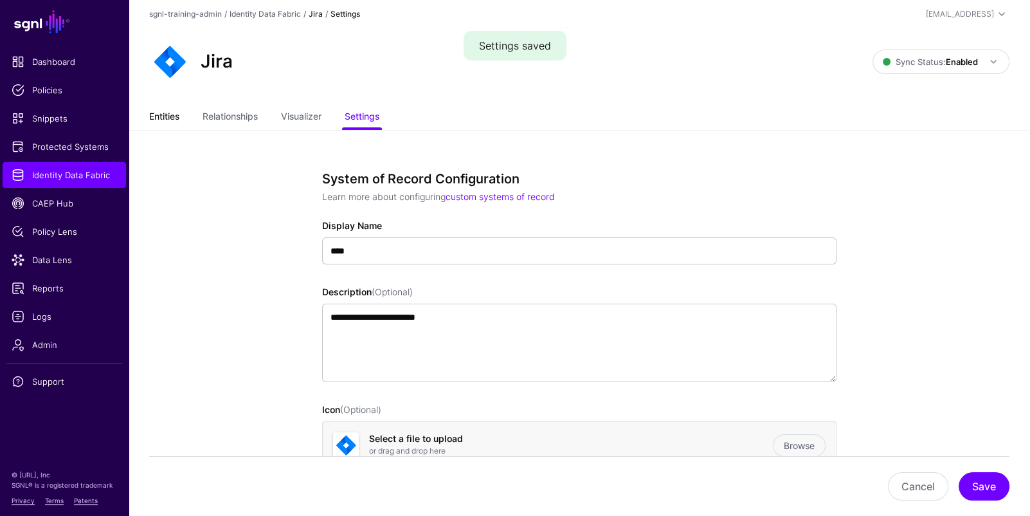
drag, startPoint x: 154, startPoint y: 120, endPoint x: 159, endPoint y: 129, distance: 10.7
click at [154, 121] on link "Entities" at bounding box center [164, 117] width 30 height 24
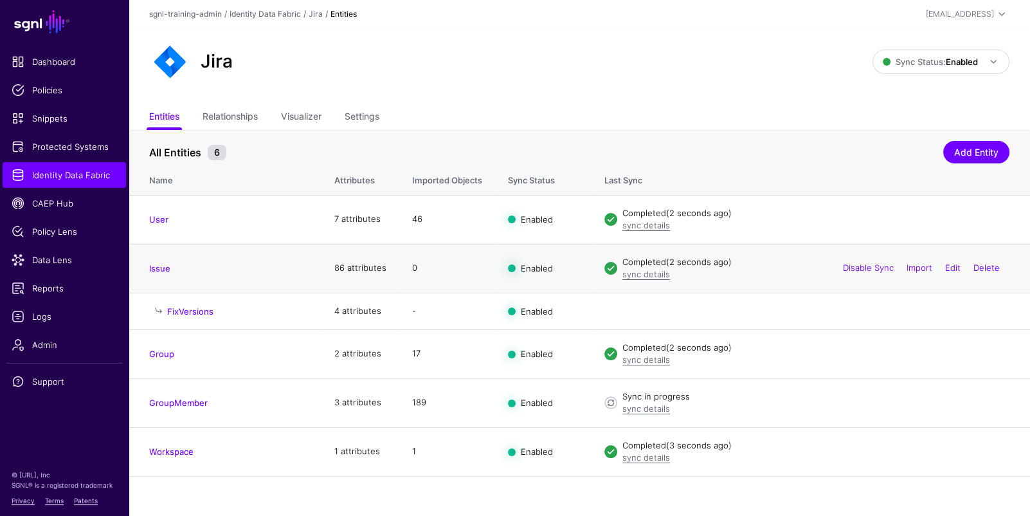
click at [165, 282] on td "Issue" at bounding box center [225, 268] width 193 height 49
click at [162, 269] on link "Issue" at bounding box center [159, 268] width 21 height 10
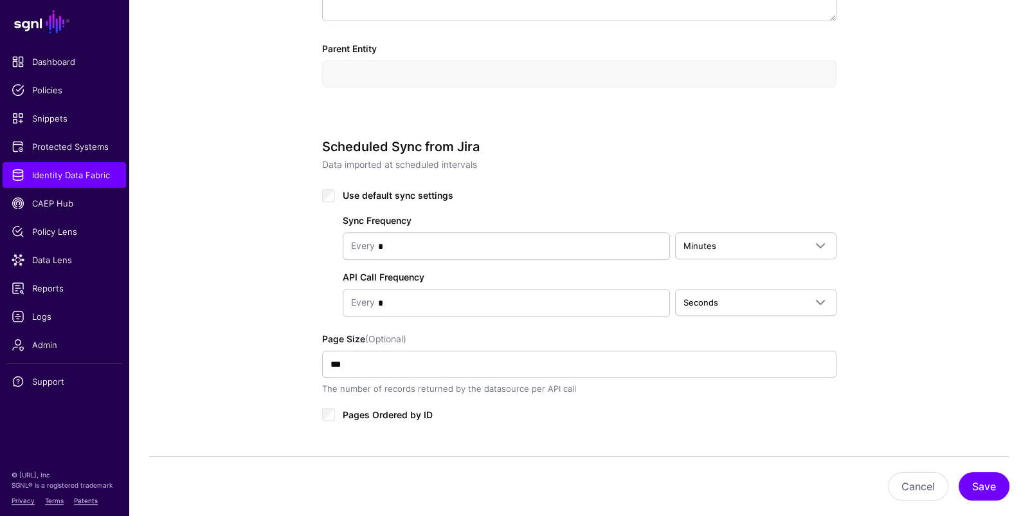
scroll to position [694, 0]
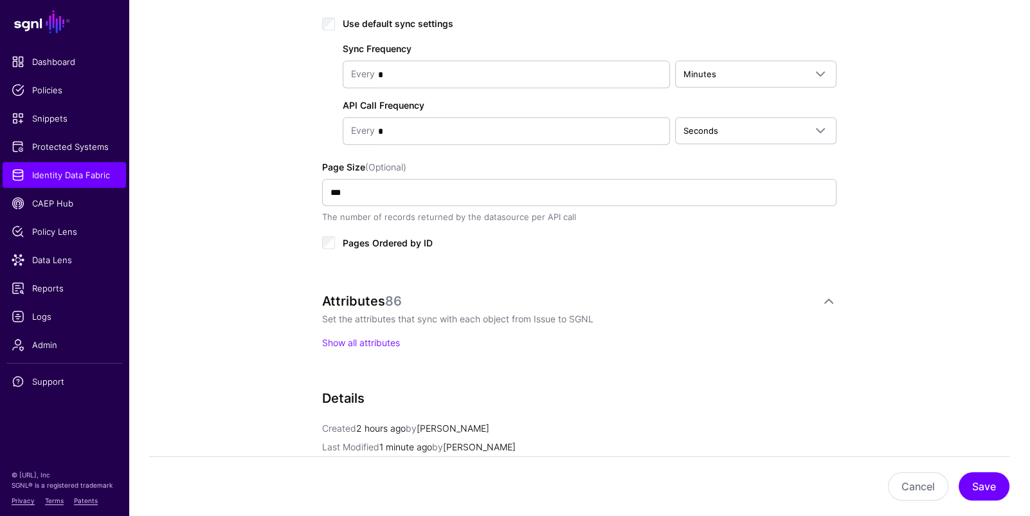
click at [370, 336] on p "Show all attributes" at bounding box center [579, 343] width 514 height 14
click at [401, 341] on p "Show all attributes" at bounding box center [579, 343] width 514 height 14
click at [371, 338] on link "Show all attributes" at bounding box center [361, 342] width 78 height 11
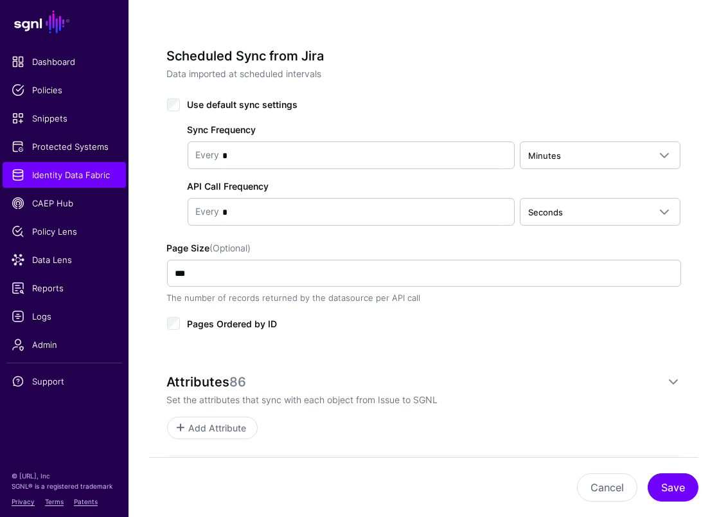
scroll to position [842, 0]
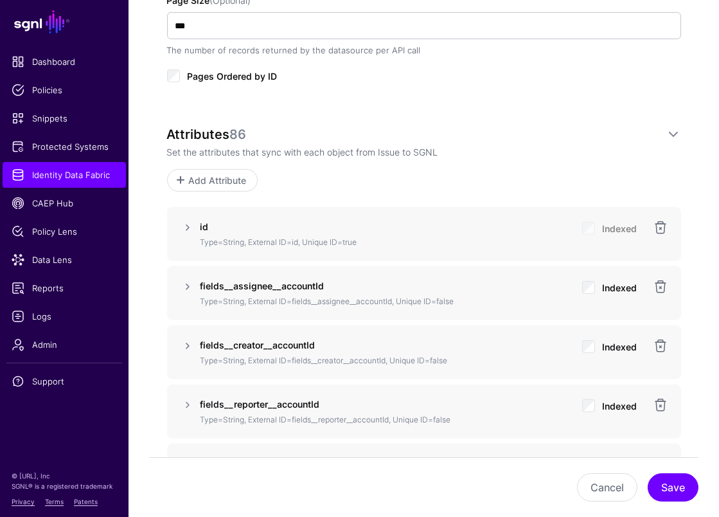
click at [217, 176] on span "Add Attribute" at bounding box center [217, 181] width 61 height 14
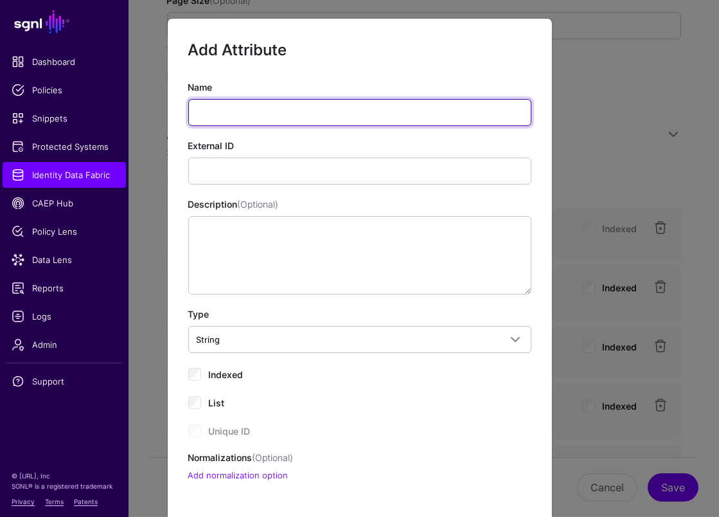
click at [397, 110] on input "Name" at bounding box center [359, 112] width 343 height 27
paste input "**********"
type input "**********"
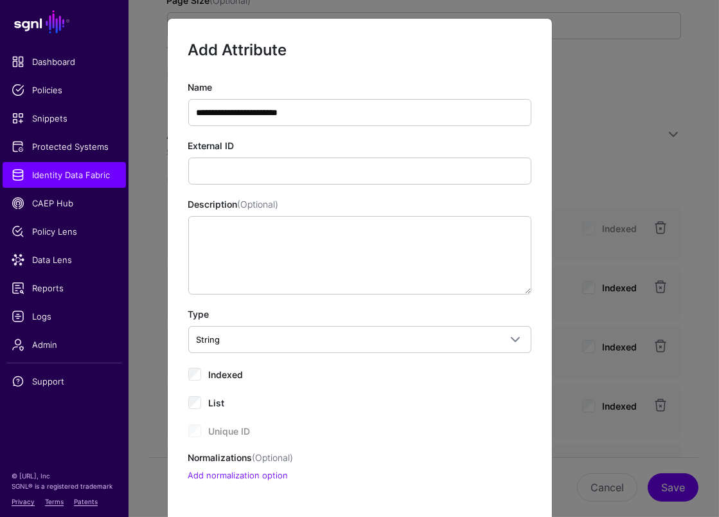
click at [394, 186] on div "**********" at bounding box center [359, 281] width 343 height 402
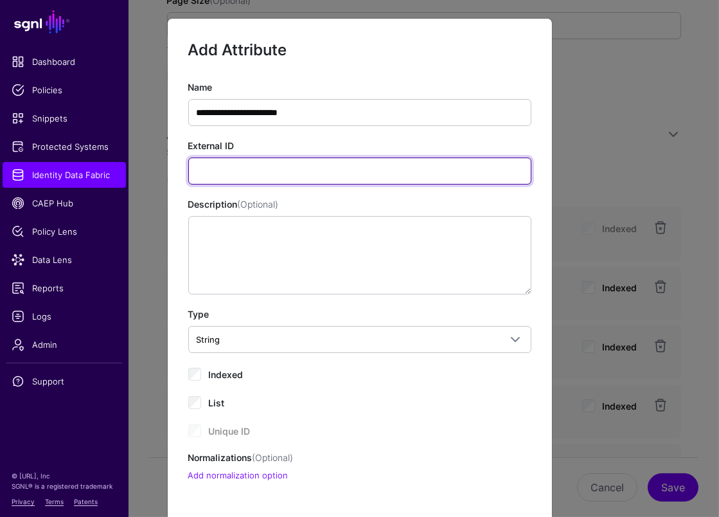
click at [394, 175] on input "External ID" at bounding box center [359, 171] width 343 height 27
paste input "**********"
type input "**********"
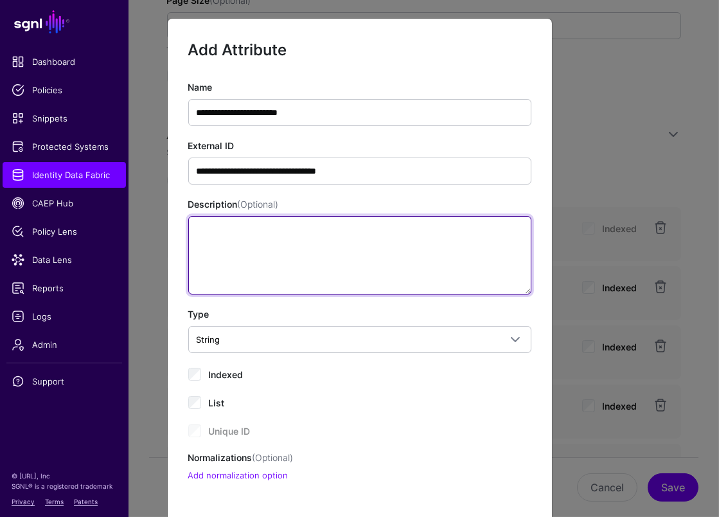
click at [332, 273] on textarea "Description (Optional)" at bounding box center [359, 255] width 343 height 78
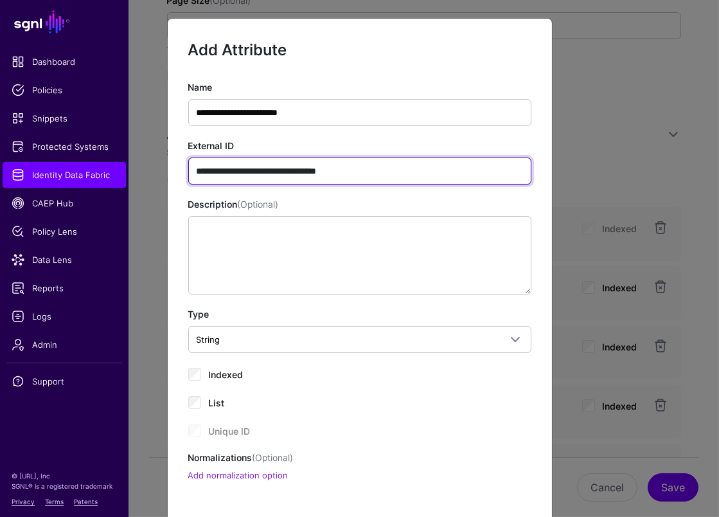
click at [412, 181] on input "**********" at bounding box center [359, 171] width 343 height 27
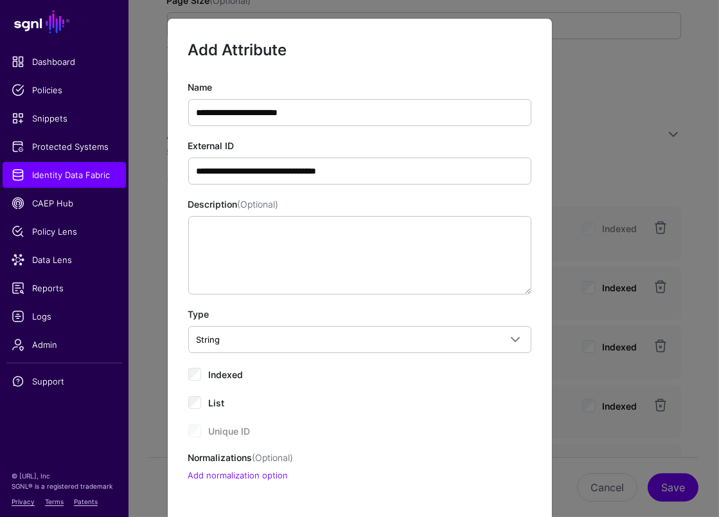
click at [246, 374] on div "Indexed" at bounding box center [359, 373] width 343 height 15
click at [236, 373] on span "Indexed" at bounding box center [226, 374] width 35 height 11
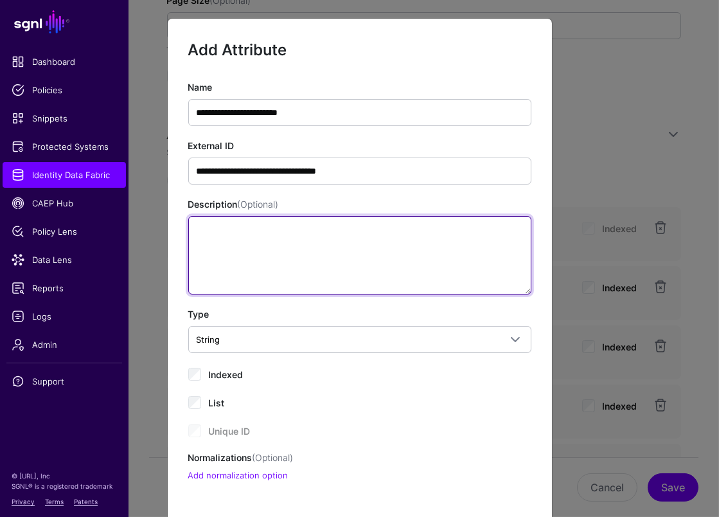
click at [406, 242] on textarea "Description (Optional)" at bounding box center [359, 255] width 343 height 78
paste textarea "**********"
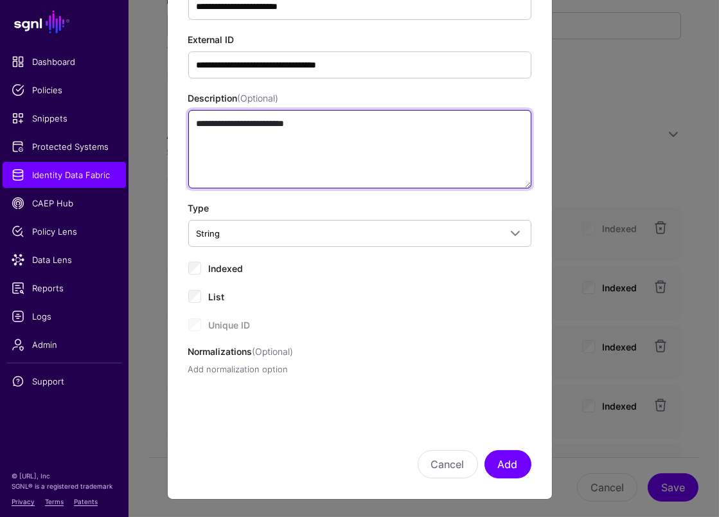
type textarea "**********"
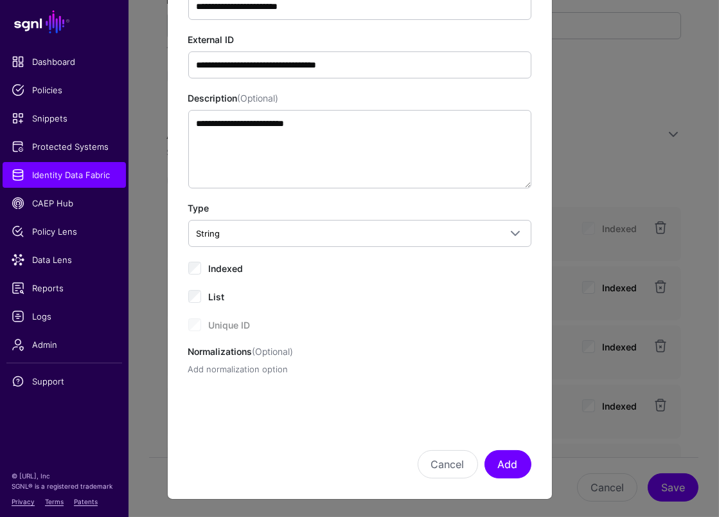
click at [259, 365] on link "Add normalization option" at bounding box center [238, 369] width 100 height 10
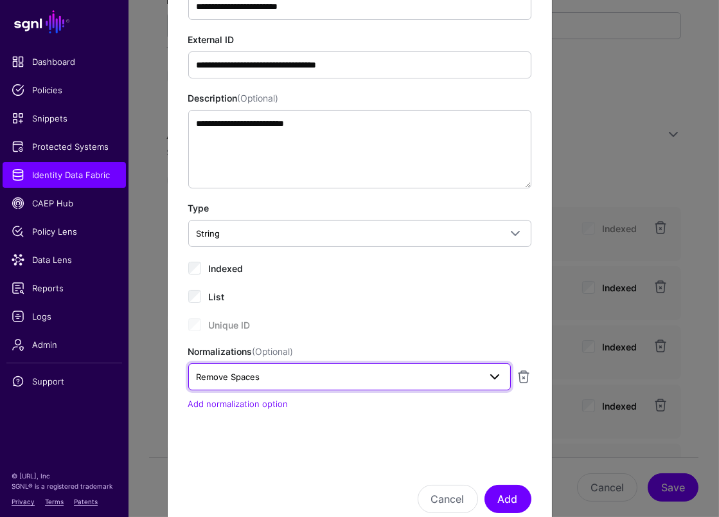
click at [280, 372] on span "Remove Spaces" at bounding box center [338, 377] width 283 height 14
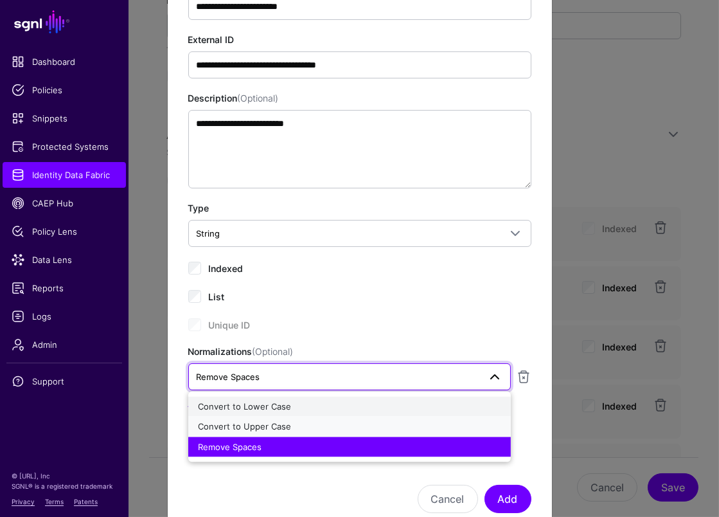
drag, startPoint x: 244, startPoint y: 427, endPoint x: 249, endPoint y: 402, distance: 25.0
click at [249, 402] on ul "Convert to Lower Case Convert to Upper Case Remove Spaces" at bounding box center [349, 426] width 323 height 61
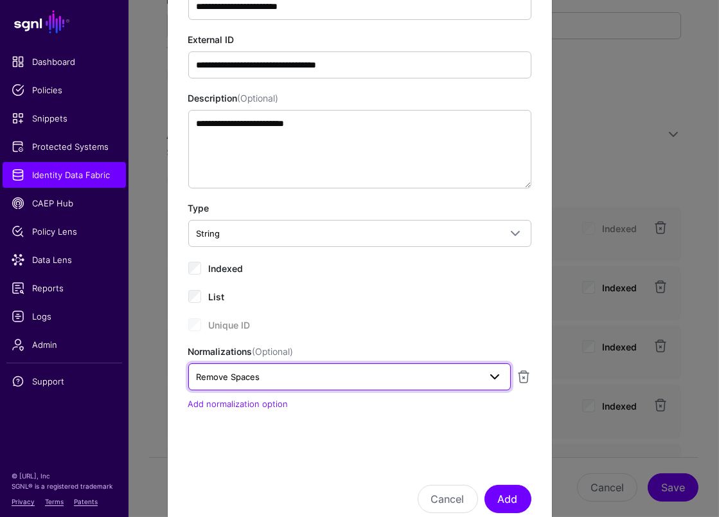
click at [260, 386] on link "Remove Spaces" at bounding box center [349, 376] width 323 height 27
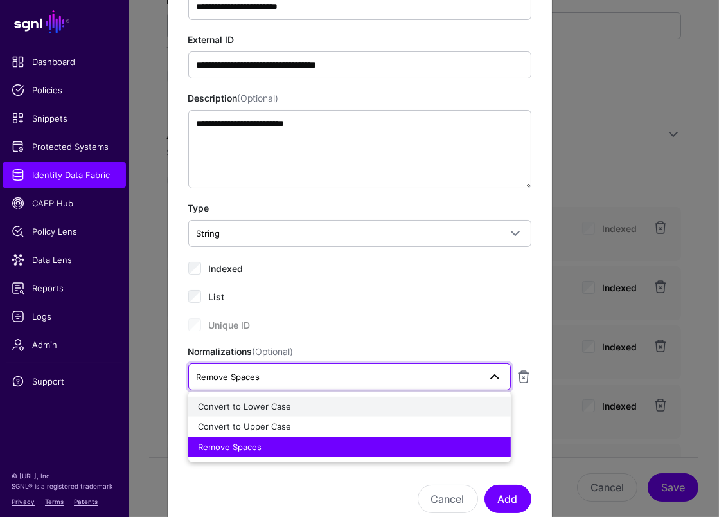
click at [252, 402] on span "Convert to Lower Case" at bounding box center [245, 406] width 93 height 10
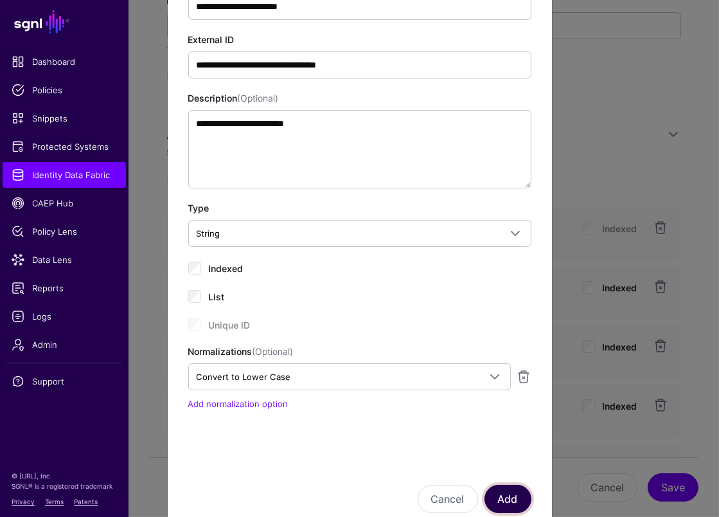
click at [523, 502] on button "Add" at bounding box center [508, 499] width 47 height 28
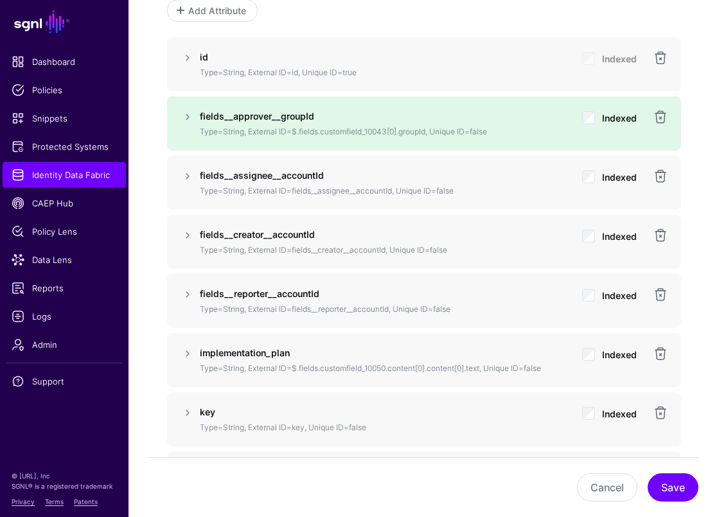
scroll to position [1106, 0]
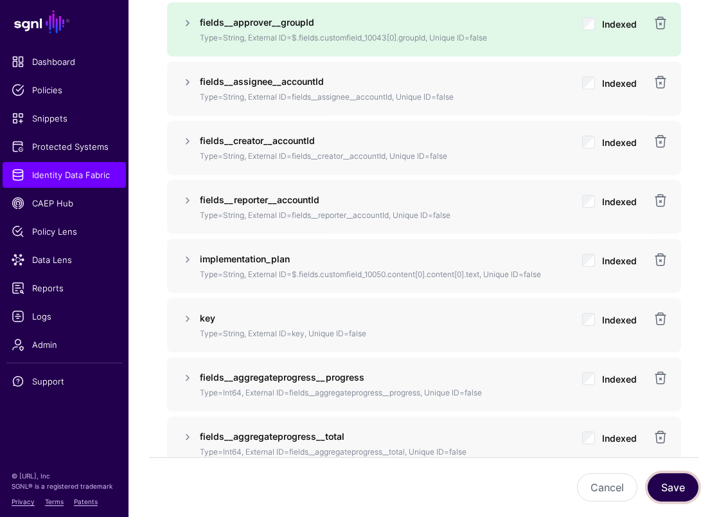
click at [680, 487] on button "Save" at bounding box center [673, 487] width 51 height 28
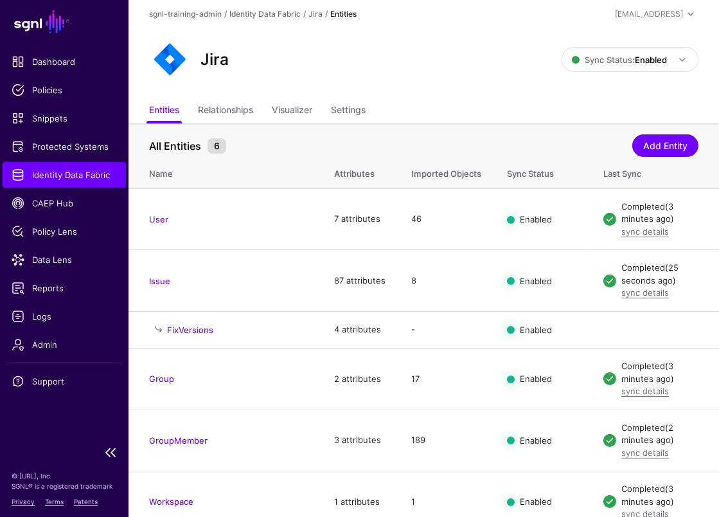
click at [60, 179] on span "Identity Data Fabric" at bounding box center [64, 174] width 105 height 13
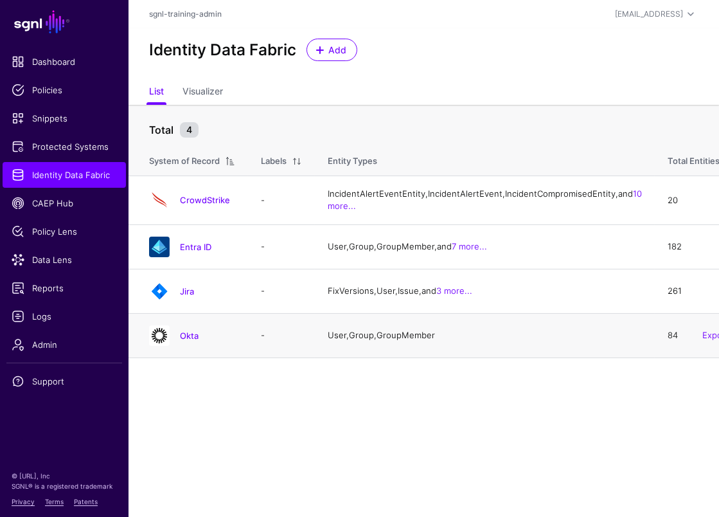
click at [196, 346] on div "Okta" at bounding box center [192, 335] width 96 height 21
click at [193, 341] on link "Okta" at bounding box center [189, 335] width 19 height 10
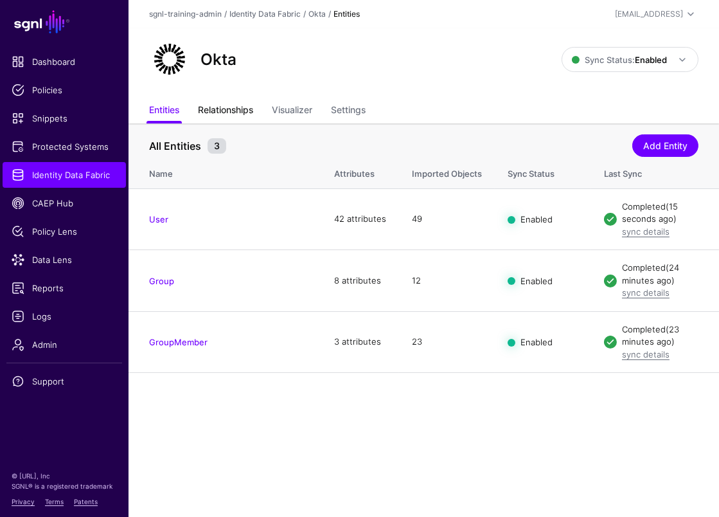
click at [235, 107] on link "Relationships" at bounding box center [225, 111] width 55 height 24
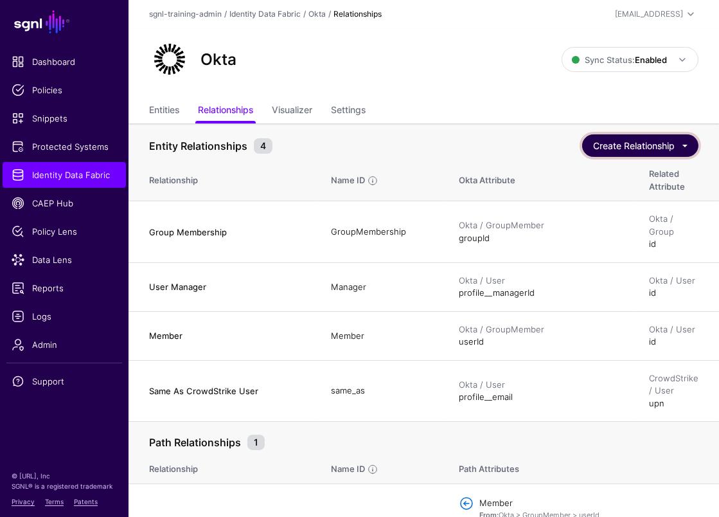
click at [662, 147] on button "Create Relationship" at bounding box center [640, 145] width 116 height 23
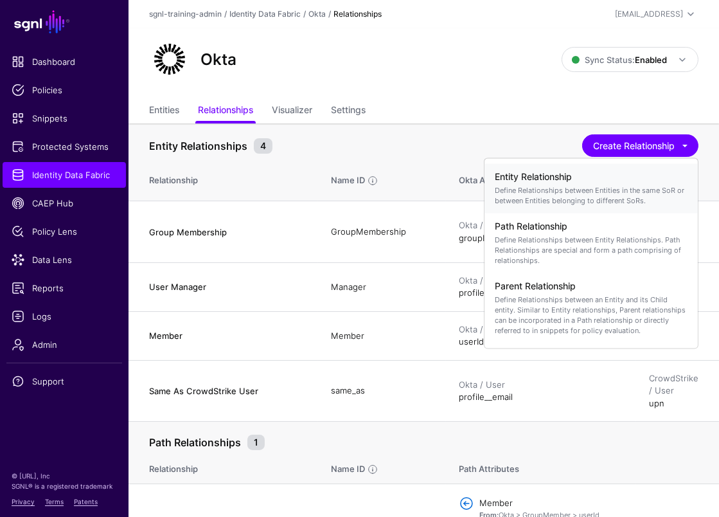
click at [600, 182] on h4 "Entity Relationship" at bounding box center [591, 177] width 193 height 11
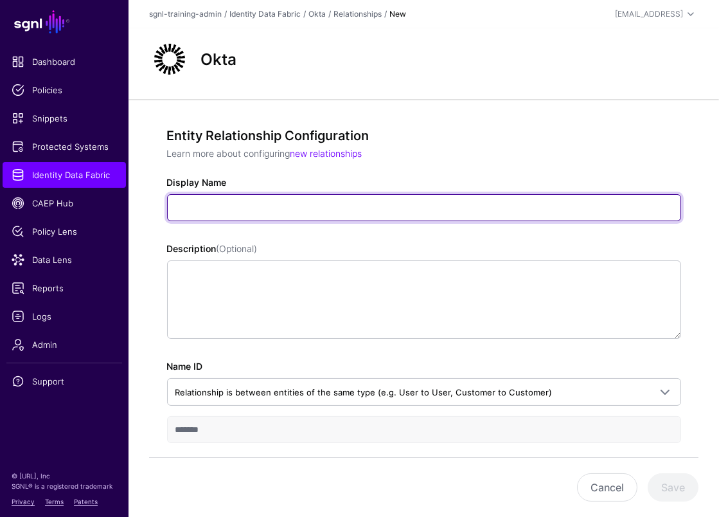
click at [305, 204] on input "Display Name" at bounding box center [424, 207] width 514 height 27
type input "**********"
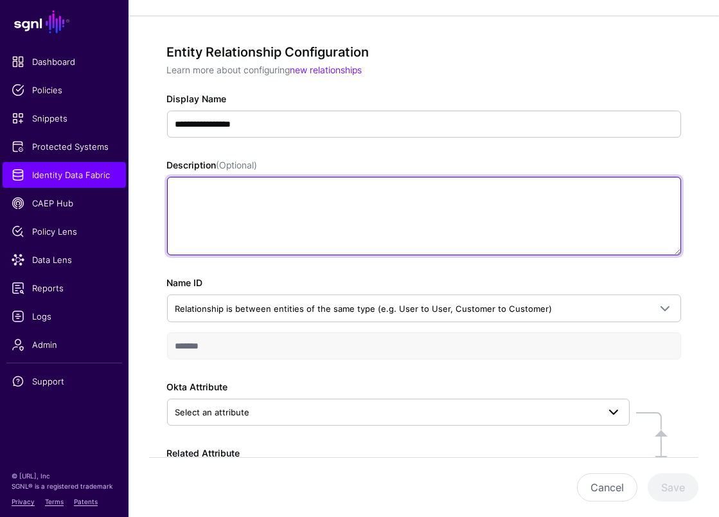
scroll to position [91, 0]
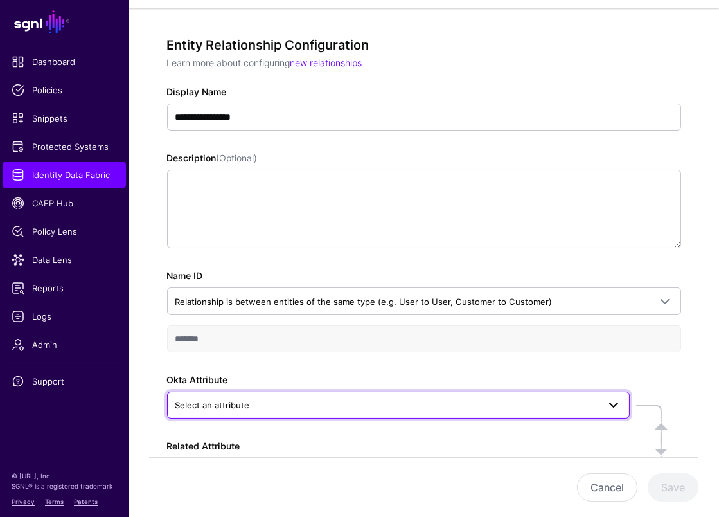
click at [276, 403] on span "Select an attribute" at bounding box center [387, 405] width 423 height 14
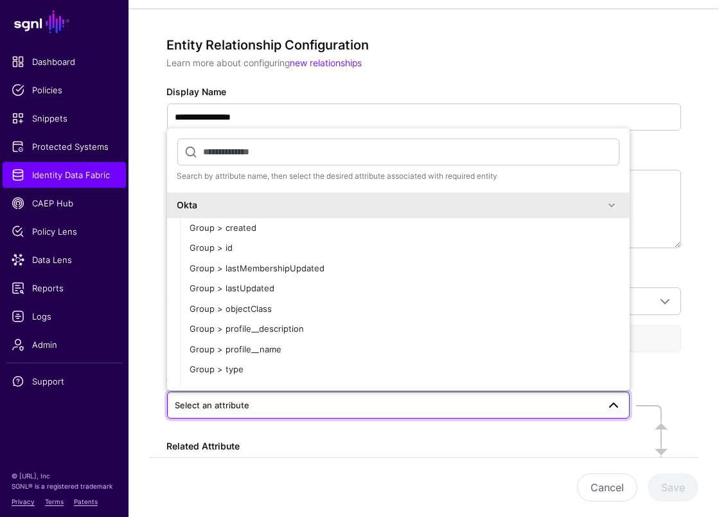
type input "*"
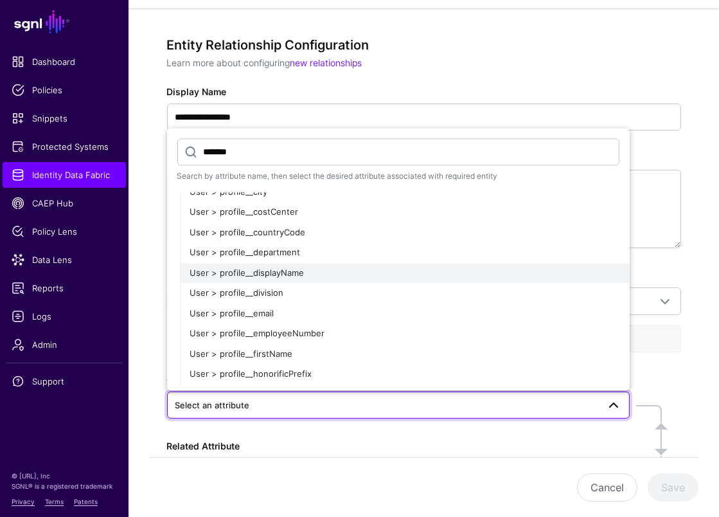
scroll to position [90, 0]
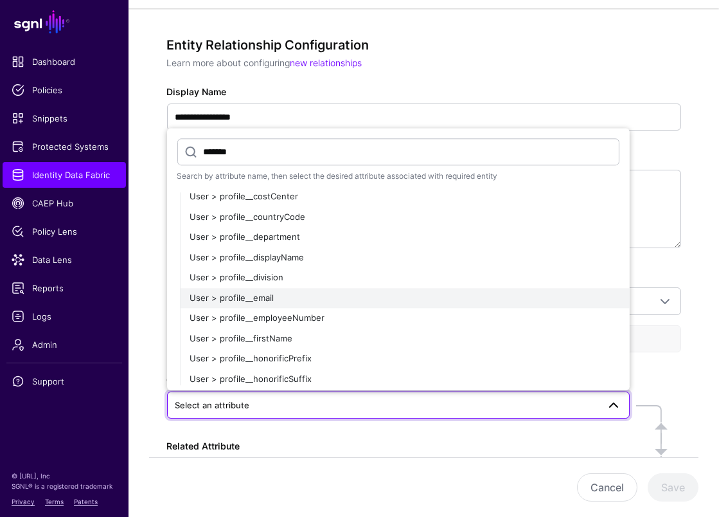
type input "*******"
click at [301, 298] on div "User > profile__email" at bounding box center [404, 298] width 429 height 13
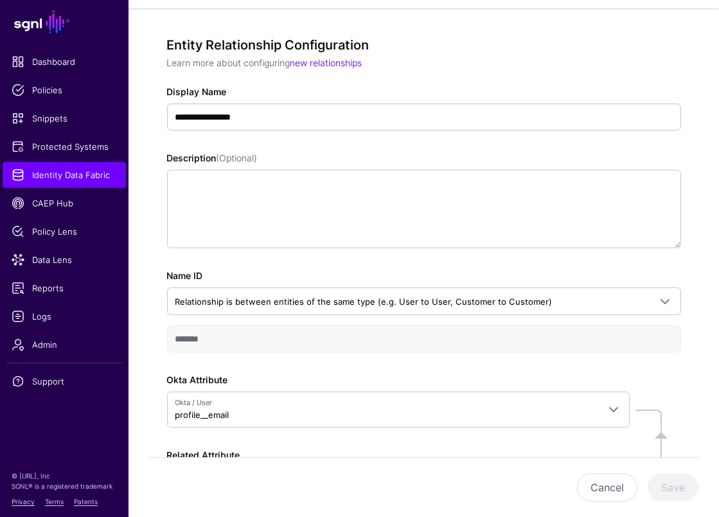
scroll to position [199, 0]
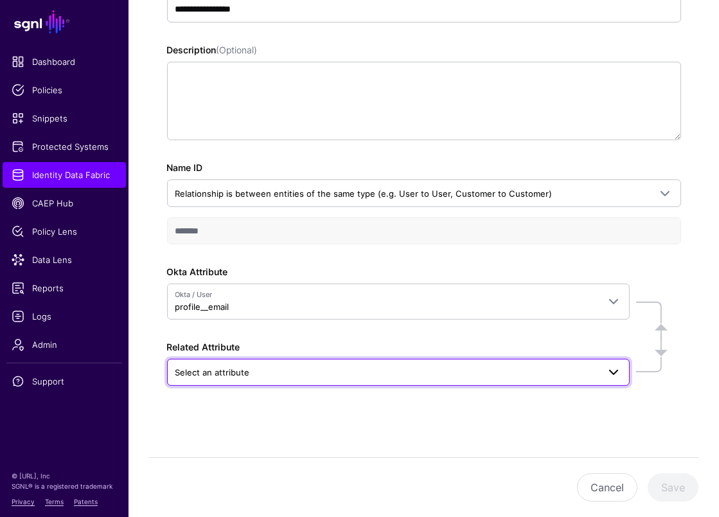
click at [318, 370] on span "Select an attribute" at bounding box center [387, 372] width 423 height 14
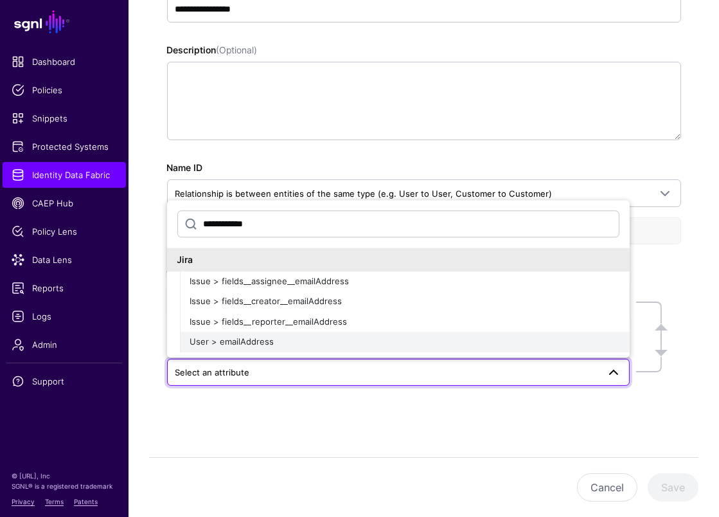
type input "**********"
click at [272, 337] on div "User > emailAddress" at bounding box center [404, 342] width 429 height 13
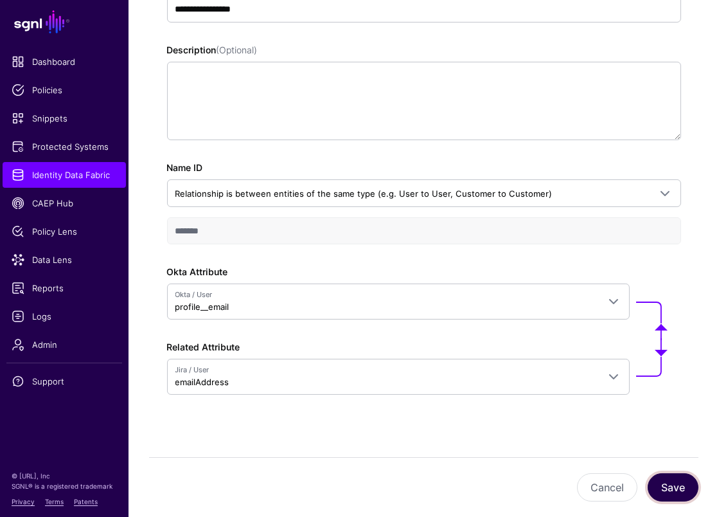
click at [673, 491] on button "Save" at bounding box center [673, 487] width 51 height 28
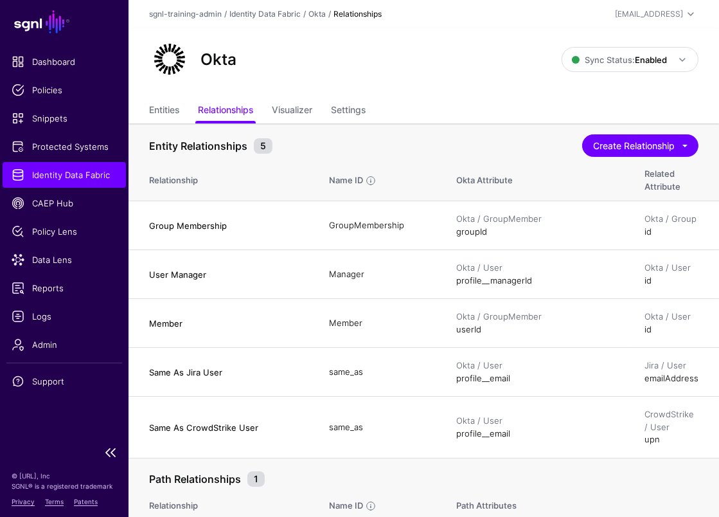
click at [25, 184] on link "Identity Data Fabric" at bounding box center [64, 175] width 123 height 26
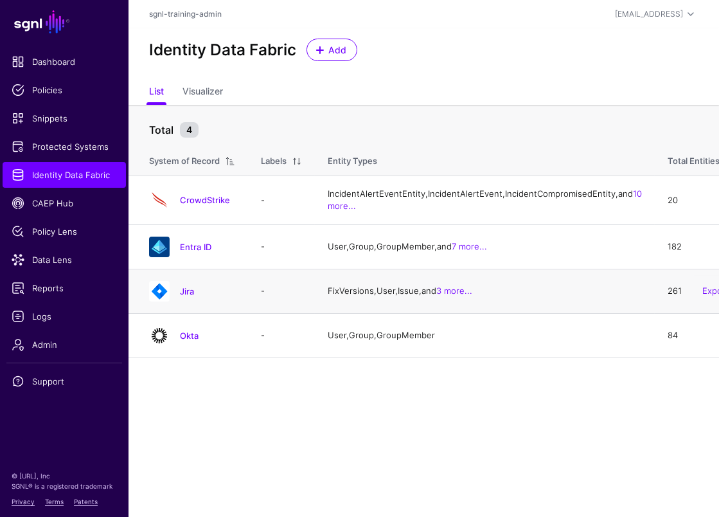
click at [183, 302] on div "Jira" at bounding box center [192, 291] width 96 height 21
click at [186, 302] on div "Jira" at bounding box center [192, 291] width 96 height 21
click at [189, 296] on link "Jira" at bounding box center [187, 291] width 14 height 10
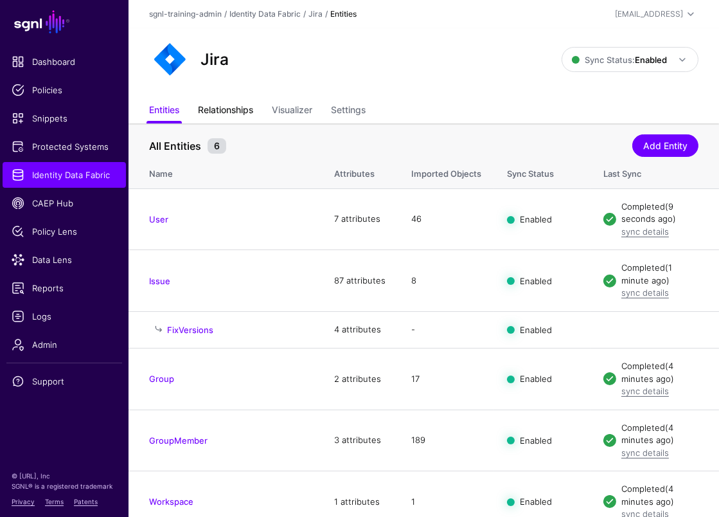
click at [252, 104] on link "Relationships" at bounding box center [225, 111] width 55 height 24
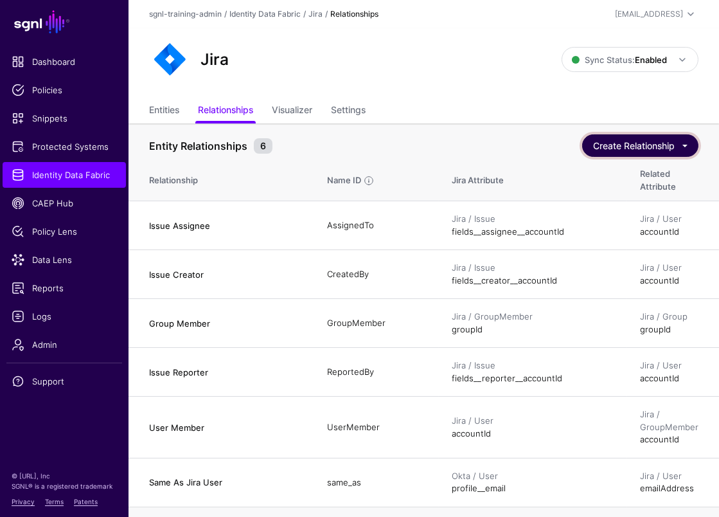
click at [667, 150] on button "Create Relationship" at bounding box center [640, 145] width 116 height 23
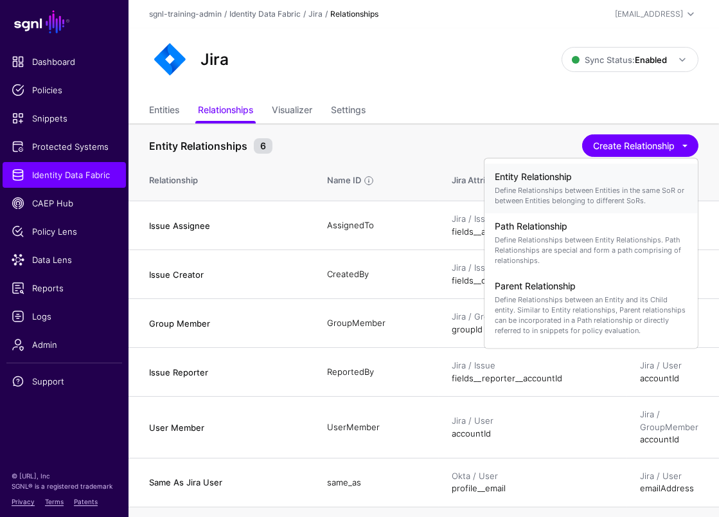
click at [565, 193] on p "Define Relationships between Entities in the same SoR or between Entities belon…" at bounding box center [591, 195] width 193 height 21
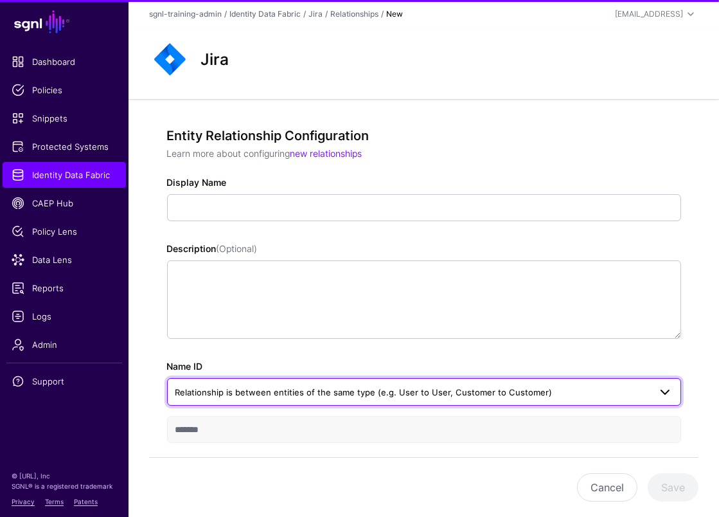
click at [396, 394] on span "Relationship is between entities of the same type (e.g. User to User, Customer …" at bounding box center [364, 392] width 377 height 10
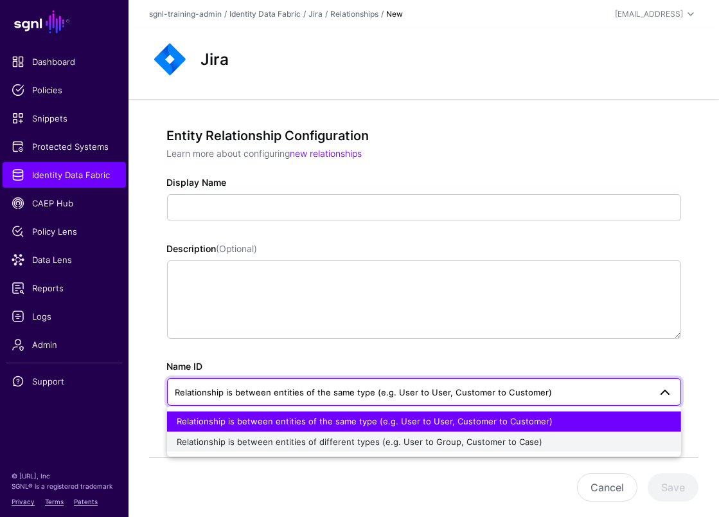
click at [326, 438] on span "Relationship is between entities of different types (e.g. User to Group, Custom…" at bounding box center [360, 442] width 366 height 10
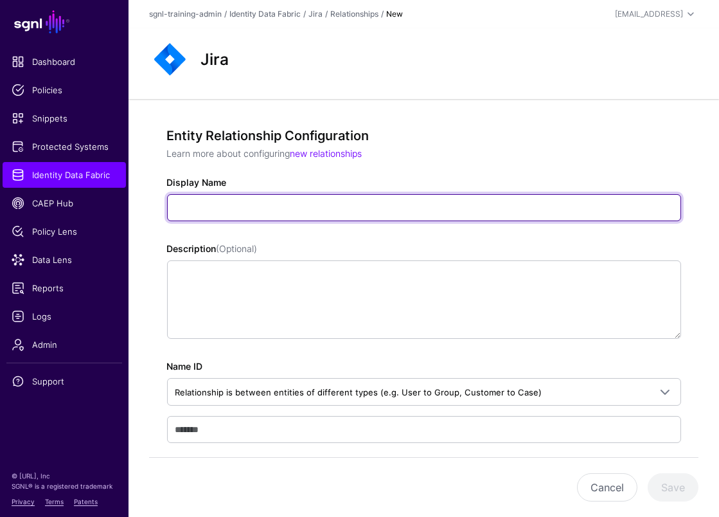
click at [330, 198] on input "Display Name" at bounding box center [424, 207] width 514 height 27
paste input "**********"
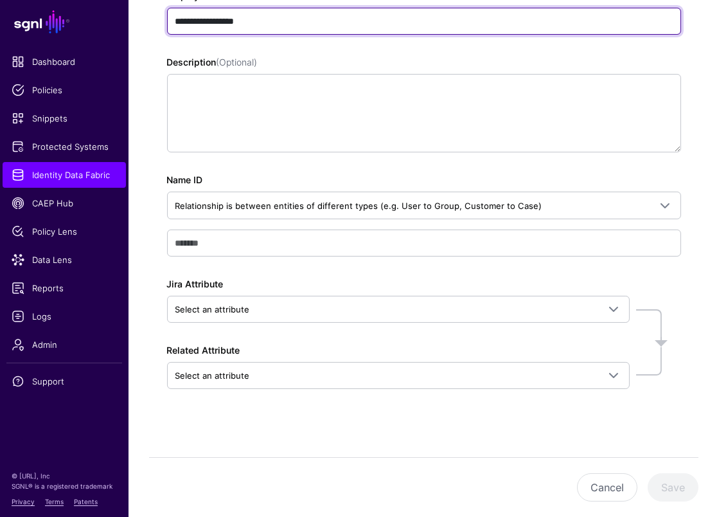
type input "**********"
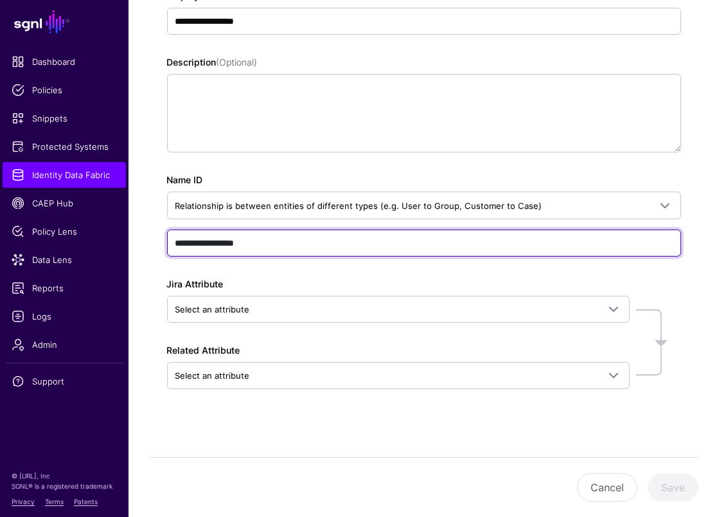
click at [247, 239] on input "**********" at bounding box center [424, 243] width 514 height 27
drag, startPoint x: 260, startPoint y: 243, endPoint x: 116, endPoint y: 239, distance: 143.4
click at [116, 239] on main "**********" at bounding box center [359, 168] width 719 height 709
paste input "text"
type input "**********"
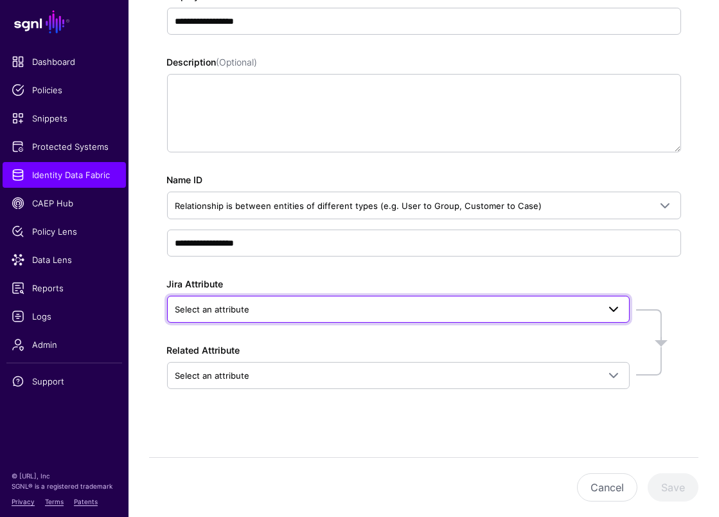
click at [370, 302] on span "Select an attribute" at bounding box center [399, 309] width 446 height 15
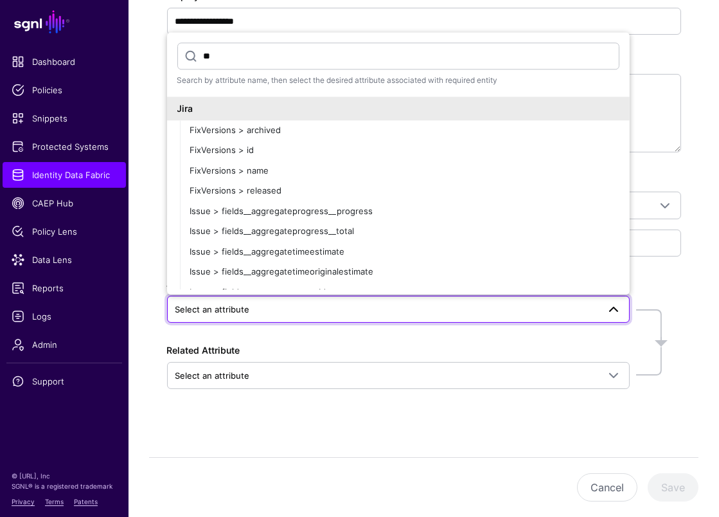
type input "*"
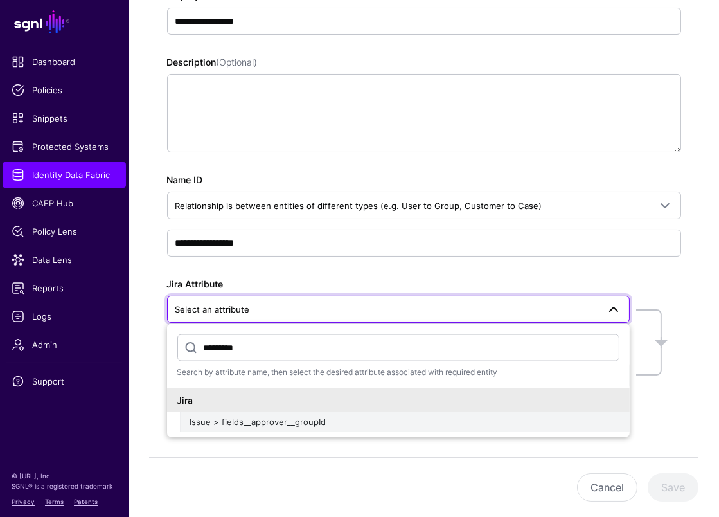
type input "*********"
click at [380, 426] on button "Issue > fields__approver__groupId" at bounding box center [405, 421] width 450 height 21
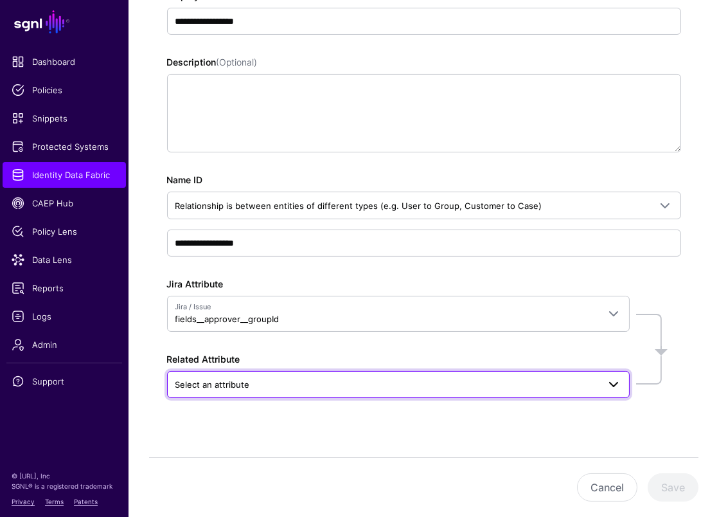
click at [338, 391] on link "Select an attribute" at bounding box center [398, 384] width 463 height 27
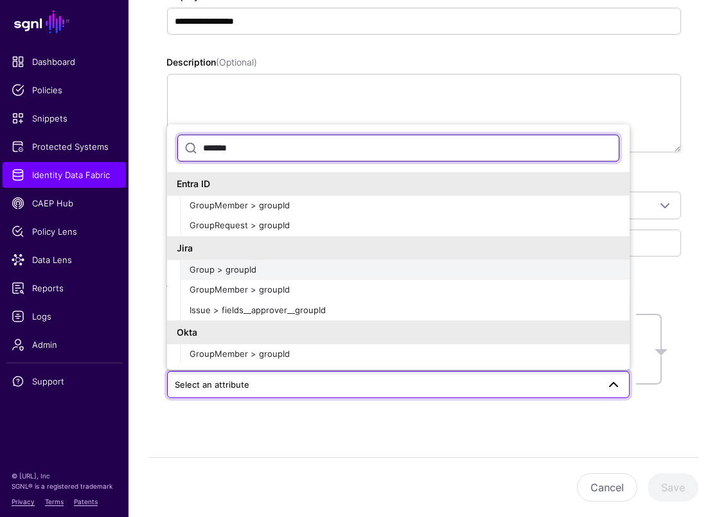
type input "*******"
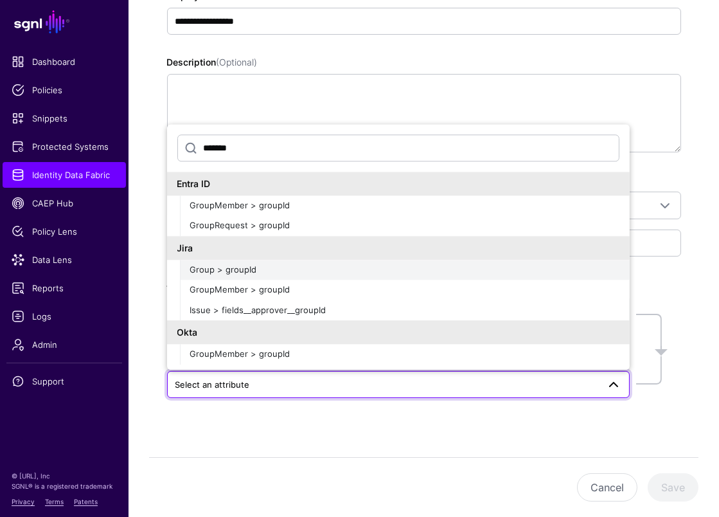
click at [282, 266] on div "Group > groupId" at bounding box center [404, 270] width 429 height 13
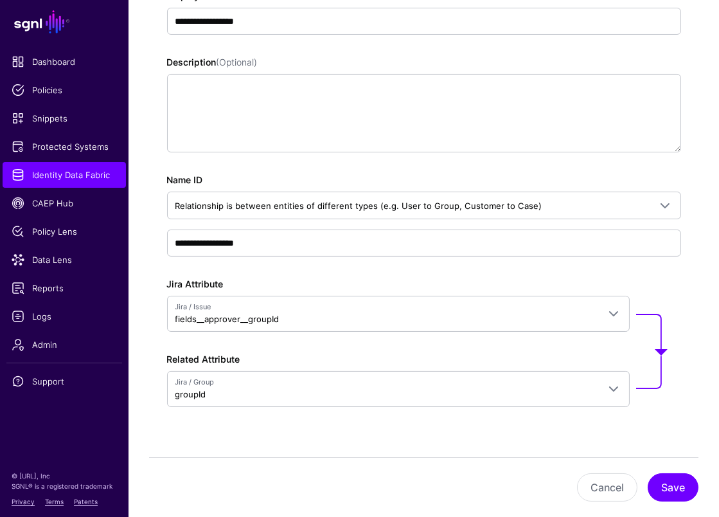
click at [541, 437] on div "**********" at bounding box center [424, 191] width 514 height 501
click at [662, 474] on button "Save" at bounding box center [673, 487] width 51 height 28
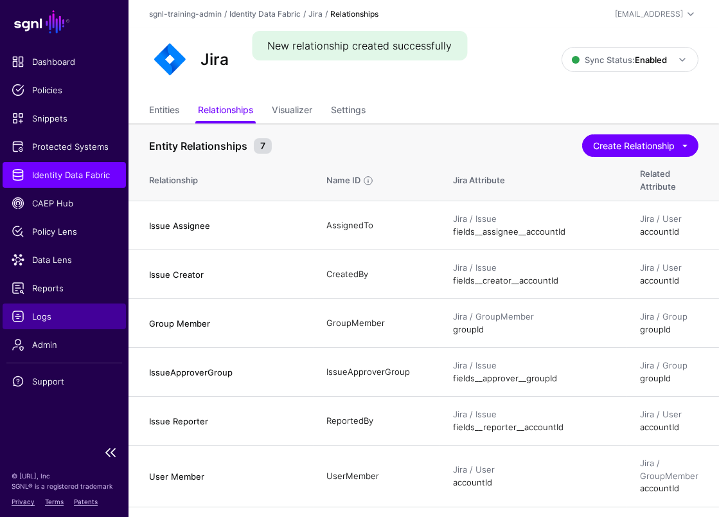
click at [31, 310] on span "Logs" at bounding box center [64, 316] width 105 height 13
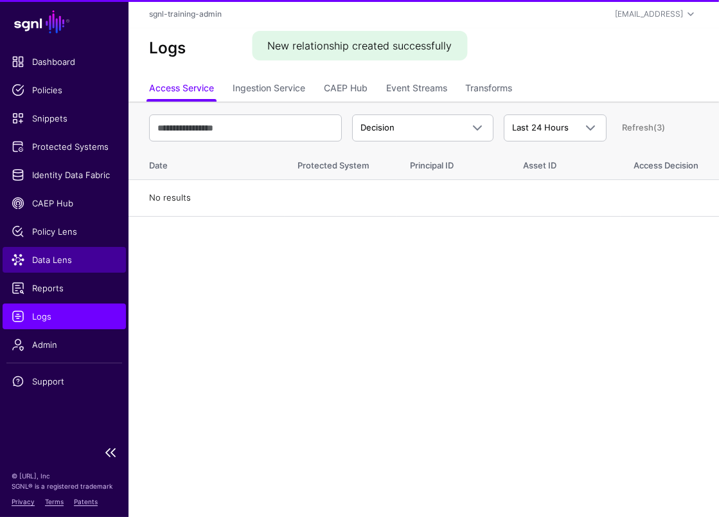
click at [59, 248] on link "Data Lens" at bounding box center [64, 260] width 123 height 26
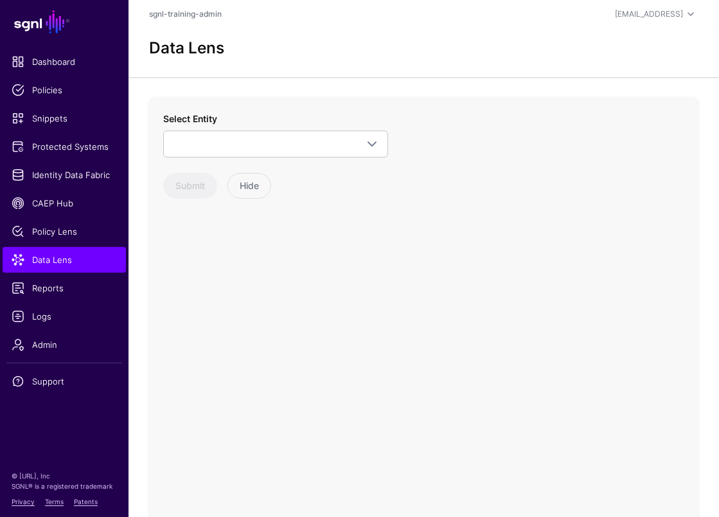
click at [241, 127] on div "Select Entity CrowdStrike Detection Device Endpoint Endpoint Incident EndpointA…" at bounding box center [275, 135] width 225 height 46
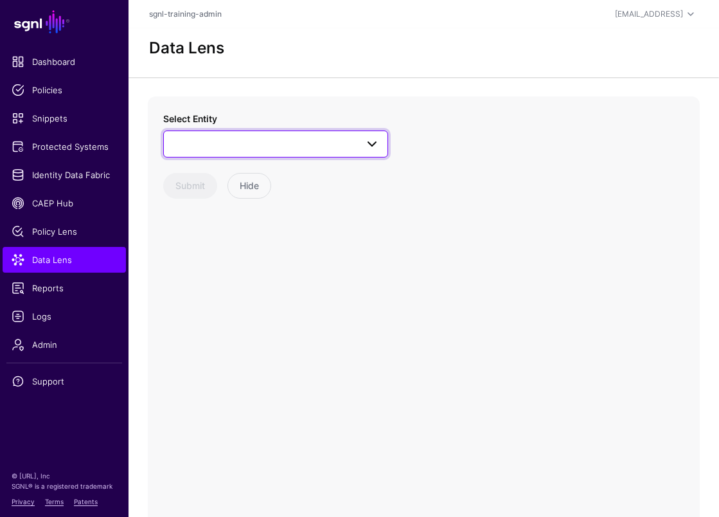
click at [239, 146] on span at bounding box center [276, 143] width 208 height 15
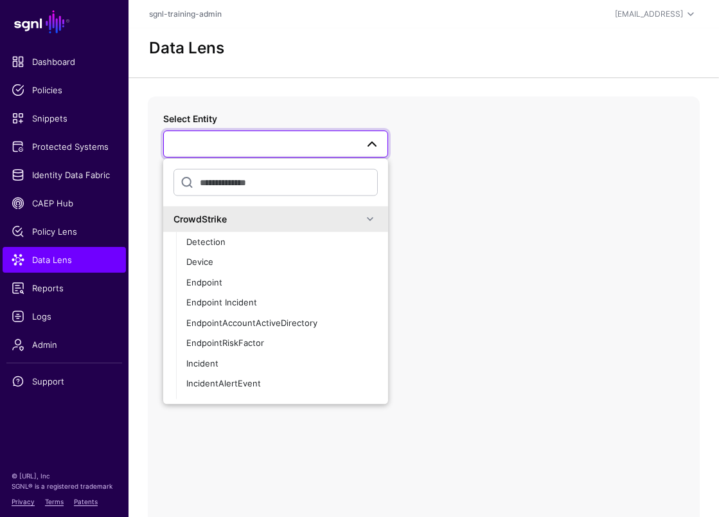
click at [322, 213] on div "CrowdStrike" at bounding box center [268, 219] width 189 height 14
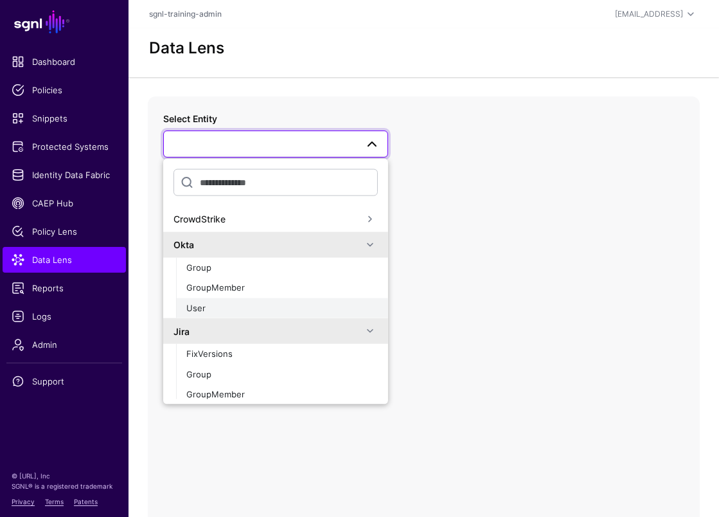
click at [216, 305] on div "User" at bounding box center [282, 308] width 192 height 13
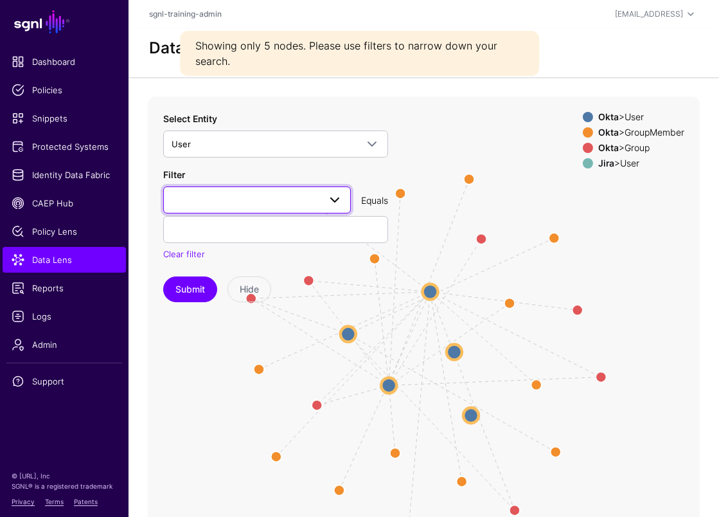
click at [299, 201] on span at bounding box center [257, 199] width 171 height 15
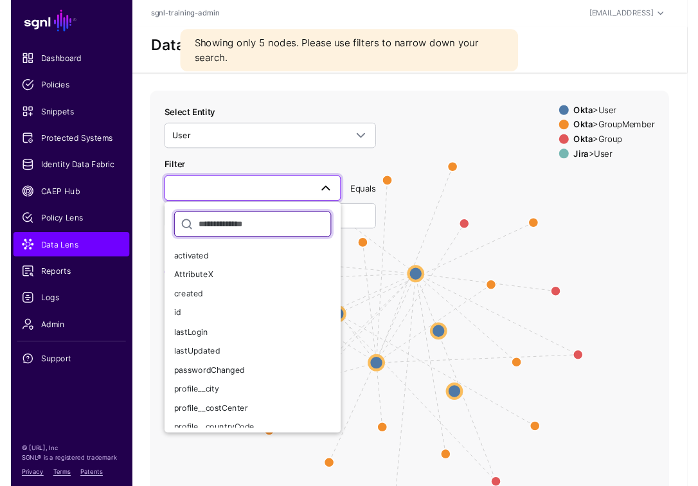
scroll to position [107, 0]
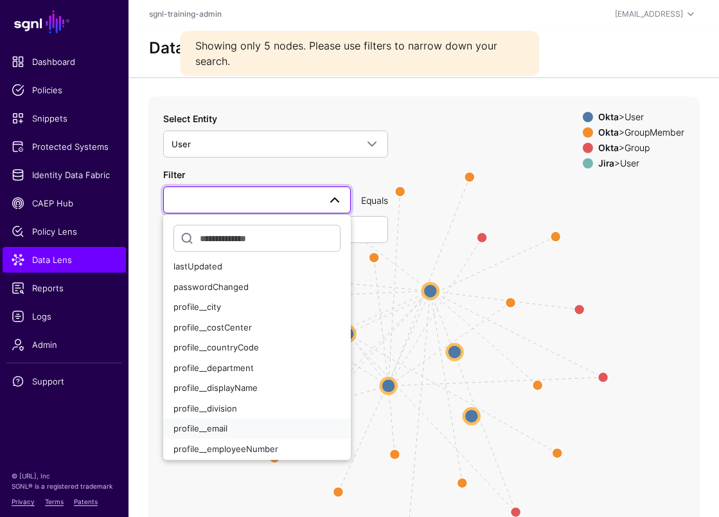
drag, startPoint x: 235, startPoint y: 424, endPoint x: 244, endPoint y: 374, distance: 50.2
click at [235, 424] on div "profile__email" at bounding box center [257, 428] width 167 height 13
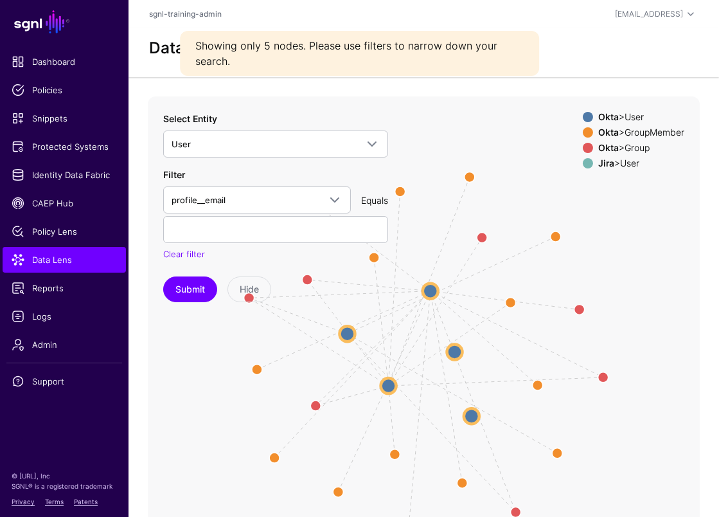
click at [264, 215] on div "Filter profile__email activated AttributeX created id lastLogin lastUpdated pas…" at bounding box center [275, 214] width 225 height 93
click at [265, 226] on input "text" at bounding box center [275, 229] width 225 height 27
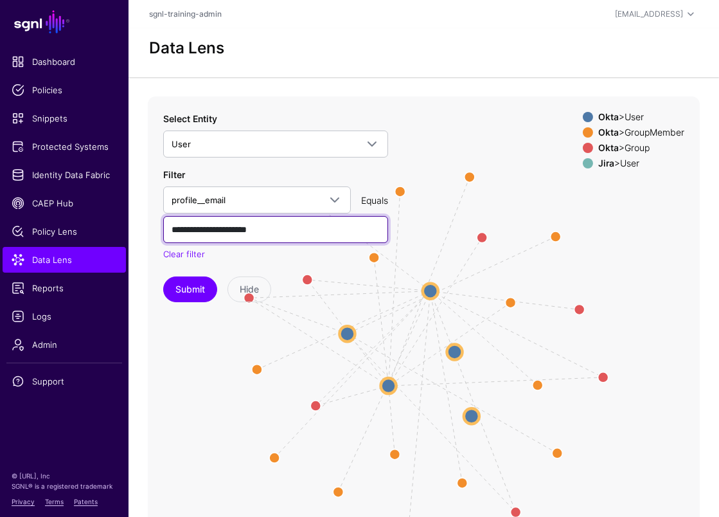
type input "**********"
click at [163, 276] on button "Submit" at bounding box center [190, 289] width 54 height 26
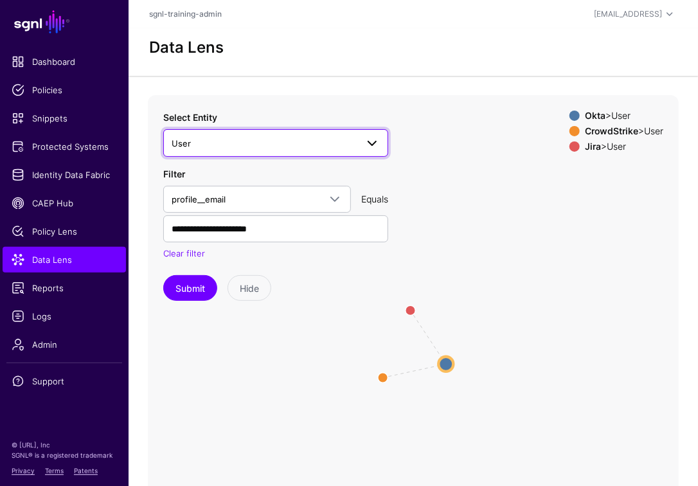
click at [260, 150] on span "User" at bounding box center [276, 142] width 208 height 15
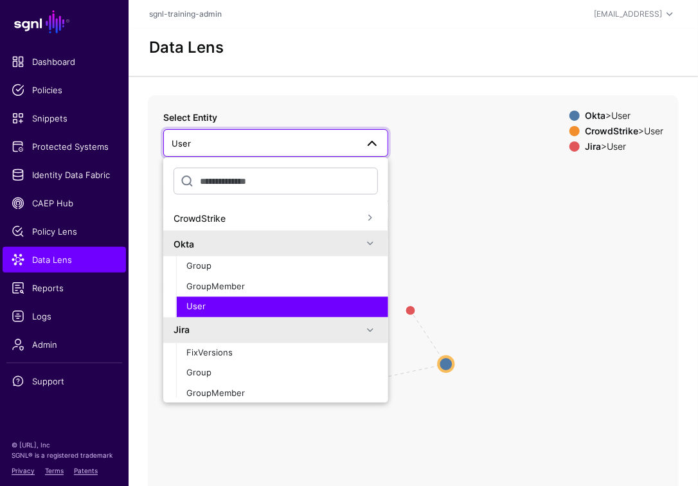
click at [517, 192] on icon "same_as same_as User User User User User User" at bounding box center [413, 352] width 531 height 514
click at [467, 253] on icon "same_as same_as User User User User User User" at bounding box center [413, 352] width 531 height 514
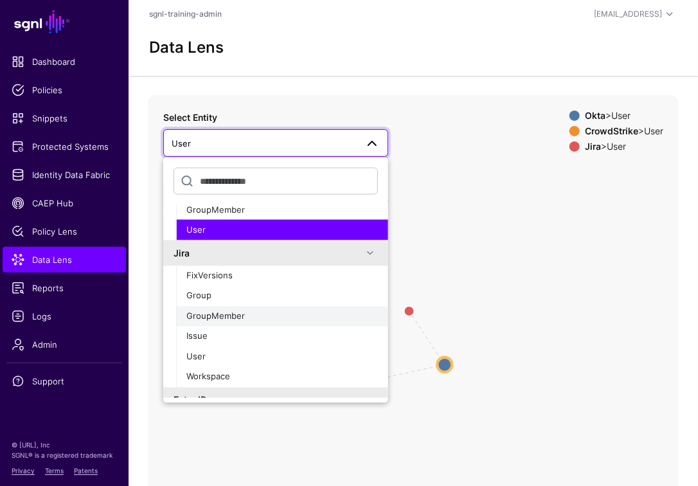
scroll to position [116, 0]
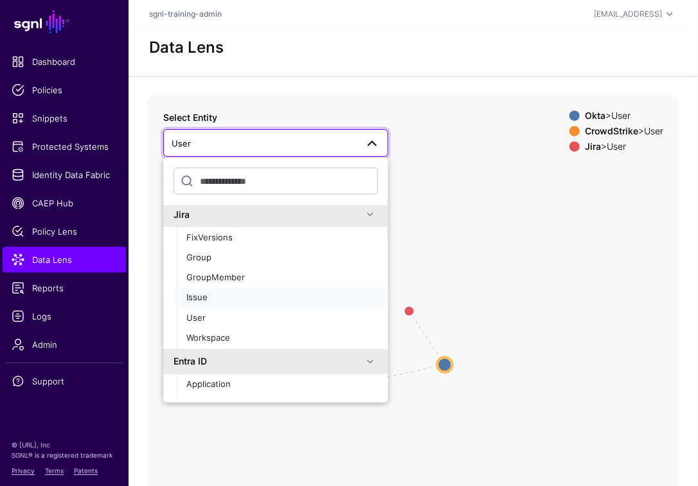
click at [217, 301] on div "Issue" at bounding box center [282, 298] width 192 height 13
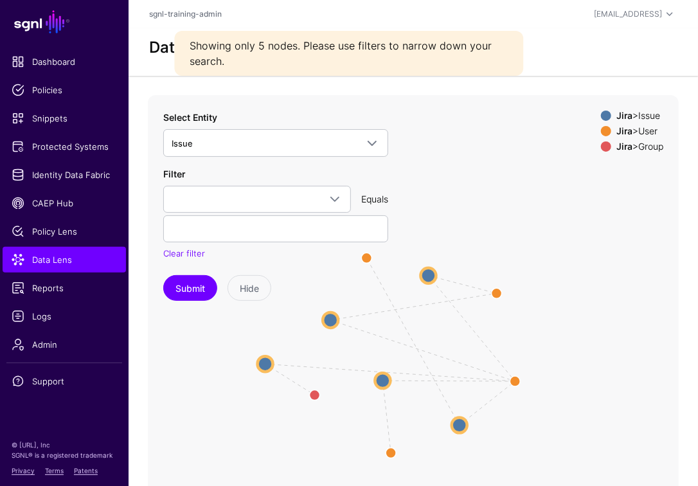
drag, startPoint x: 440, startPoint y: 347, endPoint x: 266, endPoint y: 360, distance: 175.3
click at [266, 361] on circle at bounding box center [265, 364] width 15 height 15
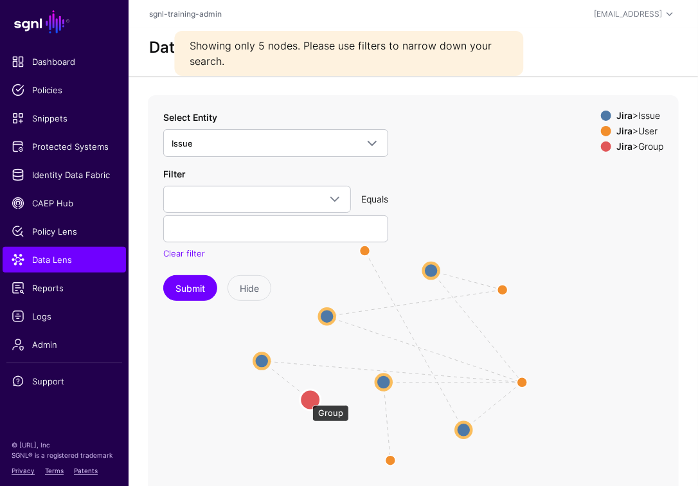
click at [306, 399] on circle at bounding box center [310, 400] width 21 height 21
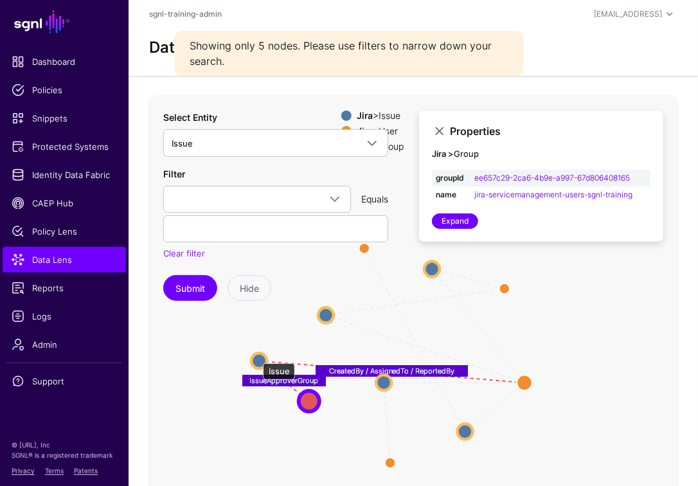
click at [257, 357] on circle at bounding box center [258, 361] width 15 height 15
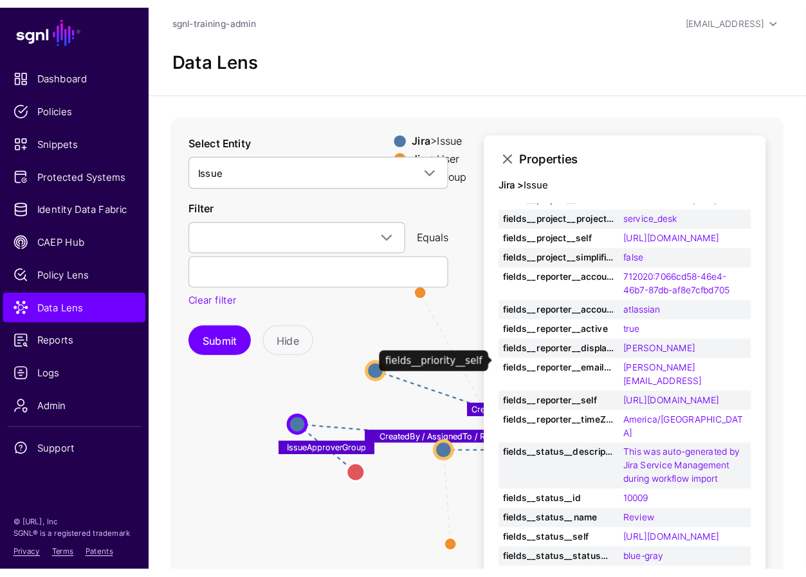
scroll to position [750, 0]
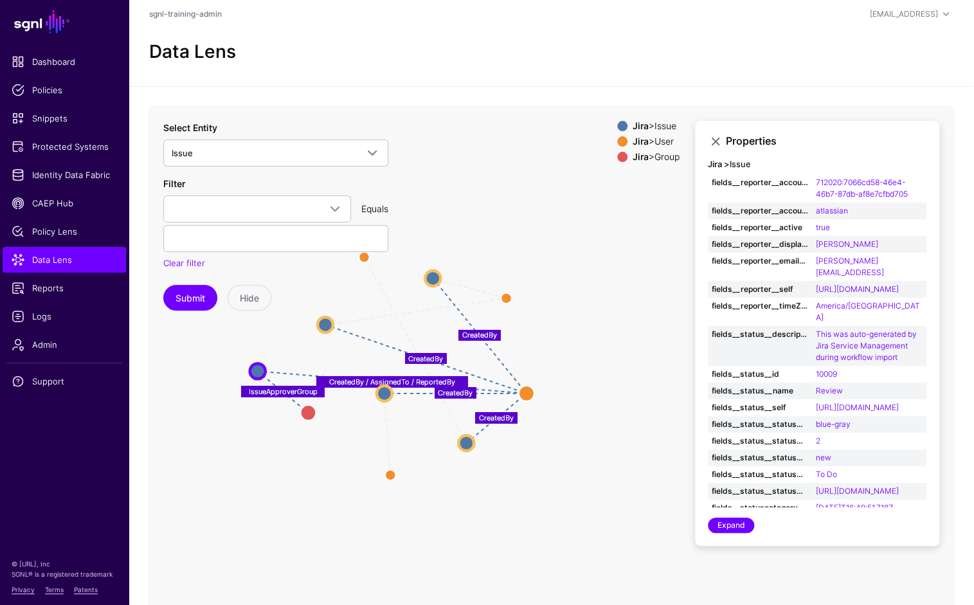
click at [640, 335] on icon "ReportedBy ReportedBy ReportedBy ReportedBy CreatedBy / AssignedTo / ReportedBy…" at bounding box center [413, 362] width 531 height 514
click at [588, 516] on icon "ReportedBy ReportedBy ReportedBy ReportedBy CreatedBy / AssignedTo / ReportedBy…" at bounding box center [413, 362] width 531 height 514
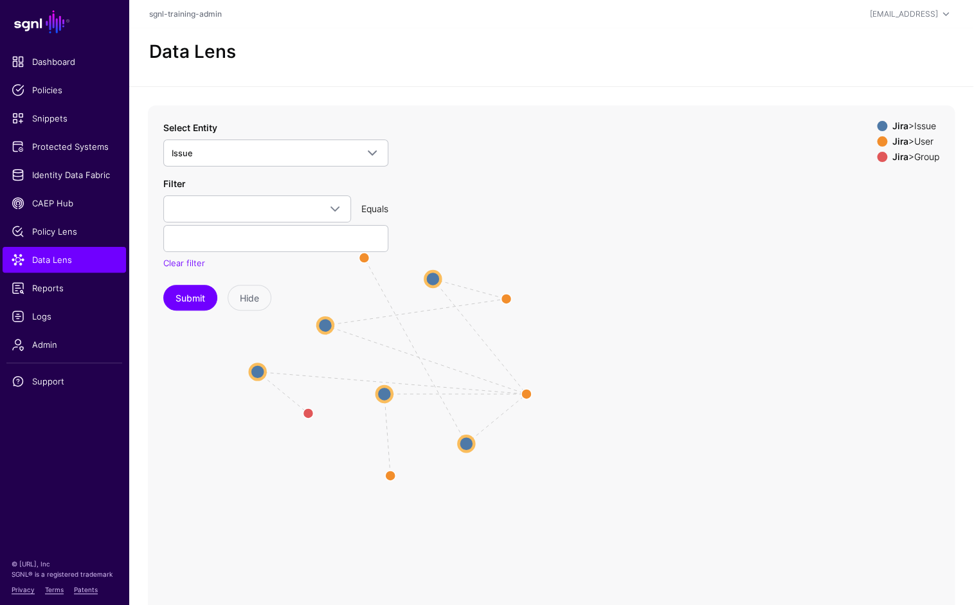
click at [590, 516] on icon "ReportedBy ReportedBy ReportedBy ReportedBy CreatedBy / AssignedTo / ReportedBy…" at bounding box center [413, 362] width 531 height 514
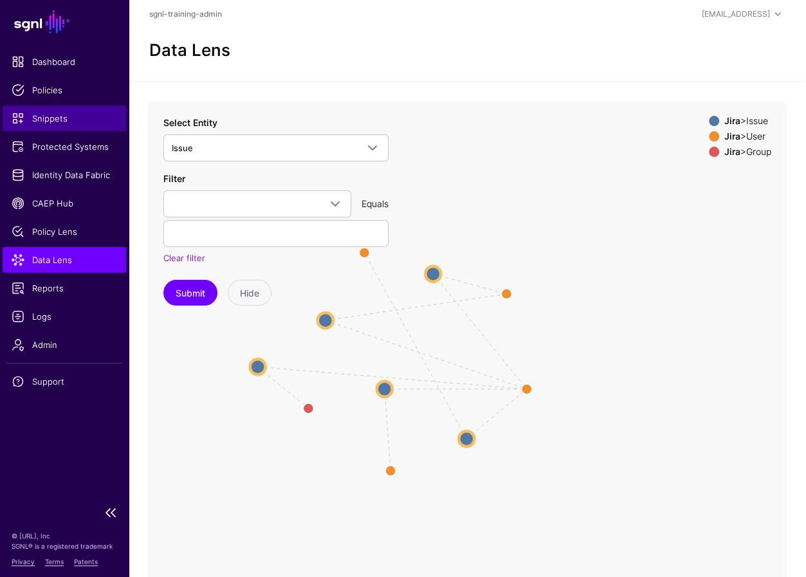
click at [53, 118] on span "Snippets" at bounding box center [64, 118] width 105 height 13
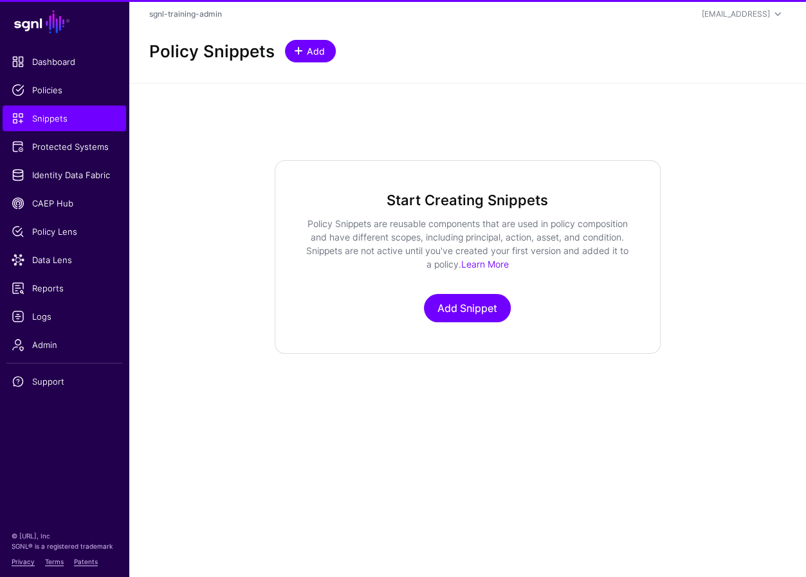
click at [314, 59] on link "Add" at bounding box center [310, 51] width 51 height 23
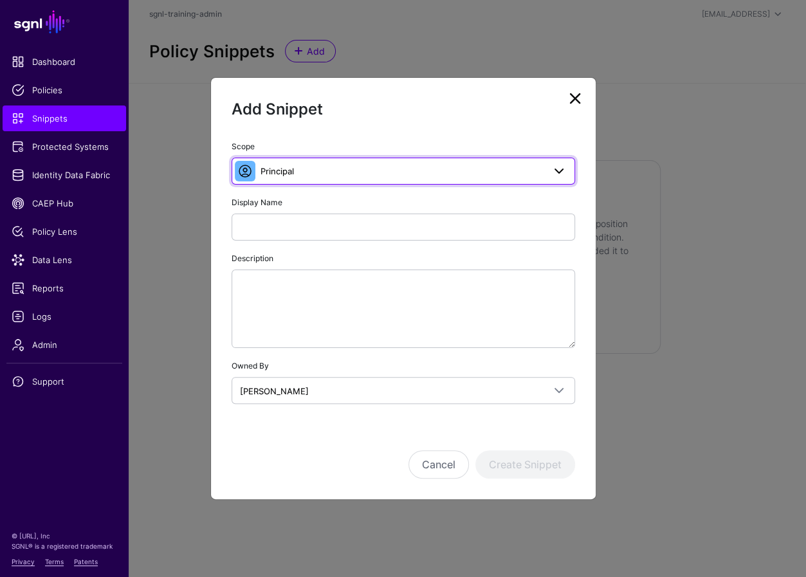
click at [327, 182] on link "Principal" at bounding box center [402, 171] width 343 height 27
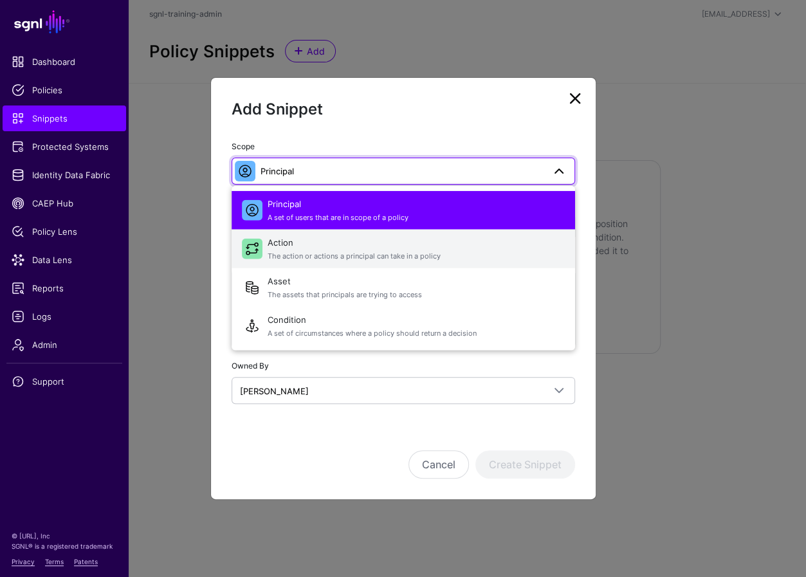
click at [306, 239] on span "Action The action or actions a principal can take in a policy" at bounding box center [415, 248] width 297 height 31
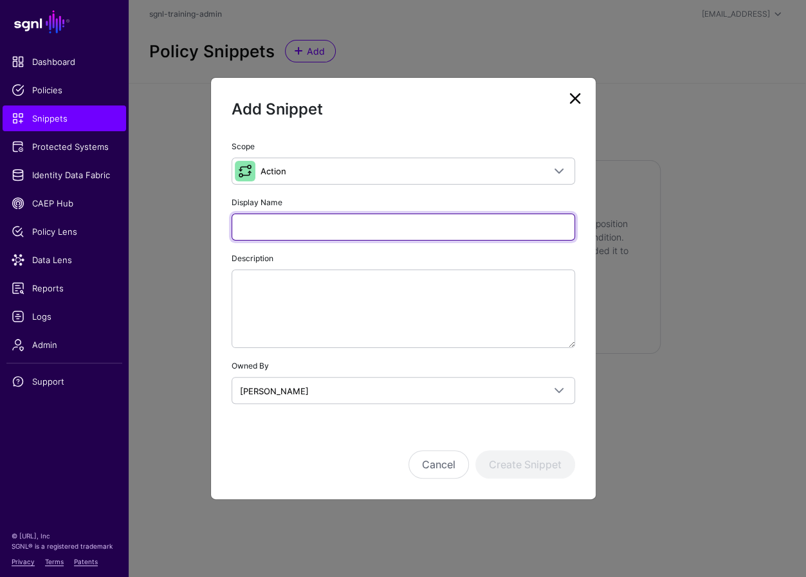
click at [316, 223] on input "Display Name" at bounding box center [402, 226] width 343 height 27
type input "**********"
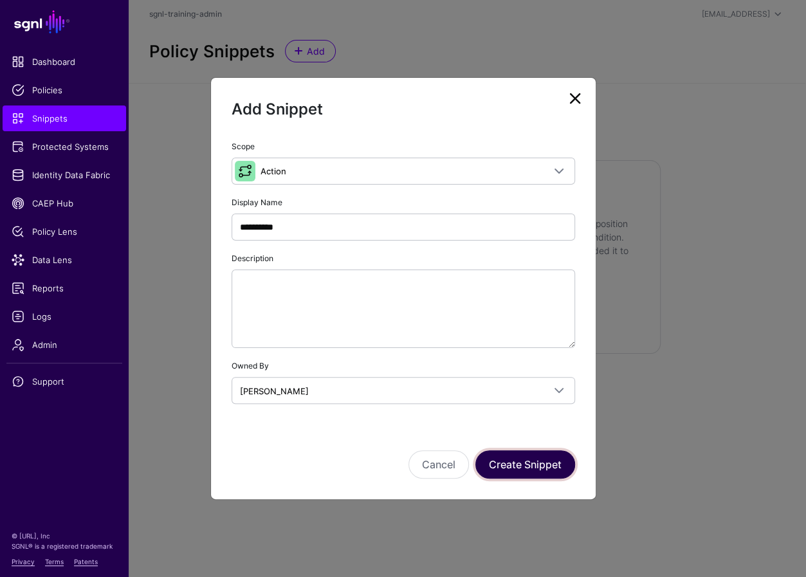
drag, startPoint x: 516, startPoint y: 465, endPoint x: 762, endPoint y: 437, distance: 247.1
click at [516, 465] on button "Create Snippet" at bounding box center [525, 464] width 100 height 28
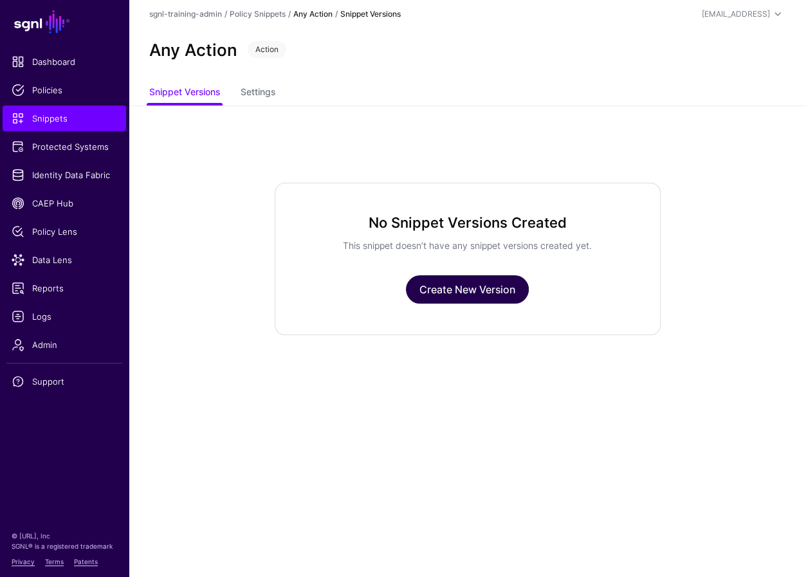
click at [470, 293] on link "Create New Version" at bounding box center [467, 289] width 123 height 28
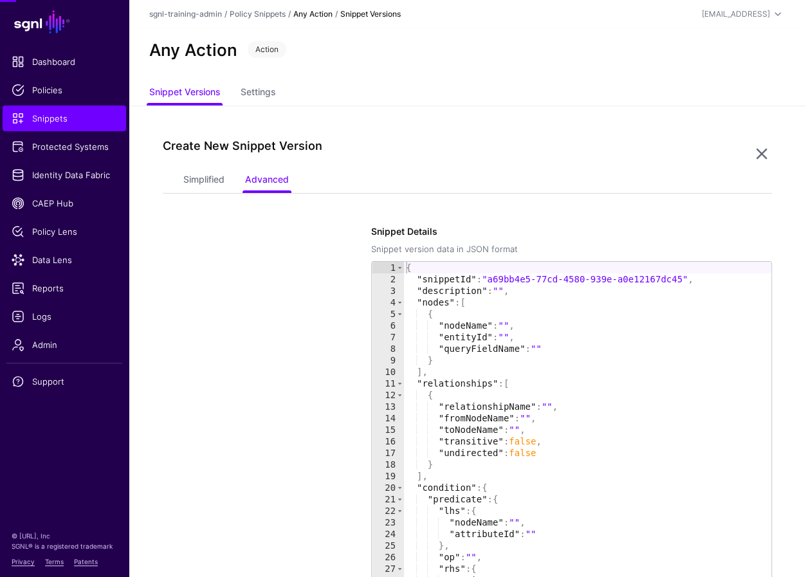
scroll to position [105, 0]
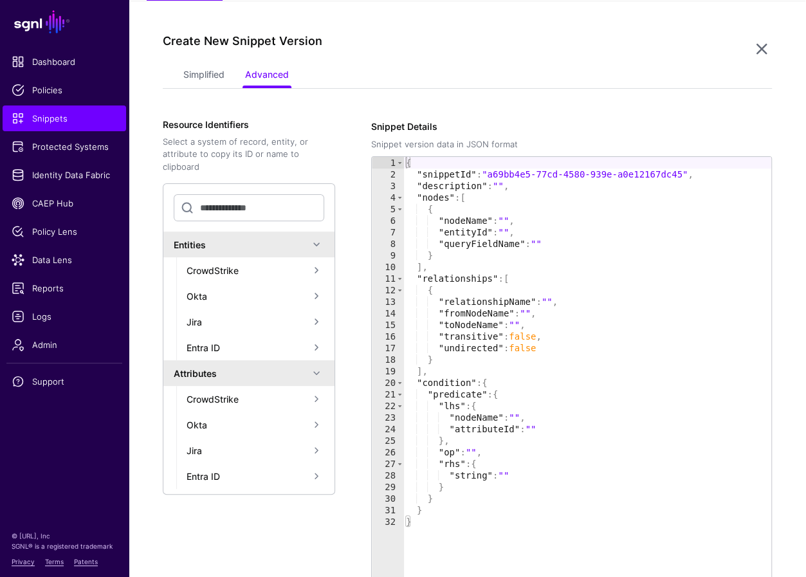
click at [224, 71] on link "Simplified" at bounding box center [203, 76] width 41 height 24
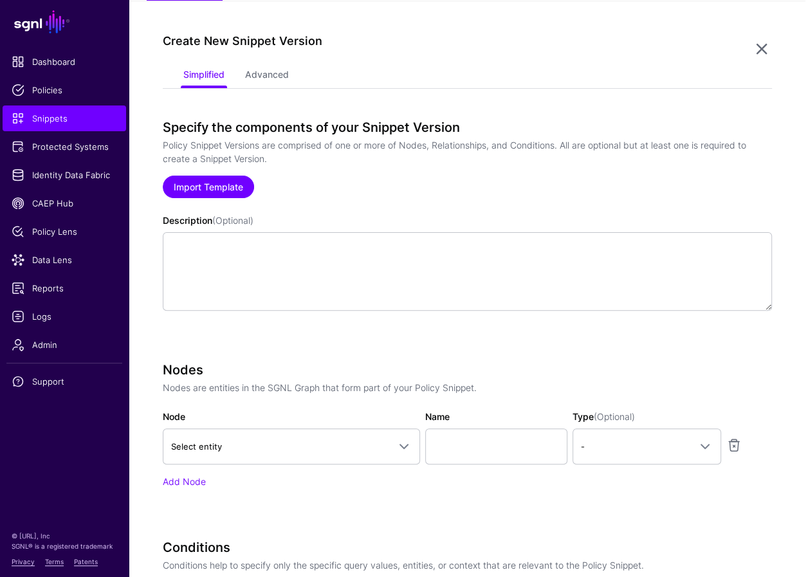
click at [217, 184] on link "Import Template" at bounding box center [208, 187] width 91 height 23
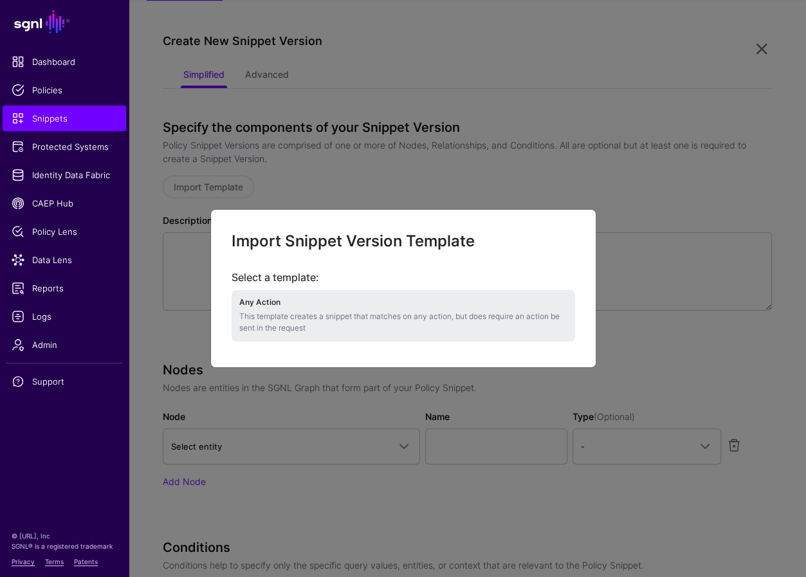
click at [321, 315] on p "This template creates a snippet that matches on any action, but does require an…" at bounding box center [403, 322] width 328 height 23
type textarea "**********"
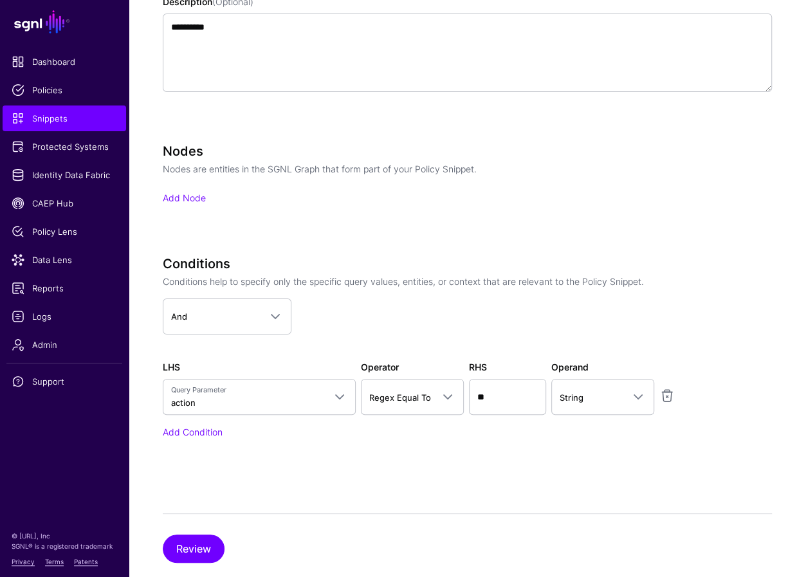
scroll to position [342, 0]
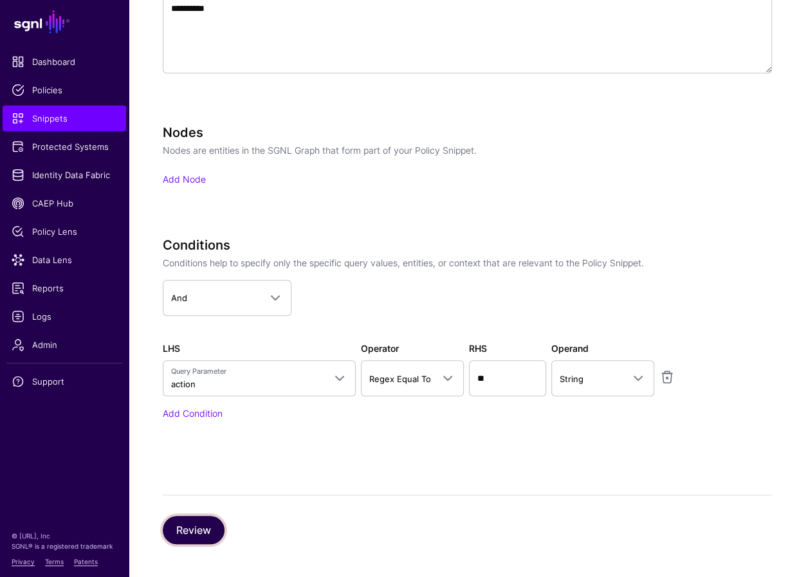
click at [200, 516] on button "Review" at bounding box center [194, 530] width 62 height 28
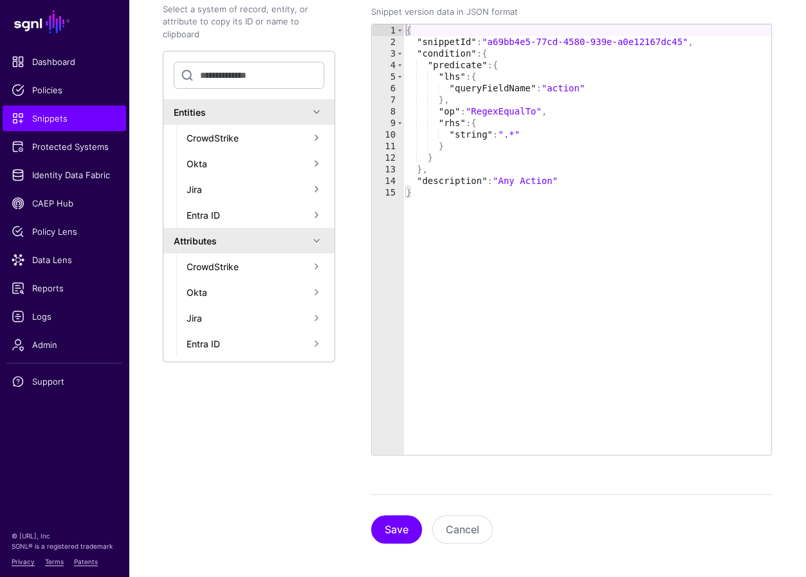
scroll to position [237, 0]
drag, startPoint x: 384, startPoint y: 532, endPoint x: 519, endPoint y: 451, distance: 157.4
click at [384, 516] on button "Save" at bounding box center [396, 530] width 51 height 28
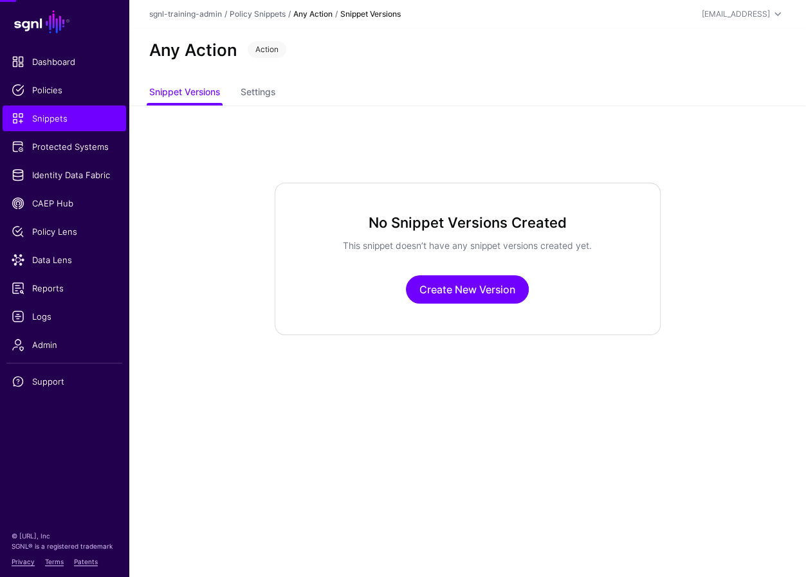
scroll to position [0, 0]
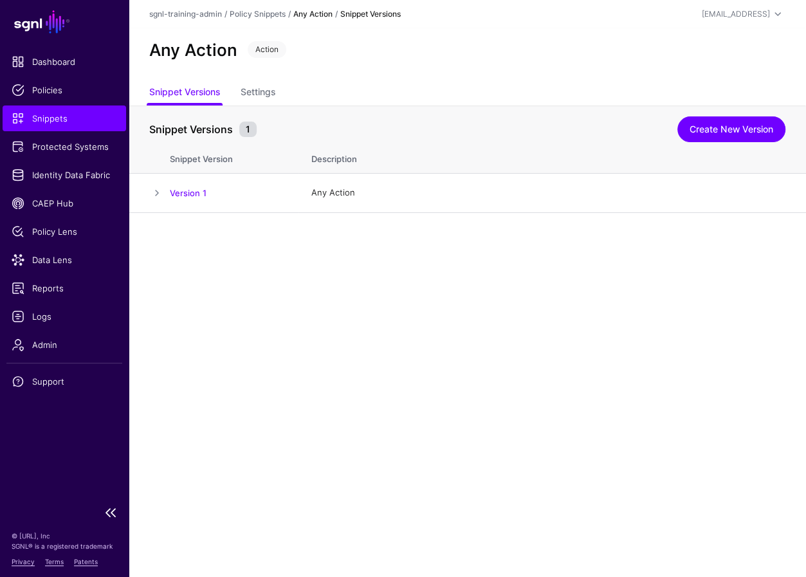
click at [61, 123] on span "Snippets" at bounding box center [64, 118] width 105 height 13
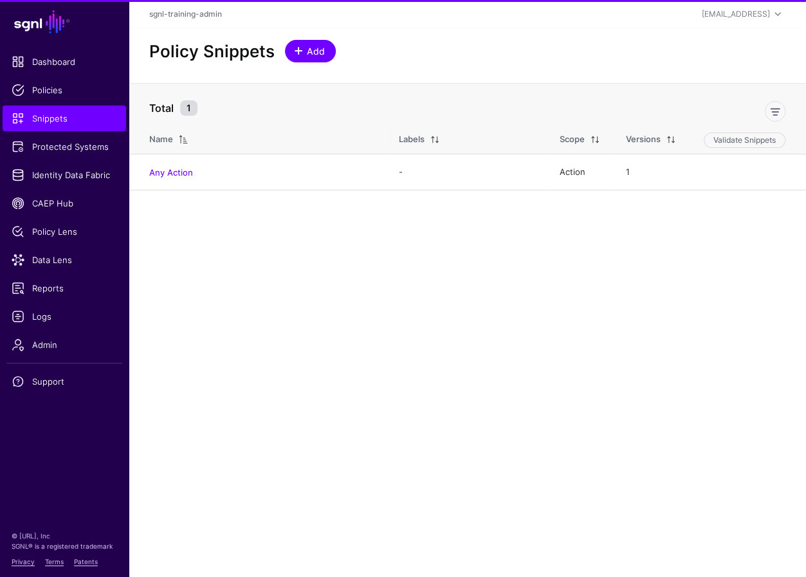
click at [318, 55] on span "Add" at bounding box center [315, 51] width 21 height 14
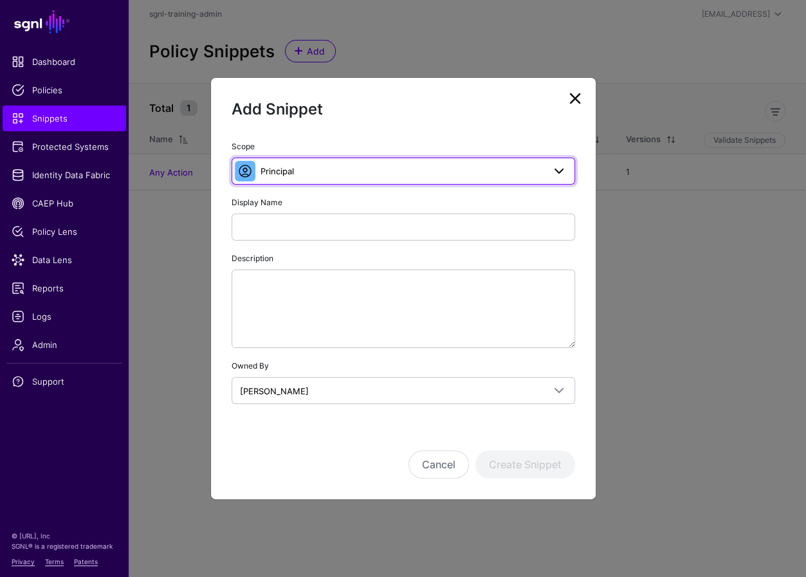
click at [356, 178] on span "Principal" at bounding box center [401, 171] width 283 height 14
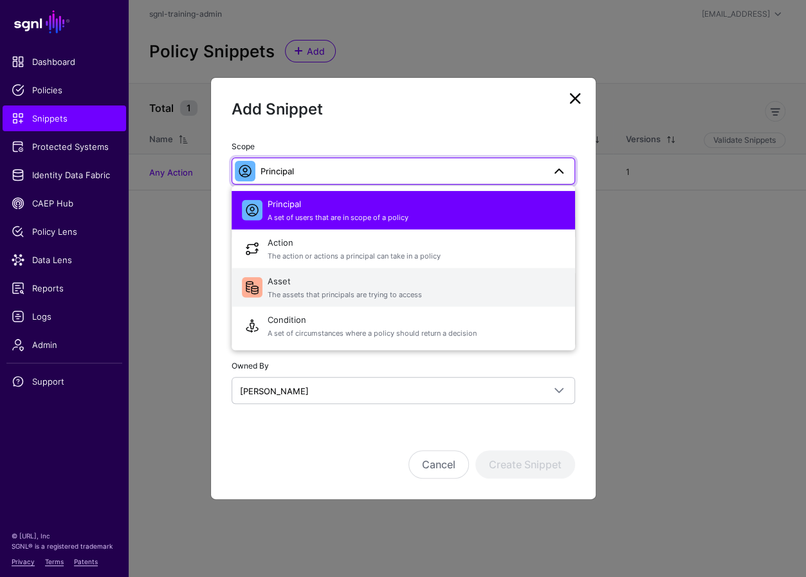
click at [313, 283] on span "Asset The assets that principals are trying to access" at bounding box center [415, 287] width 297 height 31
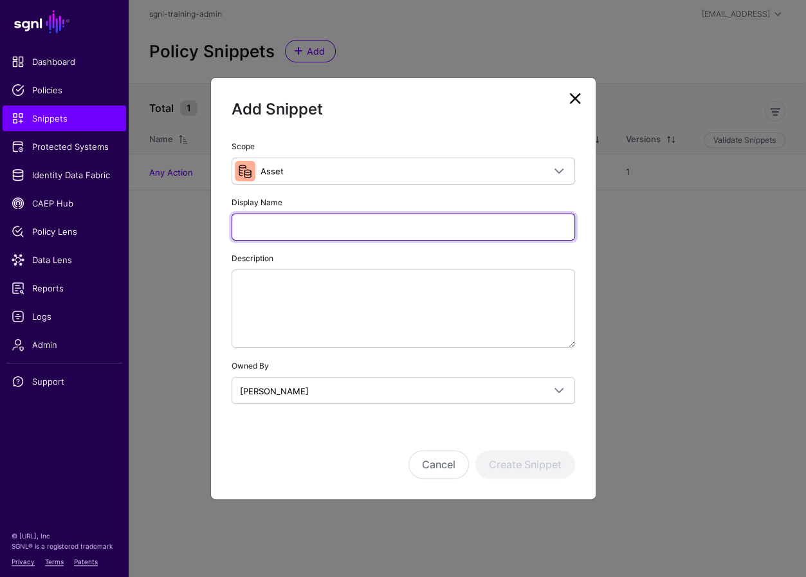
click at [316, 235] on input "Display Name" at bounding box center [402, 226] width 343 height 27
type input "*********"
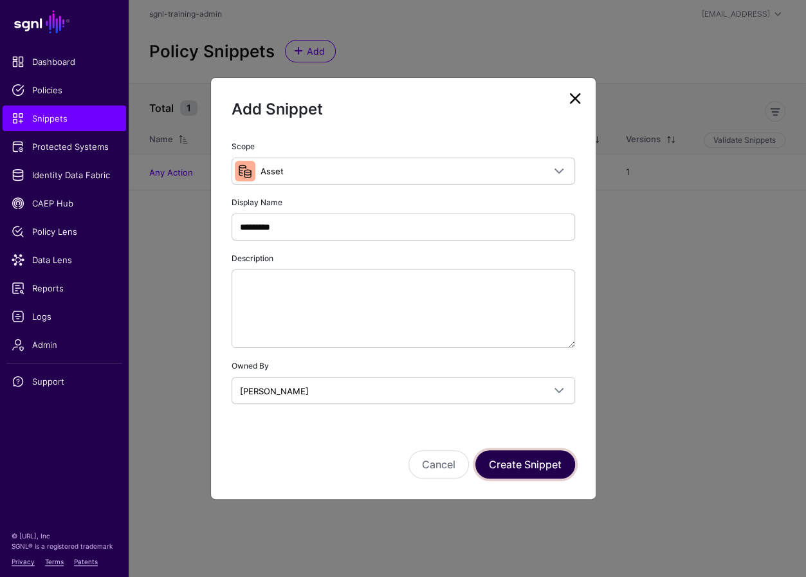
click at [528, 462] on button "Create Snippet" at bounding box center [525, 464] width 100 height 28
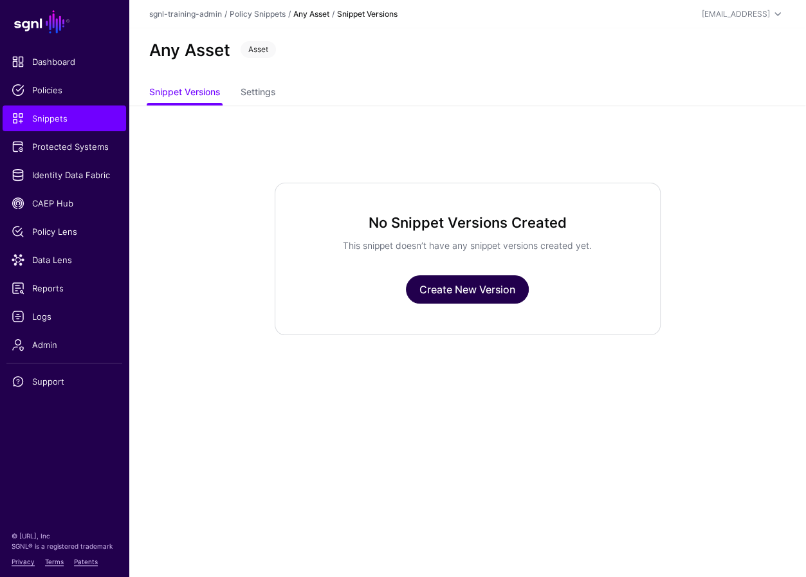
click at [448, 276] on link "Create New Version" at bounding box center [467, 289] width 123 height 28
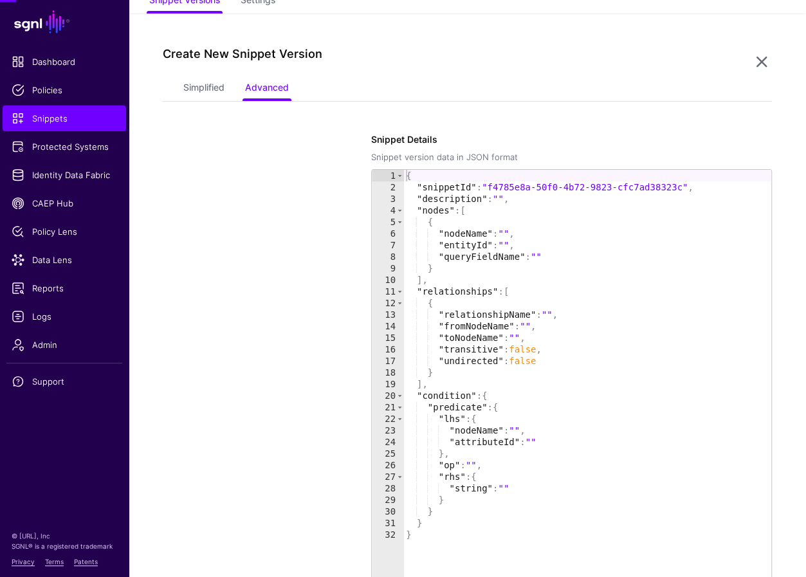
scroll to position [105, 0]
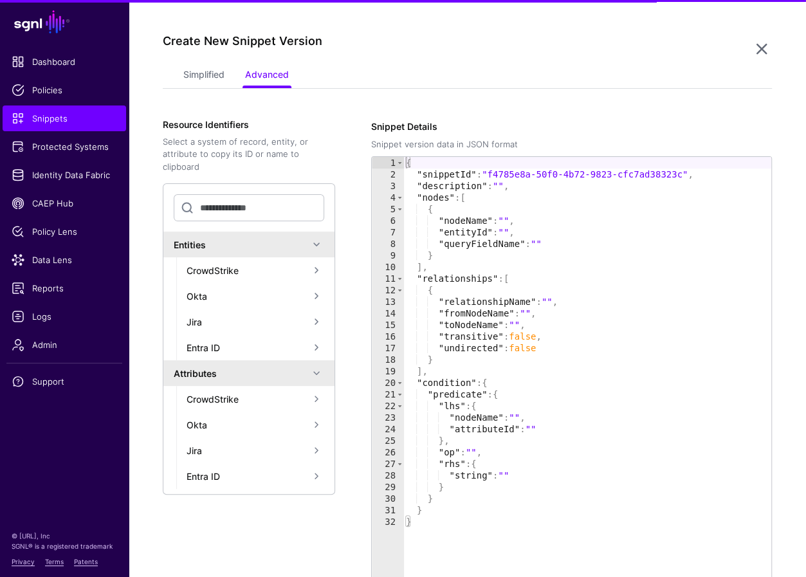
click at [201, 57] on div "Create New Snippet Version" at bounding box center [457, 49] width 588 height 30
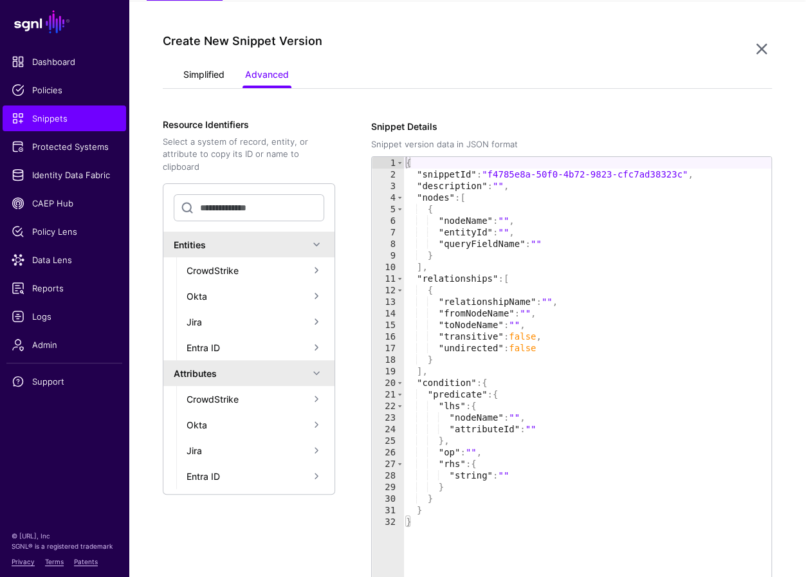
click at [205, 70] on link "Simplified" at bounding box center [203, 76] width 41 height 24
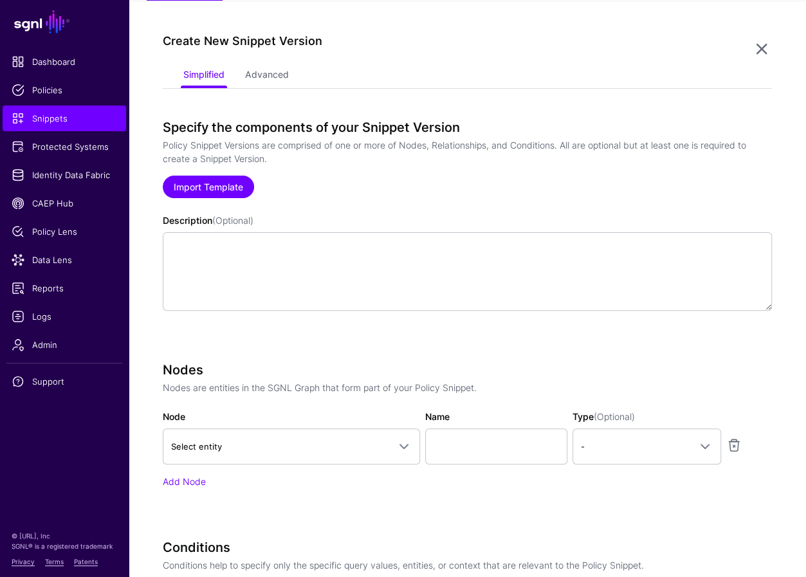
click at [213, 188] on link "Import Template" at bounding box center [208, 187] width 91 height 23
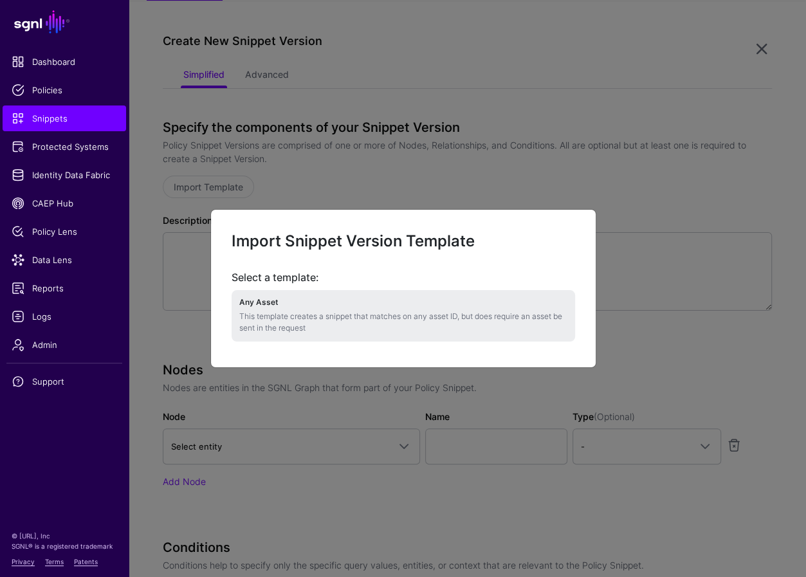
click at [340, 317] on p "This template creates a snippet that matches on any asset ID, but does require …" at bounding box center [403, 322] width 328 height 23
type textarea "**********"
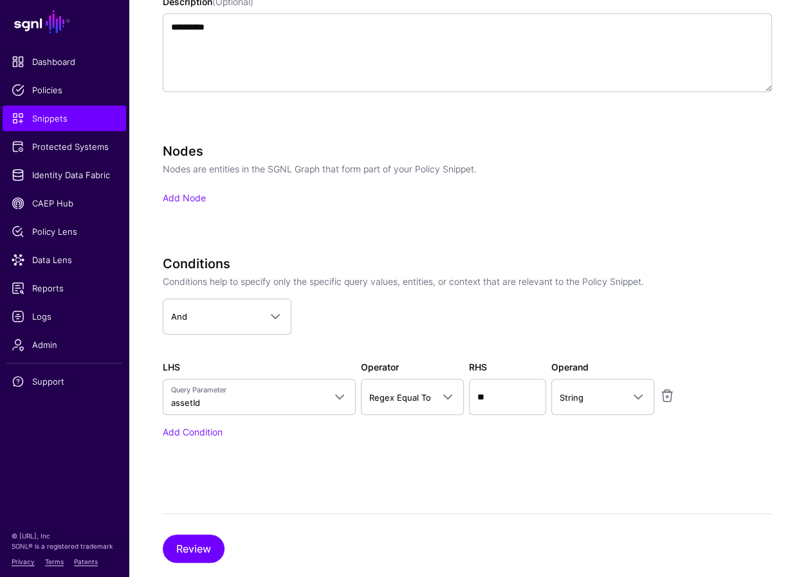
scroll to position [342, 0]
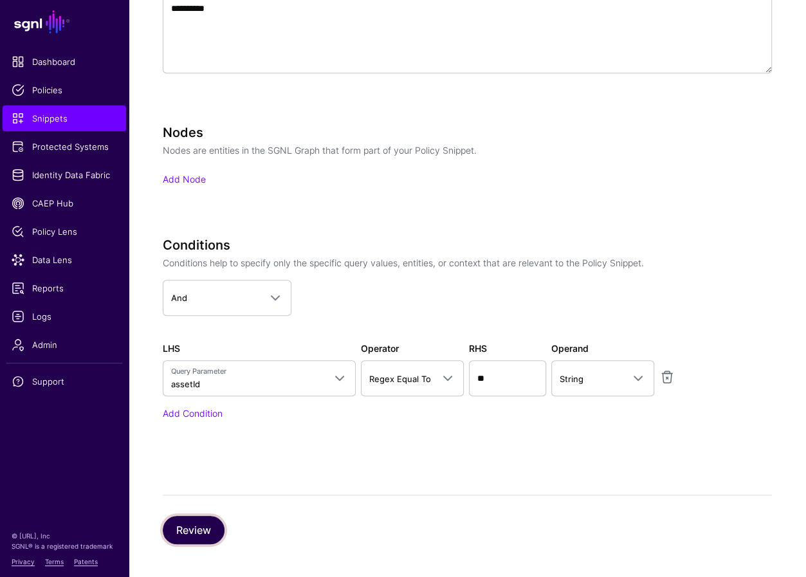
drag, startPoint x: 186, startPoint y: 529, endPoint x: 235, endPoint y: 519, distance: 49.2
click at [186, 516] on button "Review" at bounding box center [194, 530] width 62 height 28
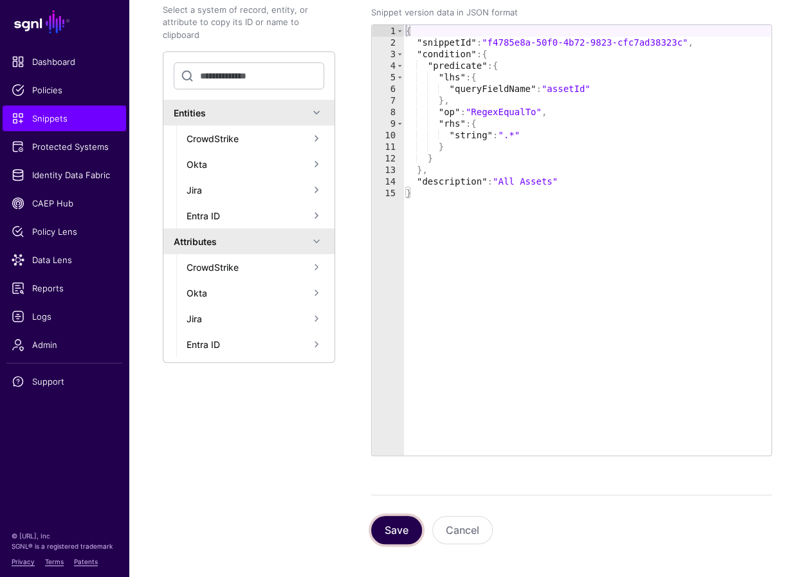
click at [392, 516] on button "Save" at bounding box center [396, 530] width 51 height 28
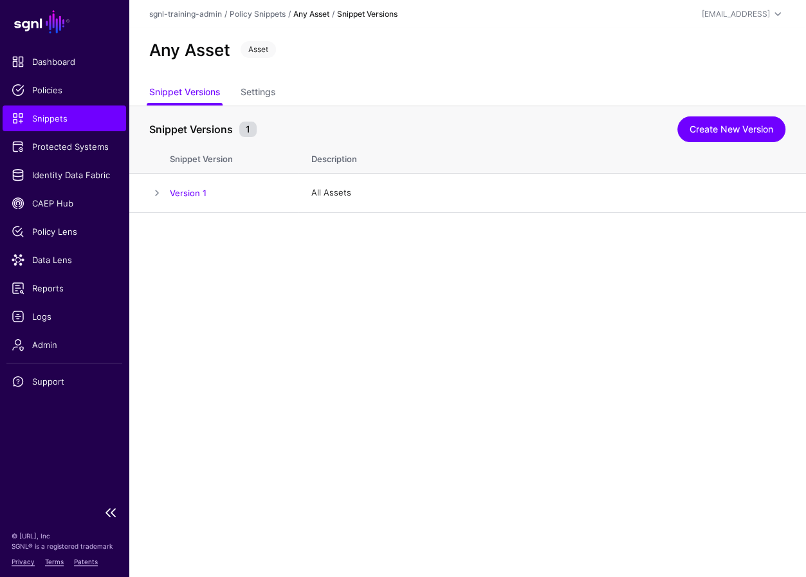
click at [66, 109] on link "Snippets" at bounding box center [64, 118] width 123 height 26
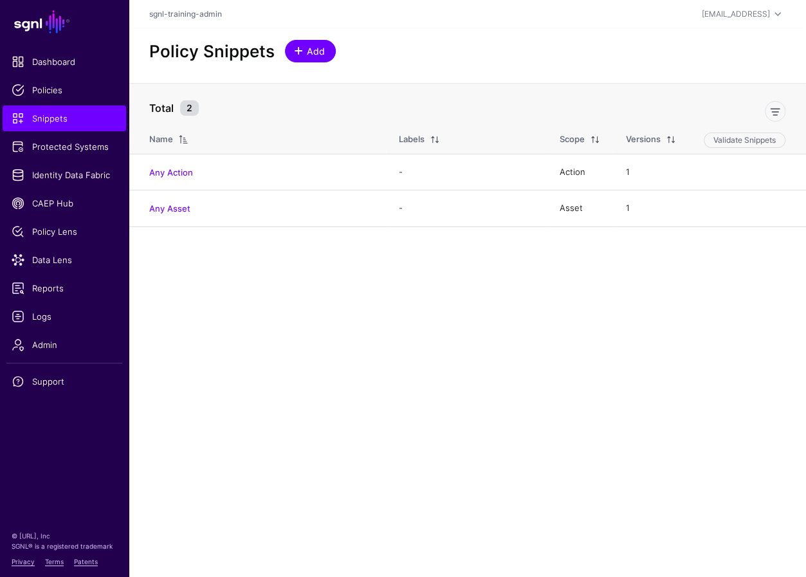
click at [293, 60] on link "Add" at bounding box center [310, 51] width 51 height 23
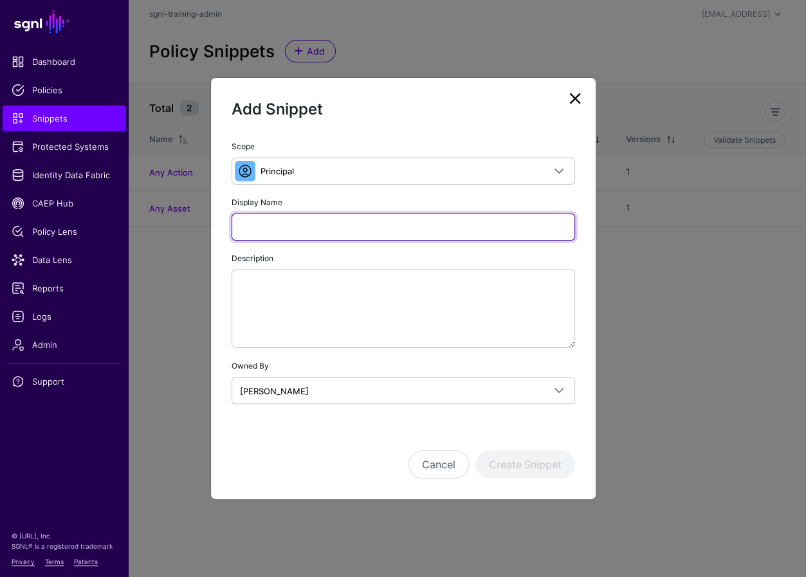
click at [327, 224] on input "Display Name" at bounding box center [402, 226] width 343 height 27
type input "**********"
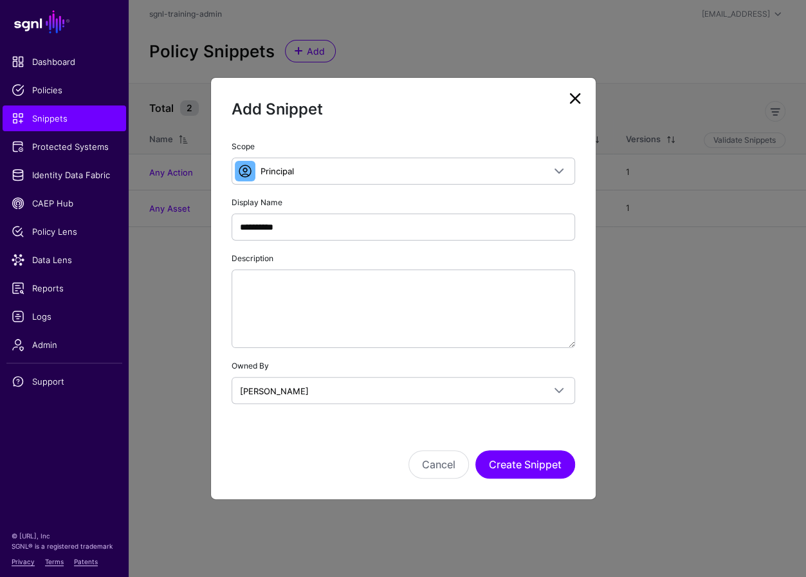
click at [517, 487] on div "**********" at bounding box center [403, 288] width 386 height 423
click at [522, 464] on button "Create Snippet" at bounding box center [525, 464] width 100 height 28
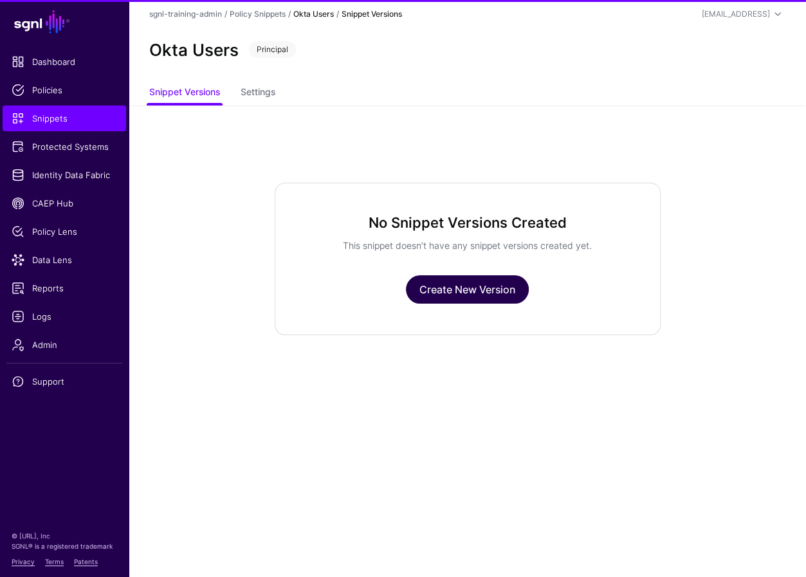
click at [449, 287] on link "Create New Version" at bounding box center [467, 289] width 123 height 28
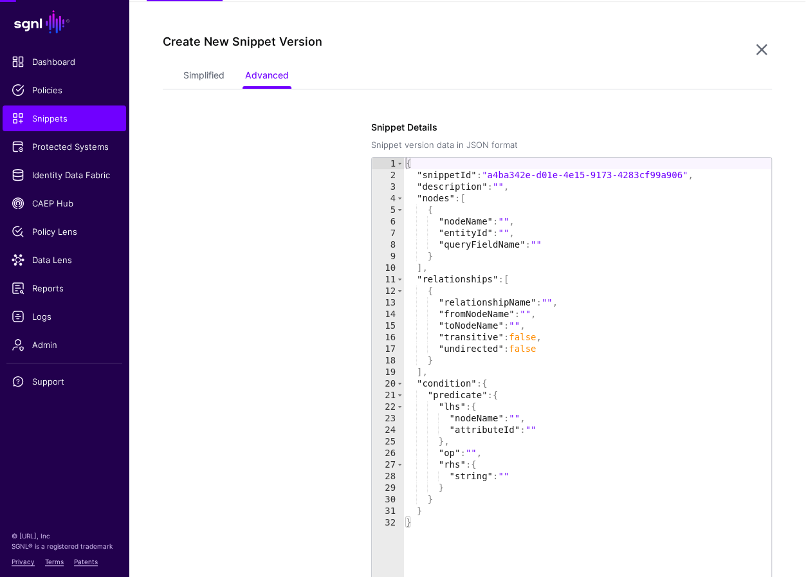
scroll to position [105, 0]
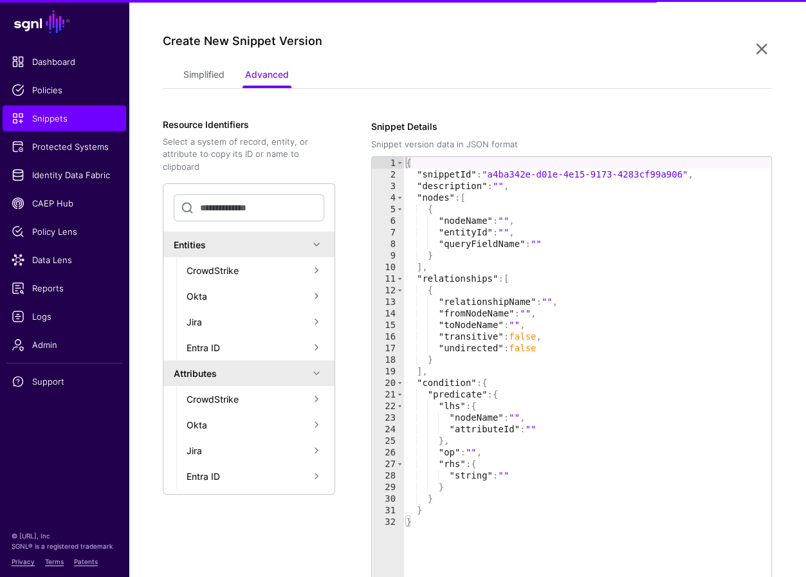
click at [200, 92] on app-snippets-item-versions-form "Simplified Advanced Specify the components of your Snippet Version Policy Snipp…" at bounding box center [467, 370] width 609 height 612
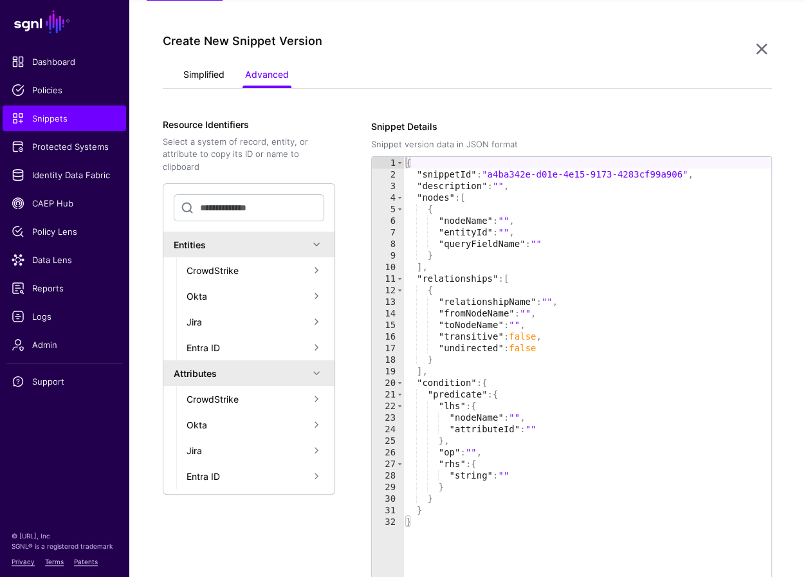
click at [193, 84] on link "Simplified" at bounding box center [203, 76] width 41 height 24
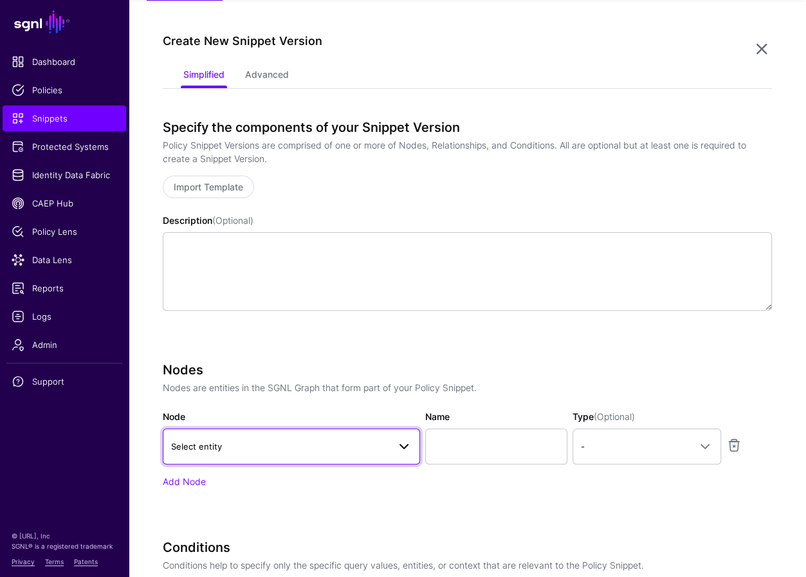
click at [332, 446] on span "Select entity" at bounding box center [279, 446] width 217 height 14
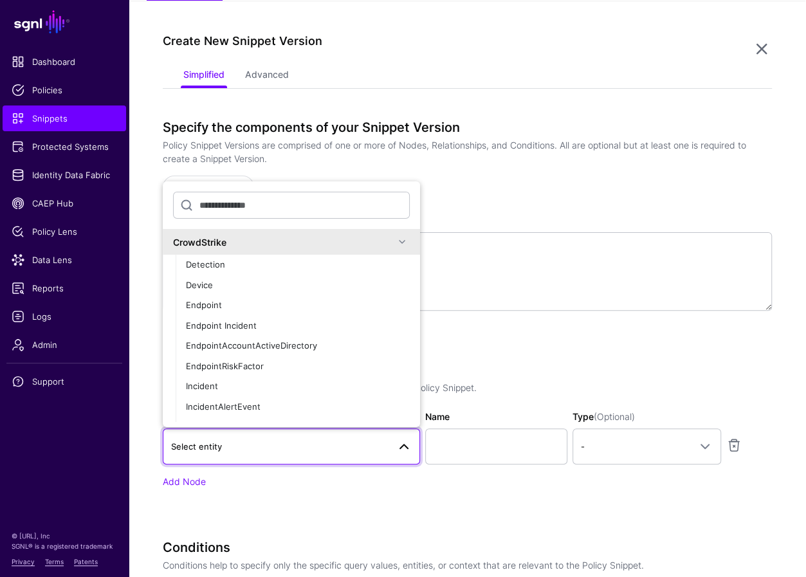
click at [377, 236] on div "CrowdStrike" at bounding box center [283, 242] width 221 height 14
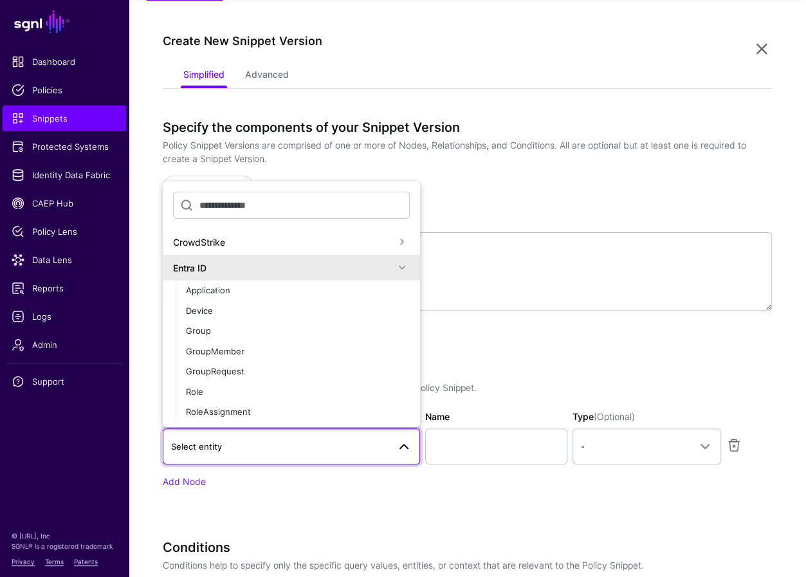
click at [313, 264] on div "Entra ID" at bounding box center [283, 268] width 221 height 14
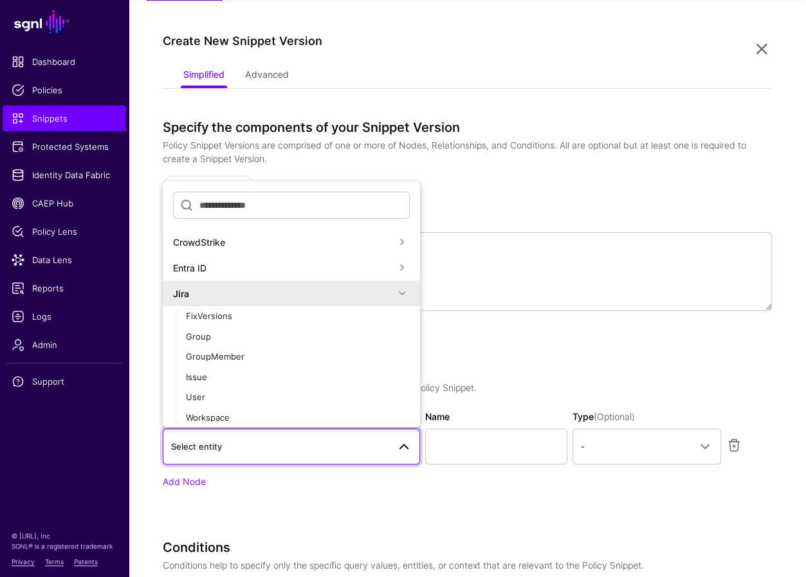
click at [286, 297] on div "Jira" at bounding box center [283, 294] width 221 height 14
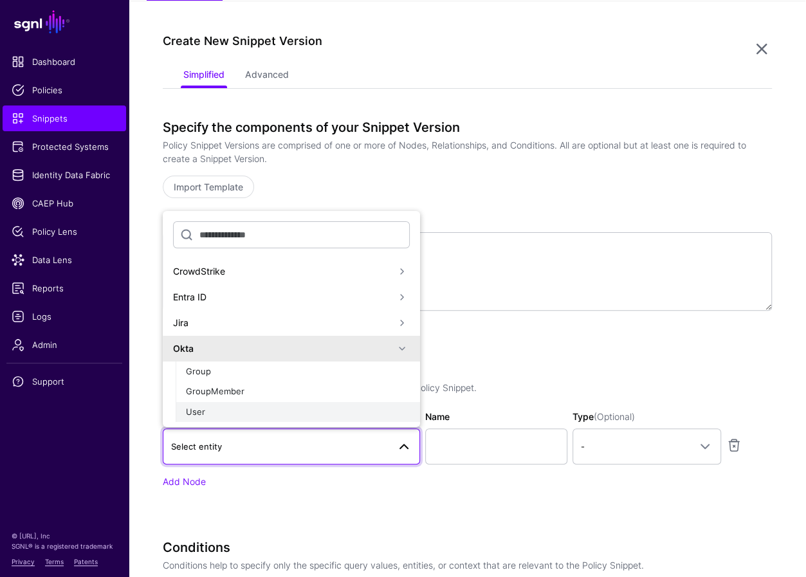
click at [248, 406] on div "User" at bounding box center [298, 412] width 224 height 13
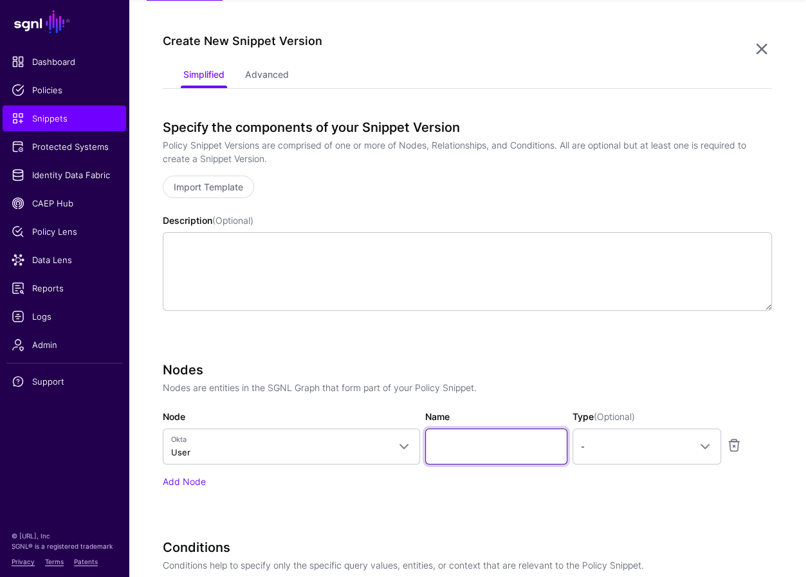
click at [482, 430] on input "Name" at bounding box center [496, 446] width 142 height 36
type input "*"
type input "********"
click at [640, 474] on div "Add Node" at bounding box center [467, 481] width 609 height 14
click at [651, 465] on div "Nodes Nodes are entities in the SGNL Graph that form part of your Policy Snippe…" at bounding box center [467, 425] width 609 height 126
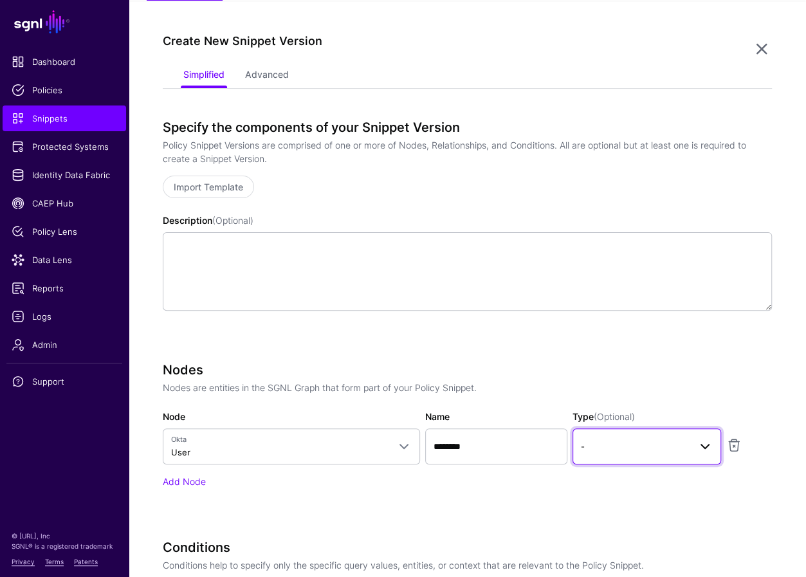
click at [653, 456] on link "-" at bounding box center [646, 446] width 149 height 36
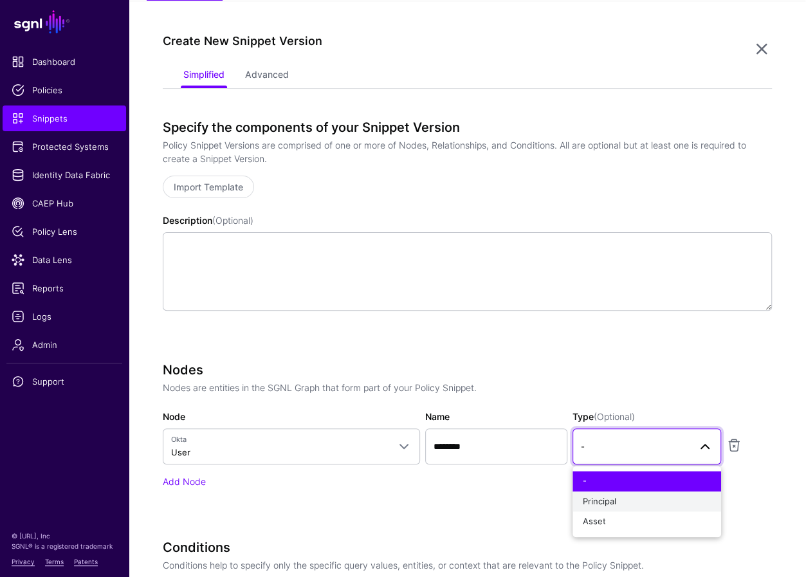
click at [644, 507] on button "Principal" at bounding box center [646, 501] width 149 height 20
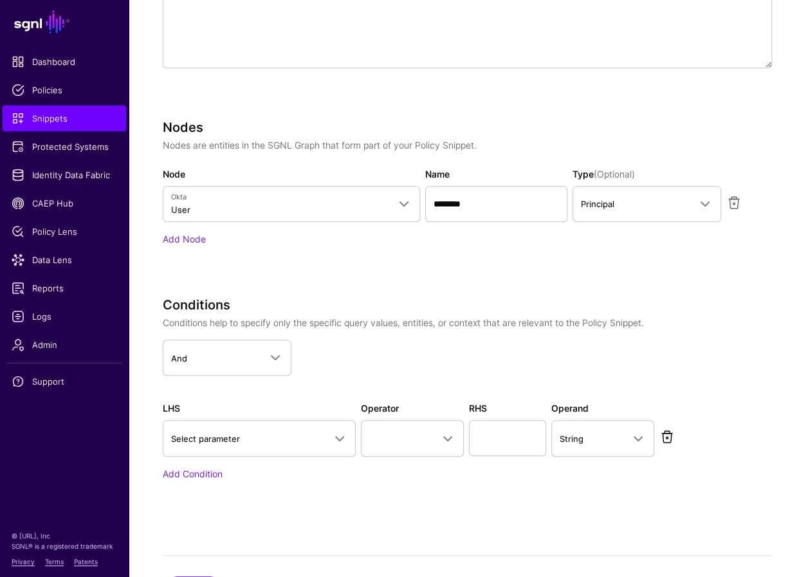
click at [662, 441] on link at bounding box center [666, 436] width 15 height 15
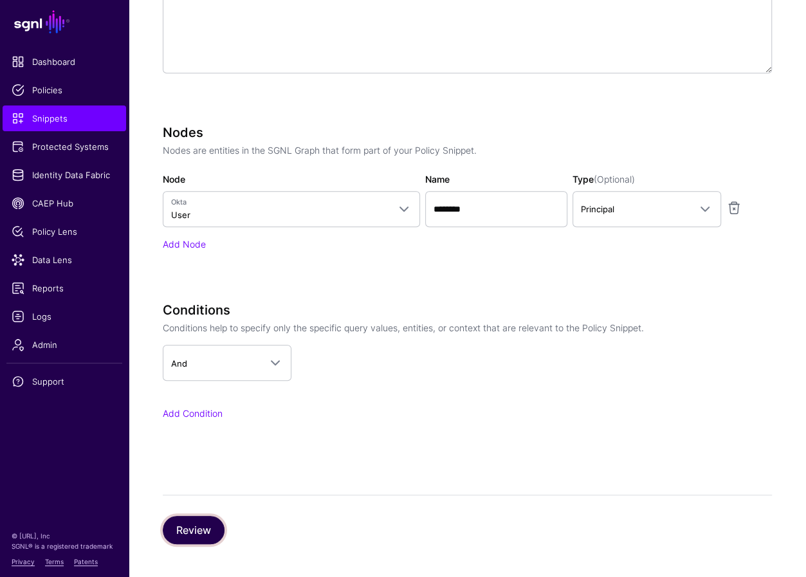
drag, startPoint x: 212, startPoint y: 532, endPoint x: 221, endPoint y: 526, distance: 11.6
click at [212, 516] on button "Review" at bounding box center [194, 530] width 62 height 28
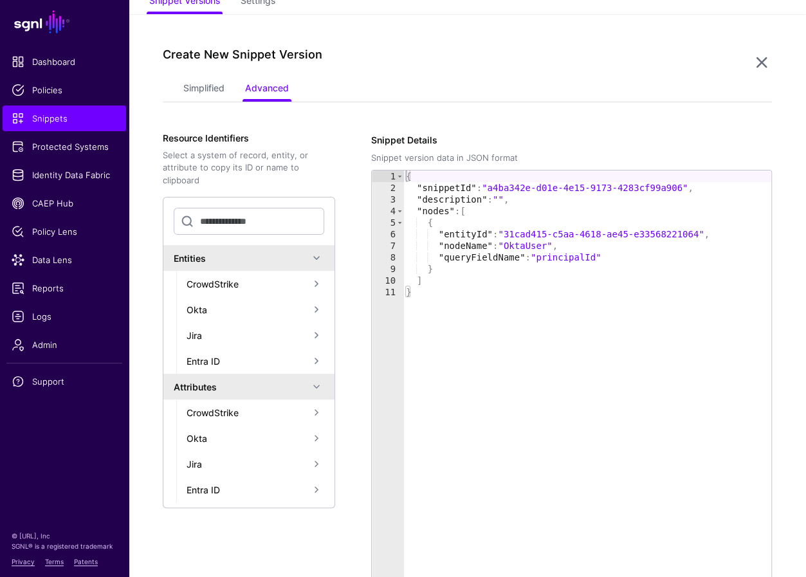
scroll to position [237, 0]
